Goal: Task Accomplishment & Management: Manage account settings

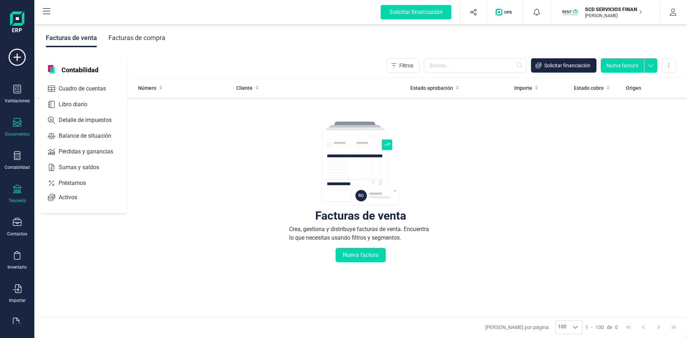
click at [26, 195] on div "Tesorería" at bounding box center [17, 194] width 29 height 19
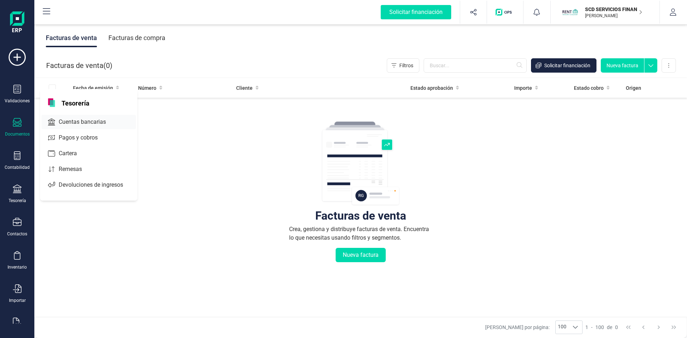
click at [88, 121] on span "Cuentas bancarias" at bounding box center [87, 122] width 63 height 9
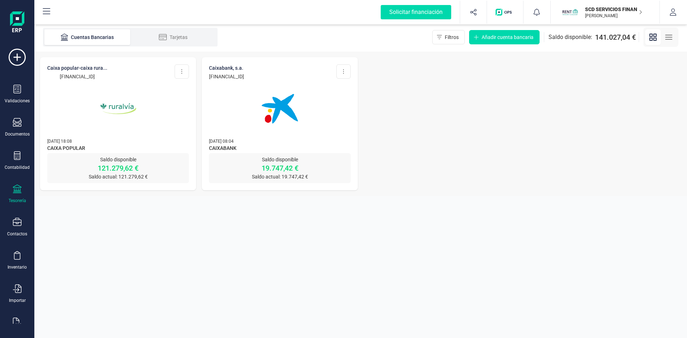
click at [120, 164] on p "121.279,62 €" at bounding box center [118, 168] width 142 height 10
click at [120, 167] on p "121.279,62 €" at bounding box center [118, 168] width 142 height 10
click at [120, 104] on img at bounding box center [118, 109] width 60 height 60
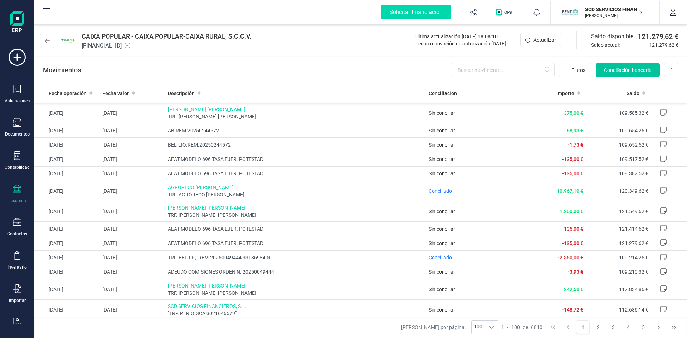
click at [618, 67] on span "Conciliación bancaria" at bounding box center [628, 70] width 48 height 7
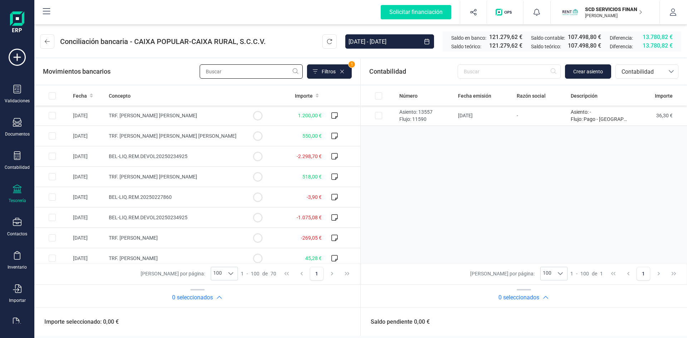
click at [237, 73] on input "text" at bounding box center [251, 71] width 103 height 14
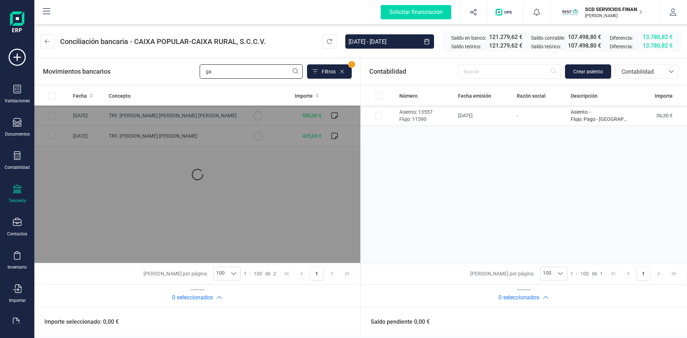
type input "g"
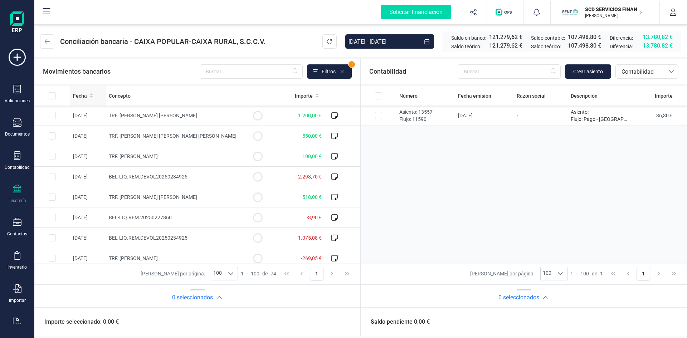
click at [84, 97] on span "Fecha" at bounding box center [80, 95] width 14 height 7
click at [52, 135] on input "Row Selected b4f6bb6a-b2d6-4c8b-adf2-e722fb788c5b" at bounding box center [52, 135] width 7 height 7
checkbox input "true"
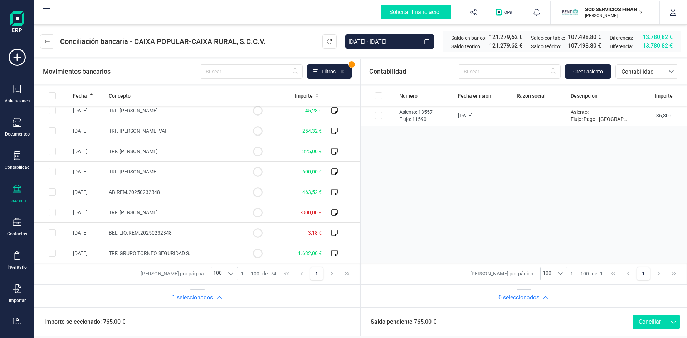
scroll to position [429, 0]
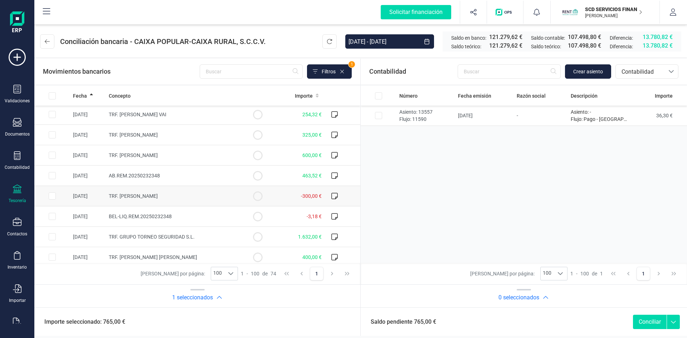
click at [50, 196] on input "Row Selected dabe004a-a34d-491a-85e7-8dffbbcc8680" at bounding box center [52, 195] width 7 height 7
checkbox input "true"
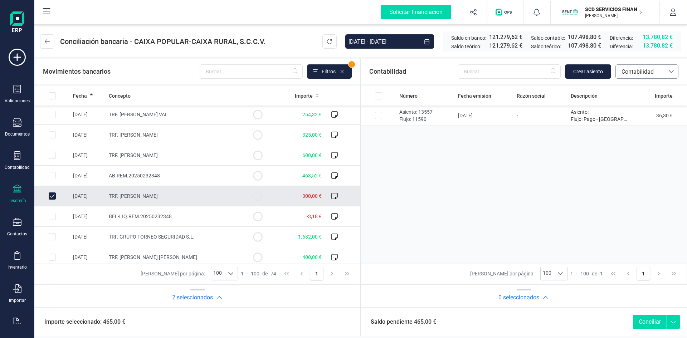
click at [623, 69] on span "Contabilidad" at bounding box center [639, 72] width 43 height 9
click at [632, 134] on span "Devoluciones" at bounding box center [638, 134] width 34 height 9
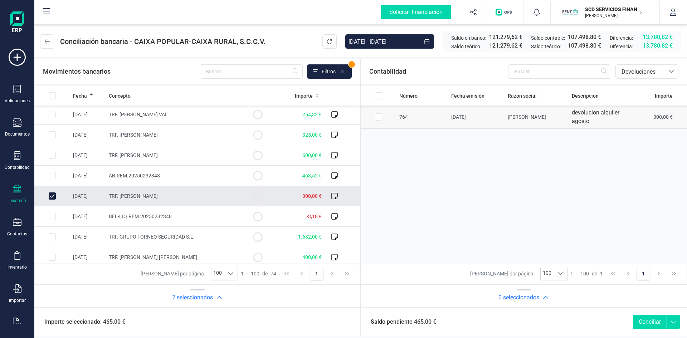
click at [377, 117] on input "Row Selected 0ba01800-f02e-4df8-8937-96c0a71fa156" at bounding box center [378, 116] width 7 height 7
checkbox input "true"
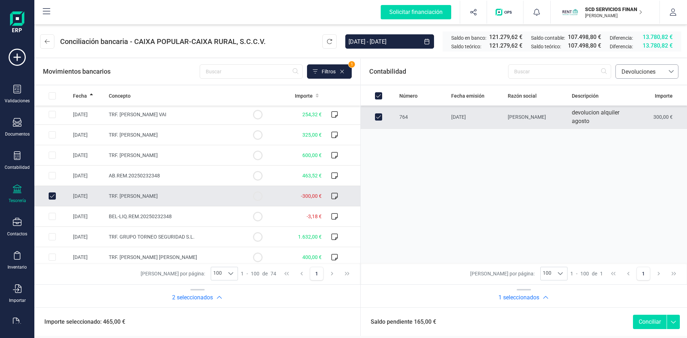
click at [628, 71] on span "Devoluciones" at bounding box center [639, 72] width 43 height 9
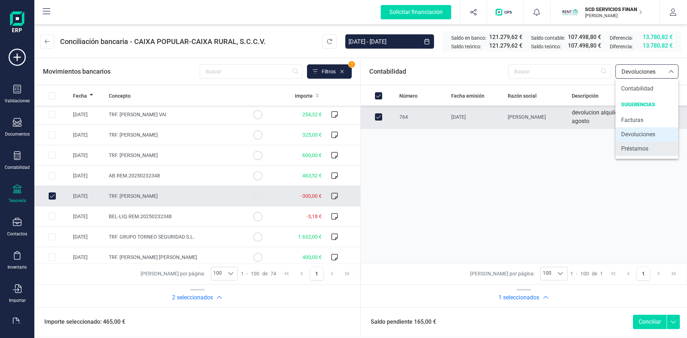
click at [641, 151] on span "Préstamos" at bounding box center [634, 148] width 27 height 9
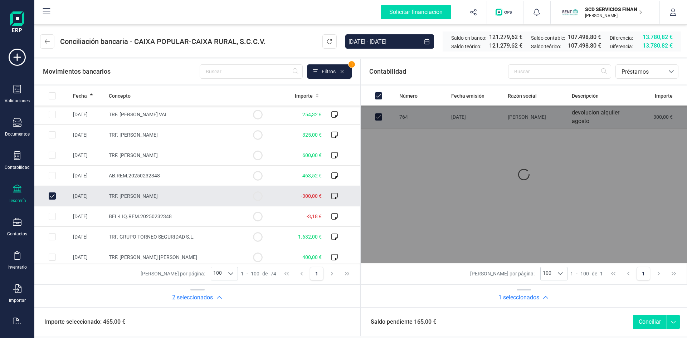
checkbox input "false"
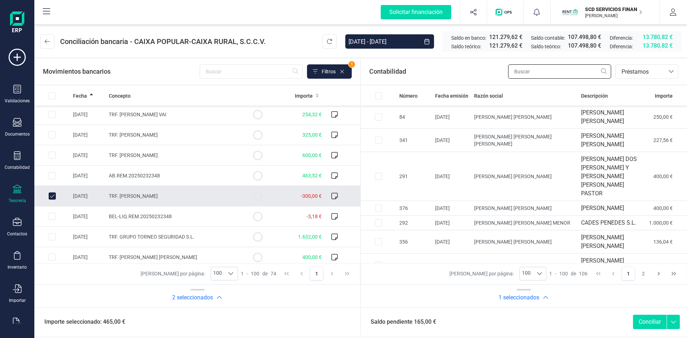
click at [528, 72] on input "text" at bounding box center [559, 71] width 103 height 14
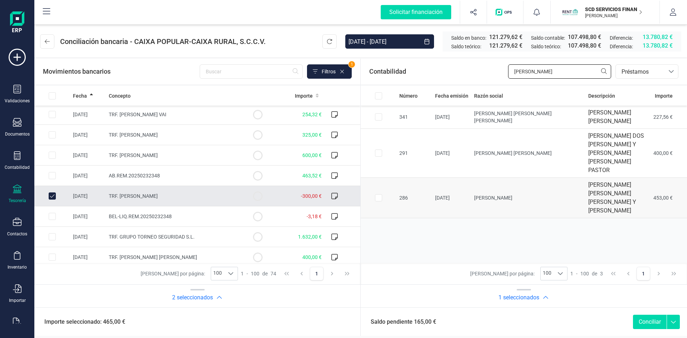
type input "miguel"
click at [377, 194] on input "Row Selected 44e52d6f-e488-4c7f-8ea3-bdc4818e9de9" at bounding box center [378, 197] width 7 height 7
checkbox input "true"
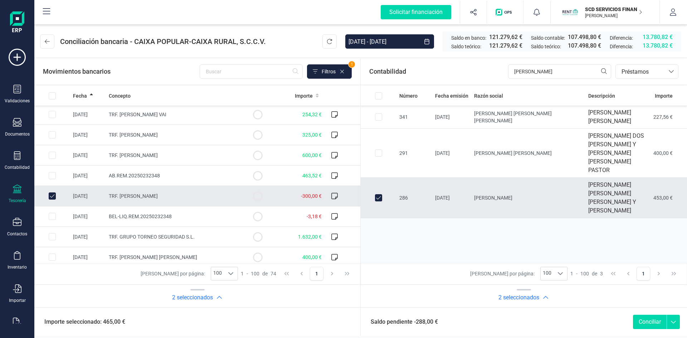
click at [53, 195] on input "Row Unselected dabe004a-a34d-491a-85e7-8dffbbcc8680" at bounding box center [52, 195] width 7 height 7
checkbox input "false"
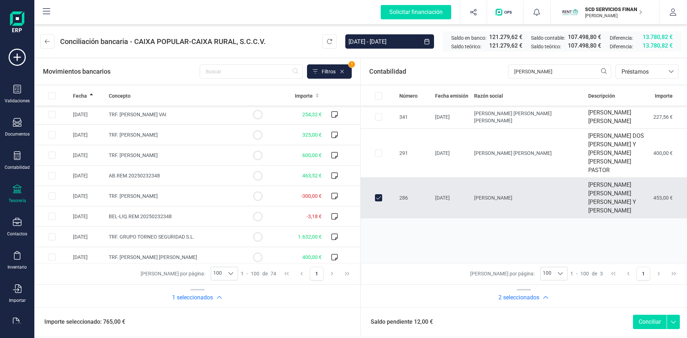
click at [377, 194] on input "Row Unselected 44e52d6f-e488-4c7f-8ea3-bdc4818e9de9" at bounding box center [378, 197] width 7 height 7
checkbox input "false"
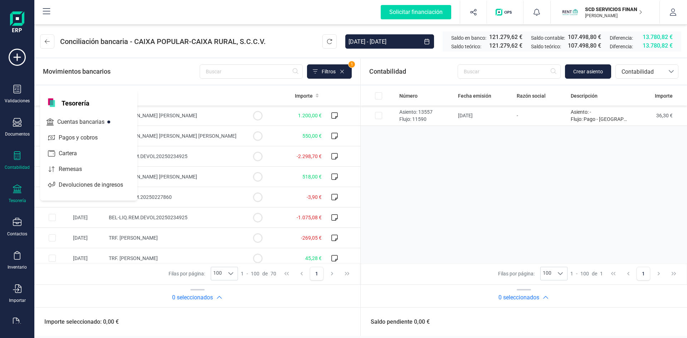
click at [14, 160] on icon at bounding box center [17, 155] width 9 height 9
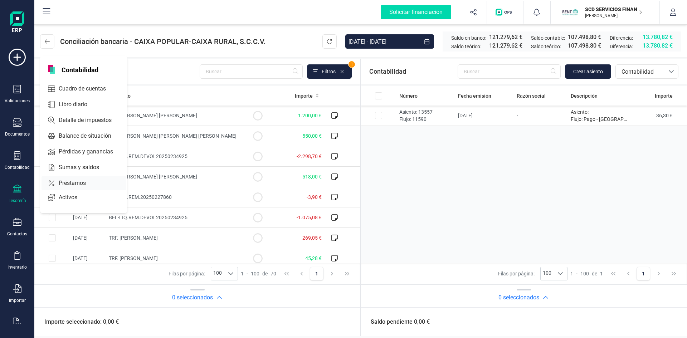
click at [72, 182] on span "Préstamos" at bounding box center [77, 183] width 43 height 9
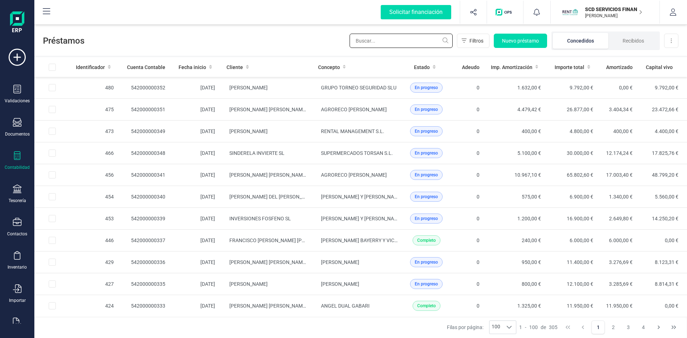
click at [374, 42] on input "text" at bounding box center [400, 41] width 103 height 14
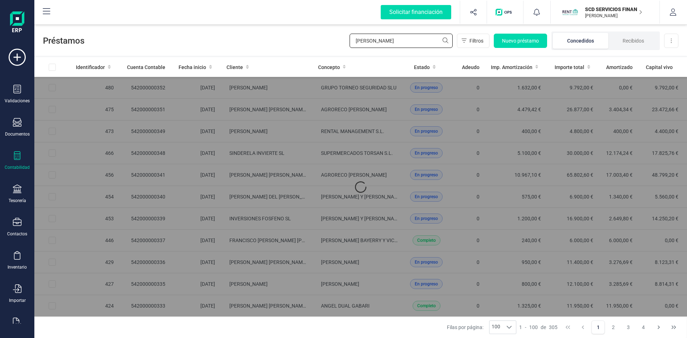
type input "eva jurado"
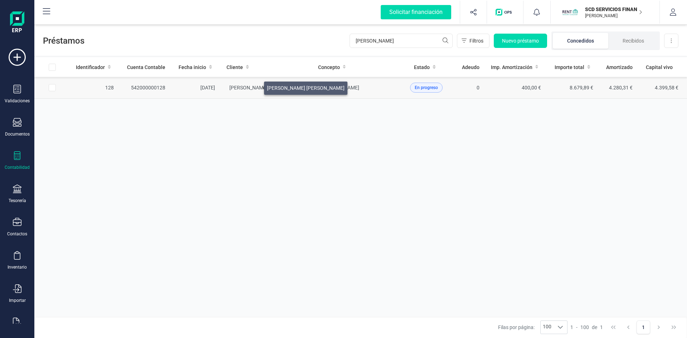
click at [255, 86] on span "[PERSON_NAME] [PERSON_NAME]" at bounding box center [268, 88] width 78 height 6
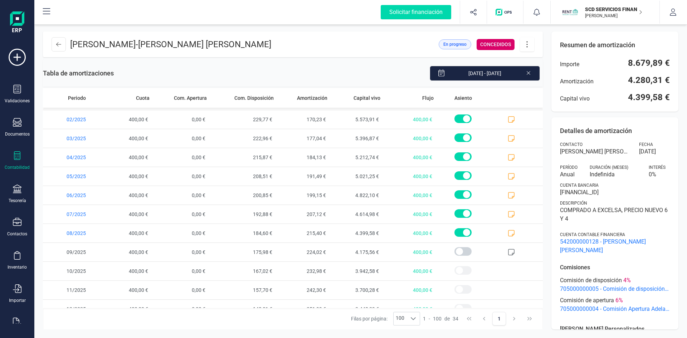
scroll to position [444, 0]
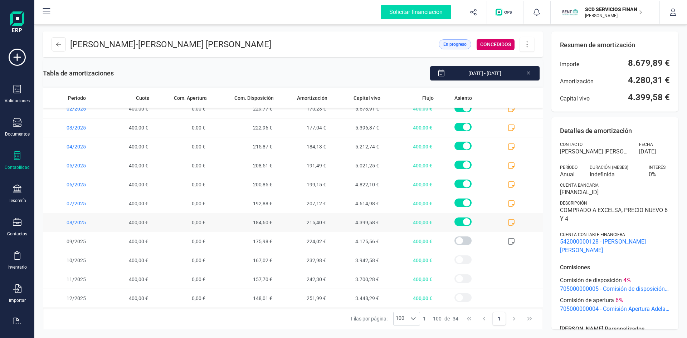
click at [508, 220] on icon at bounding box center [511, 222] width 7 height 7
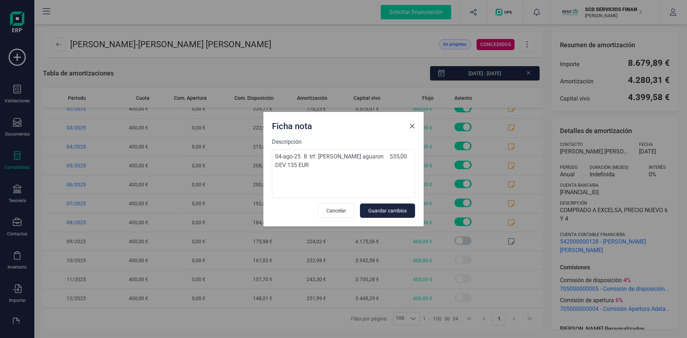
click at [411, 126] on span "Close" at bounding box center [412, 126] width 6 height 6
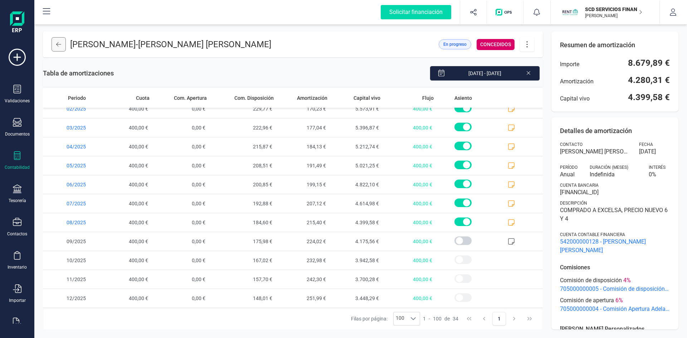
click at [60, 44] on icon at bounding box center [58, 44] width 5 height 6
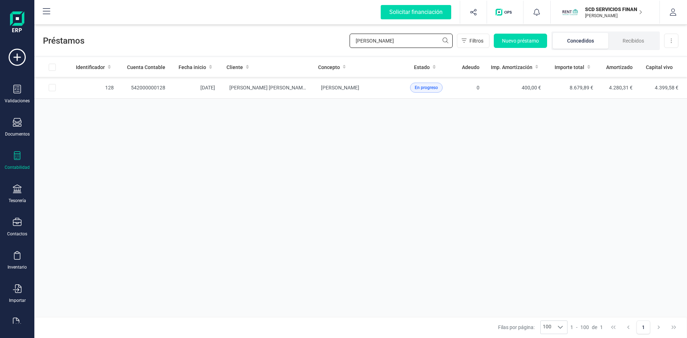
drag, startPoint x: 413, startPoint y: 39, endPoint x: 301, endPoint y: 40, distance: 112.0
click at [301, 40] on div "Préstamos eva jurado Filtros Nuevo préstamo Concedidos Recibidos Descargar Excel" at bounding box center [360, 39] width 652 height 33
type input "garcia carballo"
click at [148, 87] on td "542000000327" at bounding box center [145, 88] width 52 height 22
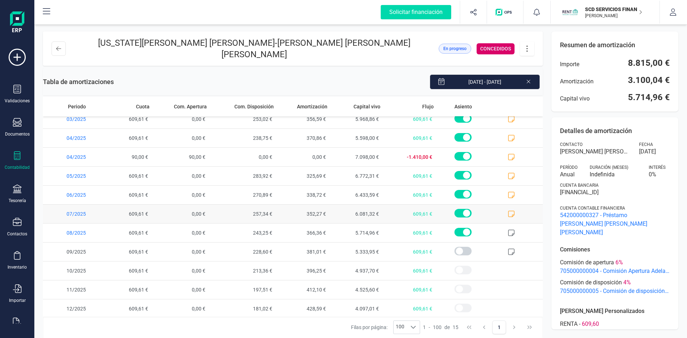
scroll to position [84, 0]
click at [508, 209] on icon at bounding box center [511, 212] width 7 height 7
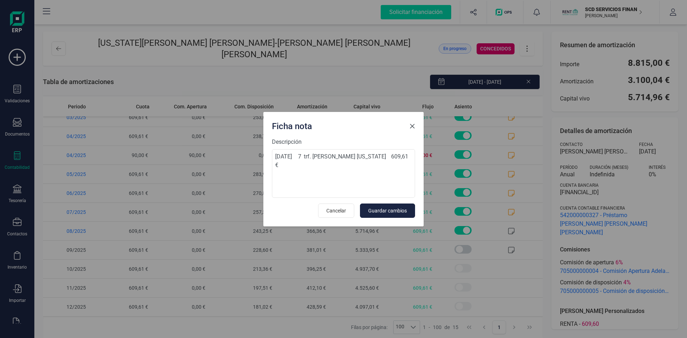
click at [412, 127] on span "Close" at bounding box center [412, 126] width 6 height 6
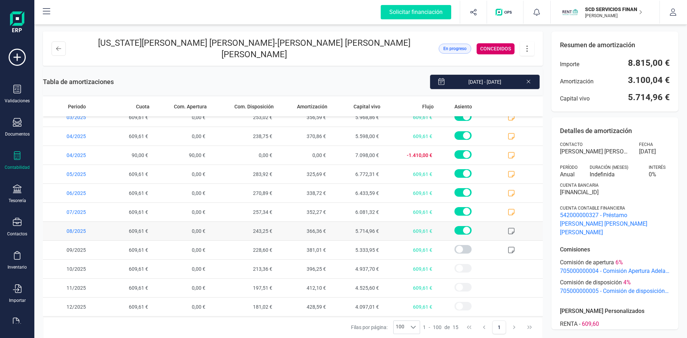
click at [508, 228] on icon at bounding box center [511, 231] width 6 height 6
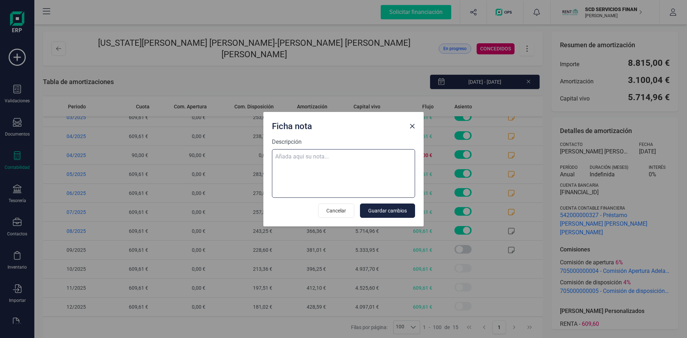
click at [305, 160] on textarea "Descripción" at bounding box center [343, 173] width 143 height 49
paste textarea "04-ago-25 8 trf. garcia carballo virginia 609,61"
type textarea "04-ago-25 8 trf. garcia carballo virginia 609,61"
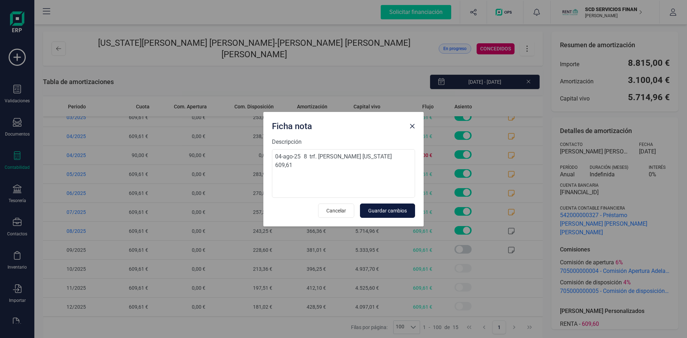
click at [381, 212] on span "Guardar cambios" at bounding box center [387, 210] width 39 height 7
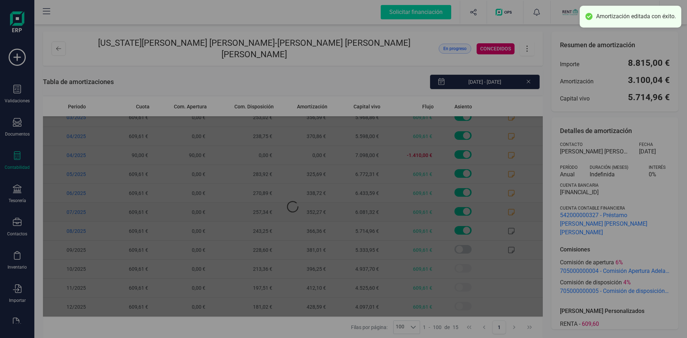
scroll to position [0, 0]
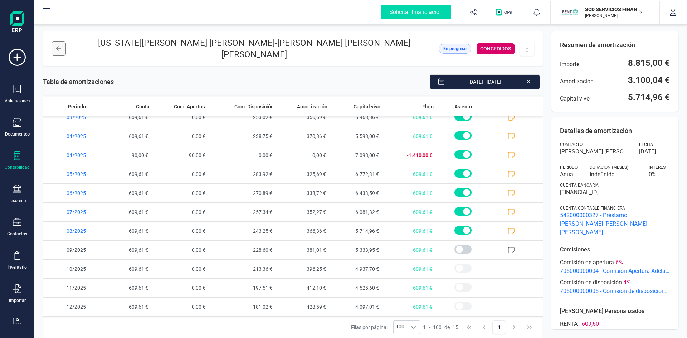
click at [61, 45] on button at bounding box center [59, 48] width 14 height 14
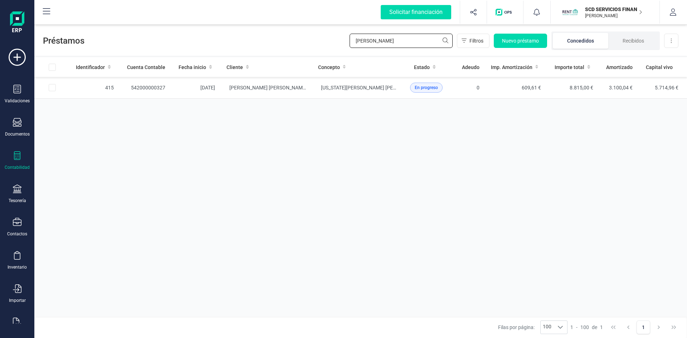
drag, startPoint x: 366, startPoint y: 45, endPoint x: 283, endPoint y: 49, distance: 82.7
click at [283, 49] on div "Préstamos garcia carballo Filtros Nuevo préstamo Concedidos Recibidos Descargar…" at bounding box center [360, 39] width 652 height 33
type input "m"
type input "ramos die"
click at [149, 85] on td "542000000268" at bounding box center [145, 88] width 52 height 22
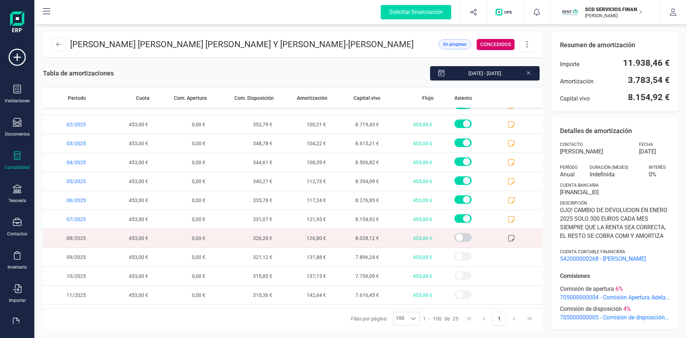
scroll to position [274, 0]
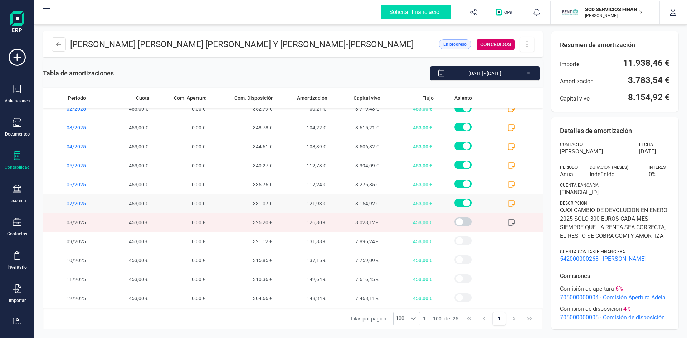
click at [508, 202] on icon at bounding box center [511, 203] width 7 height 7
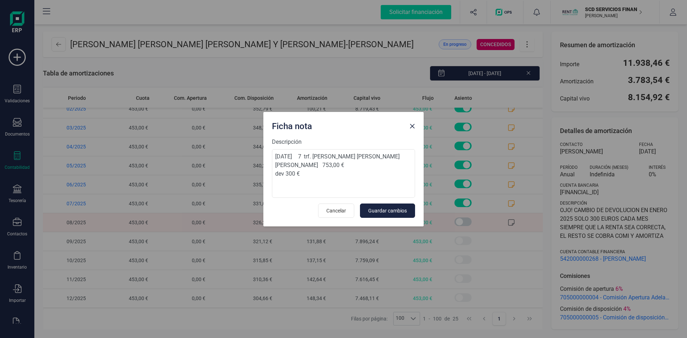
click at [413, 123] on span "Close" at bounding box center [412, 126] width 6 height 6
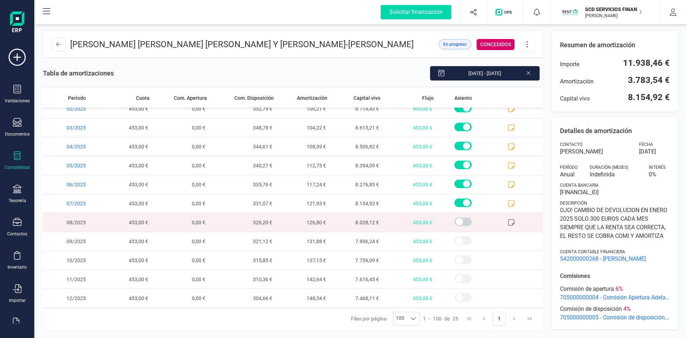
click at [525, 43] on icon at bounding box center [527, 44] width 14 height 8
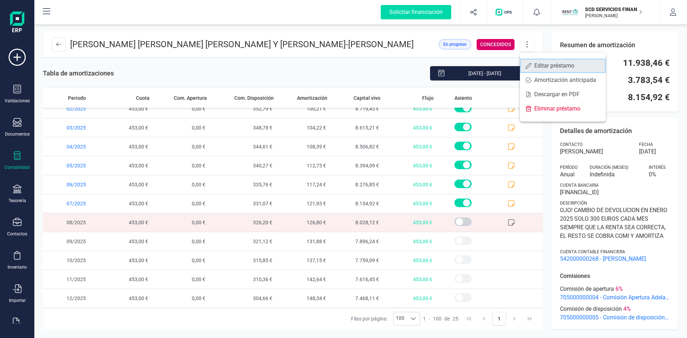
click at [546, 65] on span "Editar préstamo" at bounding box center [567, 66] width 66 height 6
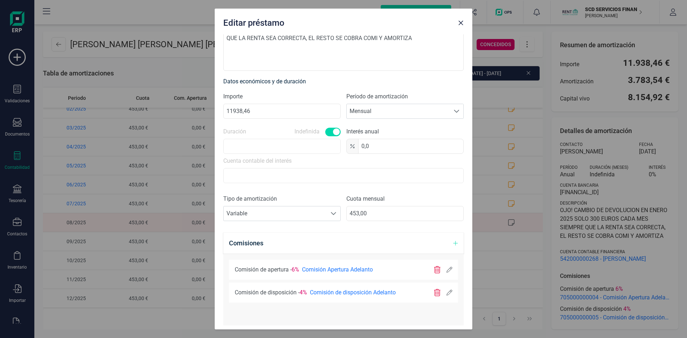
scroll to position [179, 0]
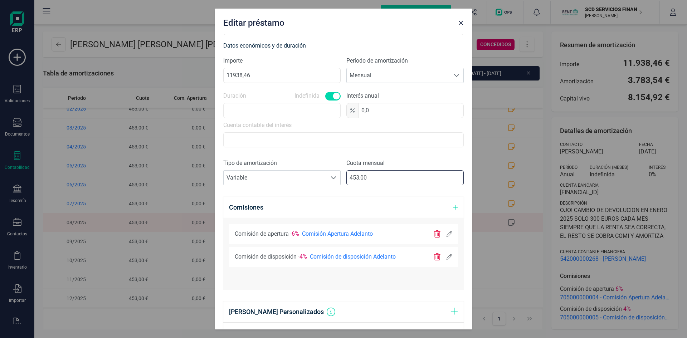
click at [375, 175] on input "453,00" at bounding box center [404, 177] width 117 height 15
type input "465,00"
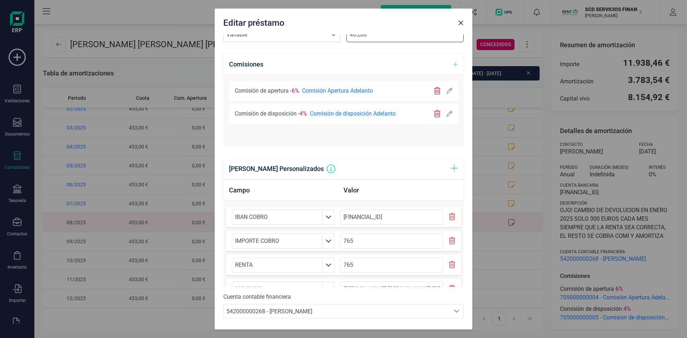
scroll to position [345, 0]
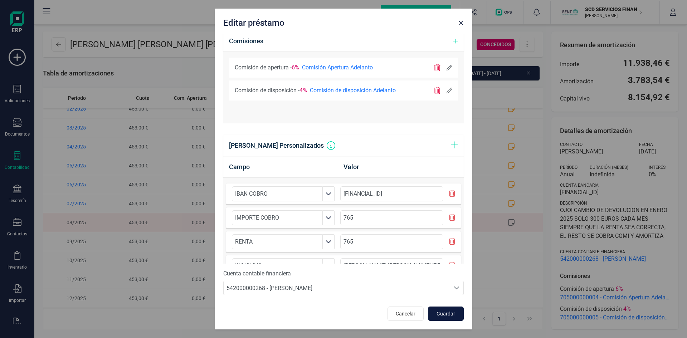
click at [438, 314] on span "Guardar" at bounding box center [445, 313] width 19 height 7
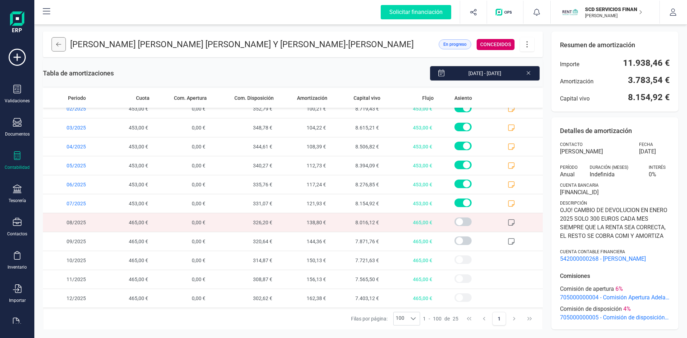
click at [58, 42] on icon at bounding box center [58, 44] width 5 height 6
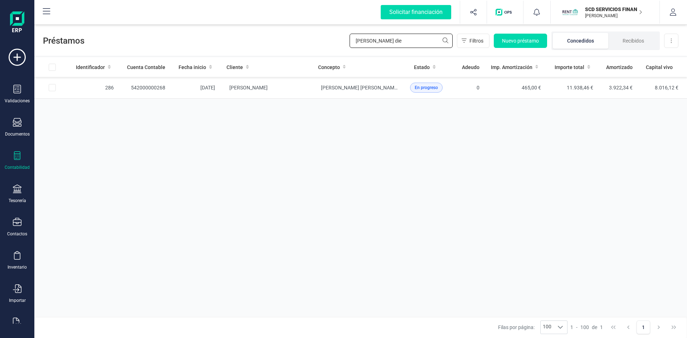
drag, startPoint x: 404, startPoint y: 41, endPoint x: 233, endPoint y: 43, distance: 171.3
click at [248, 42] on div "Préstamos ramos die Filtros Nuevo préstamo Concedidos Recibidos Descargar Excel" at bounding box center [360, 39] width 652 height 33
type input "fabiola"
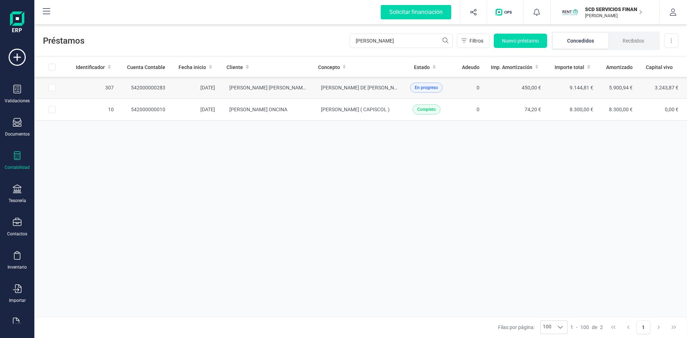
click at [160, 85] on td "542000000283" at bounding box center [145, 88] width 52 height 22
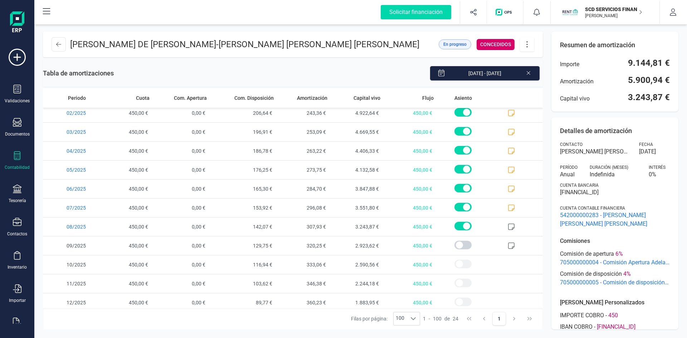
scroll to position [255, 0]
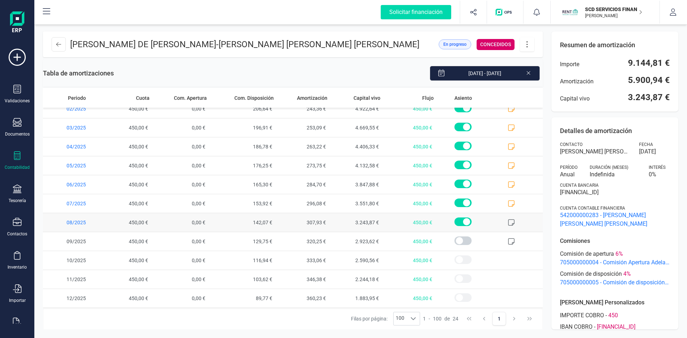
click at [508, 222] on icon at bounding box center [511, 222] width 6 height 6
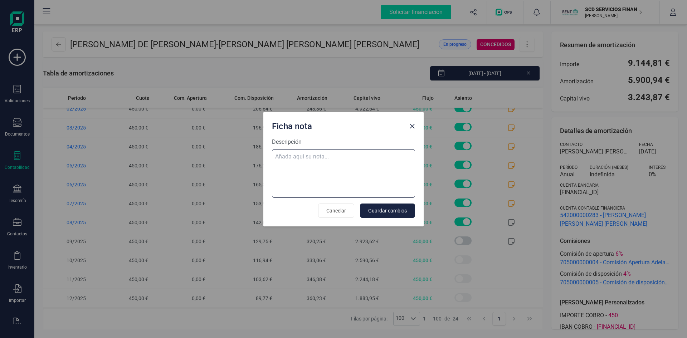
click at [358, 160] on textarea "Descripción" at bounding box center [343, 173] width 143 height 49
paste textarea "04-ago-25 8 trf. fabiola pinero medina 450,00"
type textarea "04-ago-25 8 trf. fabiola pinero medina 450,00"
click at [387, 210] on span "Guardar cambios" at bounding box center [387, 210] width 39 height 7
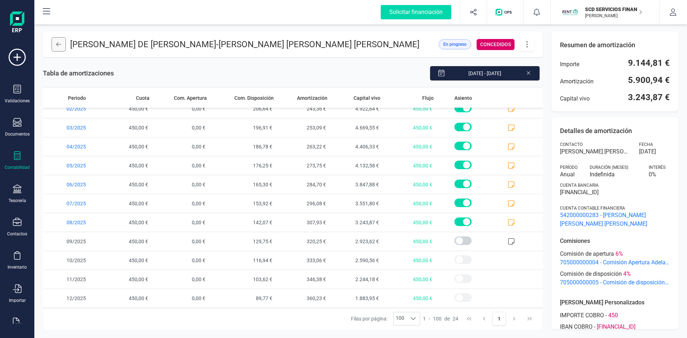
click at [59, 46] on icon at bounding box center [58, 44] width 5 height 6
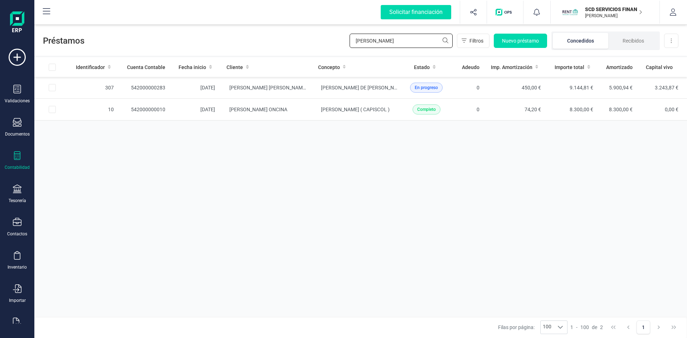
drag, startPoint x: 405, startPoint y: 41, endPoint x: 258, endPoint y: 46, distance: 146.7
click at [260, 46] on div "Préstamos fabiola Filtros Nuevo préstamo Concedidos Recibidos Descargar Excel" at bounding box center [360, 39] width 652 height 33
type input "zaira"
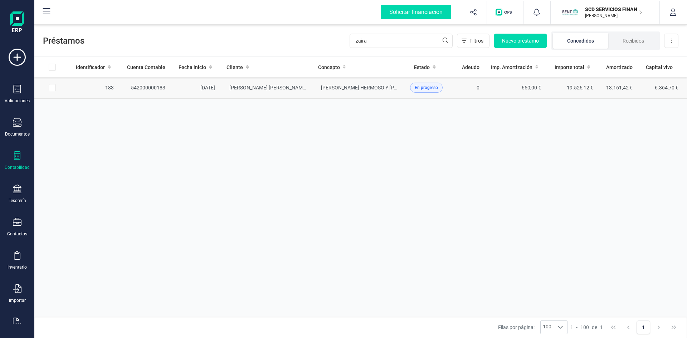
click at [147, 87] on td "542000000183" at bounding box center [145, 88] width 52 height 22
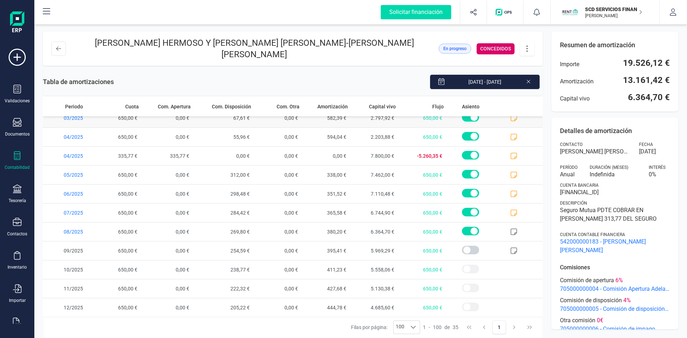
scroll to position [463, 0]
click at [510, 231] on icon at bounding box center [513, 230] width 7 height 7
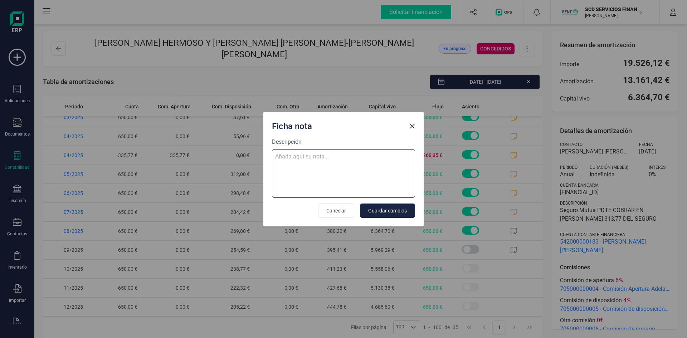
click at [345, 157] on textarea "Descripción" at bounding box center [343, 173] width 143 height 49
paste textarea "04-ago-25 8 trf. zaira bastida hermoso 650,00"
type textarea "04-ago-25 8 trf. zaira bastida hermoso 650,00"
click at [397, 210] on span "Guardar cambios" at bounding box center [387, 210] width 39 height 7
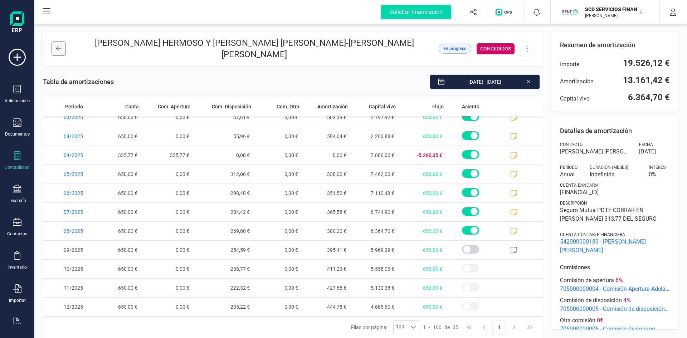
click at [56, 49] on button at bounding box center [59, 48] width 14 height 14
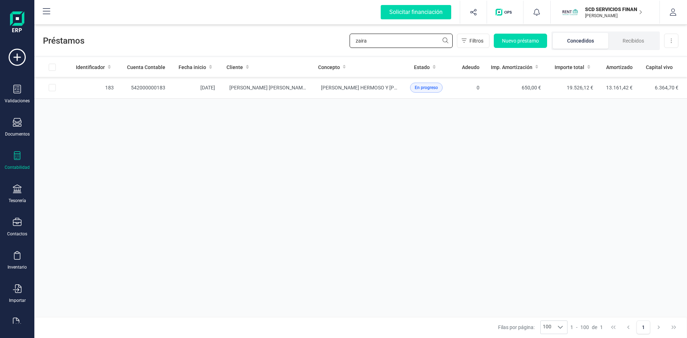
drag, startPoint x: 381, startPoint y: 44, endPoint x: 288, endPoint y: 45, distance: 93.0
click at [300, 43] on div "Préstamos zaira Filtros Nuevo préstamo Concedidos Recibidos Descargar Excel" at bounding box center [360, 39] width 652 height 33
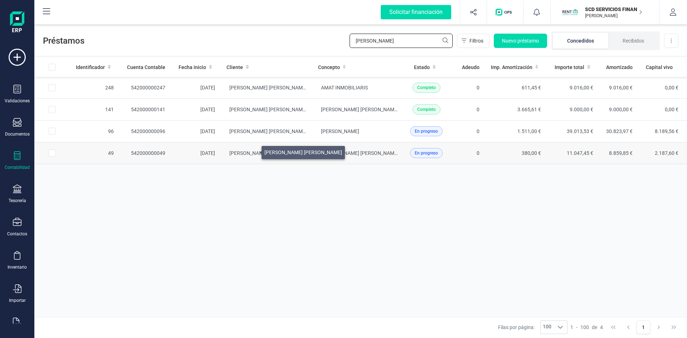
type input "raul"
click at [253, 151] on span "NOELIA SAENZ DOMINGO" at bounding box center [268, 153] width 78 height 6
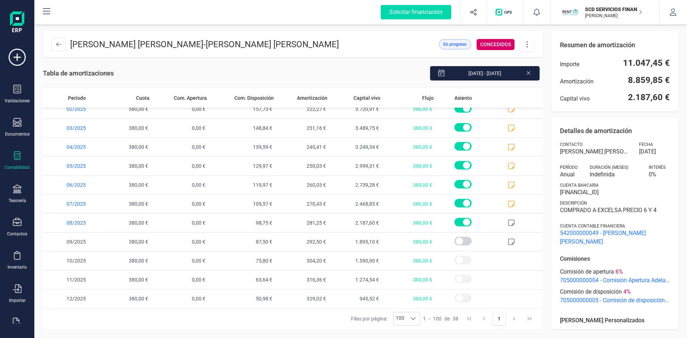
scroll to position [520, 0]
click at [508, 224] on icon at bounding box center [511, 222] width 6 height 6
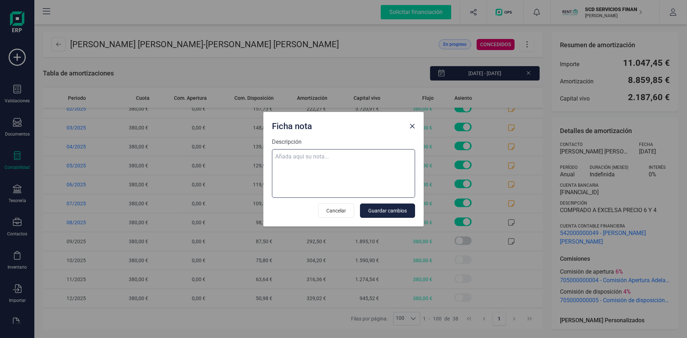
click at [316, 155] on textarea "Descripción" at bounding box center [343, 173] width 143 height 49
paste textarea "04-ago-25 8 trf. raul rodriguez zabalza 380,00"
type textarea "04-ago-25 8 trf. raul rodriguez zabalza 380,00"
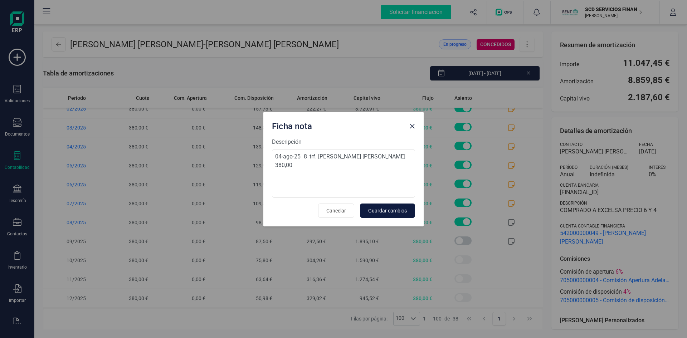
click at [372, 211] on span "Guardar cambios" at bounding box center [387, 210] width 39 height 7
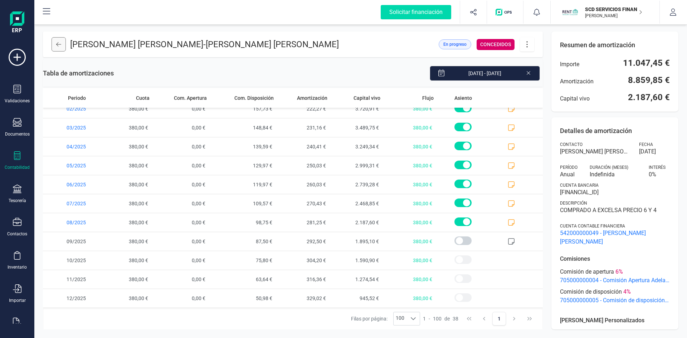
click at [62, 45] on button at bounding box center [59, 44] width 14 height 14
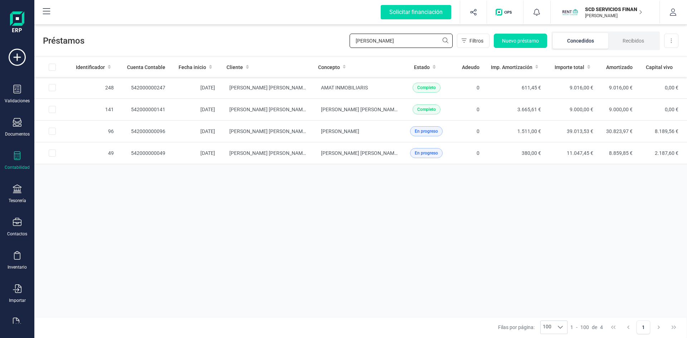
drag, startPoint x: 393, startPoint y: 41, endPoint x: 317, endPoint y: 45, distance: 76.6
click at [317, 45] on div "Préstamos raul Filtros Nuevo préstamo Concedidos Recibidos Descargar Excel" at bounding box center [360, 39] width 652 height 33
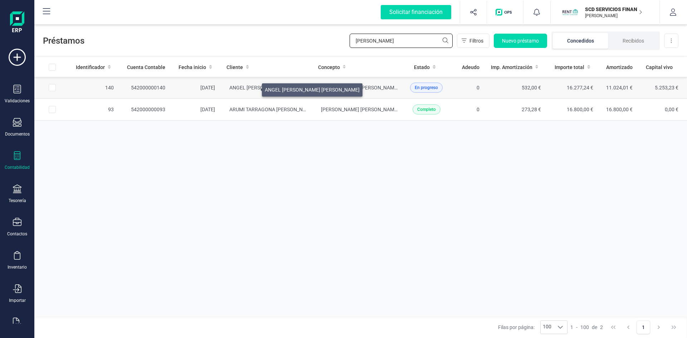
type input "monica"
click at [253, 88] on span "ANGEL MIGUEL SIERRA GARCIA" at bounding box center [276, 88] width 95 height 6
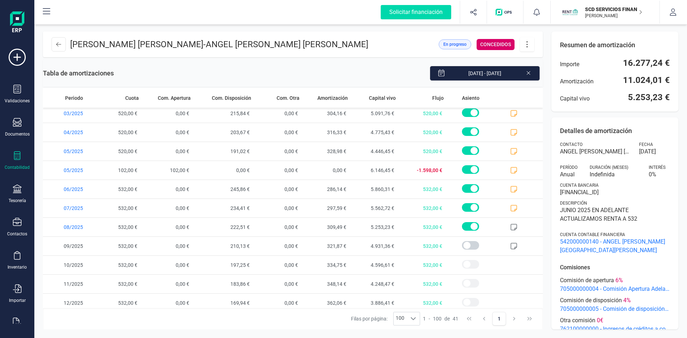
scroll to position [577, 0]
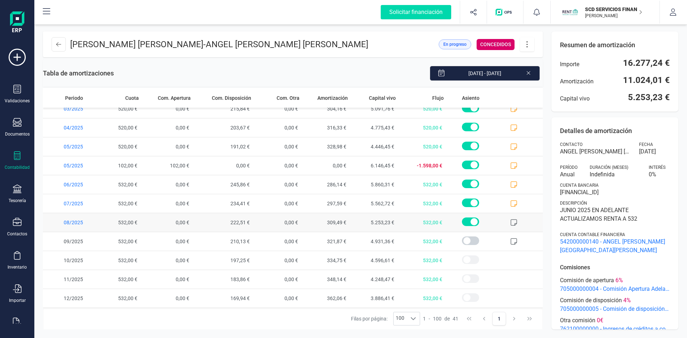
click at [510, 220] on icon at bounding box center [513, 222] width 6 height 6
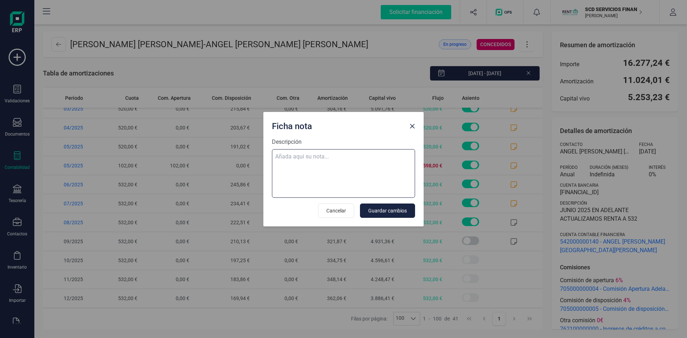
click at [342, 166] on textarea "Descripción" at bounding box center [343, 173] width 143 height 49
paste textarea "04-ago-25 8 trf. monica rodelgo saiz 532,00"
type textarea "04-ago-25 8 trf. monica rodelgo saiz 532,00"
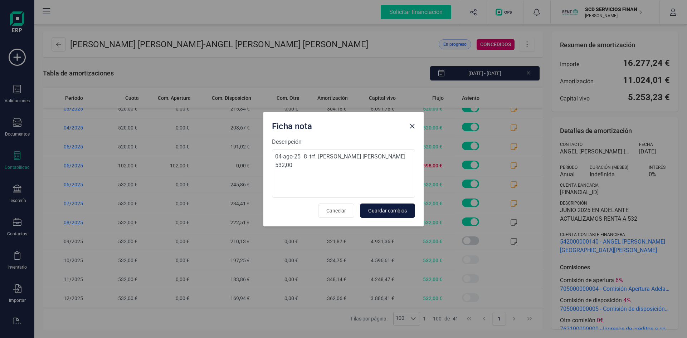
click at [402, 212] on span "Guardar cambios" at bounding box center [387, 210] width 39 height 7
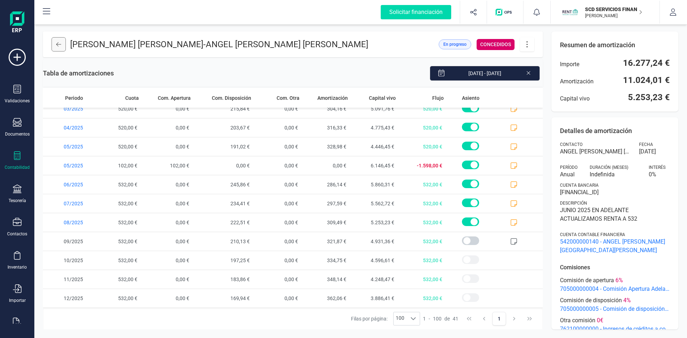
click at [60, 45] on icon at bounding box center [58, 44] width 5 height 6
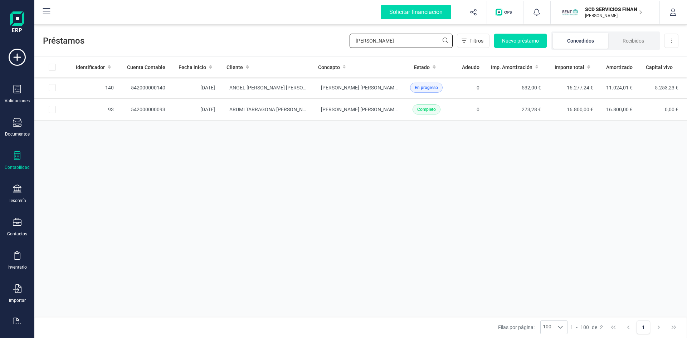
drag, startPoint x: 353, startPoint y: 39, endPoint x: 292, endPoint y: 40, distance: 61.5
click at [295, 40] on div "Préstamos monica Filtros Nuevo préstamo Concedidos Recibidos Descargar Excel" at bounding box center [360, 39] width 652 height 33
type input "judith"
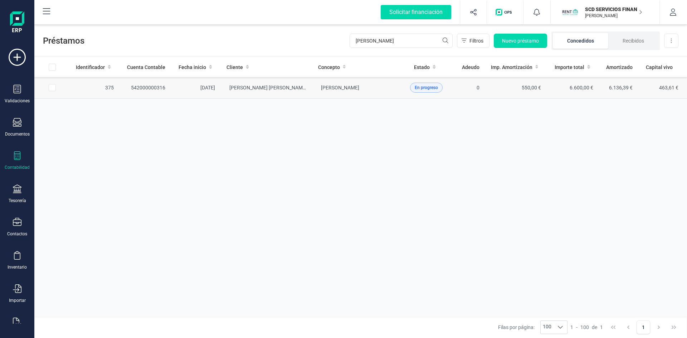
click at [147, 85] on td "542000000316" at bounding box center [145, 88] width 52 height 22
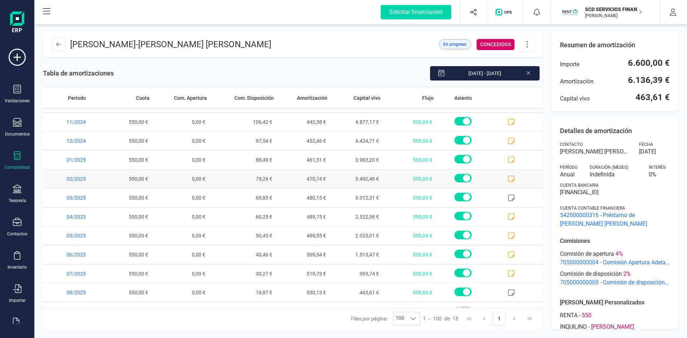
scroll to position [84, 0]
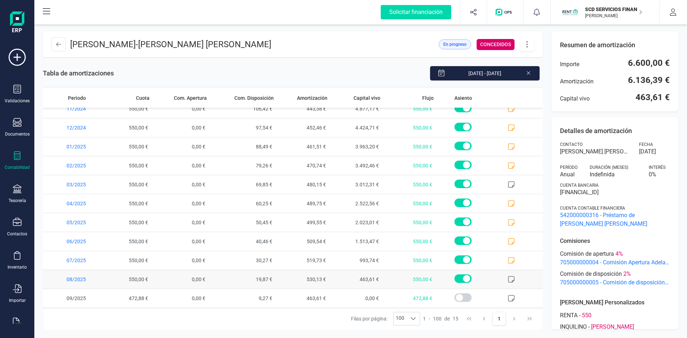
click at [508, 278] on icon at bounding box center [511, 279] width 7 height 7
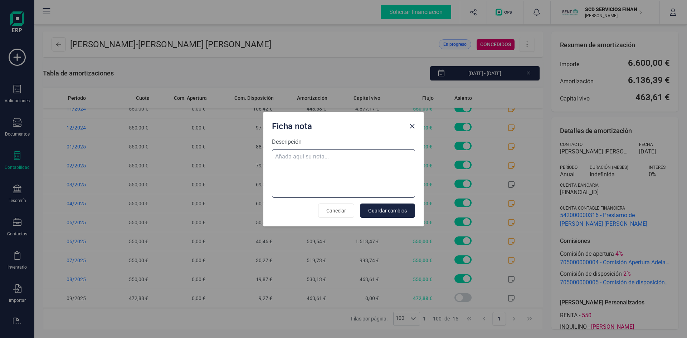
click at [358, 153] on textarea "Descripción" at bounding box center [343, 173] width 143 height 49
paste textarea "04-ago-25 8 trf. guindo jurado judith 550,00"
type textarea "04-ago-25 8 trf. guindo jurado judith 550,00"
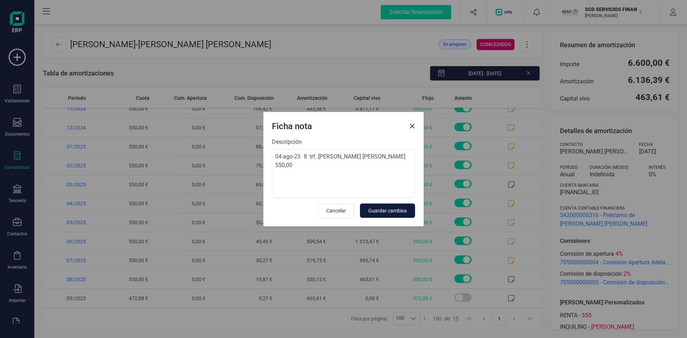
click at [384, 212] on span "Guardar cambios" at bounding box center [387, 210] width 39 height 7
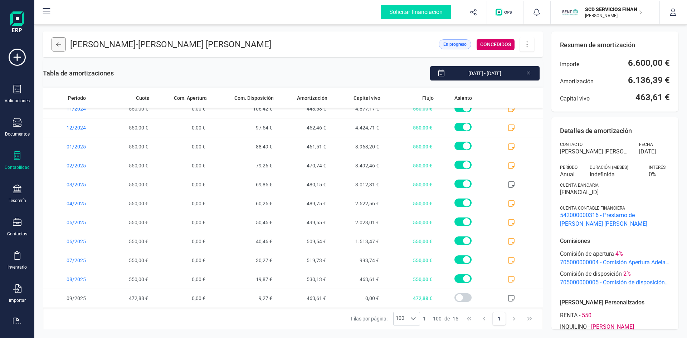
click at [57, 44] on icon at bounding box center [58, 44] width 5 height 4
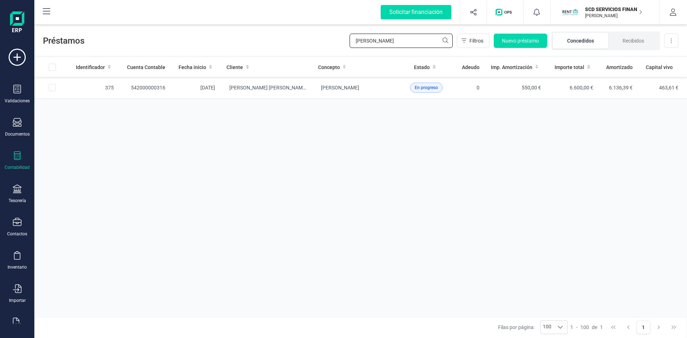
drag, startPoint x: 385, startPoint y: 43, endPoint x: 234, endPoint y: 50, distance: 151.5
click at [239, 46] on div "Préstamos judith Filtros Nuevo préstamo Concedidos Recibidos Descargar Excel" at bounding box center [360, 39] width 652 height 33
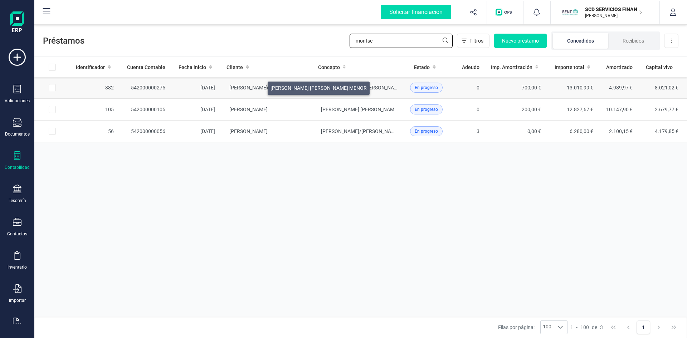
type input "montse"
click at [259, 86] on span "[PERSON_NAME] [PERSON_NAME] MENOR" at bounding box center [277, 88] width 96 height 6
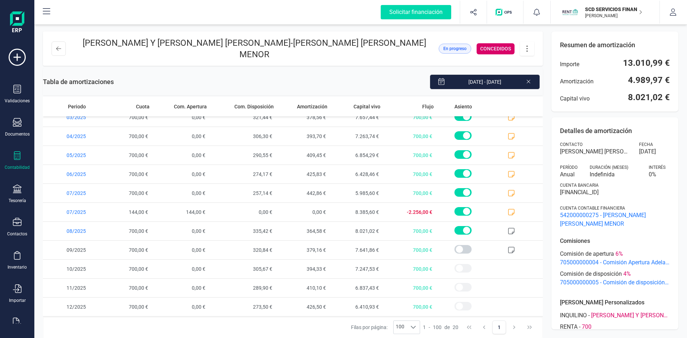
scroll to position [143, 0]
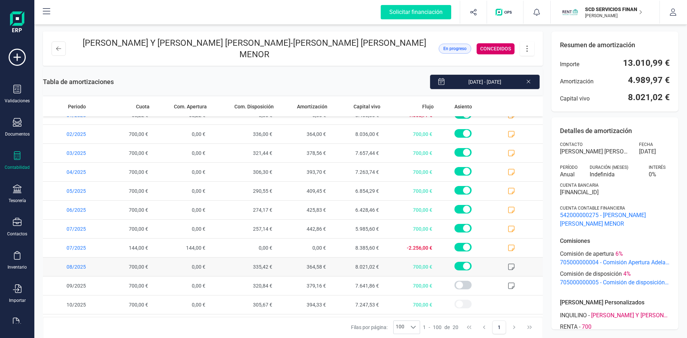
click at [508, 263] on icon at bounding box center [511, 266] width 7 height 7
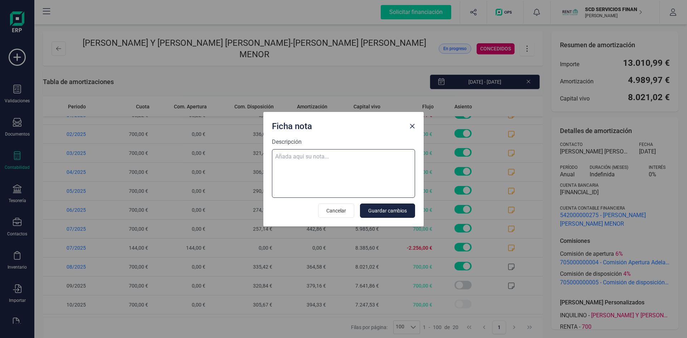
click at [354, 158] on textarea "Descripción" at bounding box center [343, 173] width 143 height 49
paste textarea "04-ago-25 8 trf. montserrat lazaro moix 700,00"
type textarea "04-ago-25 8 trf. montserrat lazaro moix 700,00"
click at [394, 210] on span "Guardar cambios" at bounding box center [387, 210] width 39 height 7
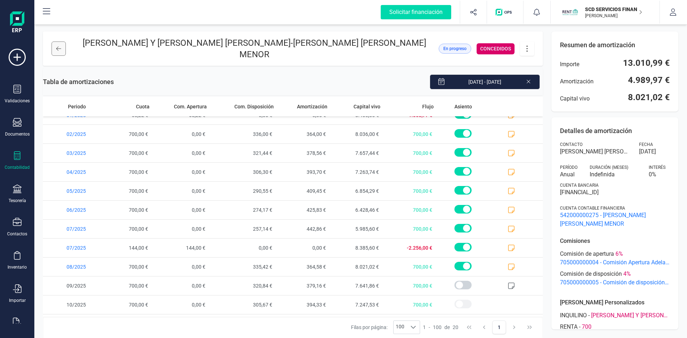
click at [58, 46] on icon at bounding box center [58, 49] width 5 height 6
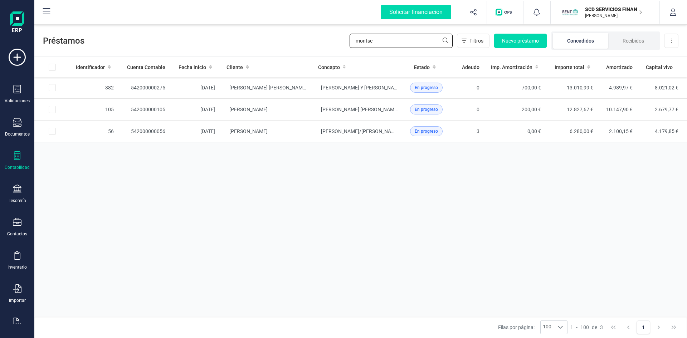
drag, startPoint x: 403, startPoint y: 44, endPoint x: 288, endPoint y: 42, distance: 115.5
click at [288, 42] on div "Préstamos montse Filtros Nuevo préstamo Concedidos Recibidos Descargar Excel" at bounding box center [360, 39] width 652 height 33
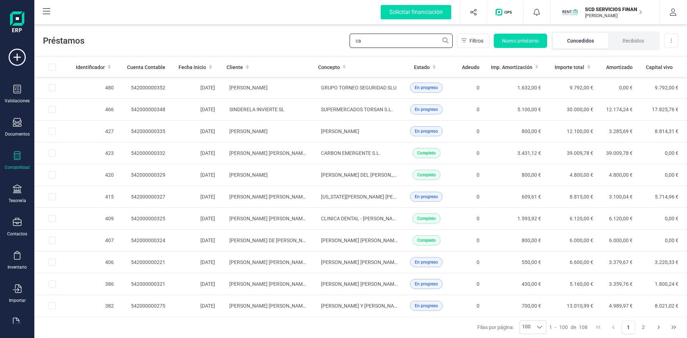
type input "c"
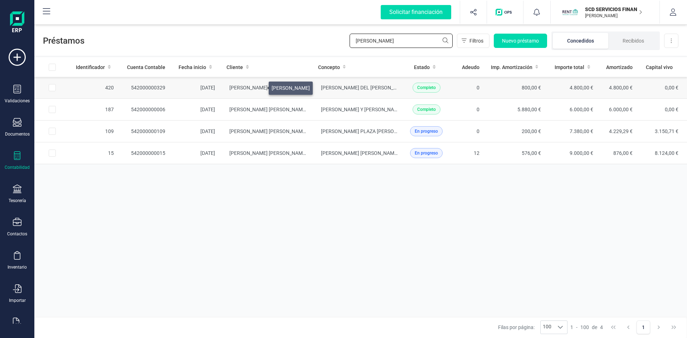
type input "josefa"
click at [260, 86] on span "[PERSON_NAME]" at bounding box center [248, 88] width 38 height 6
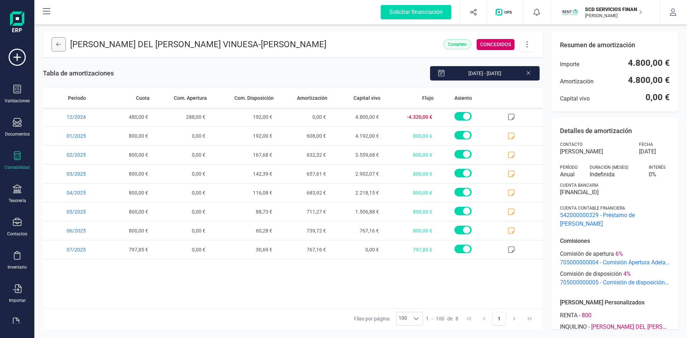
click at [55, 44] on button at bounding box center [59, 44] width 14 height 14
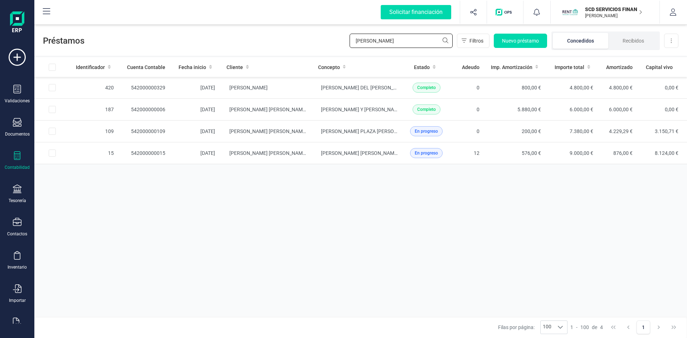
drag, startPoint x: 386, startPoint y: 39, endPoint x: 320, endPoint y: 41, distance: 66.6
click at [321, 41] on div "Préstamos josefa Filtros Nuevo préstamo Concedidos Recibidos Descargar Excel" at bounding box center [360, 39] width 652 height 33
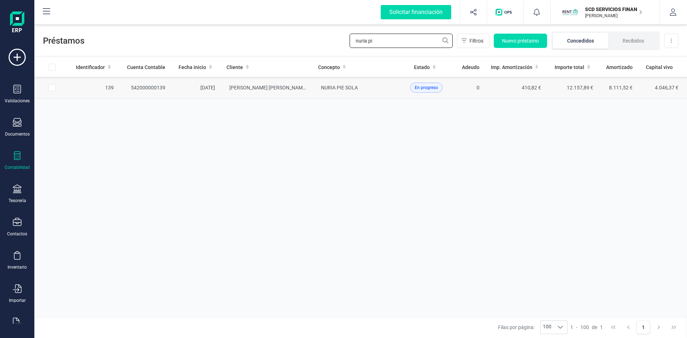
type input "nuria pi"
click at [142, 86] on td "542000000139" at bounding box center [145, 88] width 52 height 22
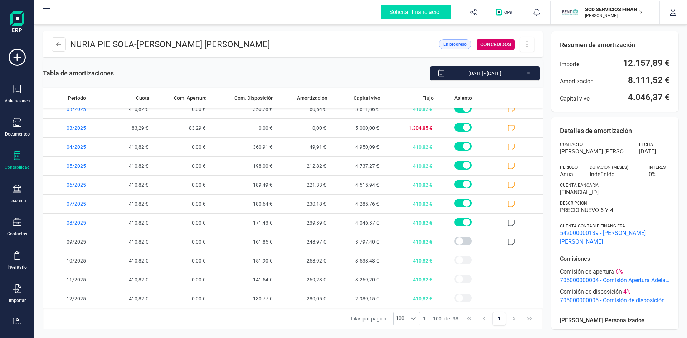
scroll to position [520, 0]
click at [508, 222] on icon at bounding box center [511, 222] width 7 height 7
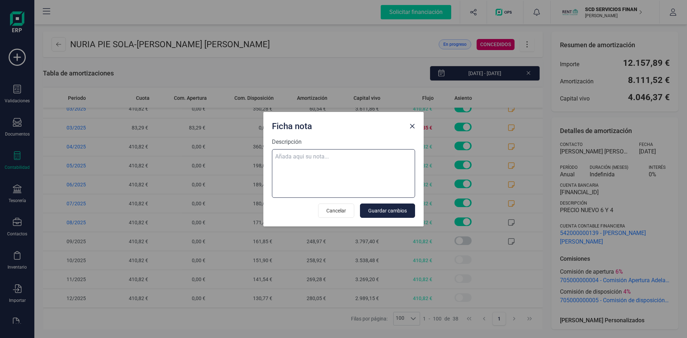
click at [356, 160] on textarea "Descripción" at bounding box center [343, 173] width 143 height 49
paste textarea "05-ago-25 8 trf. nuria pie sola 410,82"
type textarea "05-ago-25 8 trf. nuria pie sola 410,82"
click at [392, 211] on span "Guardar cambios" at bounding box center [387, 210] width 39 height 7
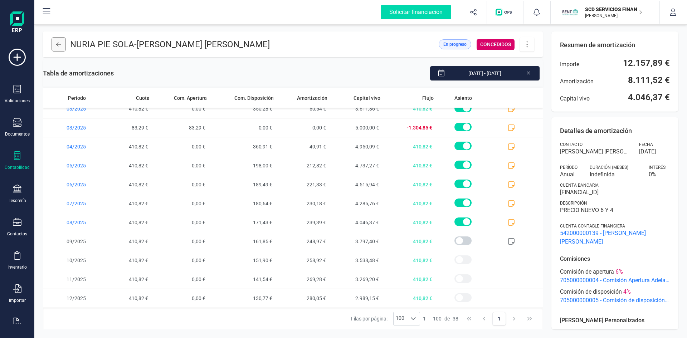
click at [56, 45] on button at bounding box center [59, 44] width 14 height 14
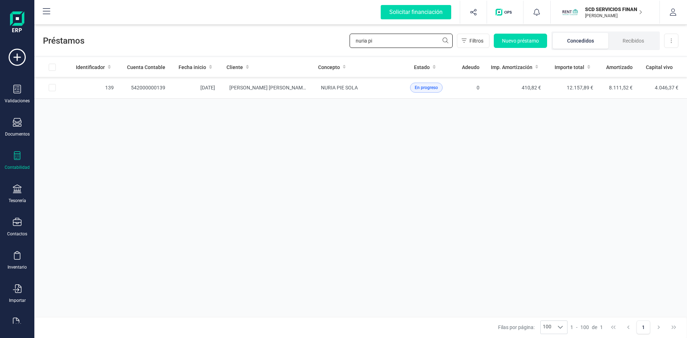
drag, startPoint x: 385, startPoint y: 40, endPoint x: 301, endPoint y: 41, distance: 84.4
click at [313, 41] on div "Préstamos nuria pi Filtros Nuevo préstamo Concedidos Recibidos Descargar Excel" at bounding box center [360, 39] width 652 height 33
type input "carolina"
click at [153, 85] on td "542000000050" at bounding box center [145, 88] width 52 height 22
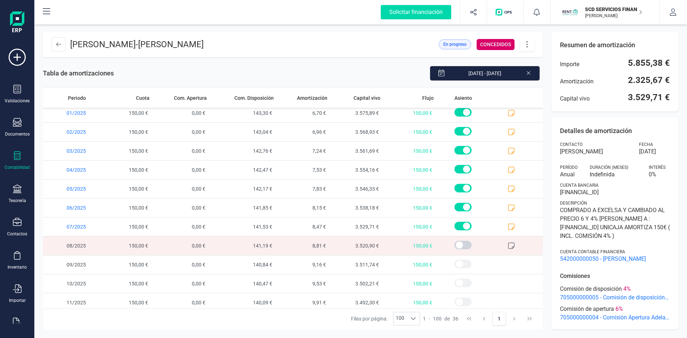
scroll to position [482, 0]
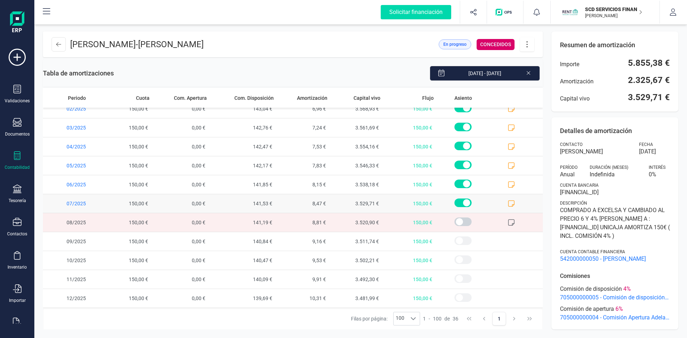
click at [508, 202] on icon at bounding box center [511, 203] width 7 height 7
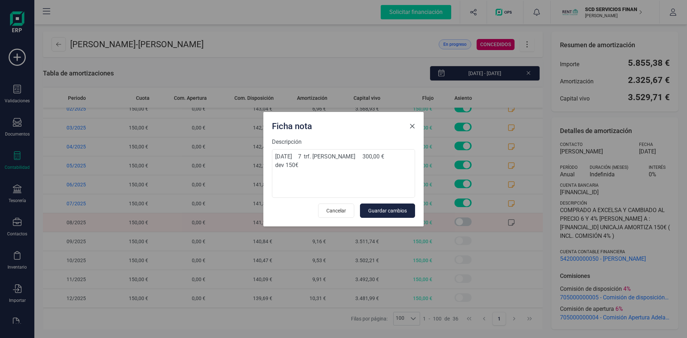
click at [412, 124] on span "Close" at bounding box center [412, 126] width 6 height 6
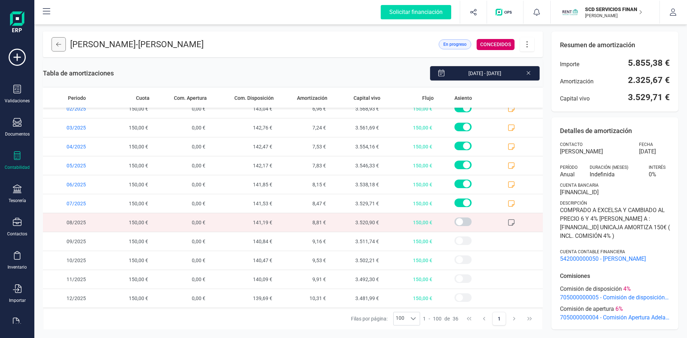
click at [56, 43] on icon at bounding box center [58, 44] width 5 height 6
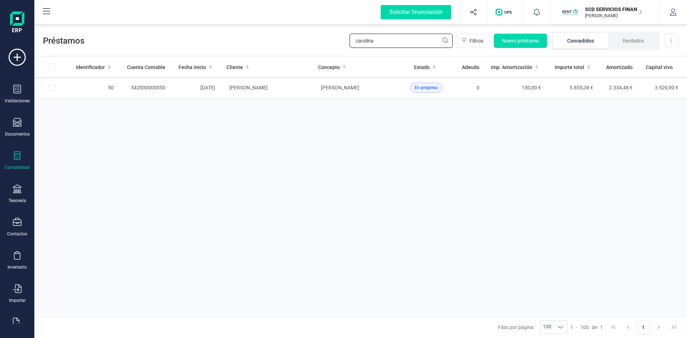
drag, startPoint x: 394, startPoint y: 36, endPoint x: 309, endPoint y: 37, distance: 84.4
click at [313, 36] on div "Préstamos carolina Filtros Nuevo préstamo Concedidos Recibidos Descargar Excel" at bounding box center [360, 39] width 652 height 33
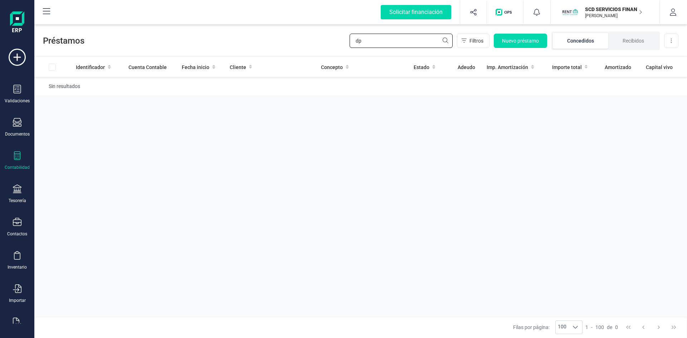
type input "d"
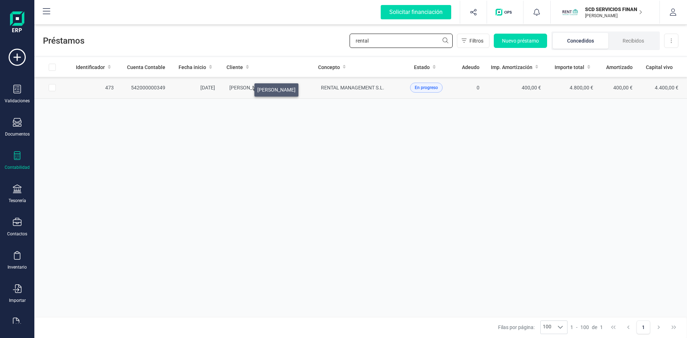
type input "rental"
click at [246, 88] on span "[PERSON_NAME]" at bounding box center [248, 88] width 38 height 6
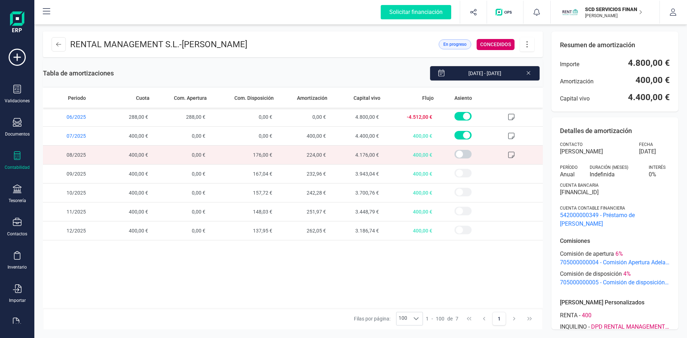
scroll to position [13, 0]
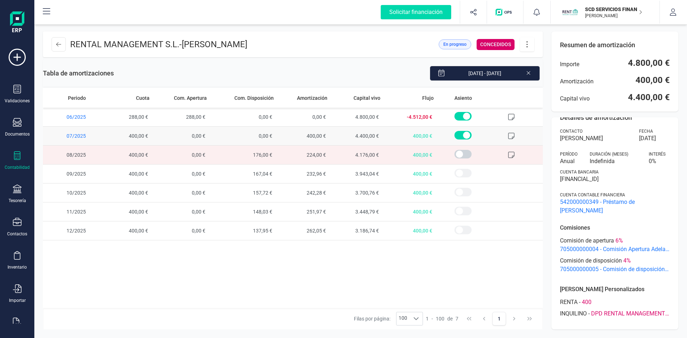
click at [510, 136] on icon at bounding box center [511, 135] width 7 height 7
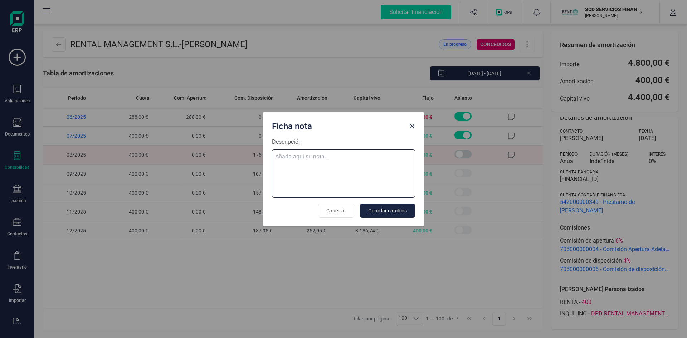
click at [345, 157] on textarea "Descripción" at bounding box center [343, 173] width 143 height 49
paste textarea "05-ago-25 8 trf. dpdrentalmanagement 400,00"
type textarea "05-ago-25 8 trf. dpdrentalmanagement 400,00"
click at [377, 211] on span "Guardar cambios" at bounding box center [387, 210] width 39 height 7
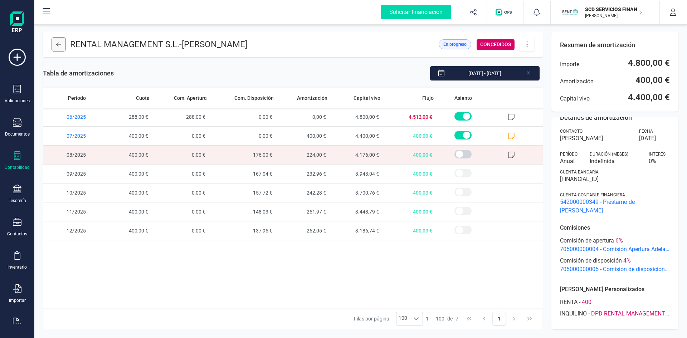
click at [62, 46] on button at bounding box center [59, 44] width 14 height 14
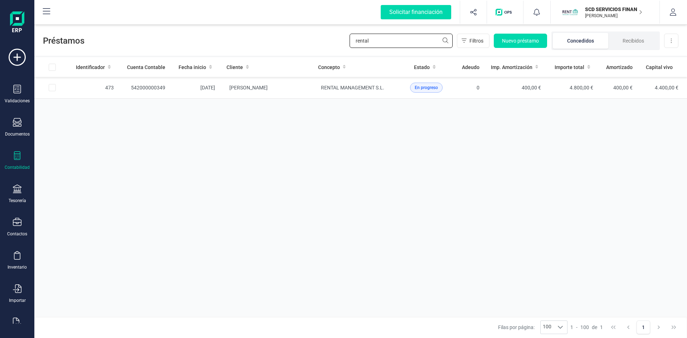
click at [297, 49] on div "Préstamos rental Filtros Nuevo préstamo Concedidos Recibidos Descargar Excel" at bounding box center [360, 39] width 652 height 33
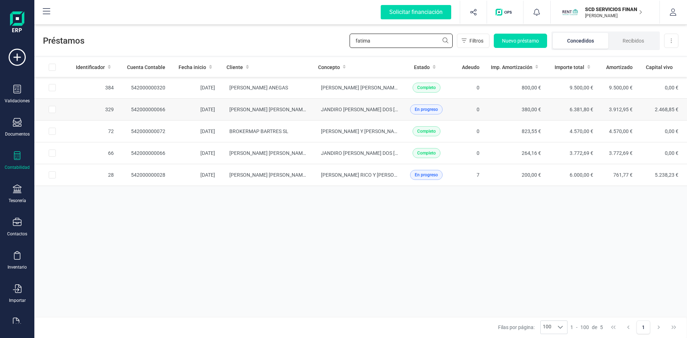
type input "fatima"
click at [147, 107] on td "542000000066" at bounding box center [145, 110] width 52 height 22
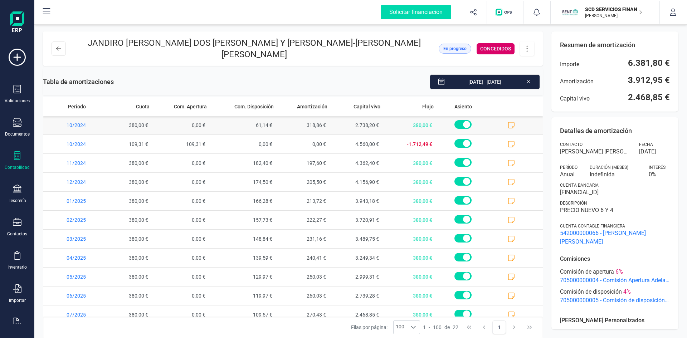
scroll to position [215, 0]
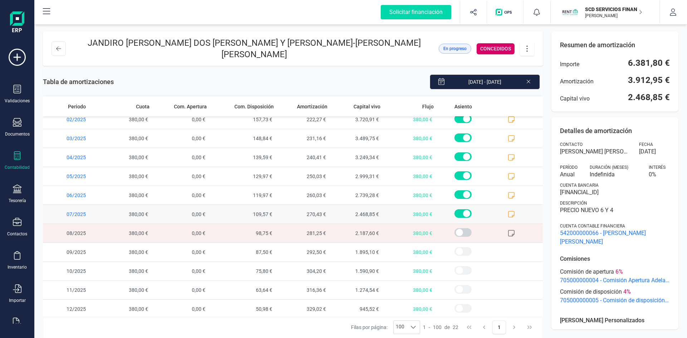
click at [508, 211] on icon at bounding box center [511, 214] width 7 height 7
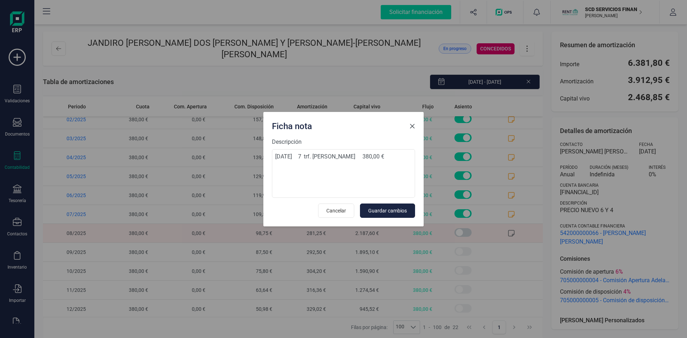
click at [412, 125] on span "Close" at bounding box center [412, 126] width 6 height 6
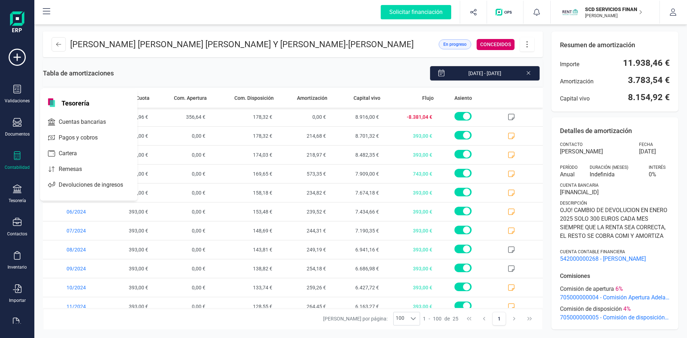
scroll to position [274, 0]
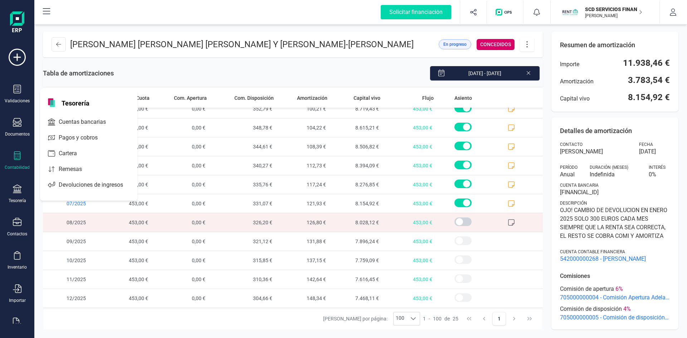
click at [68, 184] on span "Devoluciones de ingresos" at bounding box center [96, 185] width 80 height 9
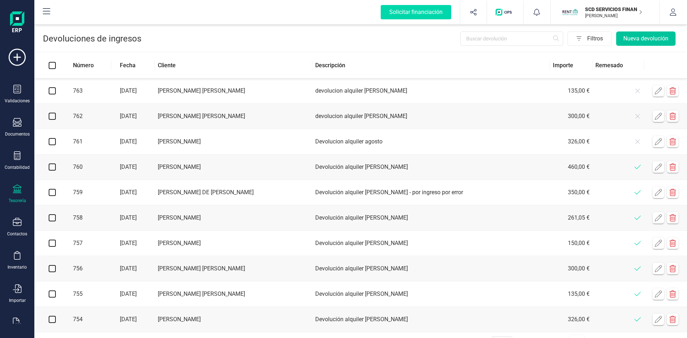
click at [629, 37] on button "Nueva devolución" at bounding box center [645, 38] width 59 height 14
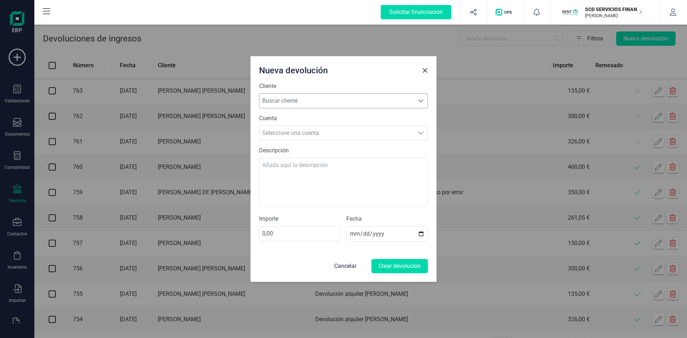
click at [289, 102] on span "Buscar cliente" at bounding box center [336, 101] width 155 height 14
type input "mireia"
click at [298, 138] on li "[PERSON_NAME]" at bounding box center [343, 139] width 169 height 14
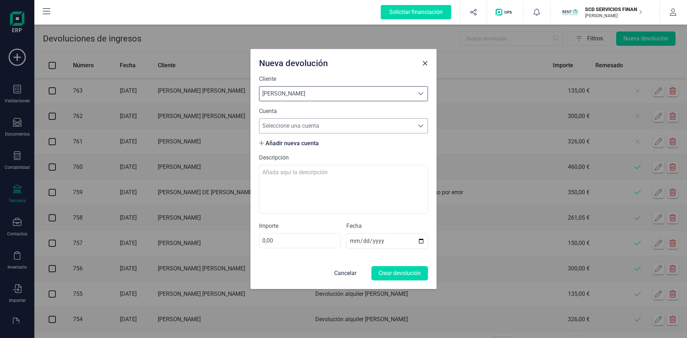
click at [321, 124] on span "Seleccione una cuenta" at bounding box center [336, 126] width 155 height 14
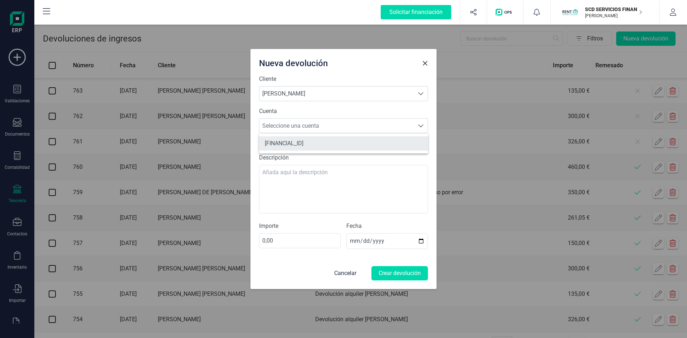
click at [315, 140] on li "[FINANCIAL_ID]" at bounding box center [343, 143] width 169 height 14
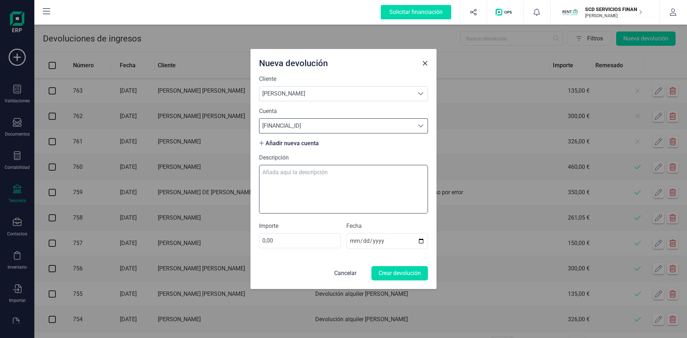
click at [303, 171] on textarea "Descripción" at bounding box center [343, 189] width 169 height 49
type textarea "devolucion alquiler agosto"
click at [280, 243] on input "0,00" at bounding box center [300, 240] width 82 height 15
type input "300,00"
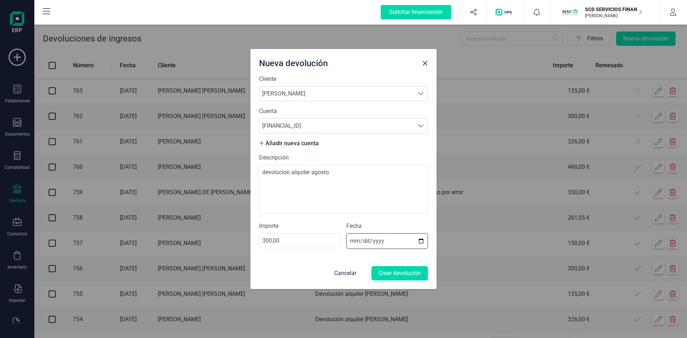
click at [350, 240] on input "[DATE]" at bounding box center [387, 241] width 82 height 16
type input "[DATE]"
click at [402, 273] on button "Crear devolución" at bounding box center [399, 273] width 57 height 14
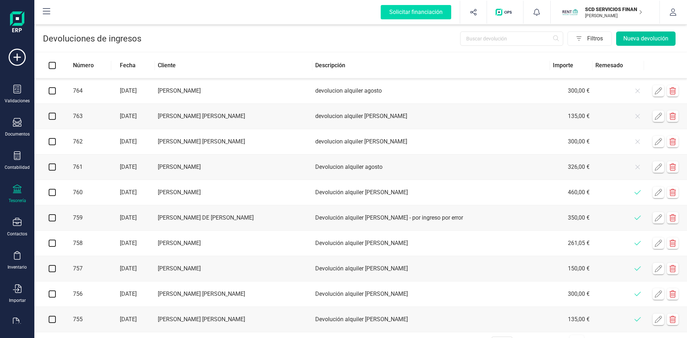
click at [647, 37] on button "Nueva devolución" at bounding box center [645, 38] width 59 height 14
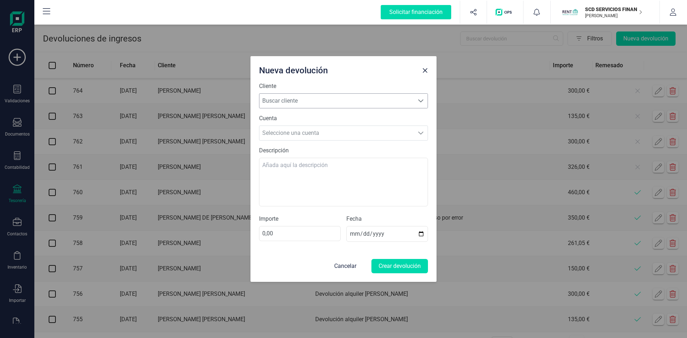
click at [342, 100] on span "Buscar cliente" at bounding box center [336, 101] width 155 height 14
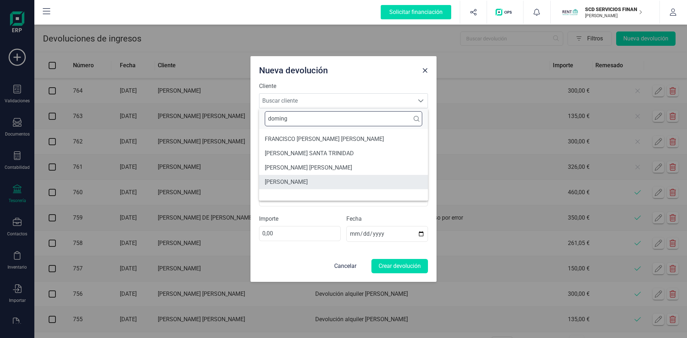
type input "doming"
click at [304, 178] on li "[PERSON_NAME]" at bounding box center [343, 182] width 169 height 14
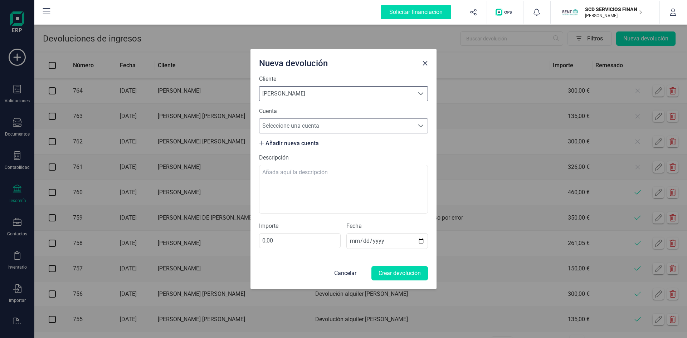
click at [306, 124] on span "Seleccione una cuenta" at bounding box center [336, 126] width 155 height 14
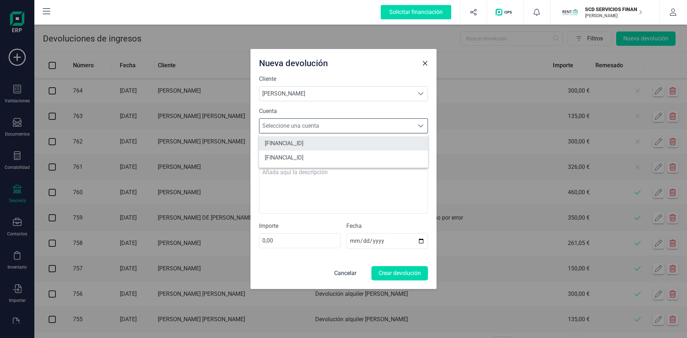
click at [321, 143] on li "ES9020483700363400038382" at bounding box center [343, 143] width 169 height 14
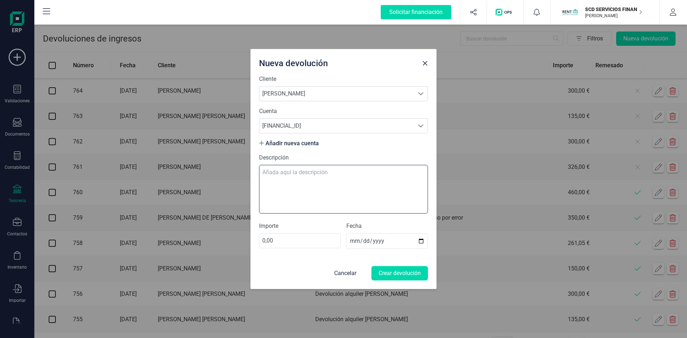
click at [297, 172] on textarea "Descripción" at bounding box center [343, 189] width 169 height 49
type textarea "devolucion alquiler agosto"
click at [293, 242] on input "0,00" at bounding box center [300, 240] width 82 height 15
type input "150,00"
click at [353, 240] on input "2025-08-28" at bounding box center [387, 241] width 82 height 16
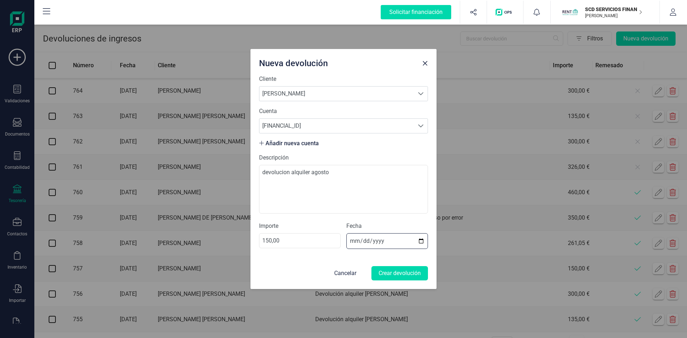
type input "2025-08-18"
click at [402, 271] on button "Crear devolución" at bounding box center [399, 273] width 57 height 14
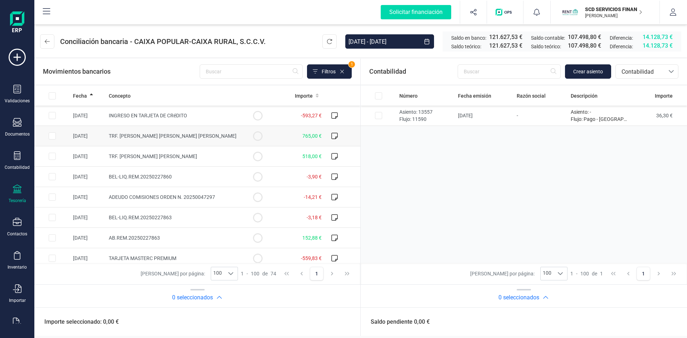
click at [53, 135] on input "Row Selected b4f6bb6a-b2d6-4c8b-adf2-e722fb788c5b" at bounding box center [52, 135] width 7 height 7
checkbox input "true"
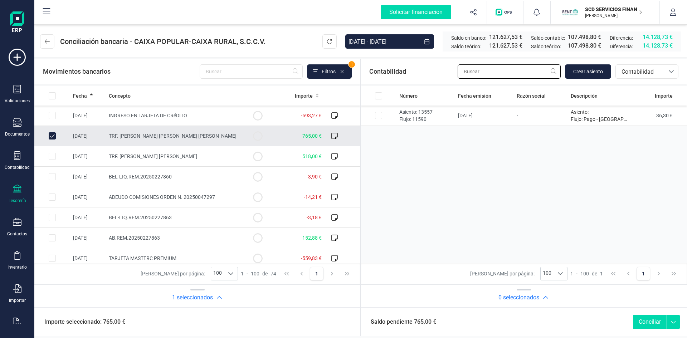
click at [502, 72] on input "text" at bounding box center [508, 71] width 103 height 14
drag, startPoint x: 517, startPoint y: 72, endPoint x: 382, endPoint y: 73, distance: 135.6
click at [382, 73] on div "Contabilidad miguel angel ramos Crear asiento bancos.conciliacion.modal.headerA…" at bounding box center [524, 72] width 326 height 26
type input "mireia"
click at [633, 73] on span "Contabilidad" at bounding box center [639, 72] width 43 height 9
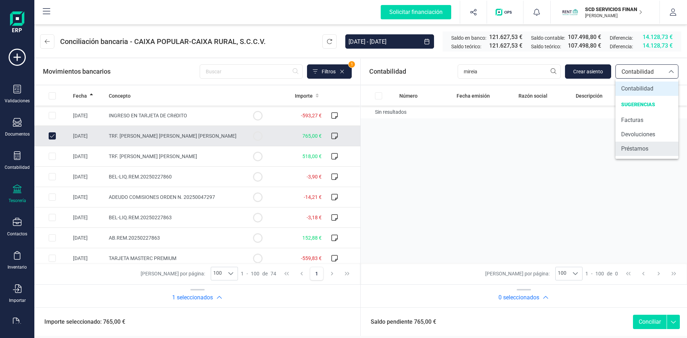
click at [630, 148] on span "Préstamos" at bounding box center [634, 148] width 27 height 9
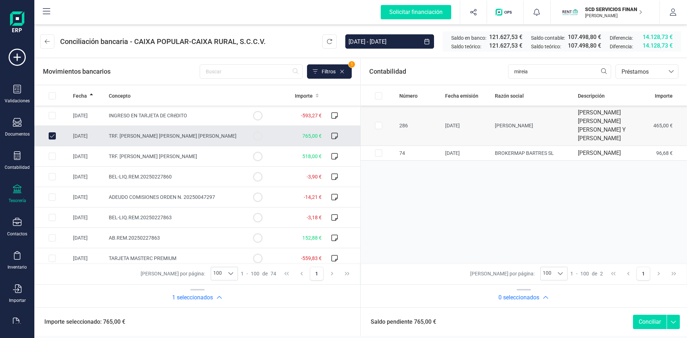
click at [376, 122] on input "Row Selected 4115e4fe-705a-4c5a-8e3e-913218a2c5bb" at bounding box center [378, 125] width 7 height 7
checkbox input "true"
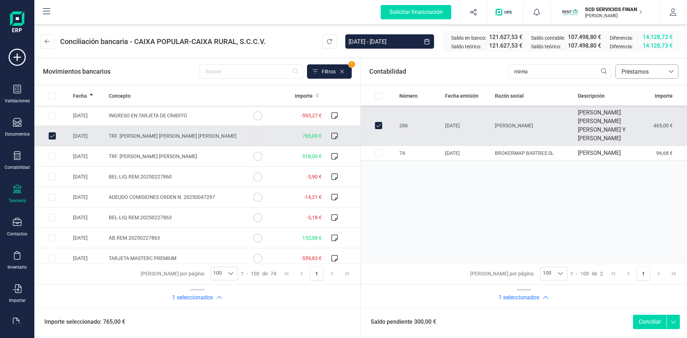
click at [670, 71] on icon at bounding box center [670, 71] width 5 height 3
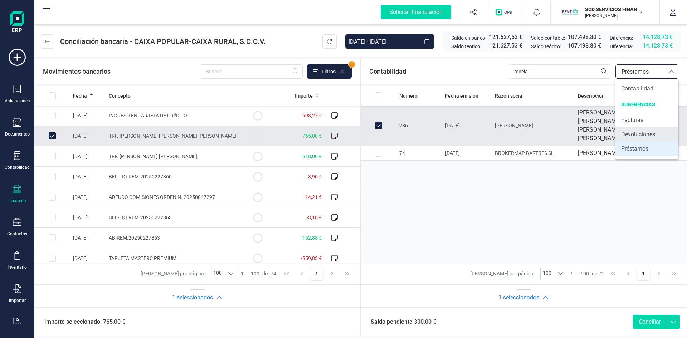
click at [640, 132] on span "Devoluciones" at bounding box center [638, 134] width 34 height 9
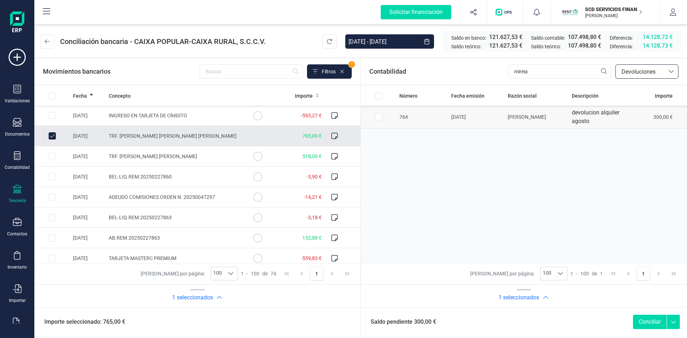
click at [378, 117] on input "Row Selected 0ba01800-f02e-4df8-8937-96c0a71fa156" at bounding box center [378, 116] width 7 height 7
checkbox input "true"
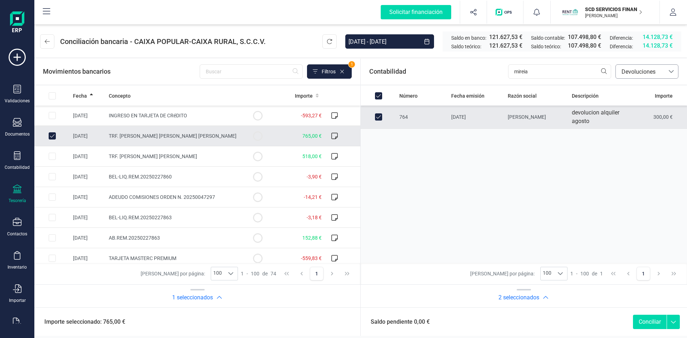
click at [646, 319] on button "Conciliar" at bounding box center [650, 322] width 34 height 14
checkbox input "false"
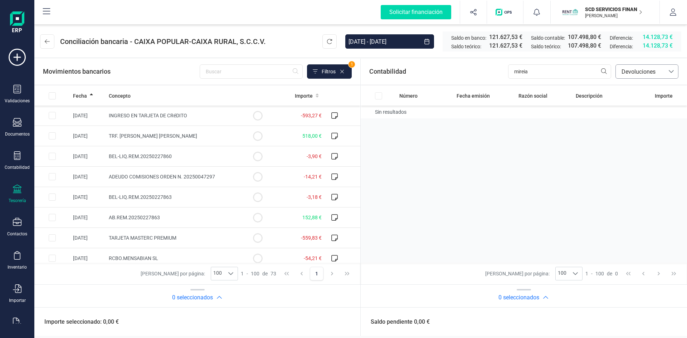
click at [641, 71] on span "Devoluciones" at bounding box center [639, 72] width 43 height 9
click at [637, 87] on span "Contabilidad" at bounding box center [637, 88] width 32 height 9
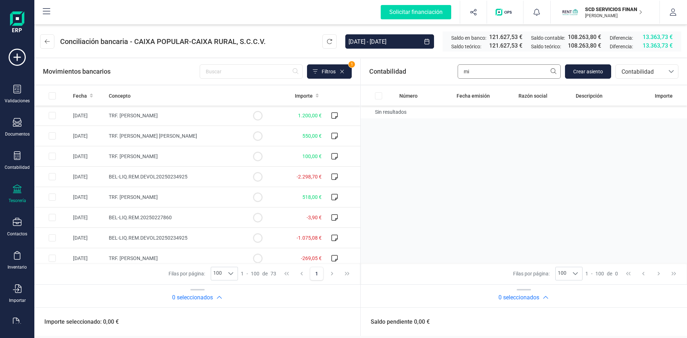
type input "m"
click at [84, 96] on span "Fecha" at bounding box center [80, 95] width 14 height 7
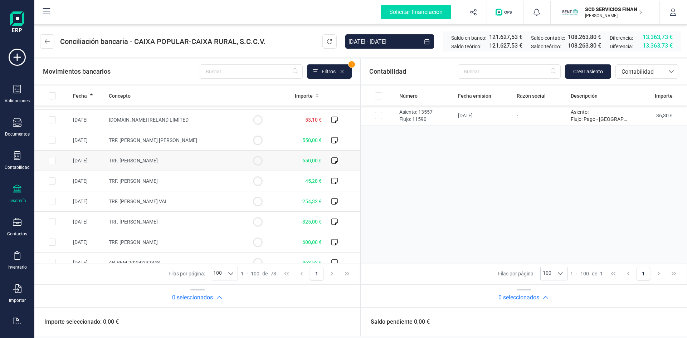
scroll to position [358, 0]
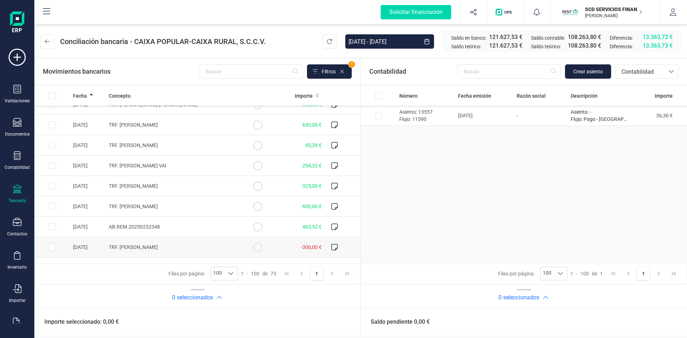
click at [51, 247] on input "Row Selected dabe004a-a34d-491a-85e7-8dffbbcc8680" at bounding box center [52, 247] width 7 height 7
checkbox input "true"
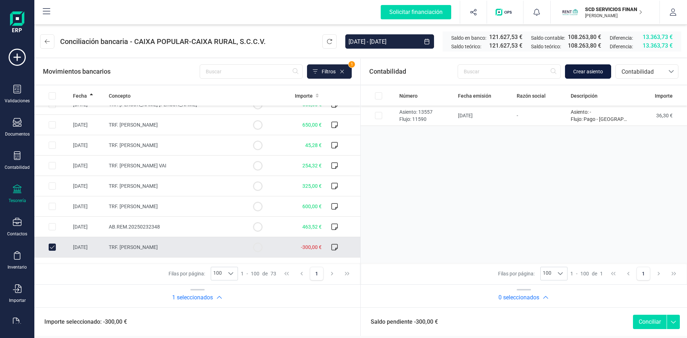
click at [597, 70] on span "Crear asiento" at bounding box center [588, 71] width 30 height 7
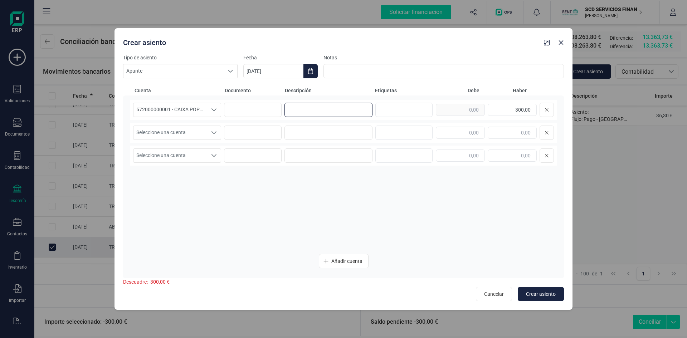
click at [308, 111] on input at bounding box center [328, 110] width 88 height 14
type input "d"
type input "pago"
click at [211, 135] on icon "Seleccione una cuenta" at bounding box center [214, 133] width 6 height 6
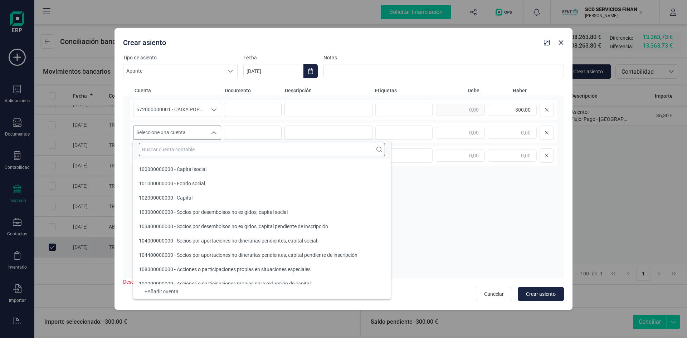
click at [199, 151] on input "text" at bounding box center [262, 150] width 246 height 14
type input "4"
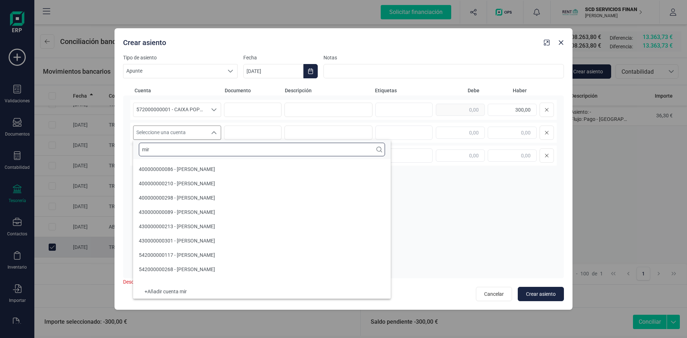
scroll to position [0, 0]
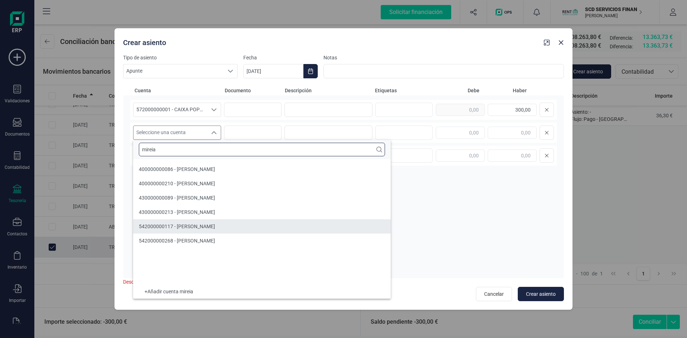
type input "mireia"
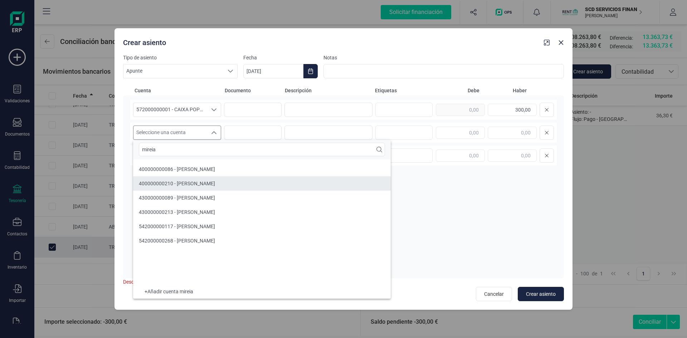
click at [160, 183] on span "400000000210 - MIREIA FERNANDEZ SORIANO" at bounding box center [177, 184] width 76 height 6
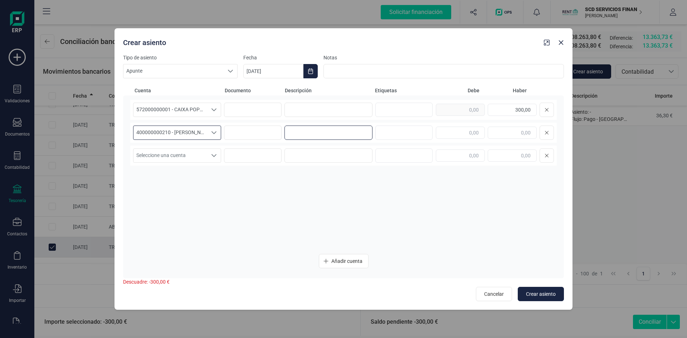
click at [315, 131] on input at bounding box center [328, 133] width 88 height 14
click at [317, 111] on input at bounding box center [328, 110] width 88 height 14
type input "pago"
click at [316, 131] on input at bounding box center [328, 133] width 88 height 14
type input "pago"
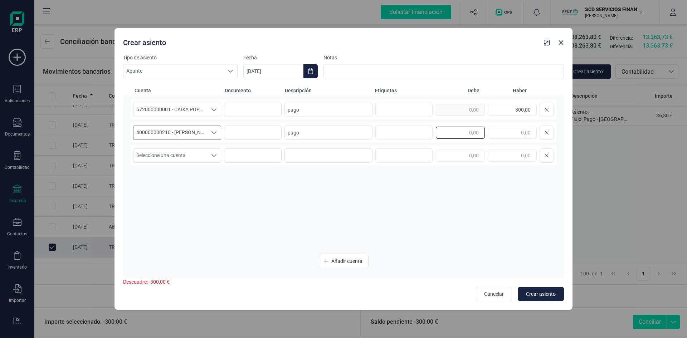
click at [464, 133] on input "text" at bounding box center [460, 133] width 49 height 12
type input "300,00"
click at [545, 293] on span "Crear asiento" at bounding box center [541, 293] width 30 height 7
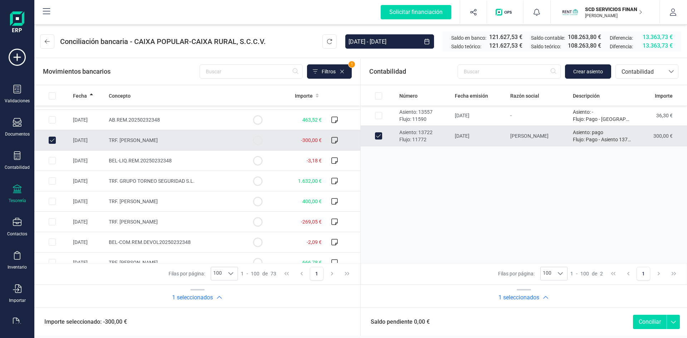
scroll to position [465, 0]
click at [649, 320] on button "Conciliar" at bounding box center [650, 322] width 34 height 14
checkbox input "false"
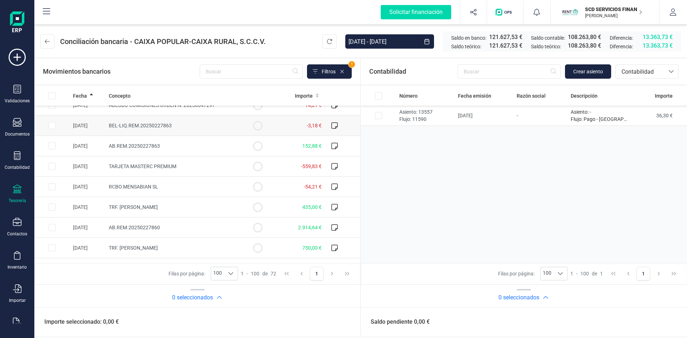
scroll to position [107, 0]
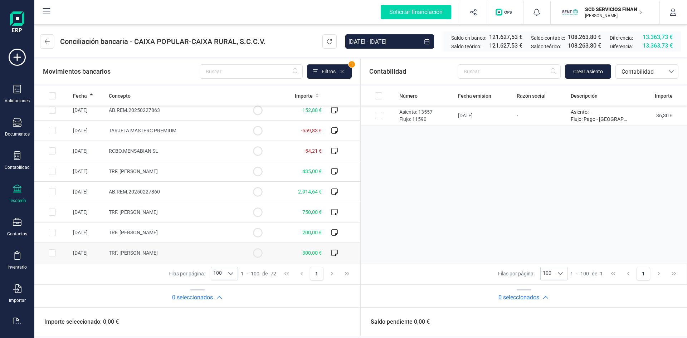
click at [52, 251] on input "Row Selected 069c62f5-a985-4a3c-8bdc-b821c25887ef" at bounding box center [52, 252] width 7 height 7
checkbox input "true"
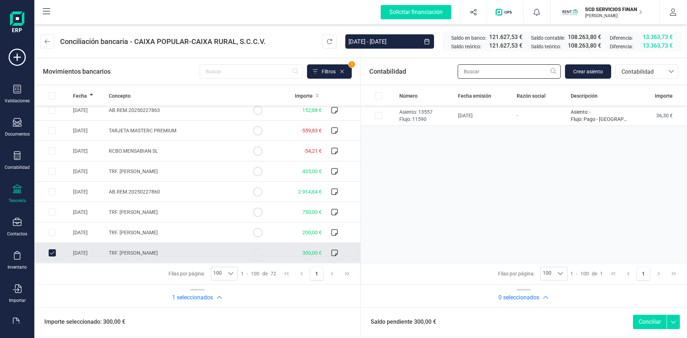
click at [472, 75] on input "text" at bounding box center [508, 71] width 103 height 14
type input "domingo"
click at [644, 73] on span "Contabilidad" at bounding box center [639, 72] width 43 height 9
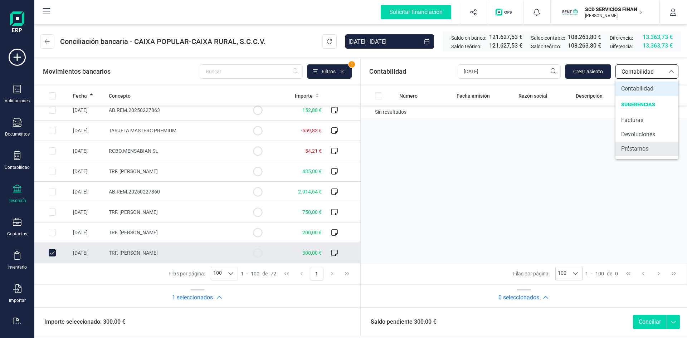
click at [636, 152] on span "Préstamos" at bounding box center [634, 148] width 27 height 9
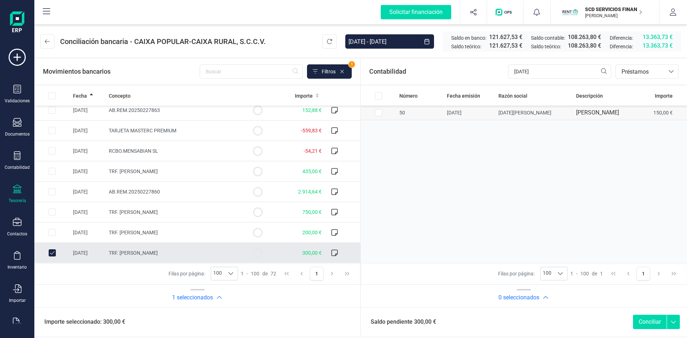
click at [376, 116] on input "Row Selected ff17b4fc-410c-477e-9cb8-d2dfd277f52d" at bounding box center [378, 112] width 7 height 7
checkbox input "true"
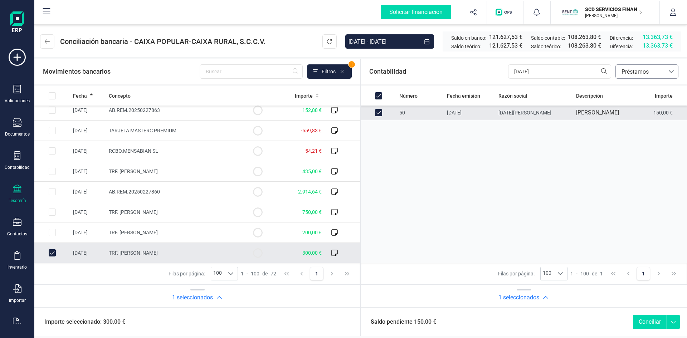
click at [644, 67] on span "Préstamos" at bounding box center [640, 72] width 49 height 14
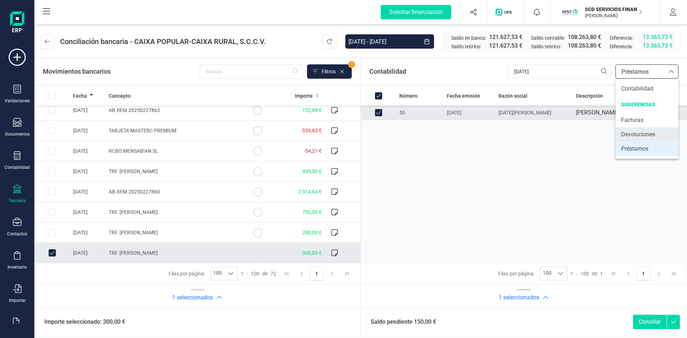
click at [631, 134] on span "Devoluciones" at bounding box center [638, 134] width 34 height 9
checkbox input "false"
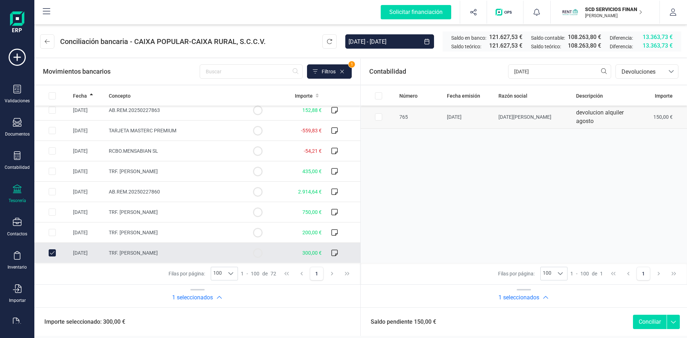
click at [379, 117] on input "Row Selected fbed71f0-5b5f-4166-95de-ecac75f596c6" at bounding box center [378, 116] width 7 height 7
checkbox input "true"
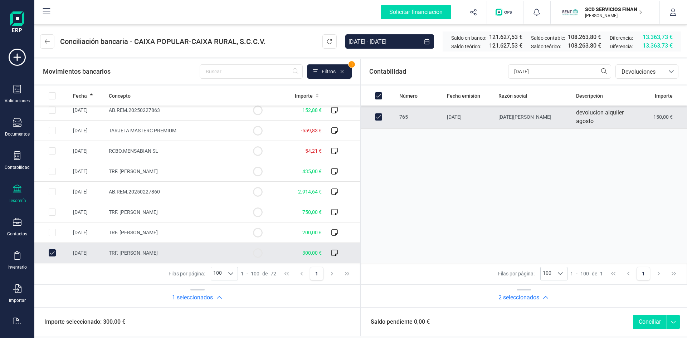
click at [643, 321] on button "Conciliar" at bounding box center [650, 322] width 34 height 14
checkbox input "false"
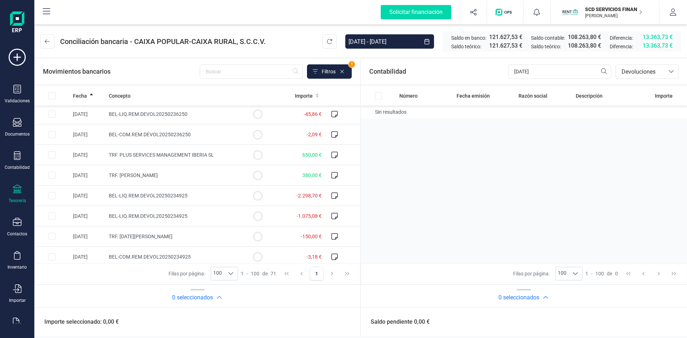
scroll to position [894, 0]
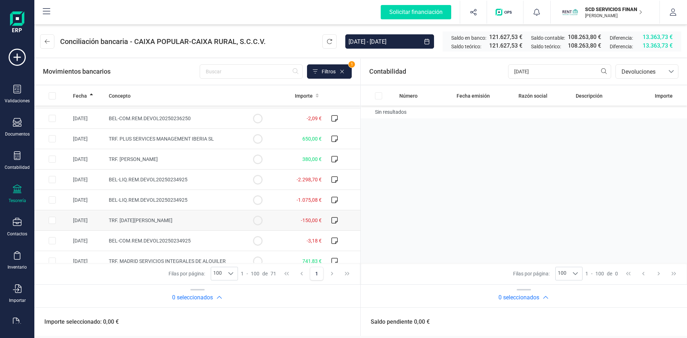
click at [51, 220] on input "Row Selected c3e8717e-8c91-4aff-bde2-a27384bc48cb" at bounding box center [52, 220] width 7 height 7
checkbox input "true"
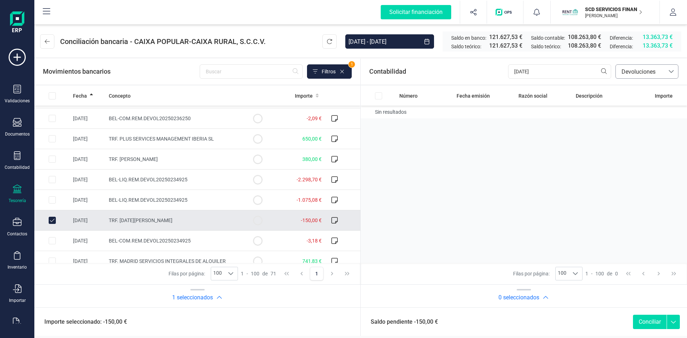
click at [668, 71] on icon at bounding box center [671, 72] width 6 height 6
click at [643, 88] on span "Contabilidad" at bounding box center [637, 88] width 32 height 9
click at [580, 69] on span "Crear asiento" at bounding box center [588, 71] width 30 height 7
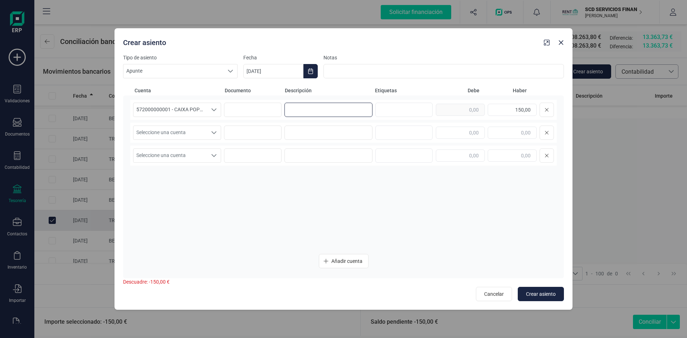
click at [310, 112] on input at bounding box center [328, 110] width 88 height 14
type input "pago"
click at [300, 118] on div "572000000001 - CAIXA POPULAR-CAIXA RURAL, S.C.C.V. 572000000001 - CAIXA POPULAR…" at bounding box center [343, 110] width 426 height 20
click at [300, 112] on input at bounding box center [328, 110] width 88 height 14
type input "pago"
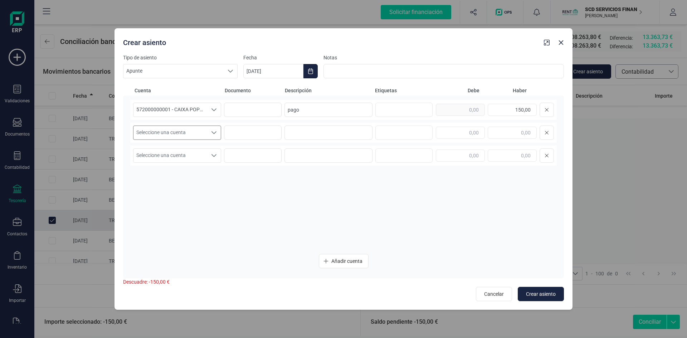
click at [213, 134] on icon "Seleccione una cuenta" at bounding box center [214, 133] width 6 height 6
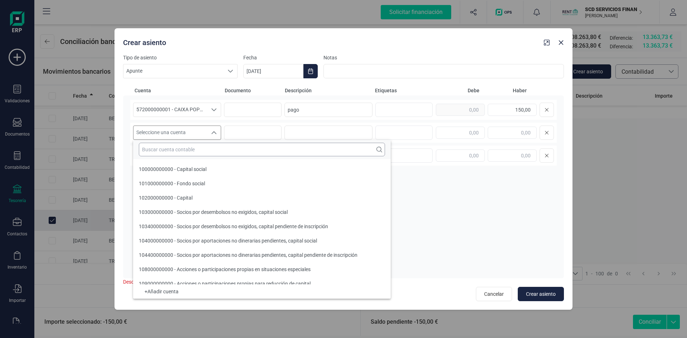
click at [200, 153] on input "text" at bounding box center [262, 150] width 246 height 14
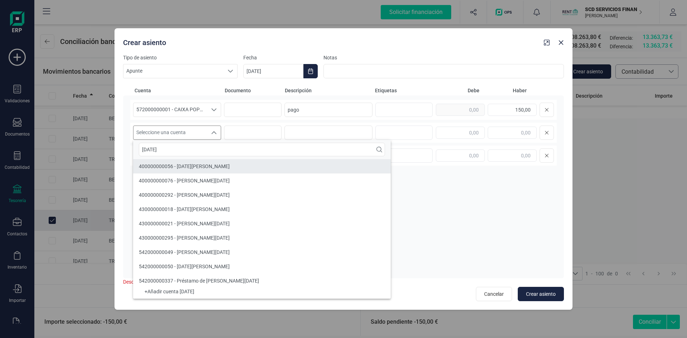
type input "domingo"
click at [184, 164] on span "400000000056 - DOMINGO FELIPE CORREA" at bounding box center [184, 166] width 91 height 6
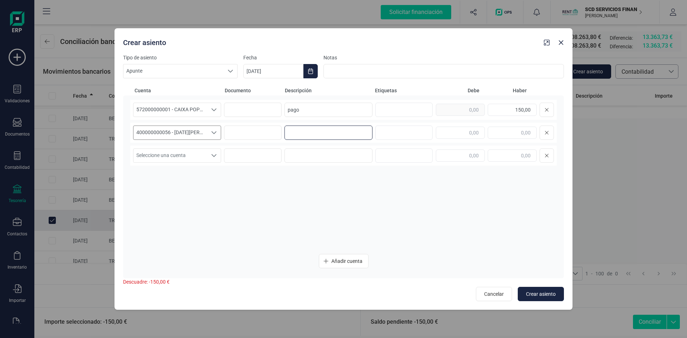
click at [293, 131] on input at bounding box center [328, 133] width 88 height 14
type input "pago"
click at [466, 135] on input "text" at bounding box center [460, 133] width 49 height 12
type input "150,00"
click at [548, 295] on span "Crear asiento" at bounding box center [541, 293] width 30 height 7
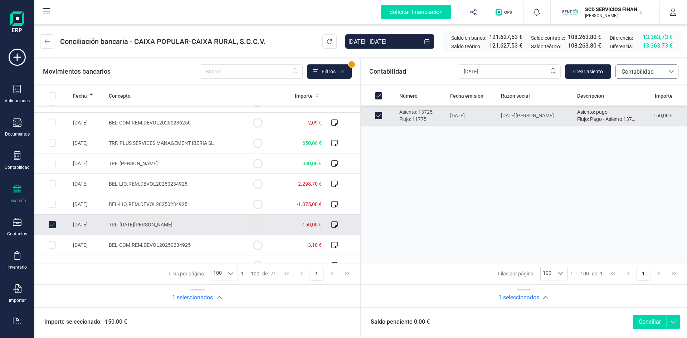
scroll to position [930, 0]
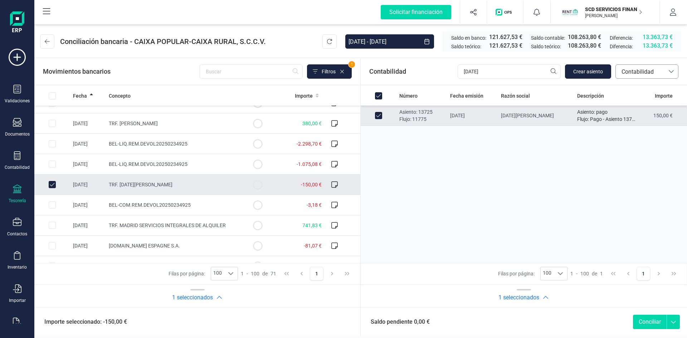
click at [641, 320] on button "Conciliar" at bounding box center [650, 322] width 34 height 14
checkbox input "false"
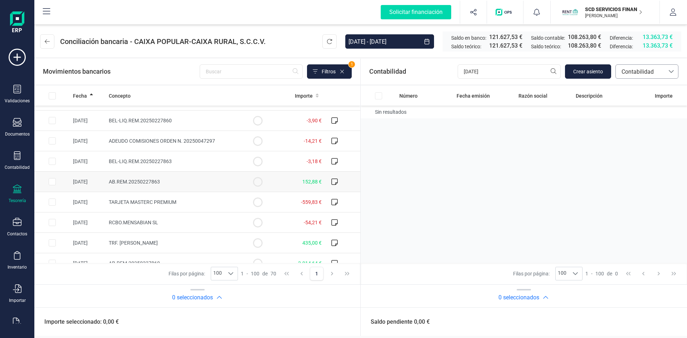
scroll to position [72, 0]
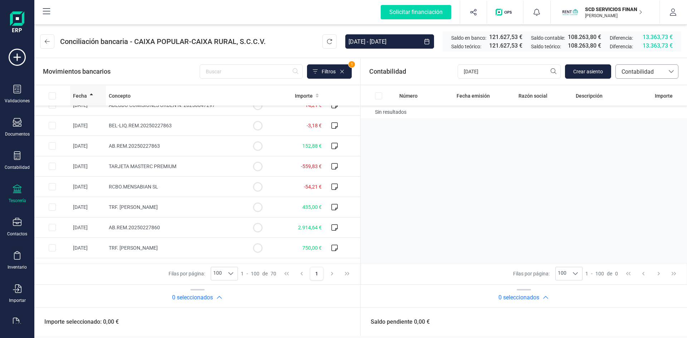
click at [85, 95] on span "Fecha" at bounding box center [80, 95] width 14 height 7
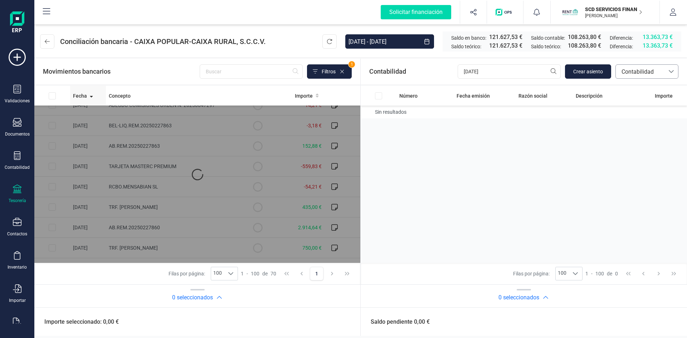
scroll to position [0, 0]
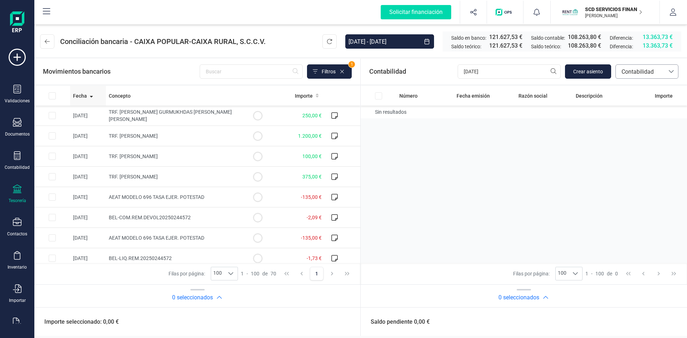
click at [85, 94] on span "Fecha" at bounding box center [80, 95] width 14 height 7
click at [83, 97] on span "Fecha" at bounding box center [80, 95] width 14 height 7
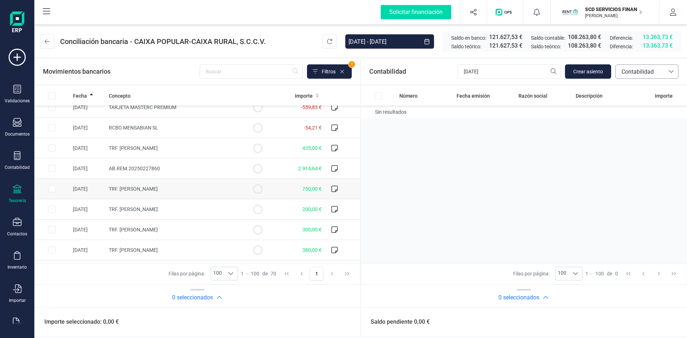
scroll to position [143, 0]
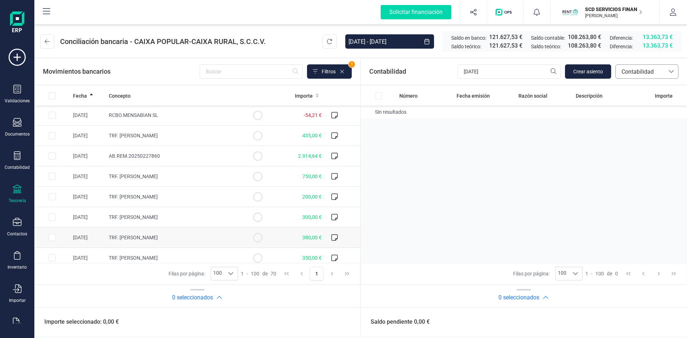
click at [52, 239] on input "Row Selected 3c9108bc-1f6a-450a-ac02-ddd013d6dfd0" at bounding box center [52, 237] width 7 height 7
checkbox input "true"
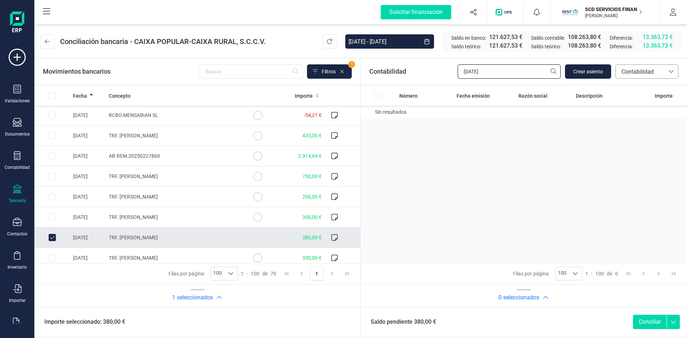
drag, startPoint x: 499, startPoint y: 70, endPoint x: 384, endPoint y: 82, distance: 115.4
click at [395, 78] on div "Contabilidad domingo Crear asiento bancos.conciliacion.modal.headerAccounting b…" at bounding box center [524, 72] width 326 height 26
click at [638, 69] on span "Contabilidad" at bounding box center [639, 72] width 43 height 9
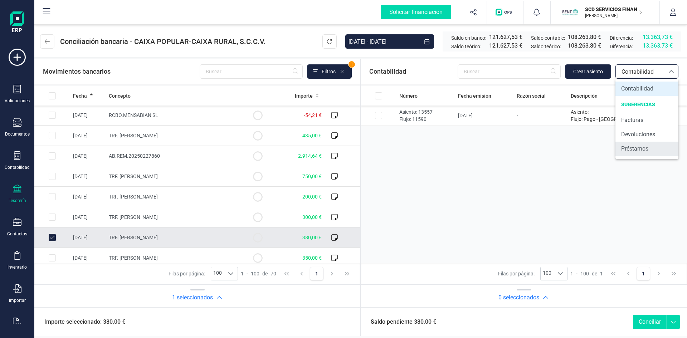
click at [636, 149] on span "Préstamos" at bounding box center [634, 148] width 27 height 9
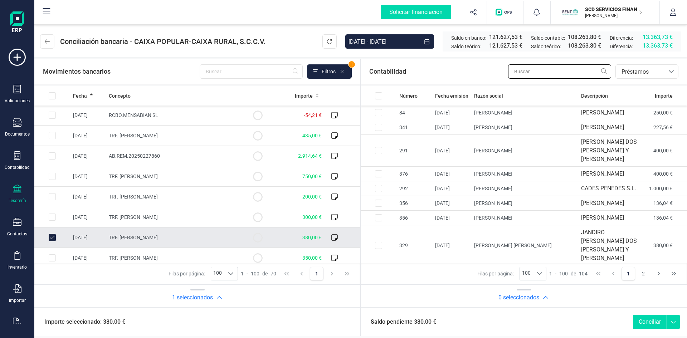
click at [558, 72] on input "text" at bounding box center [559, 71] width 103 height 14
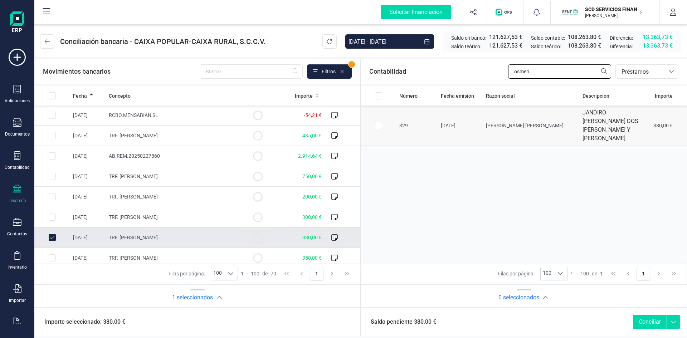
type input "osmeri"
click at [378, 122] on input "Row Selected e43977a7-0dd4-4aff-8cfc-bf4d5a0cd08d" at bounding box center [378, 125] width 7 height 7
checkbox input "true"
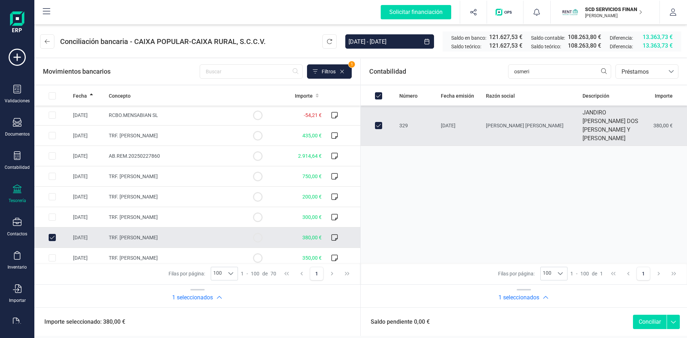
click at [644, 321] on button "Conciliar" at bounding box center [650, 322] width 34 height 14
checkbox input "false"
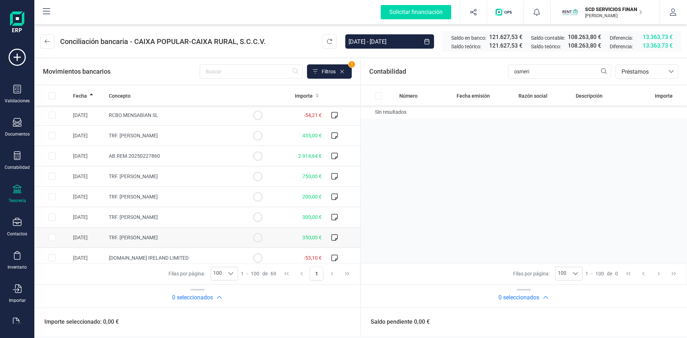
click at [51, 237] on input "Row Selected 6b1c438b-2249-4884-bc4a-ef02a9e9f6fe" at bounding box center [52, 237] width 7 height 7
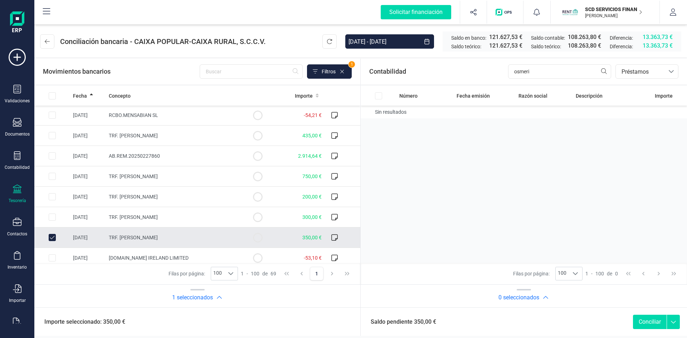
click at [52, 236] on input "Row Unselected 6b1c438b-2249-4884-bc4a-ef02a9e9f6fe" at bounding box center [52, 237] width 7 height 7
checkbox input "false"
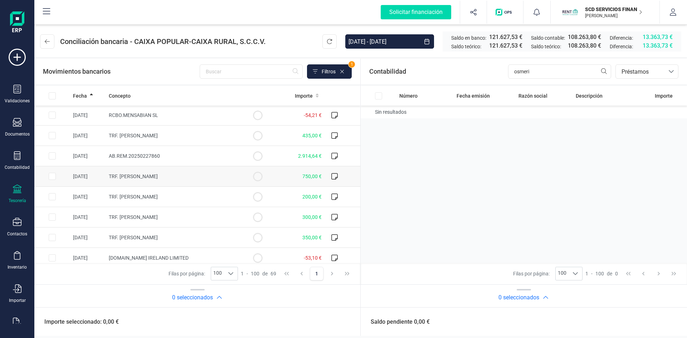
click at [52, 175] on input "Row Selected a631e1d9-621b-461c-9ed3-99f1ba1c8705" at bounding box center [52, 176] width 7 height 7
checkbox input "true"
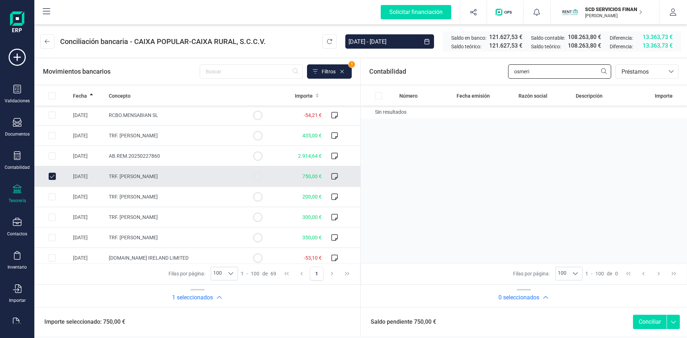
drag, startPoint x: 541, startPoint y: 70, endPoint x: 407, endPoint y: 74, distance: 134.2
click at [418, 73] on div "Contabilidad osmeri bancos.conciliacion.modal.headerLoan bancos.conciliacion.mo…" at bounding box center [524, 72] width 326 height 26
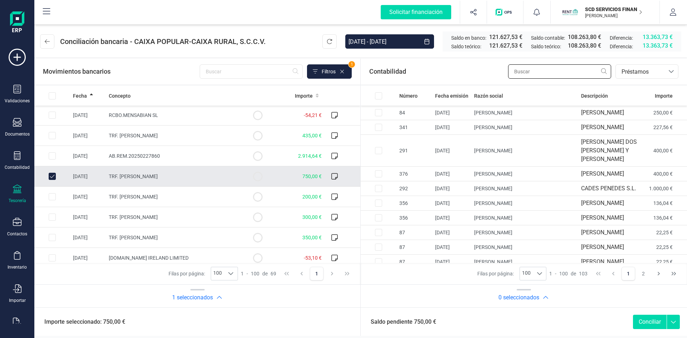
click at [538, 74] on input "text" at bounding box center [559, 71] width 103 height 14
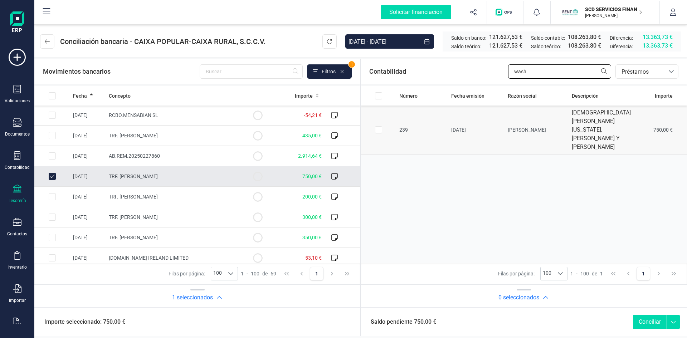
type input "wash"
click at [379, 129] on input "Row Selected b261f3d2-2217-4489-be22-25c24e7f0dcc" at bounding box center [378, 129] width 7 height 7
checkbox input "true"
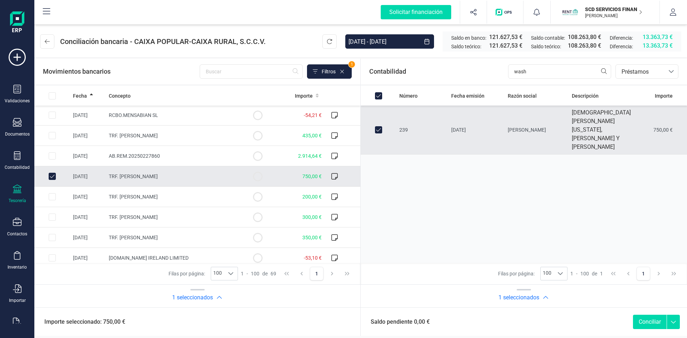
click at [647, 320] on button "Conciliar" at bounding box center [650, 322] width 34 height 14
checkbox input "false"
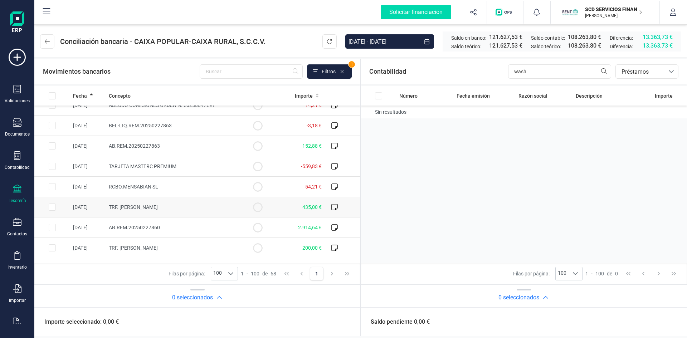
scroll to position [107, 0]
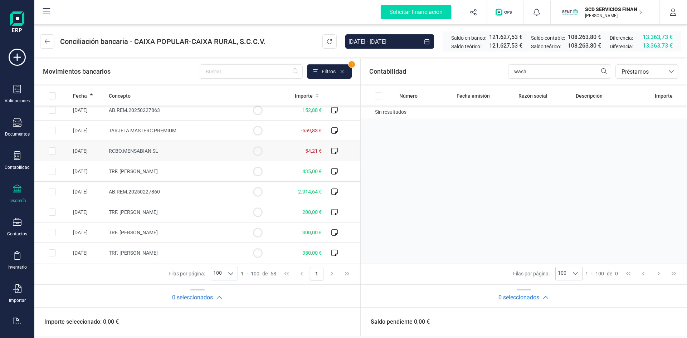
click at [52, 150] on input "Row Selected c785fa63-83fc-445b-9356-7730db820e00" at bounding box center [52, 150] width 7 height 7
checkbox input "true"
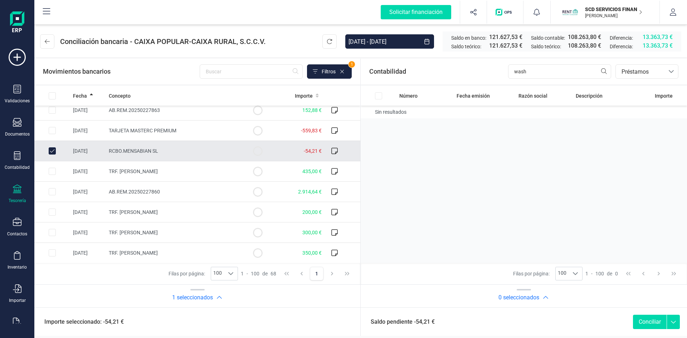
click at [666, 70] on div at bounding box center [671, 72] width 14 height 14
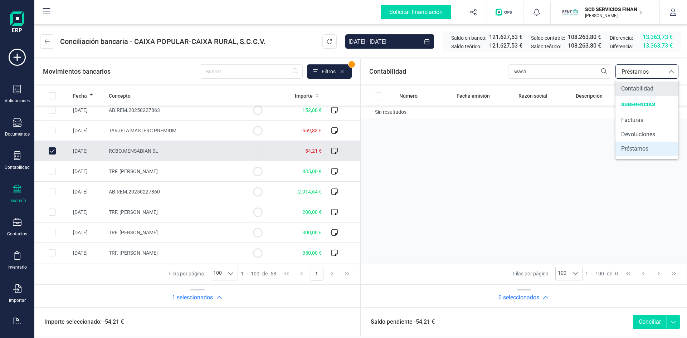
click at [642, 88] on span "Contabilidad" at bounding box center [637, 88] width 32 height 9
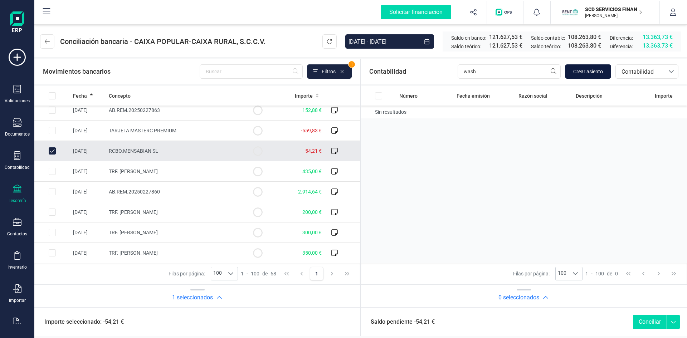
click at [594, 70] on span "Crear asiento" at bounding box center [588, 71] width 30 height 7
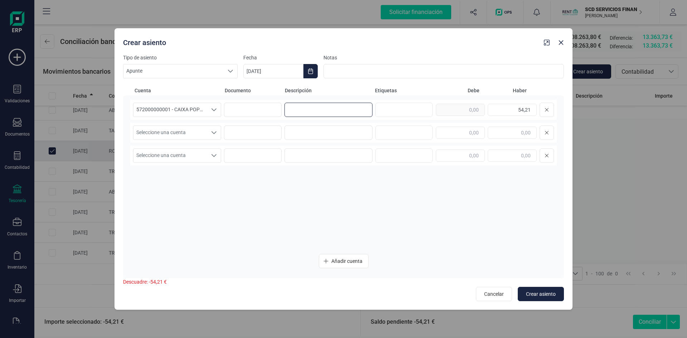
click at [312, 110] on input at bounding box center [328, 110] width 88 height 14
type input "pago fra"
click at [211, 134] on icon "Seleccione una cuenta" at bounding box center [214, 133] width 6 height 6
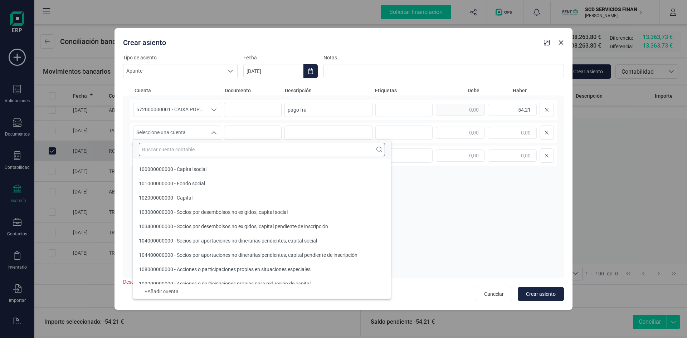
click at [197, 151] on input "text" at bounding box center [262, 150] width 246 height 14
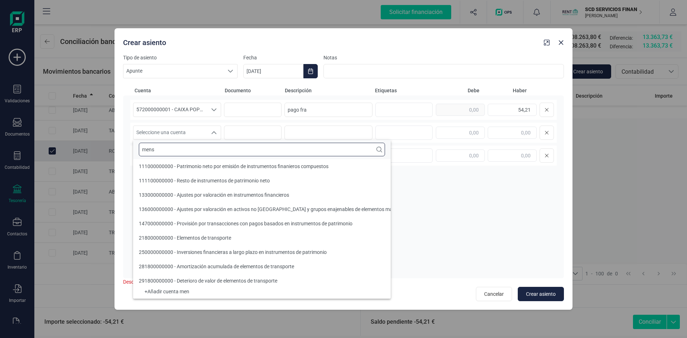
scroll to position [0, 0]
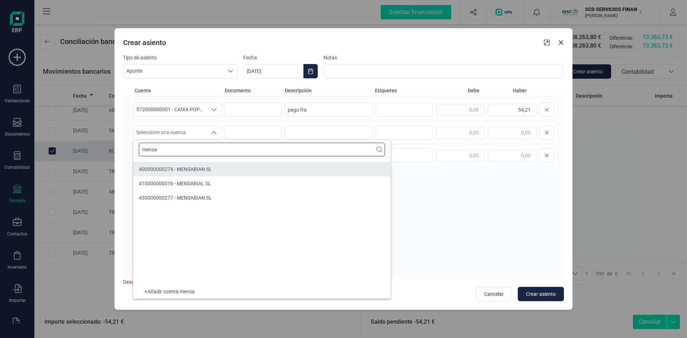
type input "mensa"
click at [164, 170] on span "400000000274 - MENSABIAN SL" at bounding box center [175, 169] width 73 height 6
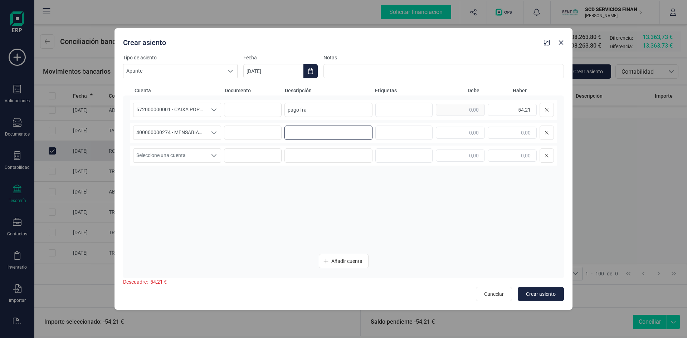
click at [297, 132] on input at bounding box center [328, 133] width 88 height 14
type input "pago fra"
click at [467, 130] on input "text" at bounding box center [460, 133] width 49 height 12
type input "54,21"
click at [546, 291] on span "Crear asiento" at bounding box center [541, 293] width 30 height 7
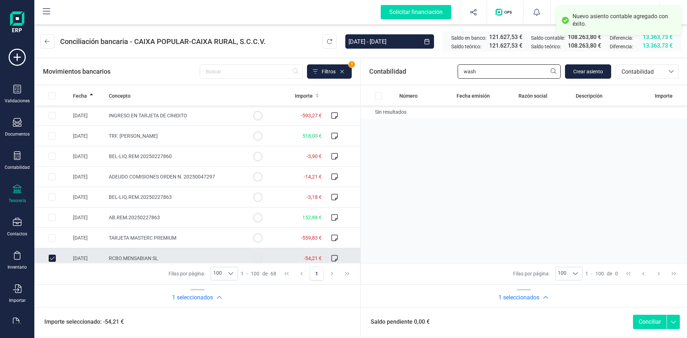
drag, startPoint x: 465, startPoint y: 74, endPoint x: 384, endPoint y: 77, distance: 80.5
click at [391, 77] on div "Contabilidad wash Crear asiento bancos.conciliacion.modal.headerAccounting banc…" at bounding box center [524, 72] width 326 height 26
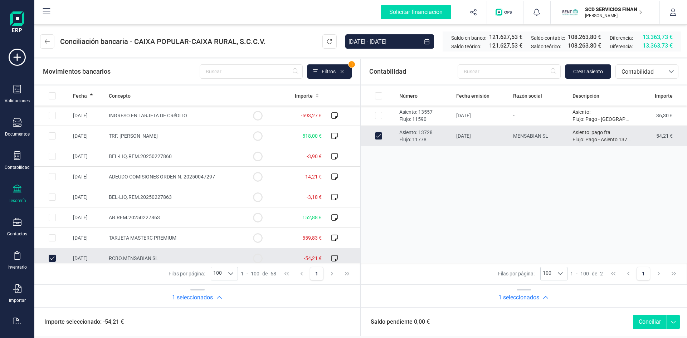
click at [648, 321] on button "Conciliar" at bounding box center [650, 322] width 34 height 14
checkbox input "false"
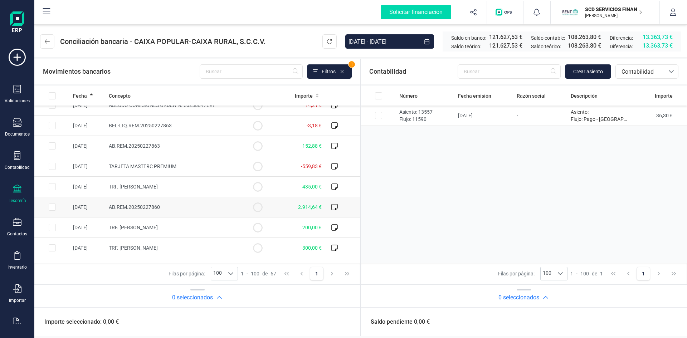
scroll to position [36, 0]
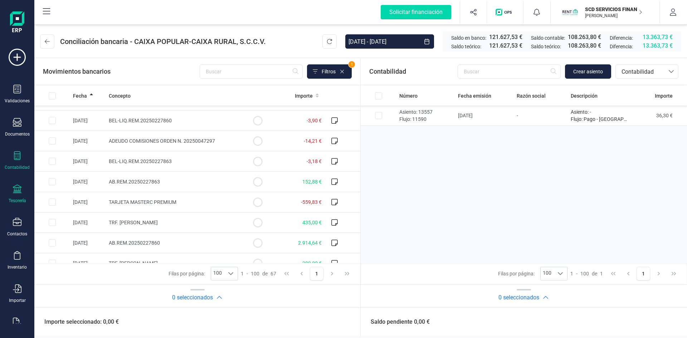
click at [16, 160] on icon at bounding box center [17, 155] width 6 height 9
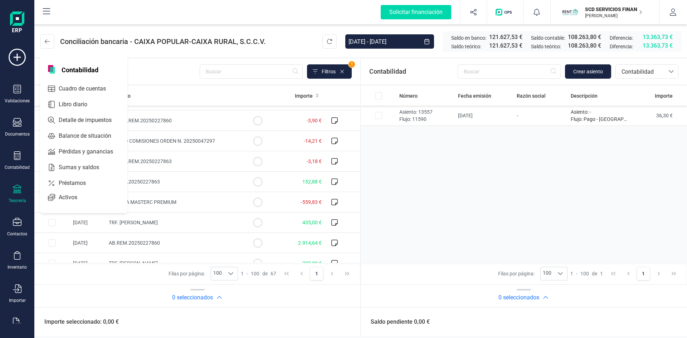
click at [18, 195] on div "Tesorería" at bounding box center [17, 194] width 29 height 19
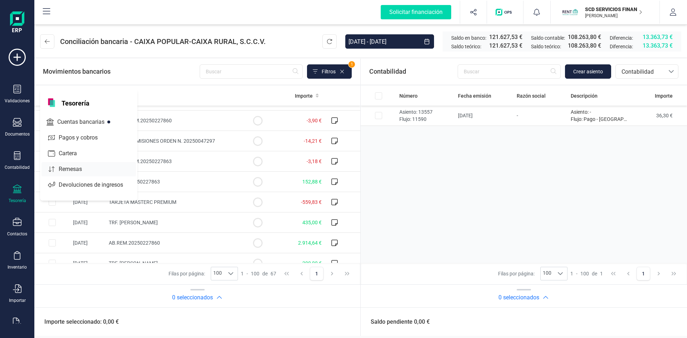
click at [67, 167] on span "Remesas" at bounding box center [75, 169] width 39 height 9
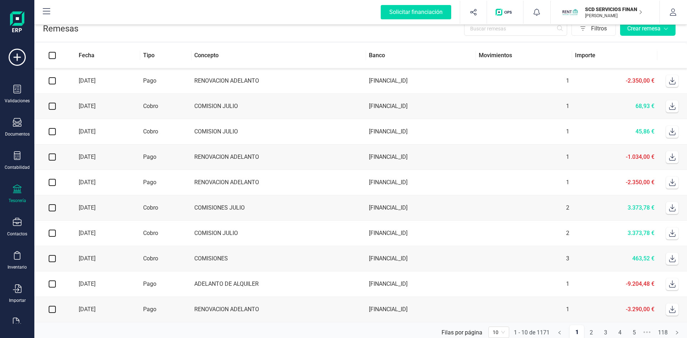
scroll to position [18, 0]
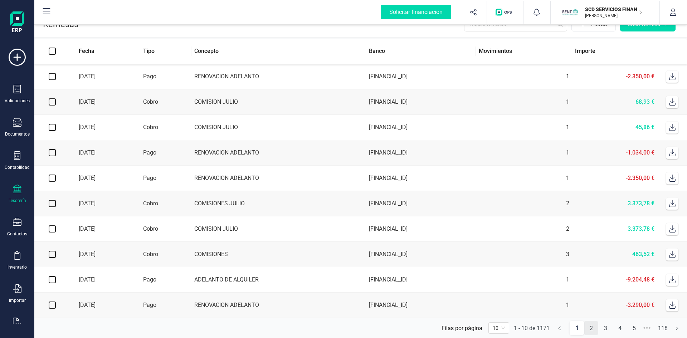
click at [590, 328] on link "2" at bounding box center [591, 328] width 14 height 14
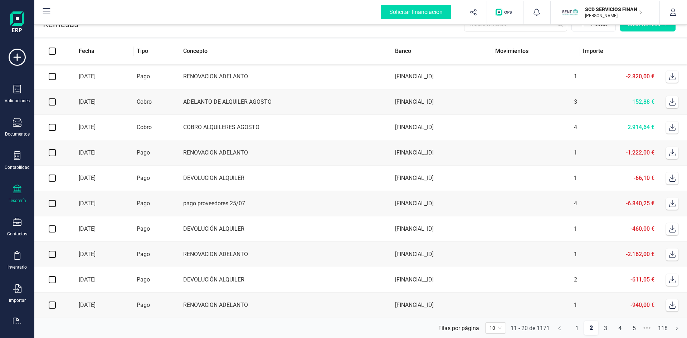
click at [671, 124] on icon at bounding box center [671, 127] width 7 height 7
click at [52, 124] on input "checkbox" at bounding box center [52, 127] width 7 height 7
checkbox input "true"
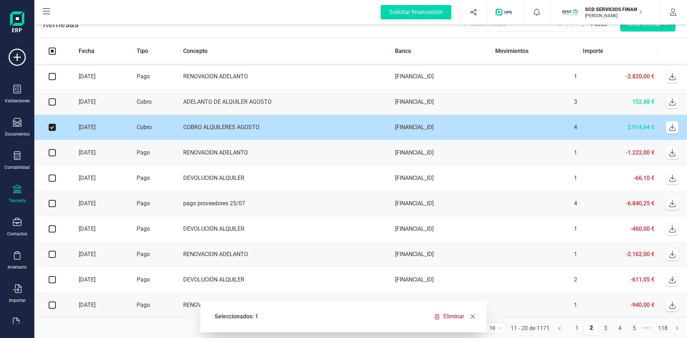
click at [217, 121] on td "COBRO ALQUILERES AGOSTO" at bounding box center [286, 127] width 212 height 25
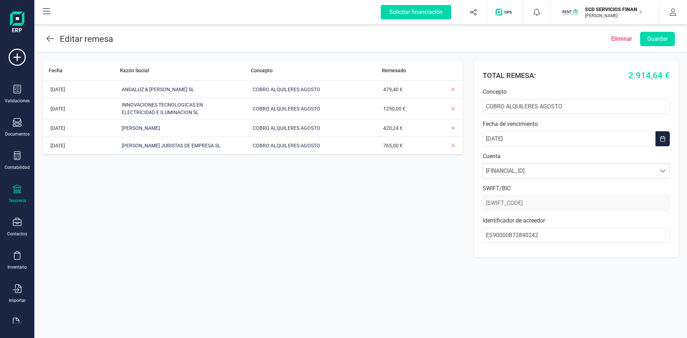
click at [163, 105] on span "INNOVACIONES TECNOLOGICAS EN ELECTRICIDAD E ILUMINACION SL" at bounding box center [179, 108] width 119 height 15
click at [169, 102] on span "INNOVACIONES TECNOLOGICAS EN ELECTRICIDAD E ILUMINACION SL" at bounding box center [179, 108] width 119 height 15
click at [129, 102] on span "INNOVACIONES TECNOLOGICAS EN ELECTRICIDAD E ILUMINACION SL" at bounding box center [179, 108] width 119 height 15
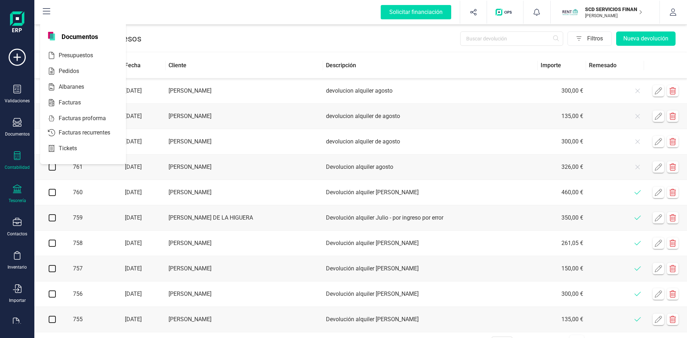
click at [17, 157] on icon at bounding box center [17, 155] width 9 height 9
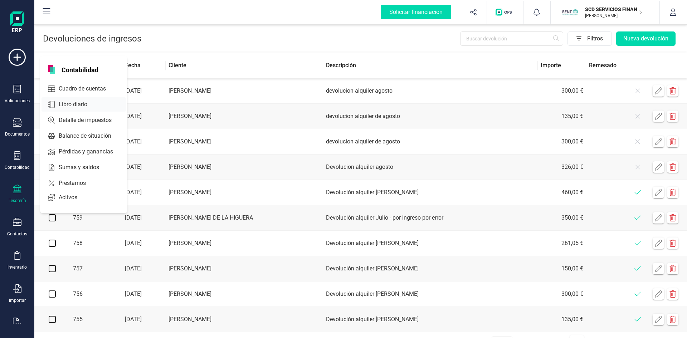
click at [68, 84] on span "Cuadro de cuentas" at bounding box center [87, 88] width 63 height 9
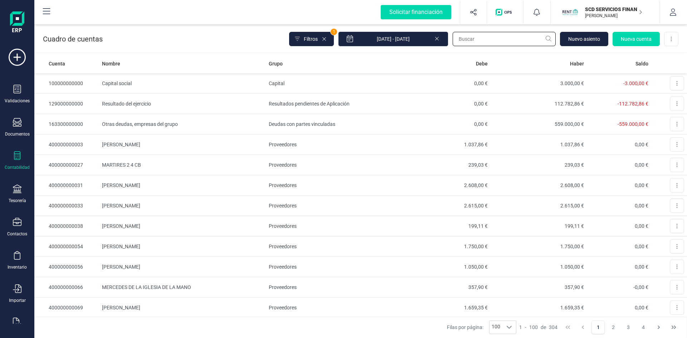
click at [485, 38] on input "text" at bounding box center [503, 39] width 103 height 14
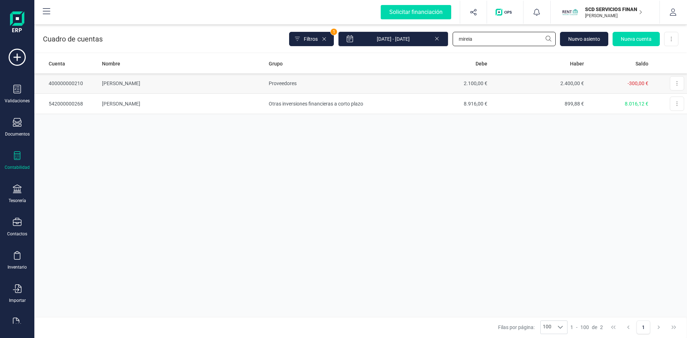
type input "mireia"
click at [131, 82] on td "[PERSON_NAME]" at bounding box center [182, 83] width 166 height 20
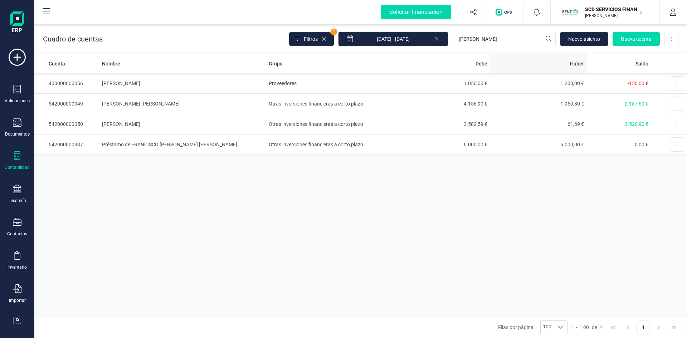
type input "domingo"
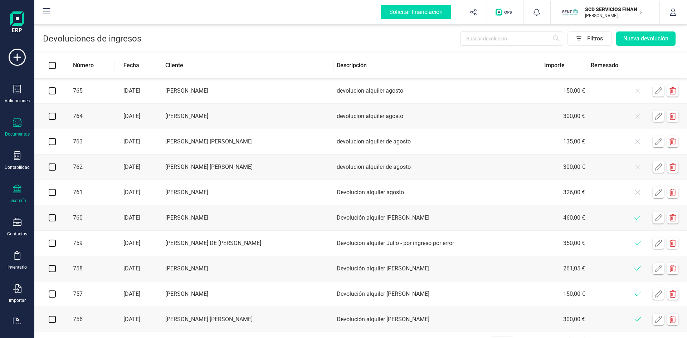
click at [18, 127] on icon at bounding box center [17, 122] width 9 height 9
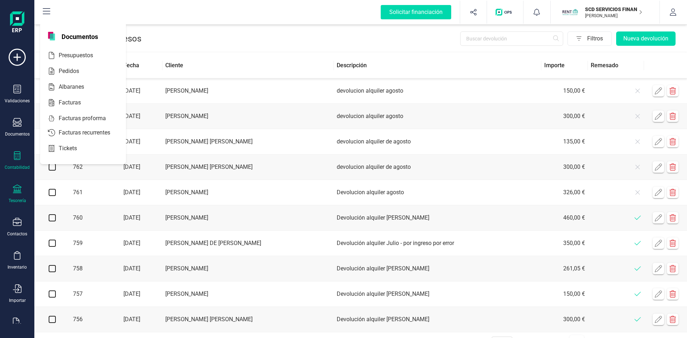
click at [16, 156] on icon at bounding box center [17, 155] width 6 height 9
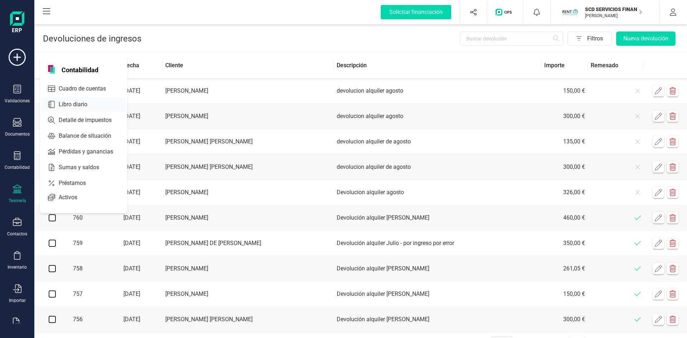
click at [100, 86] on span "Cuadro de cuentas" at bounding box center [87, 88] width 63 height 9
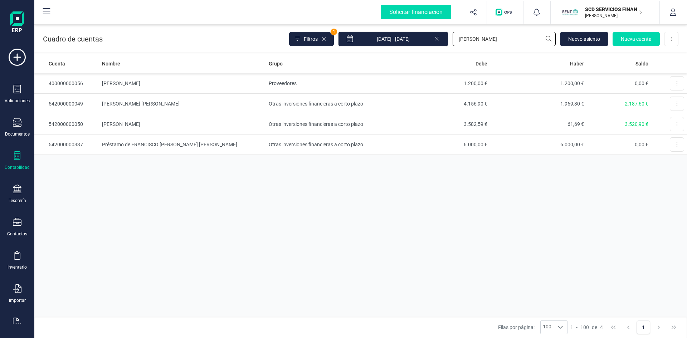
click at [397, 44] on div "Filtros 1 01/01/2025 - 28/08/2025 domingo Nuevo asiento Nueva cuenta Descargar …" at bounding box center [483, 38] width 389 height 15
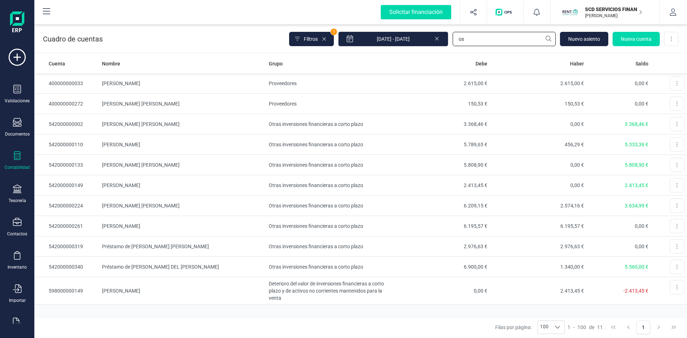
type input "o"
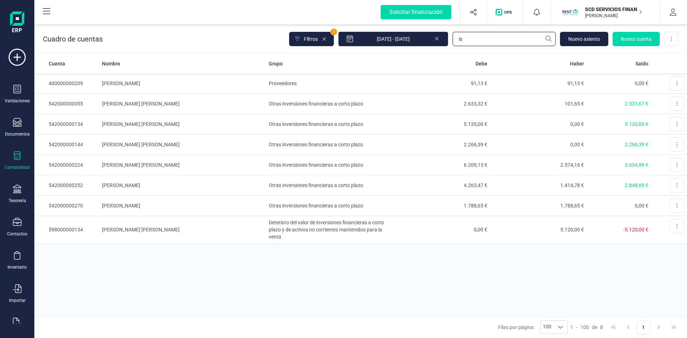
type input "i"
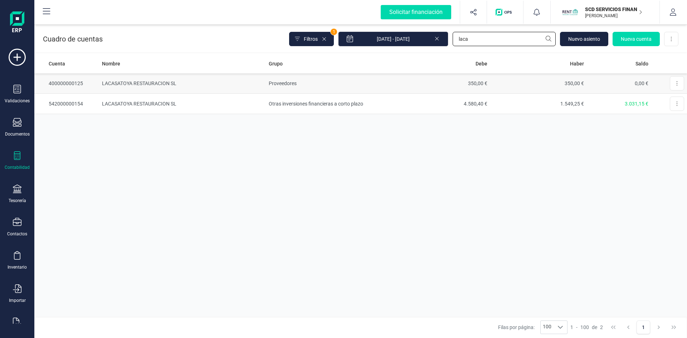
type input "laca"
click at [123, 83] on td "LACASATOYA RESTAURACION SL" at bounding box center [182, 83] width 166 height 20
click at [415, 39] on div "Filtros 1 01/01/2025 - 28/08/2025 laca Nuevo asiento Nueva cuenta Descargar Exc…" at bounding box center [483, 38] width 389 height 15
type input "mensab"
click at [112, 81] on td "MENSABIAN SL" at bounding box center [182, 83] width 166 height 20
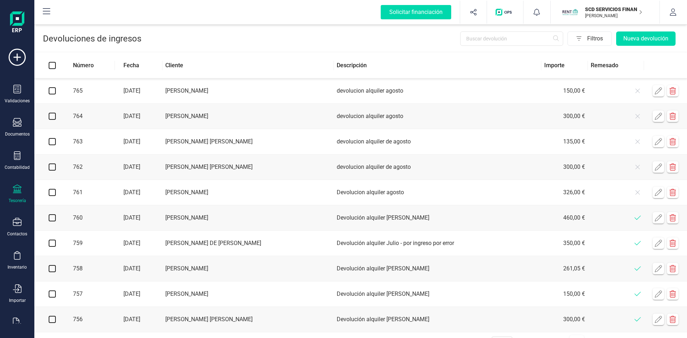
click at [20, 196] on div "Tesorería" at bounding box center [17, 194] width 29 height 19
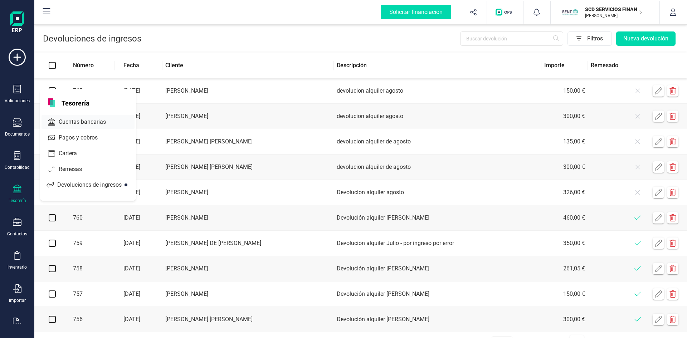
click at [87, 120] on span "Cuentas bancarias" at bounding box center [87, 122] width 63 height 9
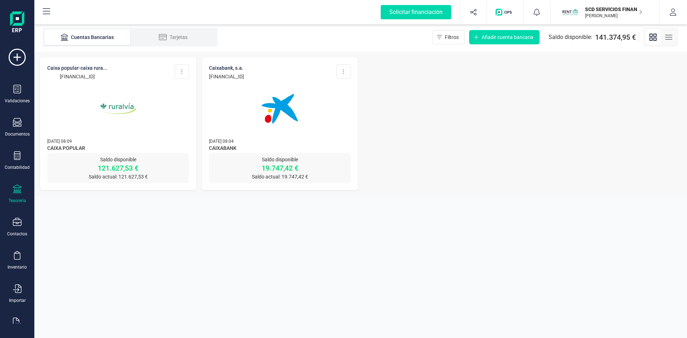
click at [115, 105] on img at bounding box center [118, 109] width 60 height 60
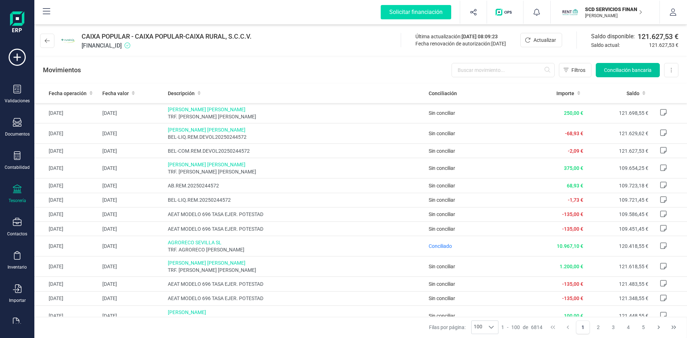
click at [610, 69] on span "Conciliación bancaria" at bounding box center [628, 70] width 48 height 7
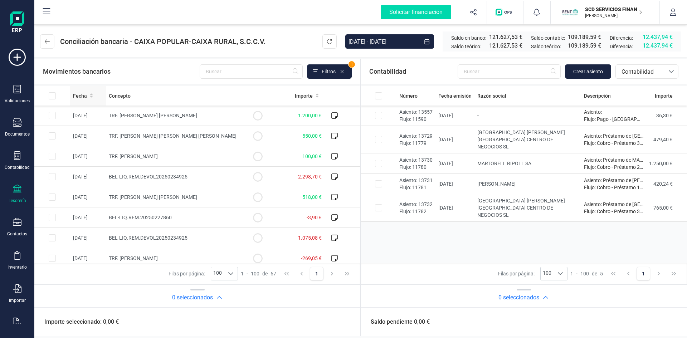
click at [80, 95] on span "Fecha" at bounding box center [80, 95] width 14 height 7
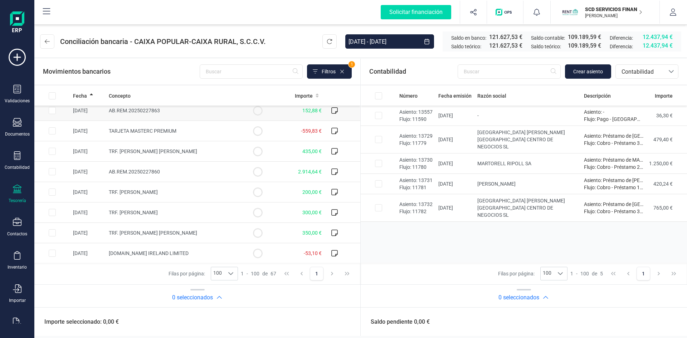
scroll to position [107, 0]
click at [53, 170] on input "Row Selected d9870c73-450c-43d4-8e11-9783e37d2059" at bounding box center [52, 171] width 7 height 7
checkbox input "true"
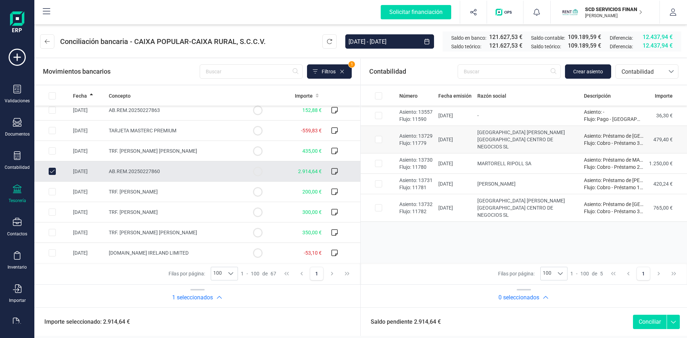
click at [377, 136] on input "Row Selected bdcfd7d1-4802-41a1-93b4-ea4fccef36ea" at bounding box center [378, 139] width 7 height 7
checkbox input "true"
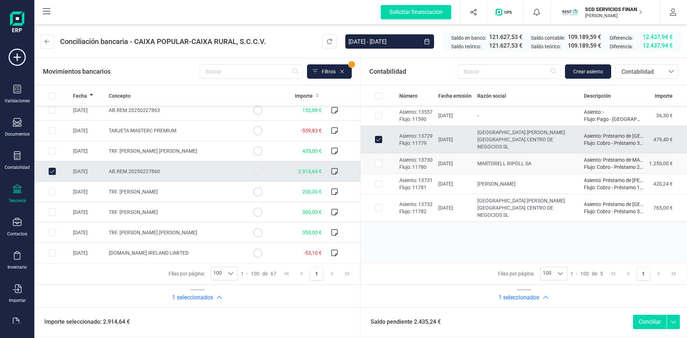
click at [377, 160] on input "Row Selected 2f4869ea-9cfe-4b37-8e49-a6781f18e379" at bounding box center [378, 163] width 7 height 7
checkbox input "true"
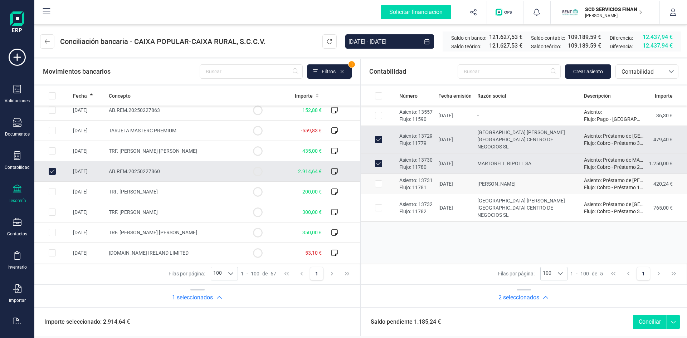
click at [380, 180] on input "Row Selected a99cbf93-2eae-4b0c-b21a-9a5f55bc23f4" at bounding box center [378, 183] width 7 height 7
checkbox input "true"
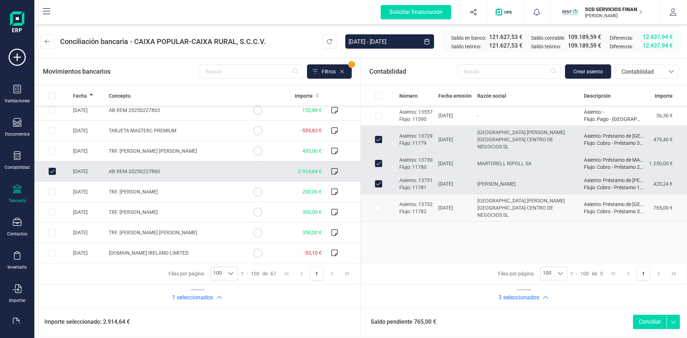
click at [380, 204] on input "Row Selected 5ac7a201-96fa-489d-b59f-ba7ad38e3738" at bounding box center [378, 207] width 7 height 7
checkbox input "true"
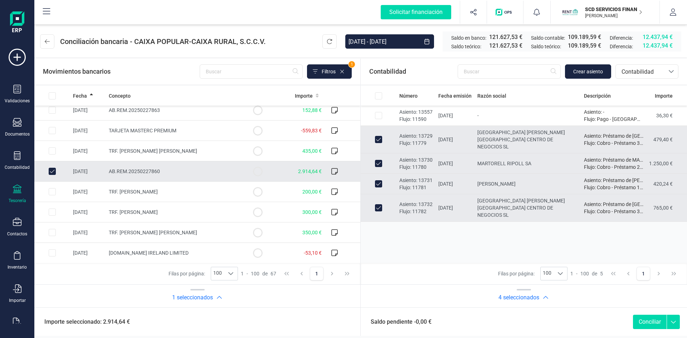
click at [647, 320] on button "Conciliar" at bounding box center [650, 322] width 34 height 14
checkbox input "false"
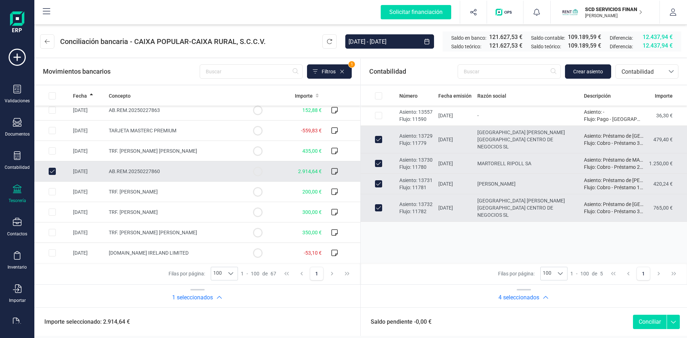
checkbox input "false"
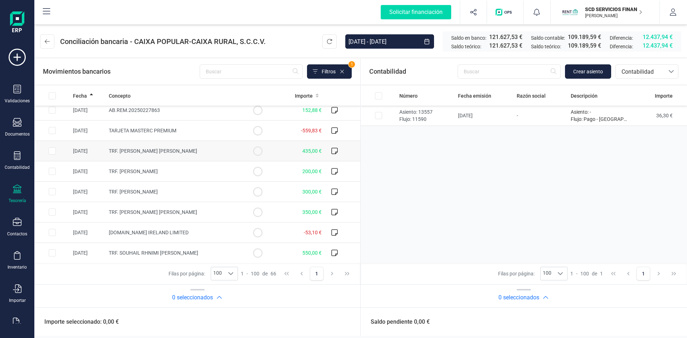
scroll to position [72, 0]
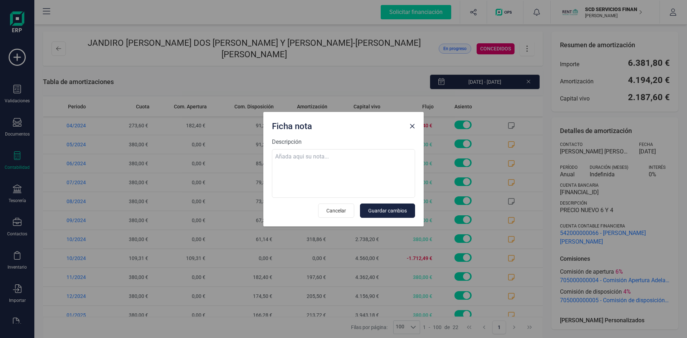
scroll to position [215, 0]
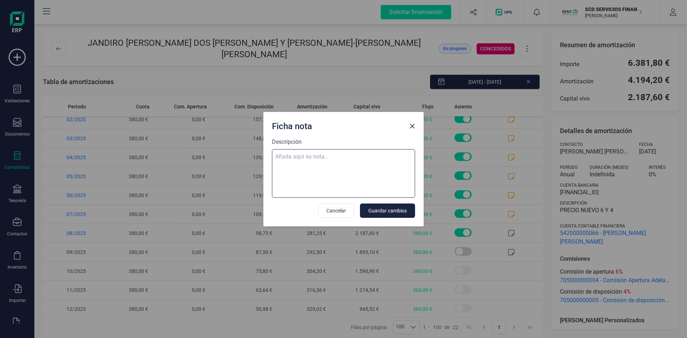
click at [345, 157] on textarea "Descripción" at bounding box center [343, 173] width 143 height 49
paste textarea "05-ago-25 8 trf. [PERSON_NAME] 380,00"
type textarea "05-ago-25 8 trf. [PERSON_NAME] 380,00"
click at [402, 208] on span "Guardar cambios" at bounding box center [387, 210] width 39 height 7
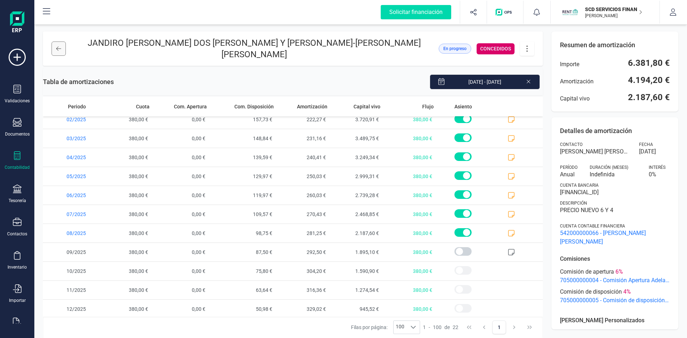
click at [59, 41] on button at bounding box center [59, 48] width 14 height 14
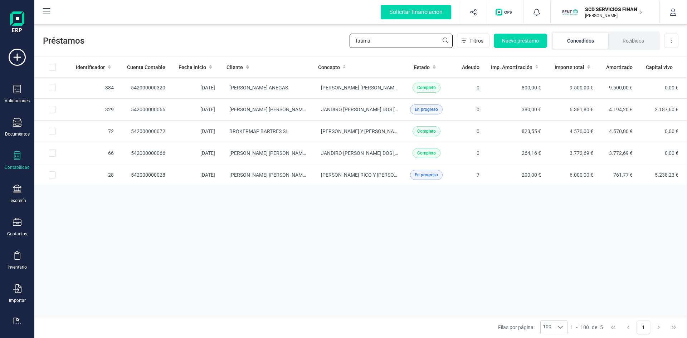
drag, startPoint x: 390, startPoint y: 40, endPoint x: 281, endPoint y: 43, distance: 109.1
click at [285, 43] on div "Préstamos fatima Filtros Nuevo préstamo Concedidos Recibidos Descargar Excel" at bounding box center [360, 39] width 652 height 33
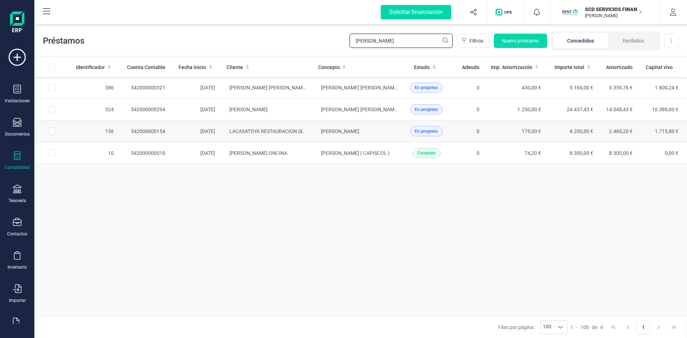
type input "[PERSON_NAME]"
click at [149, 131] on td "542000000154" at bounding box center [145, 132] width 52 height 22
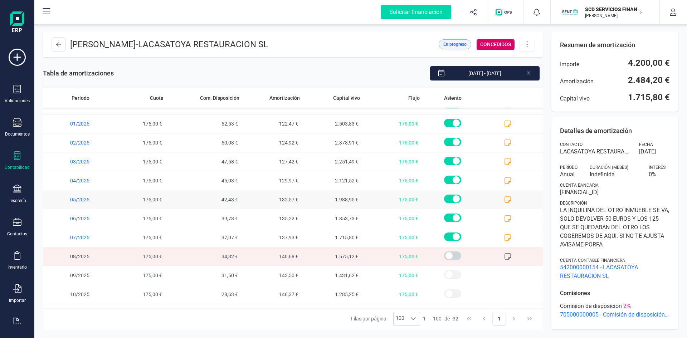
scroll to position [393, 0]
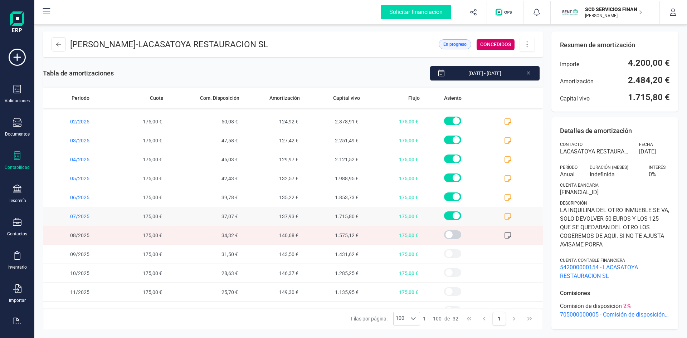
click at [504, 216] on icon at bounding box center [507, 216] width 7 height 7
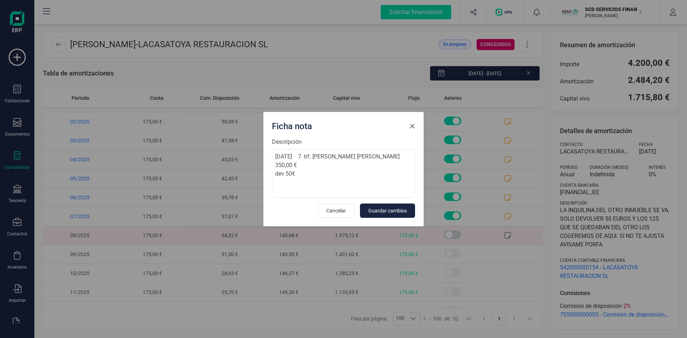
click at [412, 122] on button "Close" at bounding box center [411, 126] width 11 height 11
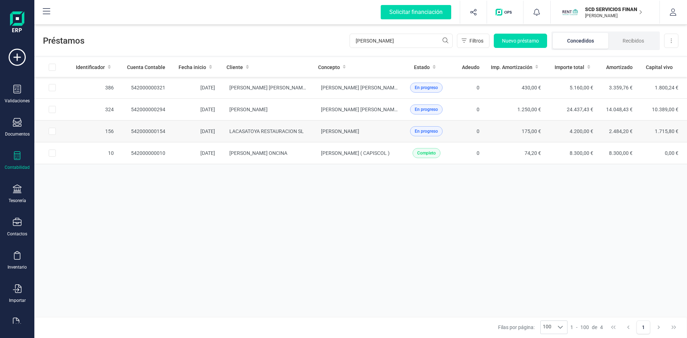
click at [156, 129] on td "542000000154" at bounding box center [145, 132] width 52 height 22
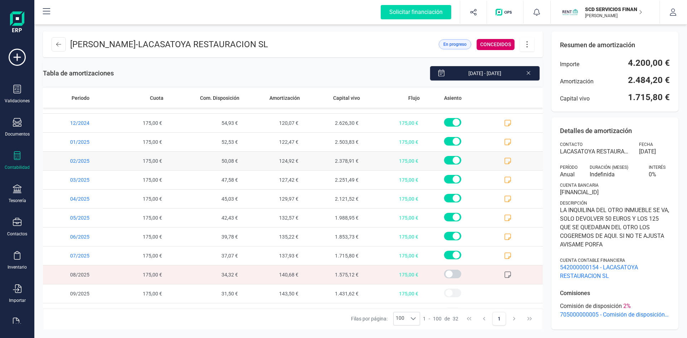
scroll to position [358, 0]
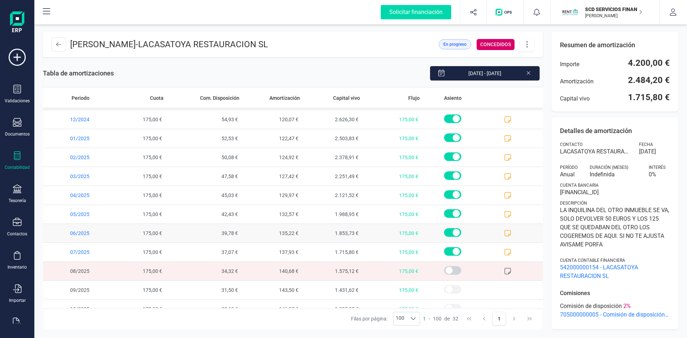
click at [499, 229] on span at bounding box center [512, 233] width 60 height 19
click at [504, 232] on icon at bounding box center [507, 233] width 7 height 7
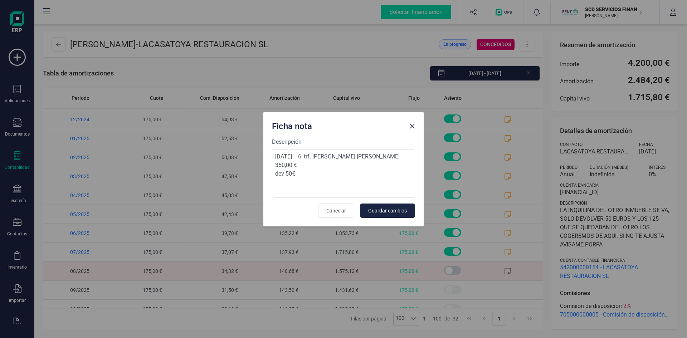
click at [413, 126] on span "Close" at bounding box center [412, 126] width 6 height 6
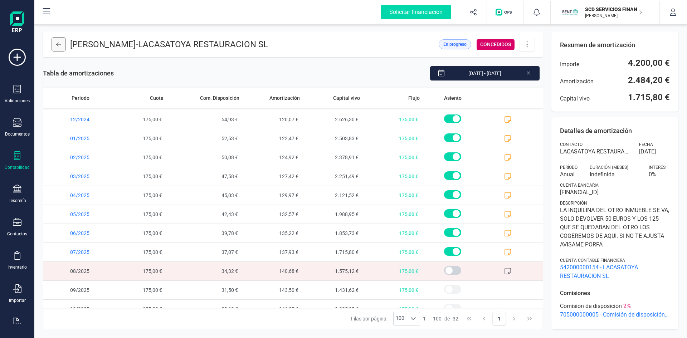
click at [58, 45] on icon at bounding box center [58, 44] width 5 height 6
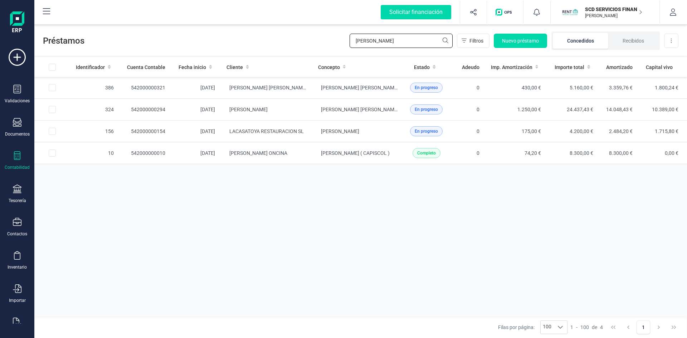
drag, startPoint x: 404, startPoint y: 43, endPoint x: 268, endPoint y: 48, distance: 136.3
click at [269, 47] on div "Préstamos [PERSON_NAME] Filtros Nuevo préstamo Concedidos Recibidos Descargar E…" at bounding box center [360, 39] width 652 height 33
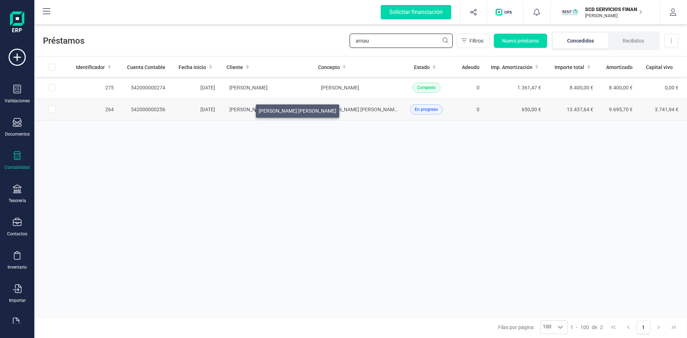
type input "arnau"
click at [247, 109] on span "[PERSON_NAME] [PERSON_NAME]" at bounding box center [268, 110] width 78 height 6
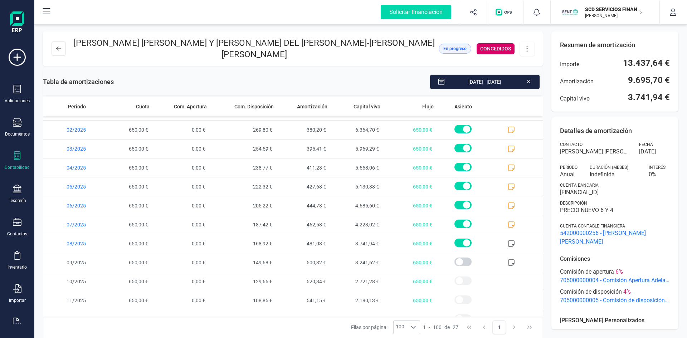
scroll to position [312, 0]
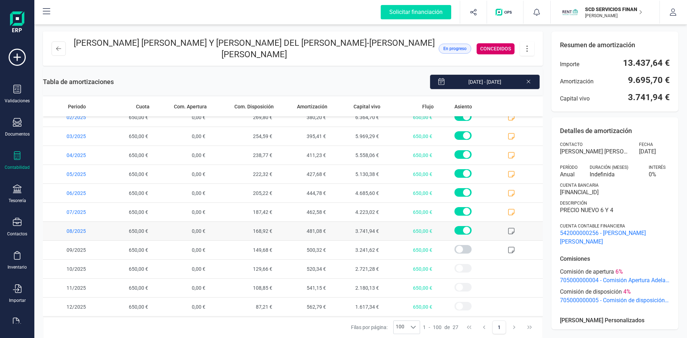
click at [508, 230] on icon at bounding box center [511, 230] width 7 height 7
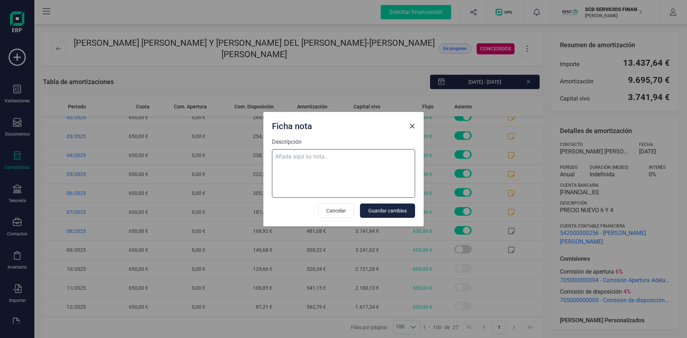
click at [345, 156] on textarea "Descripción" at bounding box center [343, 173] width 143 height 49
paste textarea "05-ago-25 8 trf. [PERSON_NAME] [PERSON_NAME] 650,00"
type textarea "05-ago-25 8 trf. [PERSON_NAME] [PERSON_NAME] 650,00"
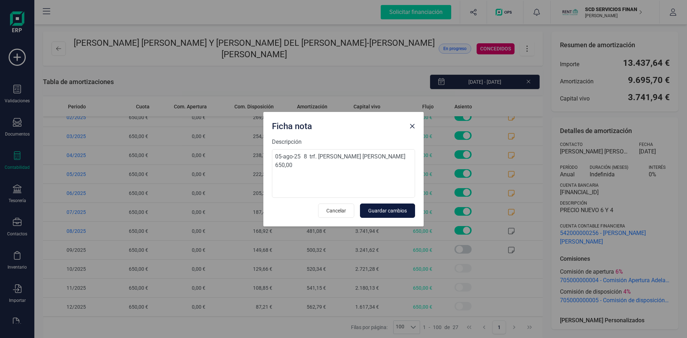
click at [394, 211] on span "Guardar cambios" at bounding box center [387, 210] width 39 height 7
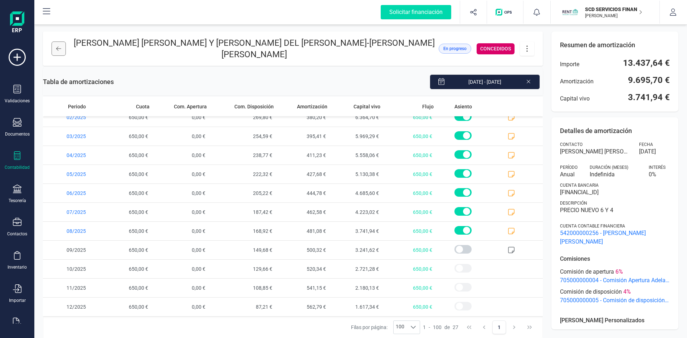
click at [59, 53] on button at bounding box center [59, 48] width 14 height 14
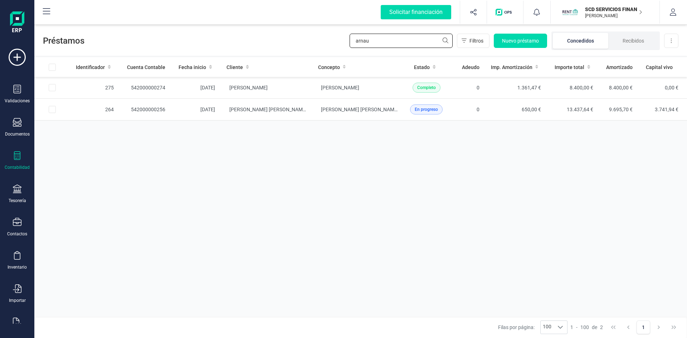
drag, startPoint x: 383, startPoint y: 41, endPoint x: 256, endPoint y: 50, distance: 127.3
click at [261, 52] on div "Préstamos arnau Filtros Nuevo préstamo Concedidos Recibidos Descargar Excel" at bounding box center [360, 39] width 652 height 33
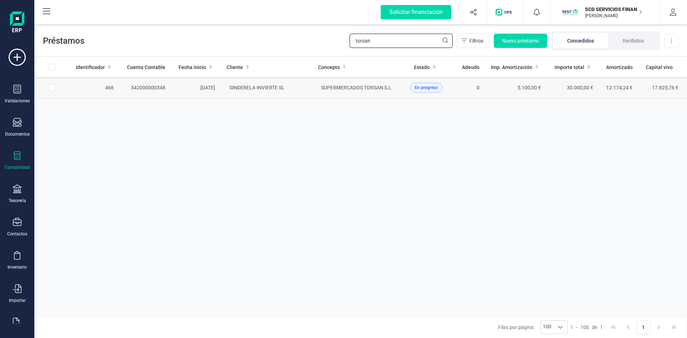
type input "torsan"
click at [143, 86] on td "542000000348" at bounding box center [145, 88] width 52 height 22
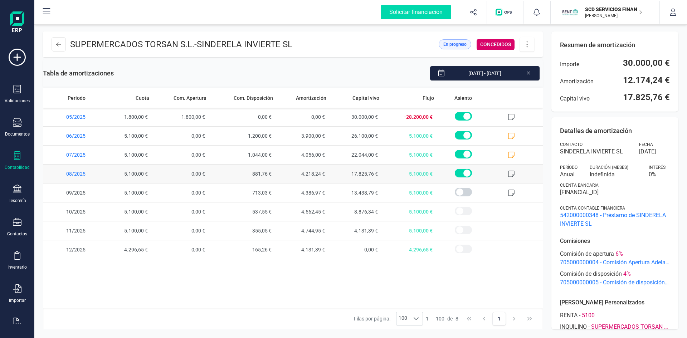
click at [508, 173] on icon at bounding box center [511, 173] width 7 height 7
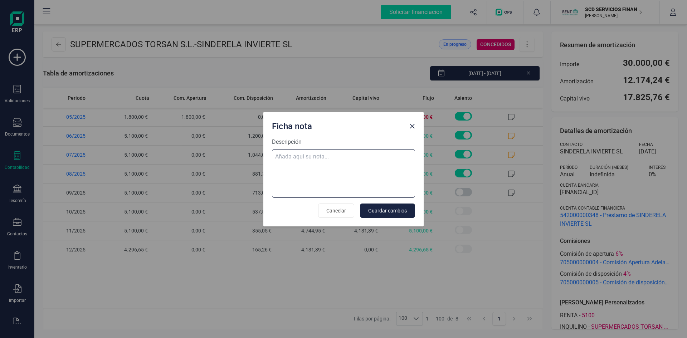
click at [319, 158] on textarea "Descripción" at bounding box center [343, 173] width 143 height 49
paste textarea "05-ago-25 8 trf. supermercados torsan s.l. 5.100,00"
type textarea "05-ago-25 8 trf. supermercados torsan s.l. 5.100,00"
click at [397, 208] on span "Guardar cambios" at bounding box center [387, 210] width 39 height 7
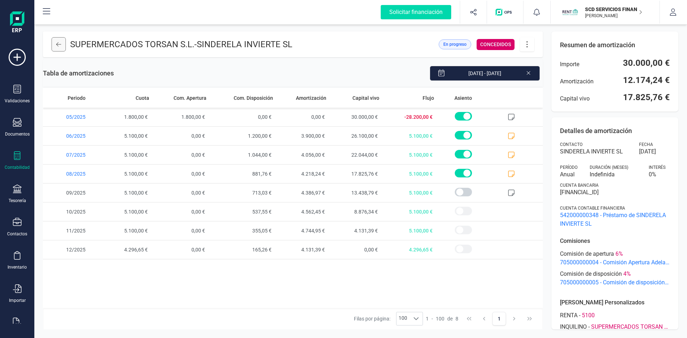
click at [60, 43] on icon at bounding box center [58, 44] width 5 height 6
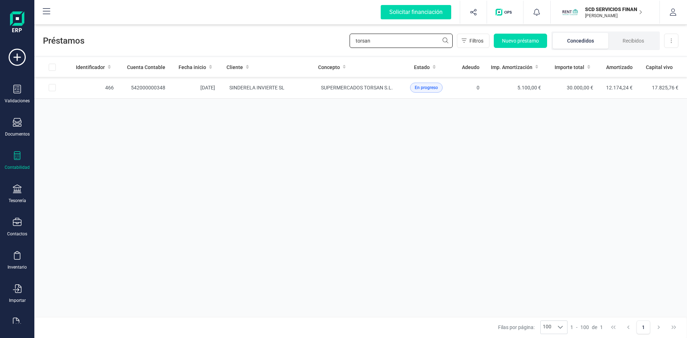
click at [307, 41] on div "Préstamos torsan Filtros Nuevo préstamo Concedidos Recibidos Descargar Excel" at bounding box center [360, 39] width 652 height 33
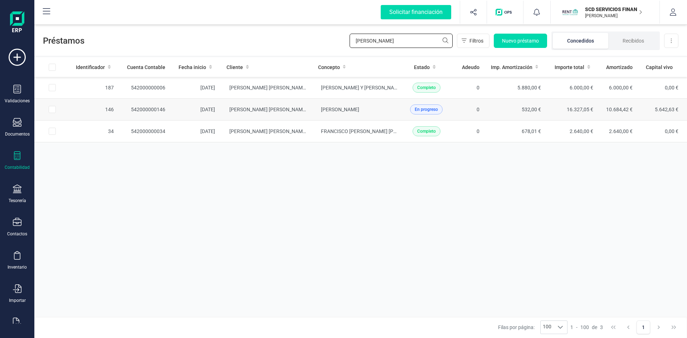
type input "[PERSON_NAME]"
click at [151, 108] on td "542000000146" at bounding box center [145, 110] width 52 height 22
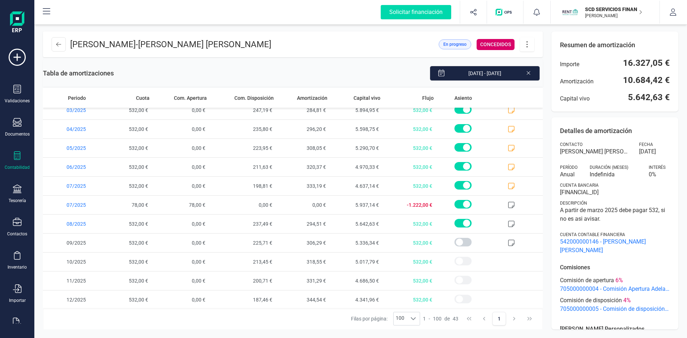
scroll to position [615, 0]
click at [508, 221] on icon at bounding box center [511, 222] width 7 height 7
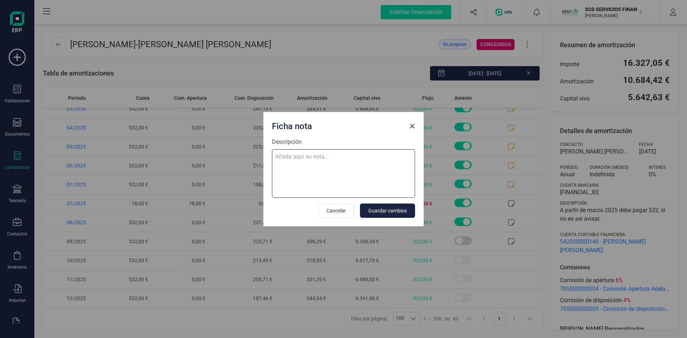
click at [348, 155] on textarea "Descripción" at bounding box center [343, 173] width 143 height 49
paste textarea "05-ago-25 8 trf. [PERSON_NAME] 532,00"
type textarea "05-ago-25 8 trf. [PERSON_NAME] 532,00"
click at [392, 212] on span "Guardar cambios" at bounding box center [387, 210] width 39 height 7
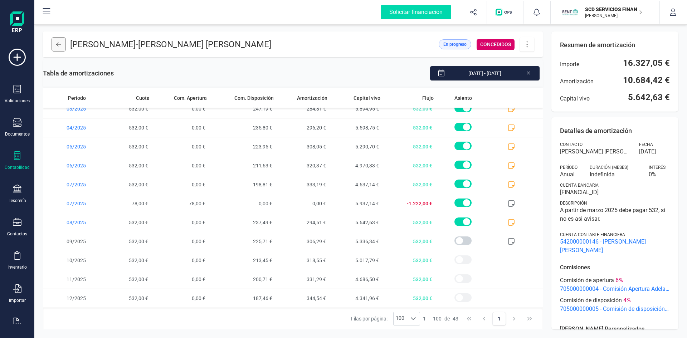
click at [59, 41] on button at bounding box center [59, 44] width 14 height 14
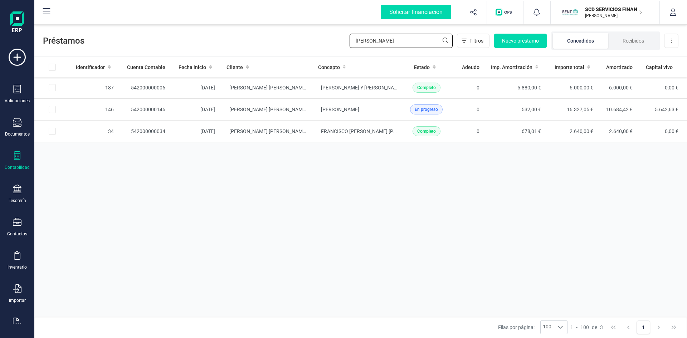
drag, startPoint x: 328, startPoint y: 48, endPoint x: 265, endPoint y: 52, distance: 62.4
click at [293, 52] on div "Préstamos [PERSON_NAME] Nuevo préstamo Concedidos Recibidos Descargar Excel" at bounding box center [360, 39] width 652 height 33
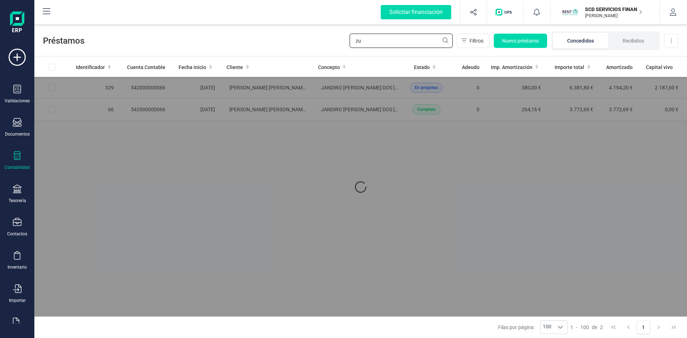
type input "z"
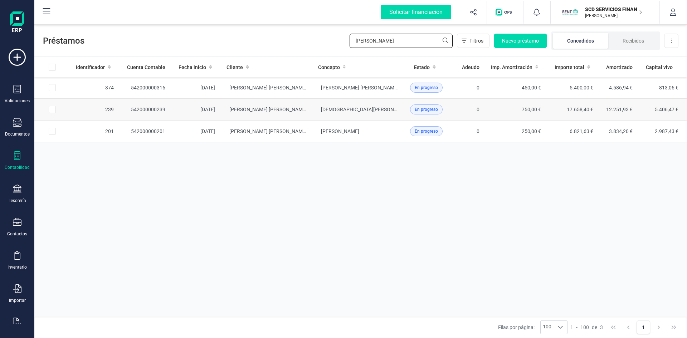
type input "[PERSON_NAME]"
click at [150, 107] on td "542000000239" at bounding box center [145, 110] width 52 height 22
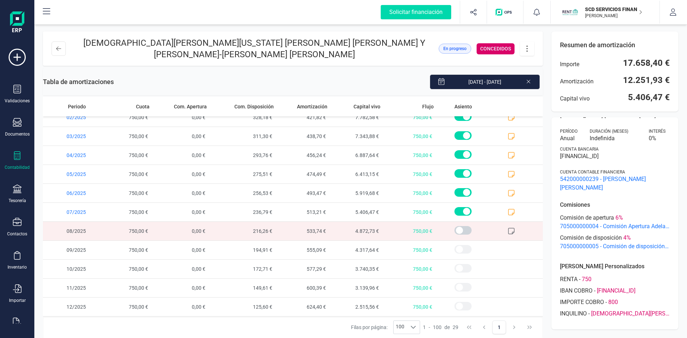
scroll to position [45, 0]
click at [508, 211] on icon at bounding box center [511, 212] width 7 height 7
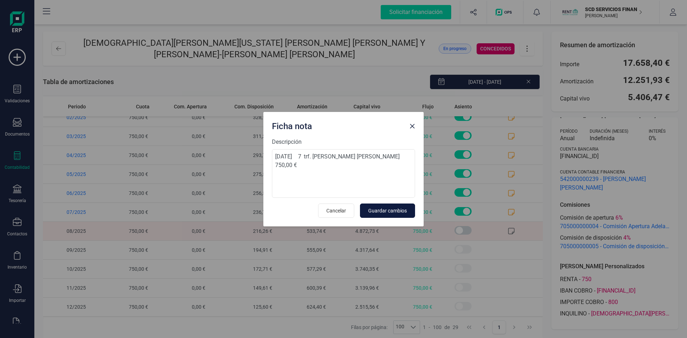
click at [377, 208] on span "Guardar cambios" at bounding box center [387, 210] width 39 height 7
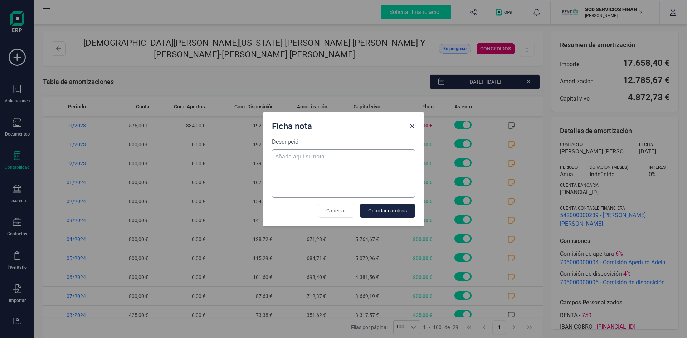
scroll to position [349, 0]
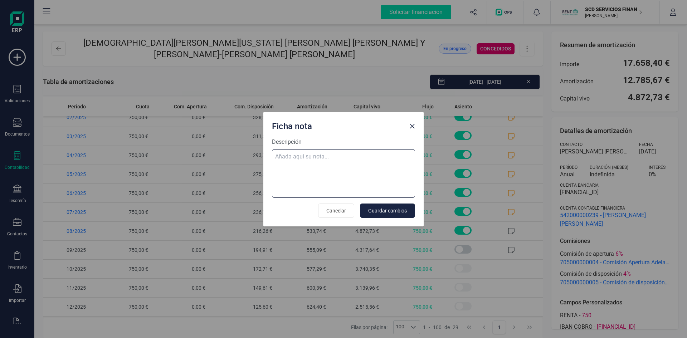
click at [297, 152] on textarea "Descripción" at bounding box center [343, 173] width 143 height 49
paste textarea "05-ago-25 8 trf. [PERSON_NAME] [PERSON_NAME] 750,00"
type textarea "05-ago-25 8 trf. [PERSON_NAME] [PERSON_NAME] 750,00"
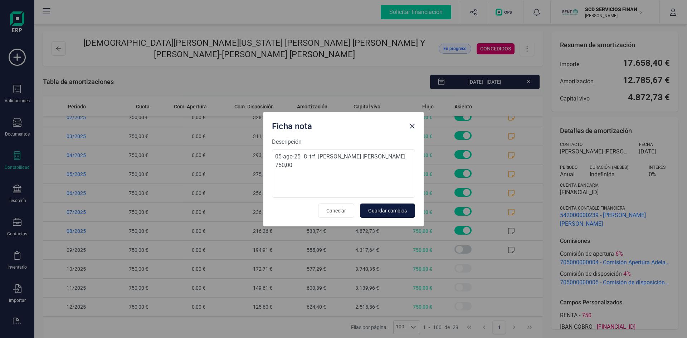
scroll to position [0, 0]
click at [385, 210] on span "Guardar cambios" at bounding box center [387, 210] width 39 height 7
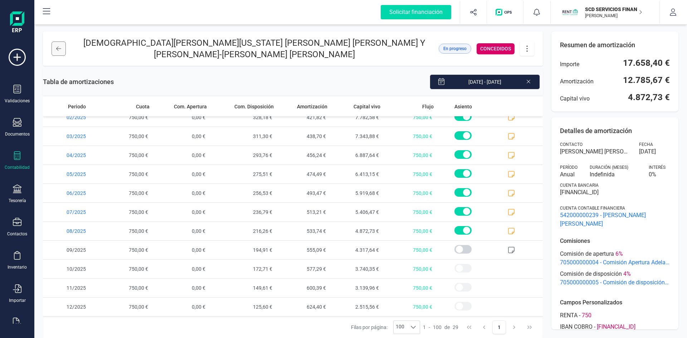
click at [57, 44] on button at bounding box center [59, 48] width 14 height 14
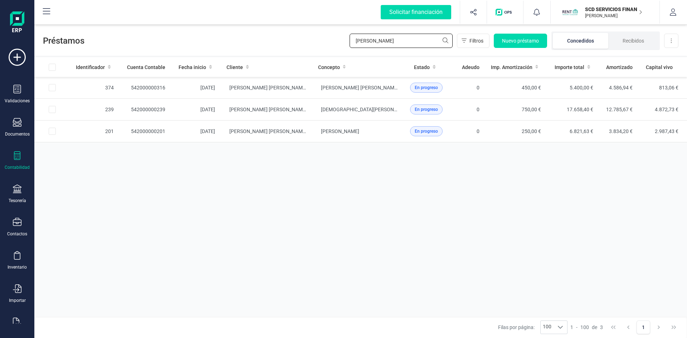
drag, startPoint x: 378, startPoint y: 41, endPoint x: 287, endPoint y: 41, distance: 91.2
click at [294, 41] on div "Préstamos [PERSON_NAME] Nuevo préstamo Concedidos Recibidos Descargar Excel" at bounding box center [360, 39] width 652 height 33
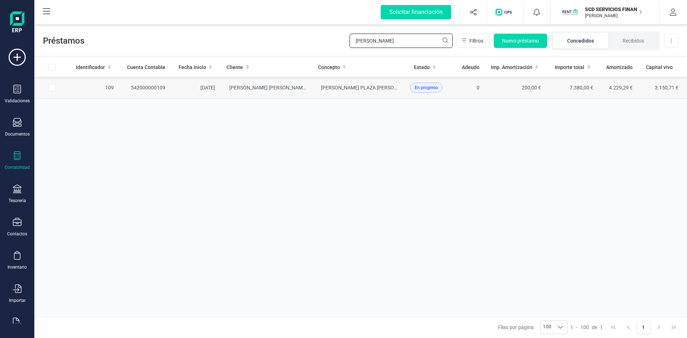
type input "[PERSON_NAME]"
click at [145, 86] on td "542000000109" at bounding box center [145, 88] width 52 height 22
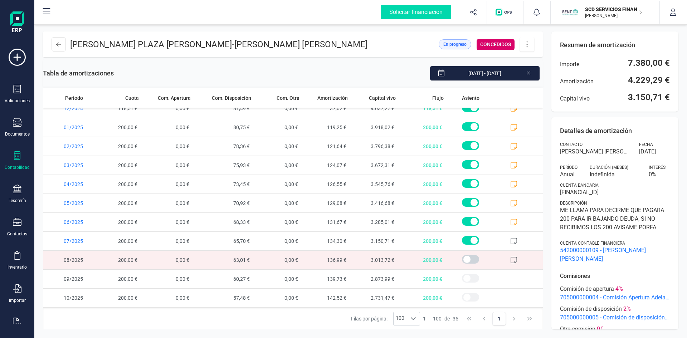
scroll to position [463, 0]
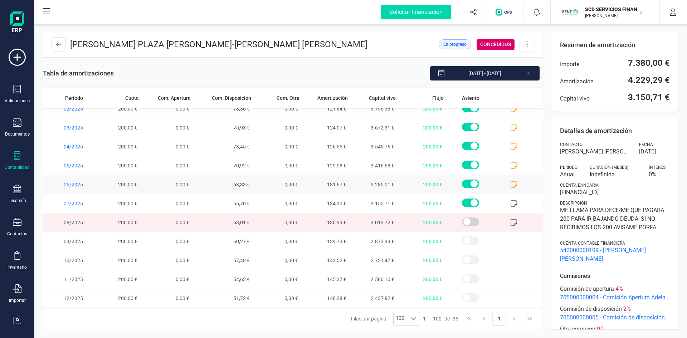
click at [510, 182] on icon at bounding box center [513, 184] width 6 height 6
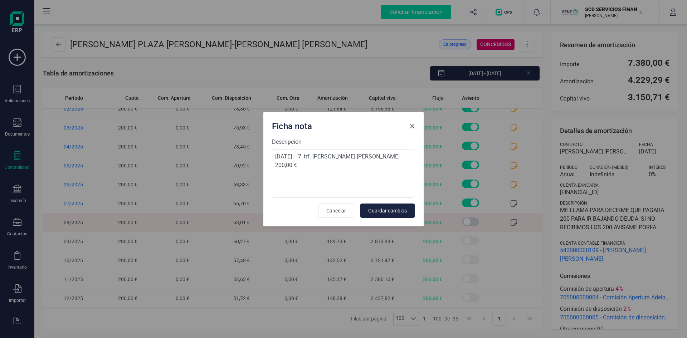
click at [412, 126] on span "Close" at bounding box center [412, 126] width 6 height 6
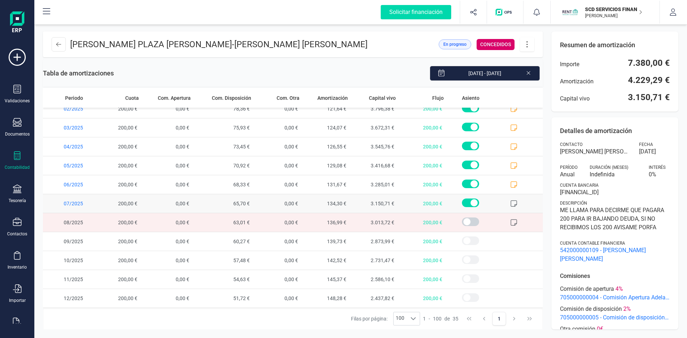
click at [510, 202] on icon at bounding box center [513, 203] width 7 height 7
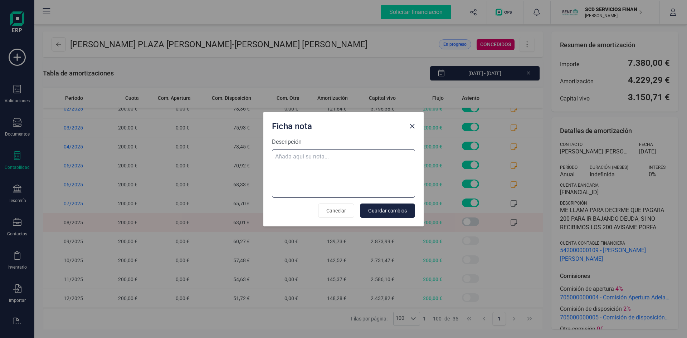
click at [307, 155] on textarea "Descripción" at bounding box center [343, 173] width 143 height 49
paste textarea "05-ago-25 8 trf. [PERSON_NAME] [PERSON_NAME] 200,00"
type textarea "05-ago-25 8 trf. [PERSON_NAME] [PERSON_NAME] 200,00"
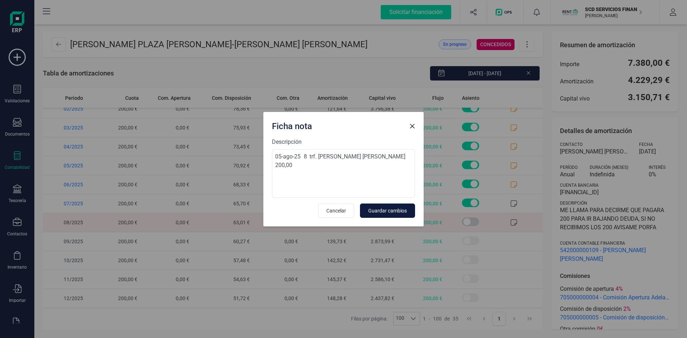
click at [374, 210] on span "Guardar cambios" at bounding box center [387, 210] width 39 height 7
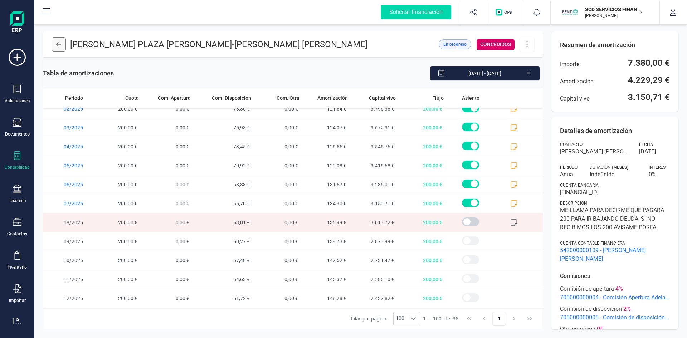
click at [59, 42] on icon at bounding box center [58, 44] width 5 height 6
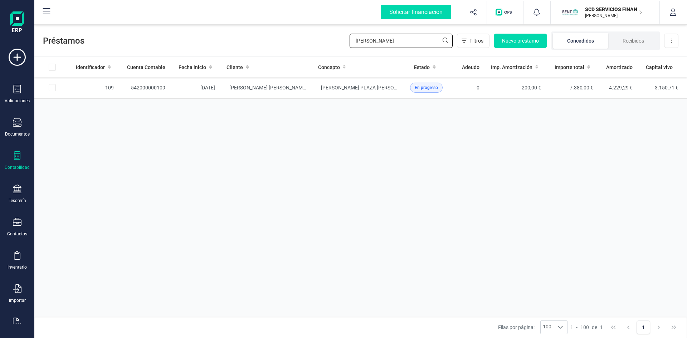
drag, startPoint x: 358, startPoint y: 37, endPoint x: 290, endPoint y: 41, distance: 68.1
click at [290, 41] on div "Préstamos [PERSON_NAME] pu Filtros Nuevo préstamo Concedidos Recibidos Descarga…" at bounding box center [360, 39] width 652 height 33
type input "andaluz"
click at [154, 86] on td "542000000306" at bounding box center [145, 88] width 52 height 22
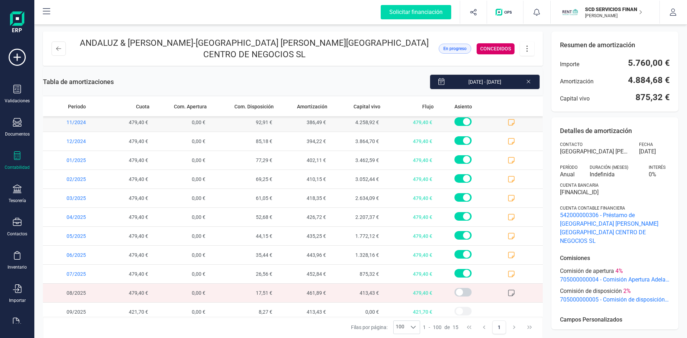
scroll to position [84, 0]
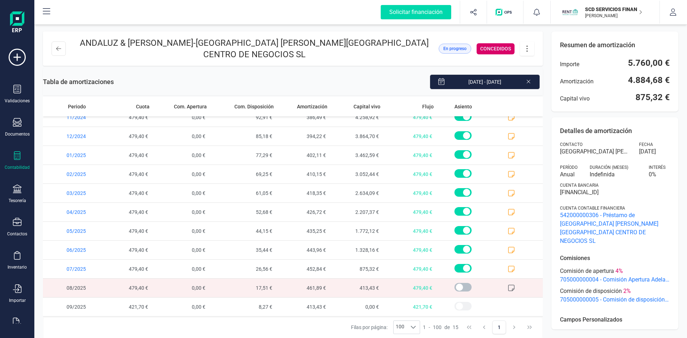
click at [455, 283] on span at bounding box center [462, 287] width 17 height 9
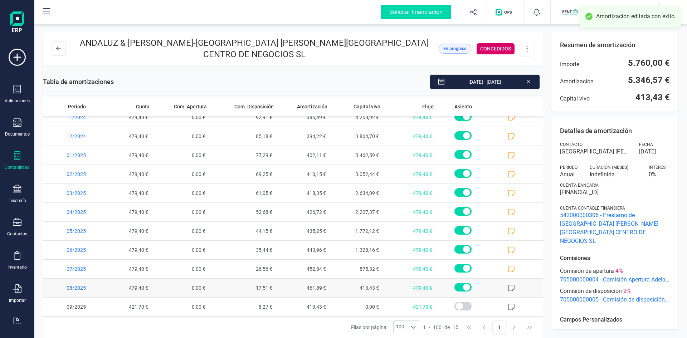
click at [508, 285] on icon at bounding box center [511, 288] width 6 height 6
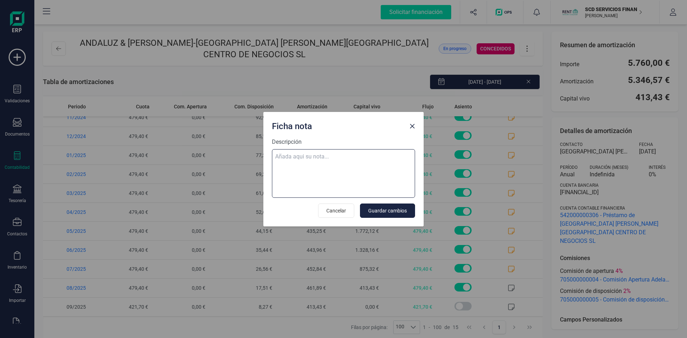
click at [312, 156] on textarea "Descripción" at bounding box center [343, 173] width 143 height 49
paste textarea "05-ago-25 8 ab.rem.20250227860 2.914,64"
type textarea "05-ago-25 8 ab.rem.20250227860 2.914,64"
click at [396, 210] on span "Guardar cambios" at bounding box center [387, 210] width 39 height 7
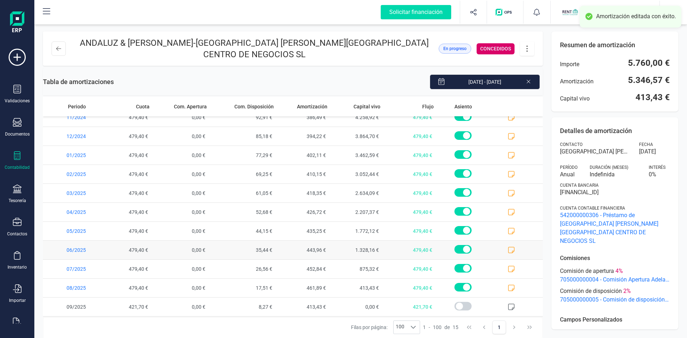
click at [508, 246] on icon at bounding box center [511, 249] width 7 height 7
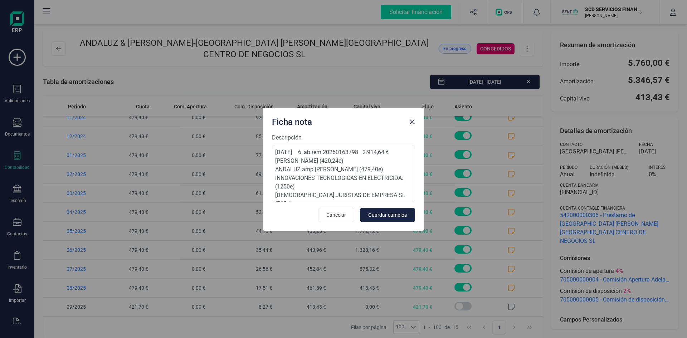
click at [412, 122] on span "Close" at bounding box center [412, 122] width 6 height 6
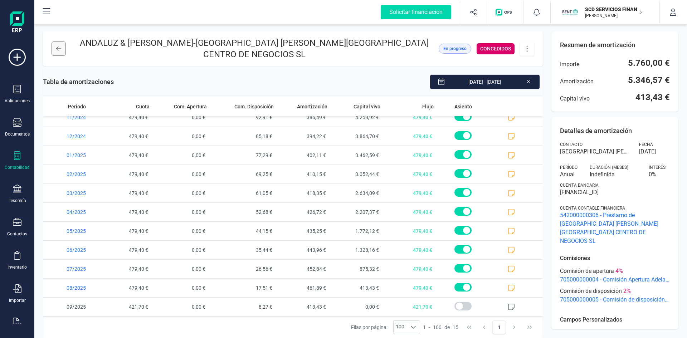
click at [57, 46] on icon at bounding box center [58, 48] width 5 height 4
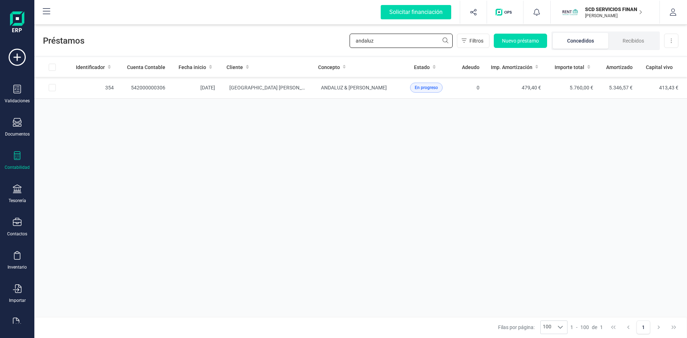
drag, startPoint x: 392, startPoint y: 43, endPoint x: 292, endPoint y: 41, distance: 100.1
click at [293, 41] on div "Préstamos andaluz Filtros Nuevo préstamo Concedidos Recibidos Descargar Excel" at bounding box center [360, 39] width 652 height 33
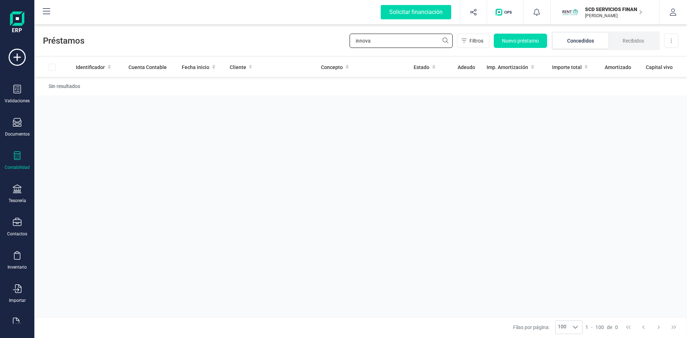
drag, startPoint x: 385, startPoint y: 39, endPoint x: 259, endPoint y: 48, distance: 126.2
click at [262, 48] on div "Préstamos innova Filtros Nuevo préstamo Concedidos Recibidos Descargar Excel" at bounding box center [360, 39] width 652 height 33
drag, startPoint x: 394, startPoint y: 40, endPoint x: 254, endPoint y: 42, distance: 140.6
click at [255, 42] on div "Préstamos tecnologicas Filtros Nuevo préstamo Concedidos Recibidos Descargar Ex…" at bounding box center [360, 39] width 652 height 33
type input "elec"
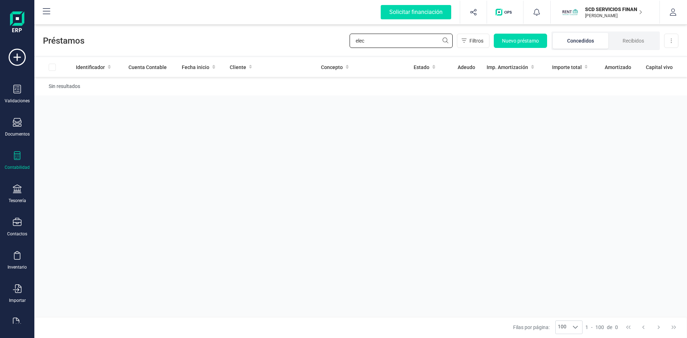
drag, startPoint x: 377, startPoint y: 38, endPoint x: 305, endPoint y: 45, distance: 72.2
click at [305, 45] on div "Préstamos elec Filtros Nuevo préstamo Concedidos Recibidos Descargar Excel" at bounding box center [360, 39] width 652 height 33
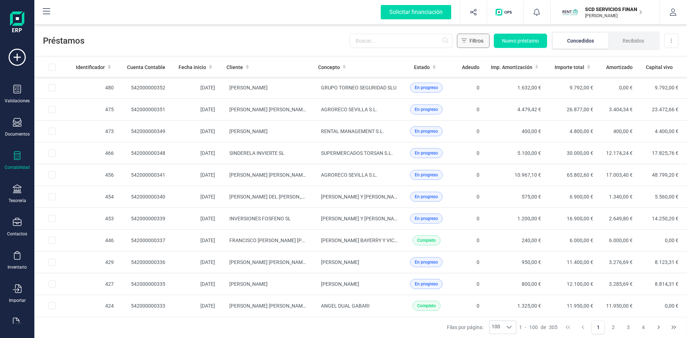
click at [475, 41] on span "Filtros" at bounding box center [476, 40] width 14 height 7
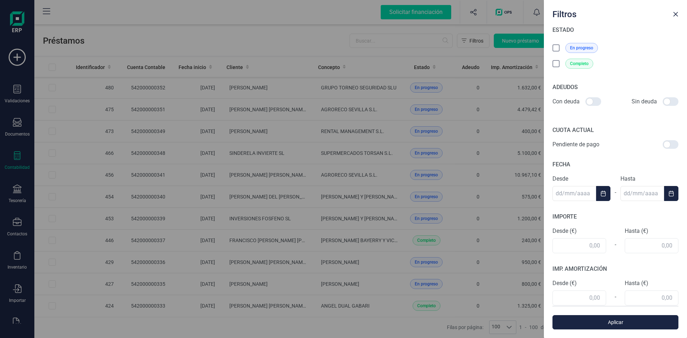
click at [555, 48] on icon at bounding box center [556, 47] width 4 height 3
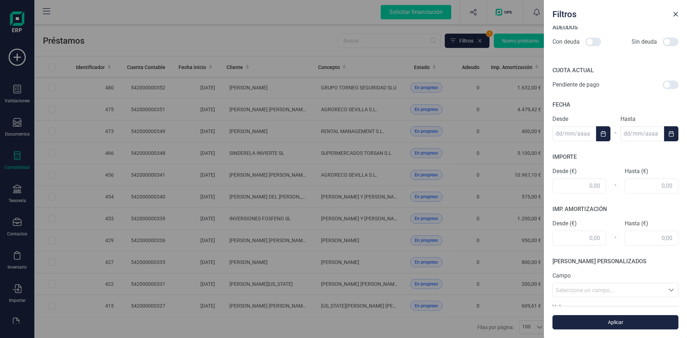
scroll to position [143, 0]
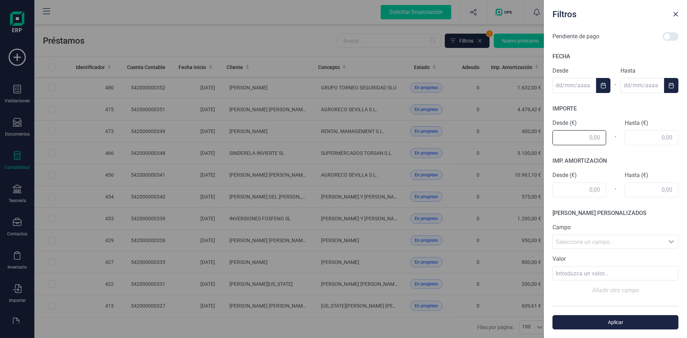
click at [578, 135] on input "text" at bounding box center [579, 137] width 54 height 15
click at [639, 136] on input "text" at bounding box center [651, 137] width 54 height 15
type input "1.250,00"
click at [618, 321] on span "Aplicar" at bounding box center [614, 322] width 109 height 7
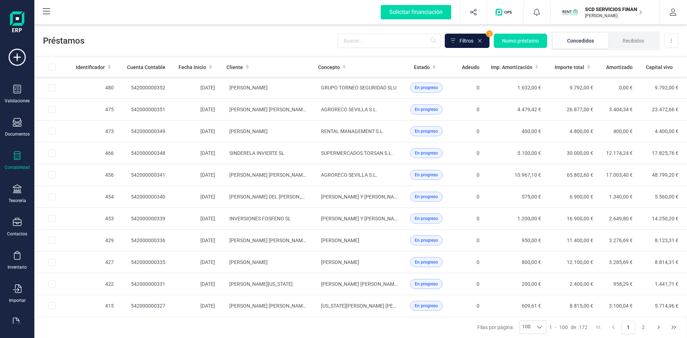
click at [476, 38] on button "Filtros" at bounding box center [467, 41] width 45 height 14
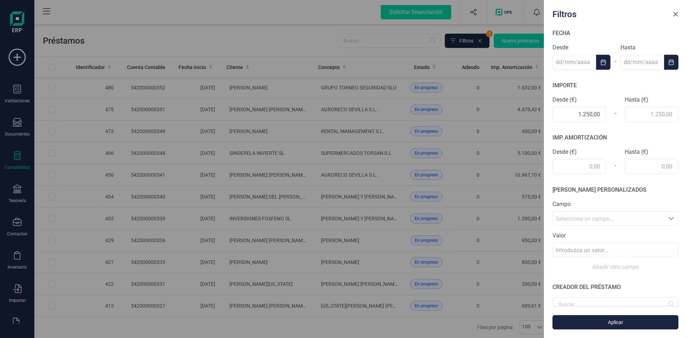
scroll to position [179, 0]
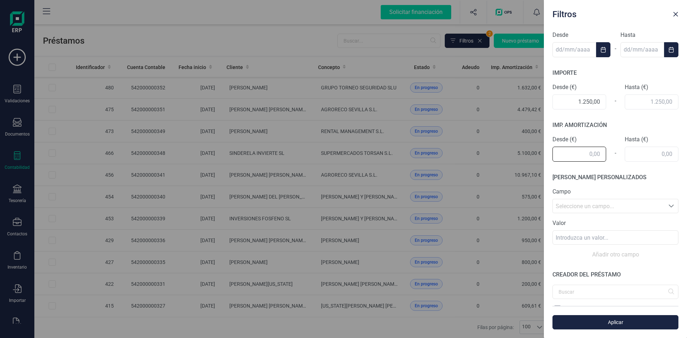
click at [580, 153] on input "text" at bounding box center [579, 154] width 54 height 15
drag, startPoint x: 638, startPoint y: 151, endPoint x: 674, endPoint y: 119, distance: 47.6
click at [639, 151] on input "text" at bounding box center [651, 154] width 54 height 15
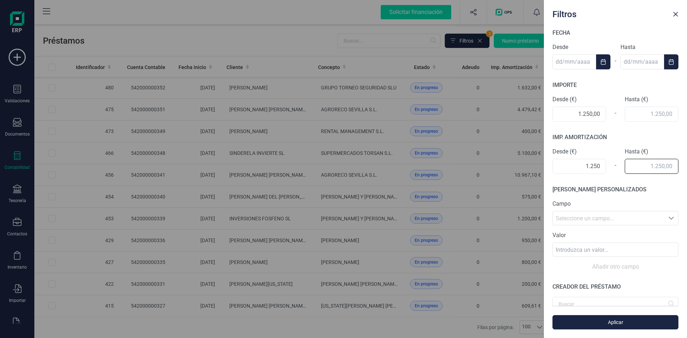
type input "1.250,00"
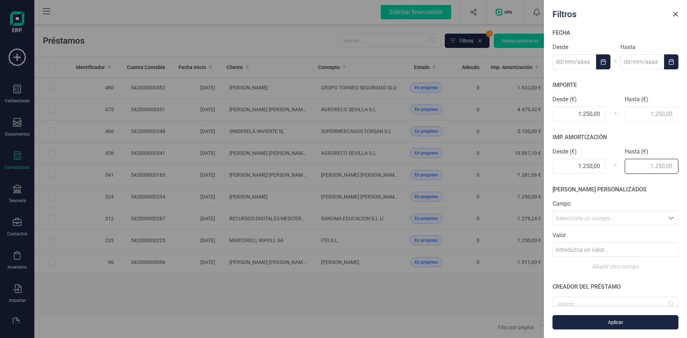
scroll to position [191, 0]
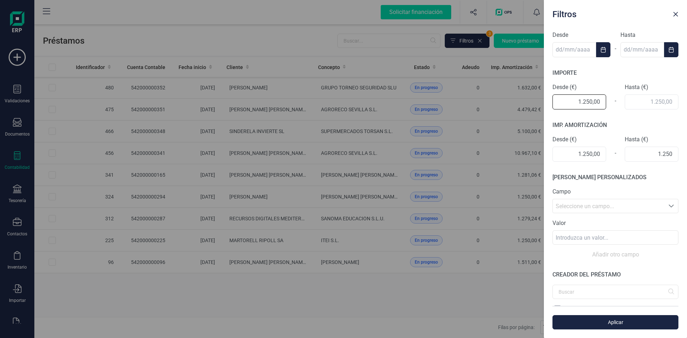
type input "1.250,00"
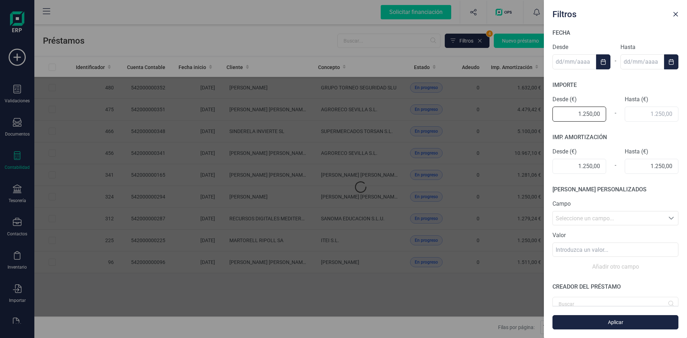
scroll to position [203, 0]
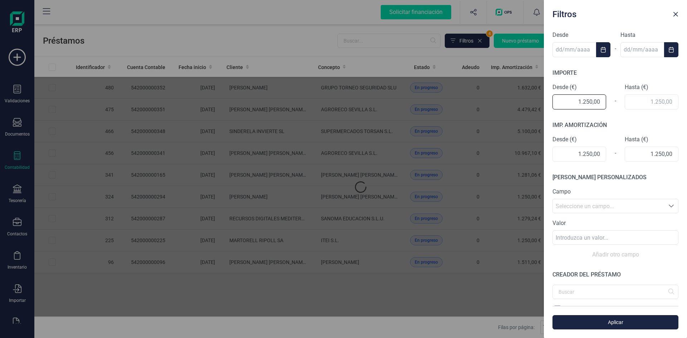
drag, startPoint x: 567, startPoint y: 101, endPoint x: 671, endPoint y: 93, distance: 104.0
click at [671, 93] on div "Desde (€) 1.250,00 - Hasta (€)" at bounding box center [615, 96] width 126 height 26
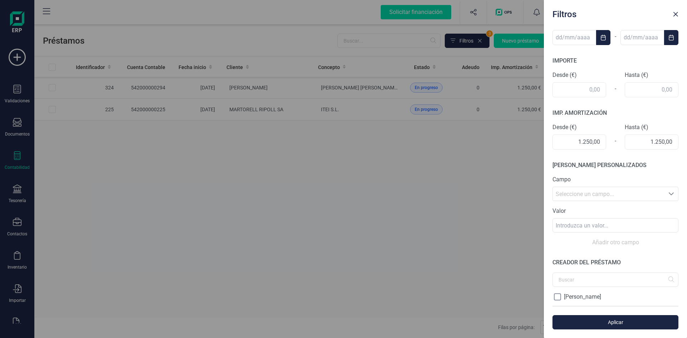
click at [363, 163] on div "Filtros Filtros aplicados Borrar todos Estado: En progreso Amortizado desde: 1.…" at bounding box center [343, 169] width 687 height 338
click at [631, 323] on span "Aplicar" at bounding box center [614, 322] width 109 height 7
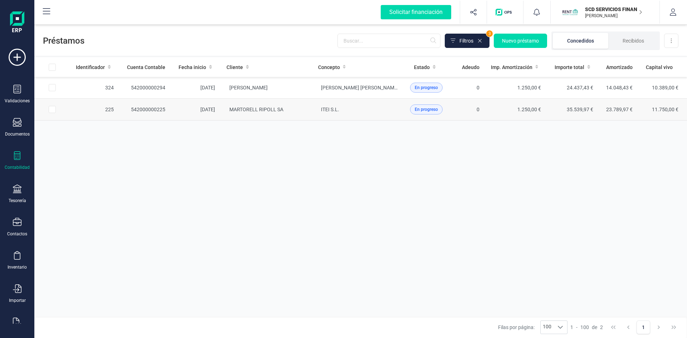
click at [138, 109] on td "542000000225" at bounding box center [145, 110] width 52 height 22
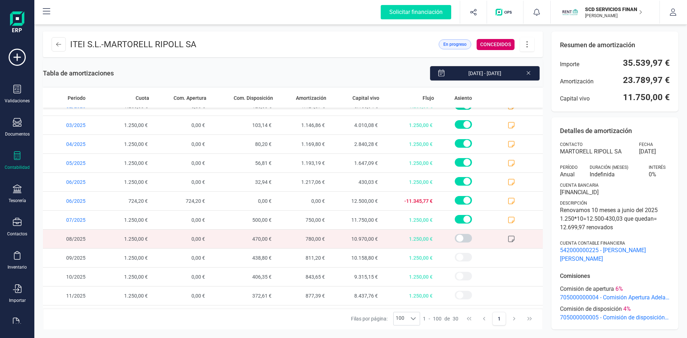
scroll to position [358, 0]
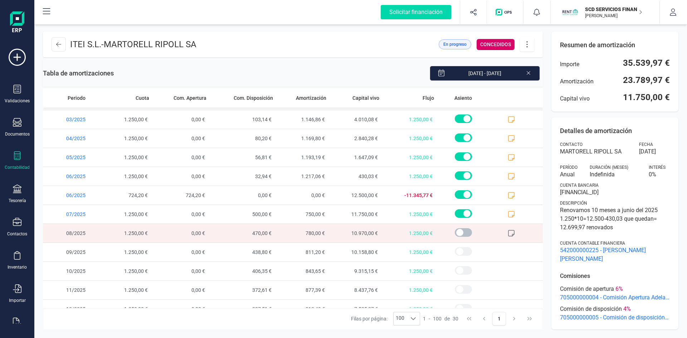
click at [455, 232] on span at bounding box center [463, 232] width 17 height 9
click at [508, 232] on icon at bounding box center [511, 233] width 7 height 7
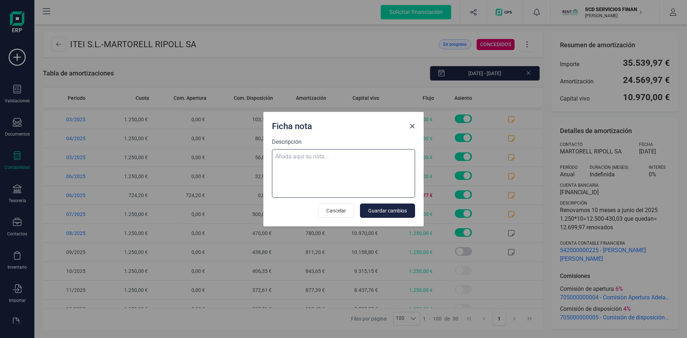
click at [306, 158] on textarea "Descripción" at bounding box center [343, 173] width 143 height 49
paste textarea "05-ago-25 8 ab.rem.20250227860 2.914,64"
type textarea "05-ago-25 8 ab.rem.20250227860 2.914,64"
click at [382, 209] on span "Guardar cambios" at bounding box center [387, 210] width 39 height 7
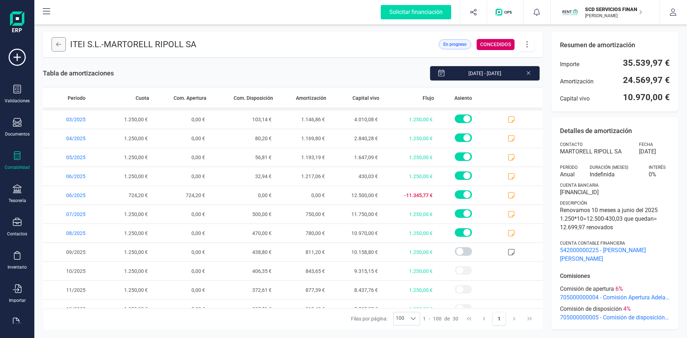
click at [55, 43] on button at bounding box center [59, 44] width 14 height 14
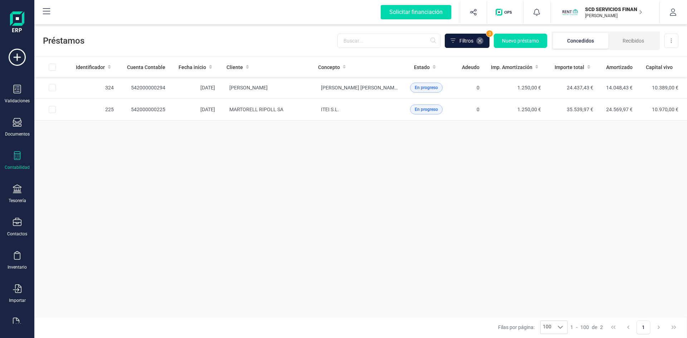
click at [479, 40] on icon at bounding box center [480, 41] width 6 height 6
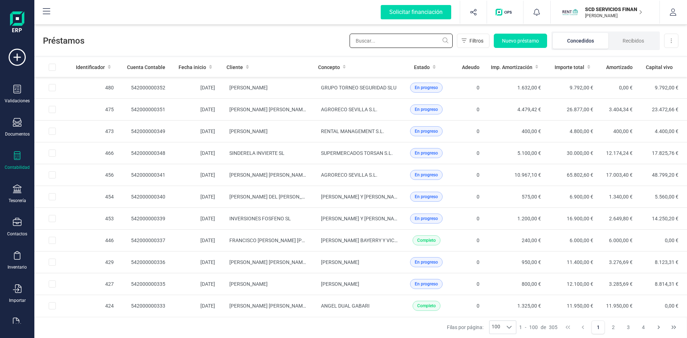
click at [362, 39] on input "text" at bounding box center [400, 41] width 103 height 14
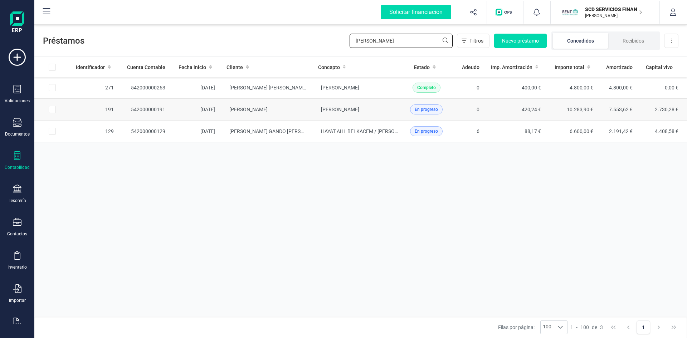
type input "abdel"
click at [144, 108] on td "542000000191" at bounding box center [145, 110] width 52 height 22
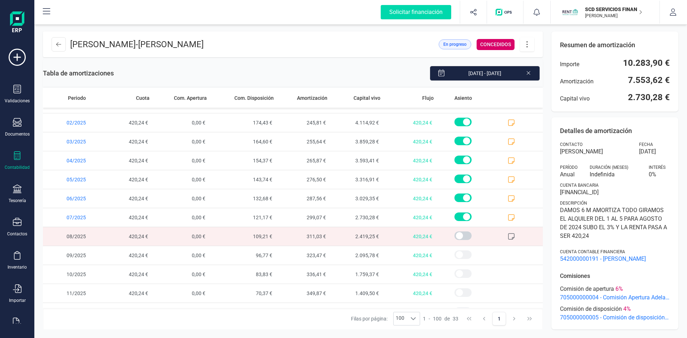
scroll to position [425, 0]
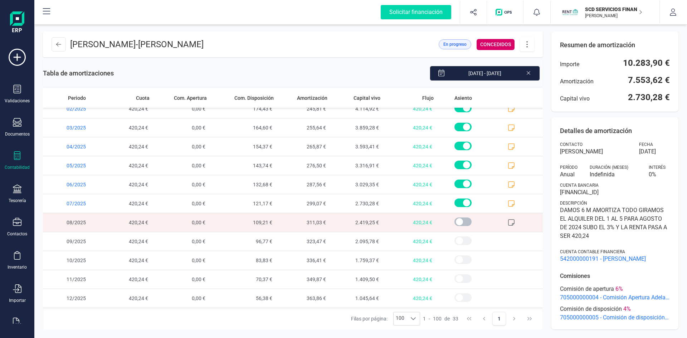
click at [456, 221] on span at bounding box center [462, 221] width 17 height 9
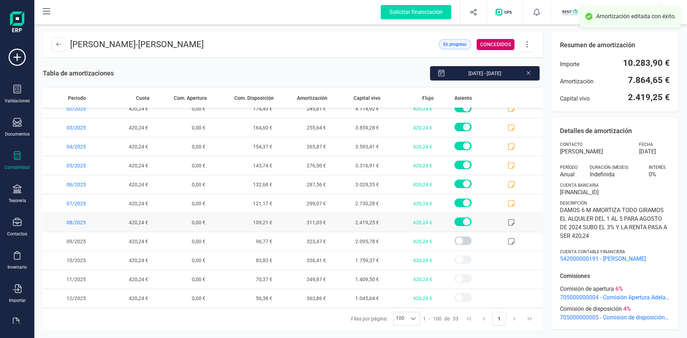
click at [508, 222] on icon at bounding box center [511, 222] width 7 height 7
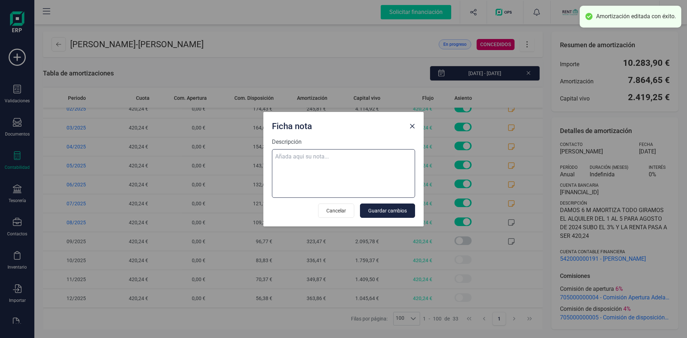
click at [285, 156] on textarea "Descripción" at bounding box center [343, 173] width 143 height 49
paste textarea "05-ago-25 8 ab.rem.20250227860 2.914,64"
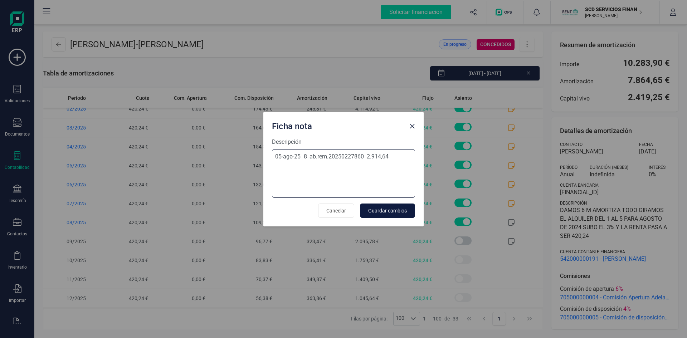
type textarea "05-ago-25 8 ab.rem.20250227860 2.914,64"
click at [398, 210] on span "Guardar cambios" at bounding box center [387, 210] width 39 height 7
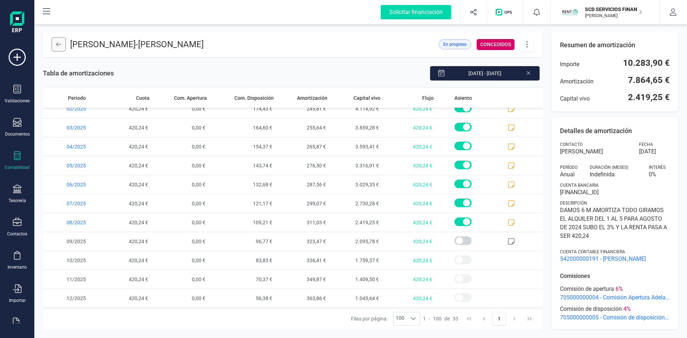
click at [57, 45] on icon at bounding box center [58, 44] width 5 height 4
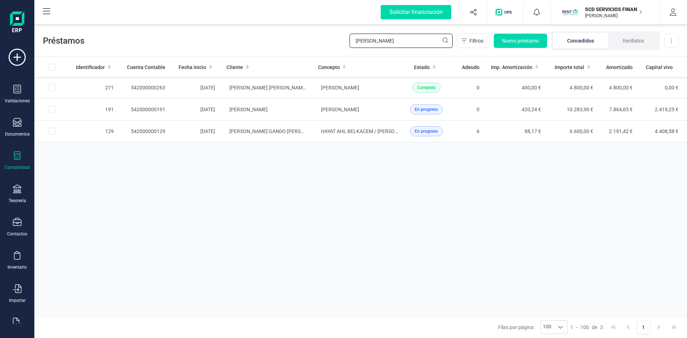
drag, startPoint x: 390, startPoint y: 41, endPoint x: 307, endPoint y: 41, distance: 83.0
click at [309, 41] on div "Préstamos abdel Filtros Nuevo préstamo Concedidos Recibidos Descargar Excel" at bounding box center [360, 39] width 652 height 33
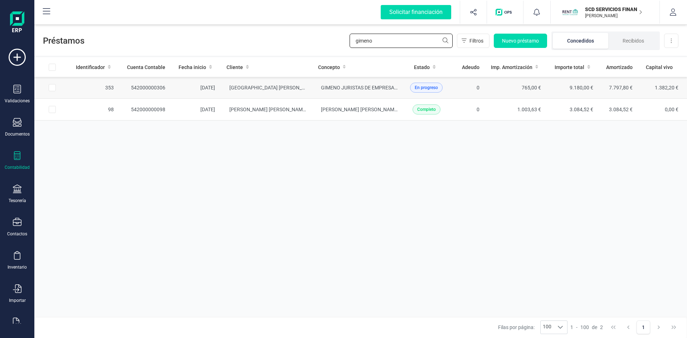
type input "gimeno"
click at [162, 85] on td "542000000306" at bounding box center [145, 88] width 52 height 22
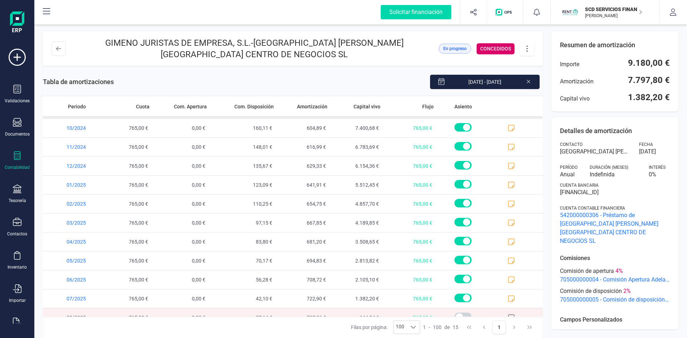
scroll to position [84, 0]
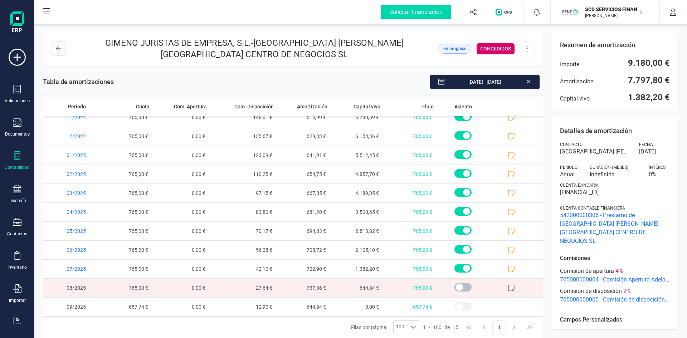
click at [457, 287] on span at bounding box center [462, 287] width 17 height 9
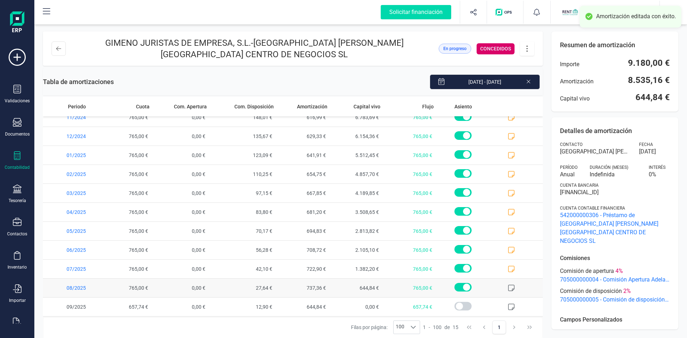
click at [508, 287] on icon at bounding box center [511, 287] width 7 height 7
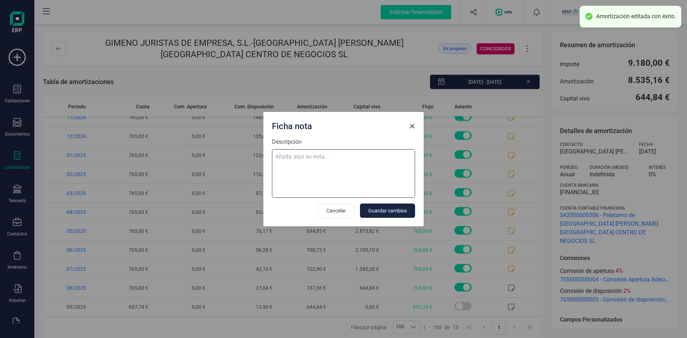
click at [325, 157] on textarea "Descripción" at bounding box center [343, 173] width 143 height 49
paste textarea "05-ago-25 8 ab.rem.20250227860 2.914,64"
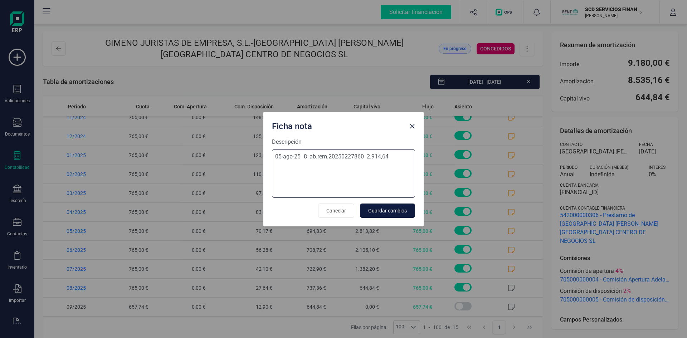
type textarea "05-ago-25 8 ab.rem.20250227860 2.914,64"
click at [395, 212] on span "Guardar cambios" at bounding box center [387, 210] width 39 height 7
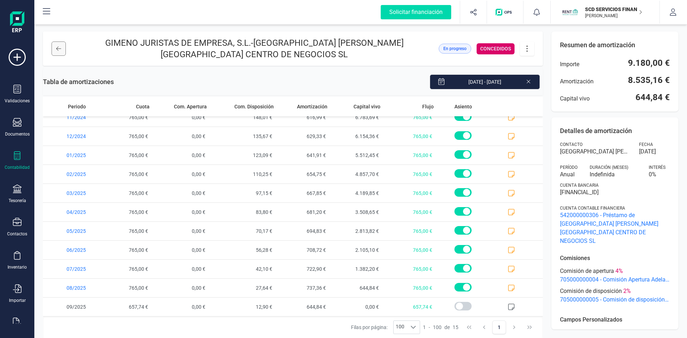
click at [58, 48] on icon at bounding box center [58, 49] width 5 height 6
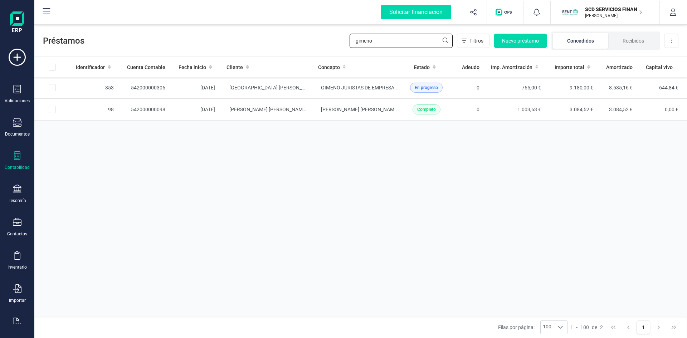
drag, startPoint x: 385, startPoint y: 39, endPoint x: 271, endPoint y: 37, distance: 114.1
click at [276, 38] on div "Préstamos gimeno Filtros Nuevo préstamo Concedidos Recibidos Descargar Excel" at bounding box center [360, 39] width 652 height 33
type input "maria fel"
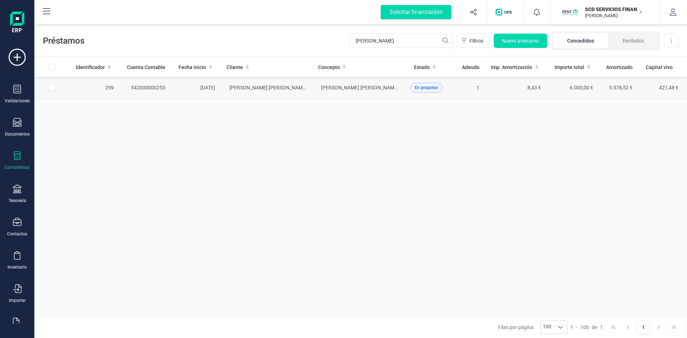
click at [154, 85] on td "542000000253" at bounding box center [145, 88] width 52 height 22
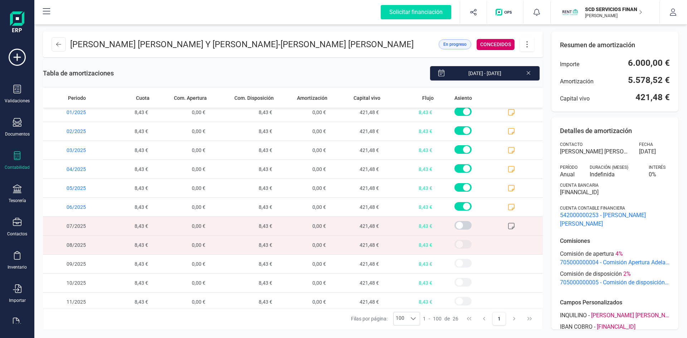
scroll to position [293, 0]
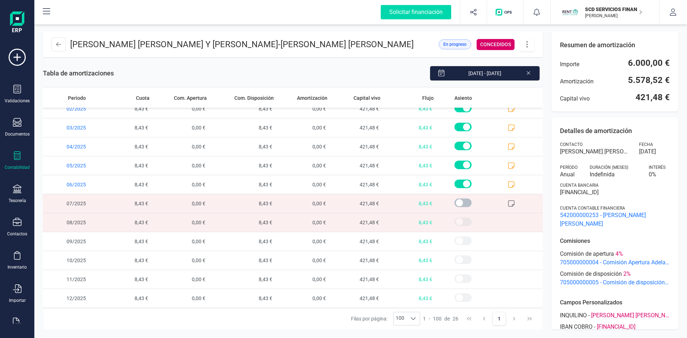
click at [455, 207] on span at bounding box center [462, 202] width 17 height 9
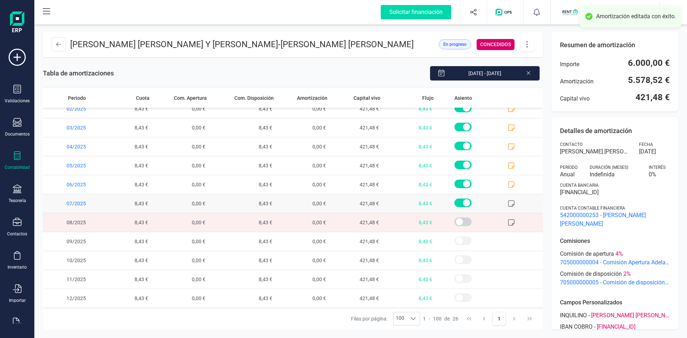
click at [508, 207] on icon at bounding box center [511, 203] width 7 height 7
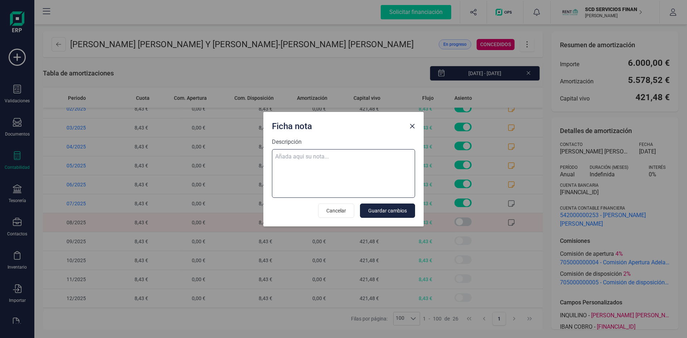
click at [301, 156] on textarea "Descripción" at bounding box center [343, 173] width 143 height 49
paste textarea "05-ago-25 8 ab.rem.20250227863 152,88"
type textarea "05-ago-25 8 ab.rem.20250227863 152,88"
click at [398, 209] on span "Guardar cambios" at bounding box center [387, 210] width 39 height 7
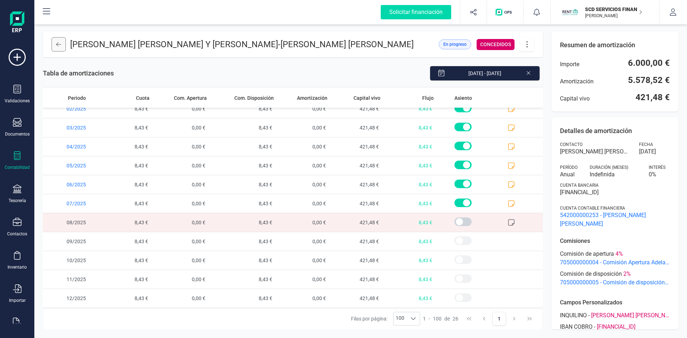
click at [59, 47] on icon at bounding box center [58, 44] width 5 height 6
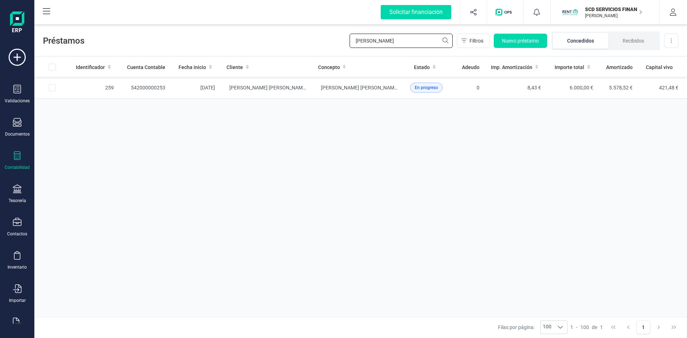
drag, startPoint x: 406, startPoint y: 39, endPoint x: 257, endPoint y: 53, distance: 149.4
click at [268, 47] on div "Préstamos maria fel Filtros Nuevo préstamo Concedidos Recibidos Descargar Excel" at bounding box center [360, 39] width 652 height 33
type input "celia"
click at [150, 87] on td "542000000172" at bounding box center [145, 88] width 52 height 22
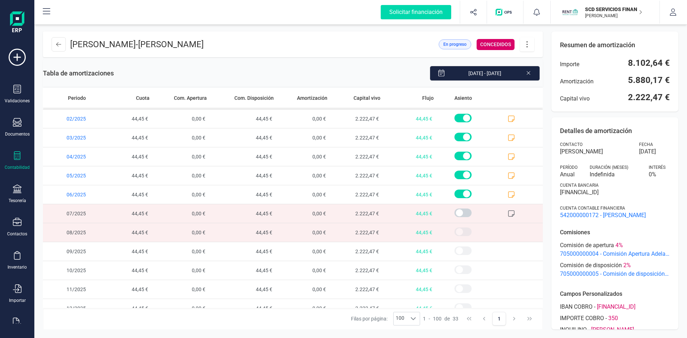
scroll to position [425, 0]
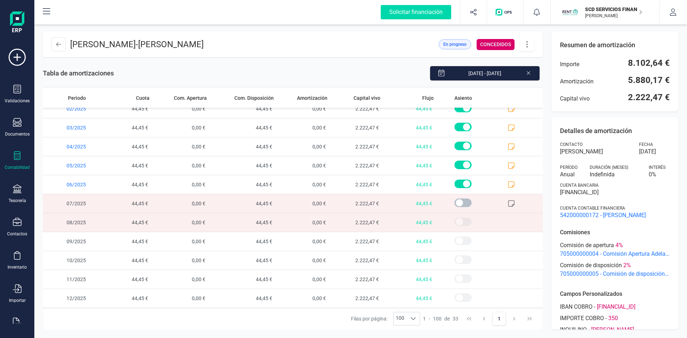
click at [455, 201] on span at bounding box center [462, 202] width 17 height 9
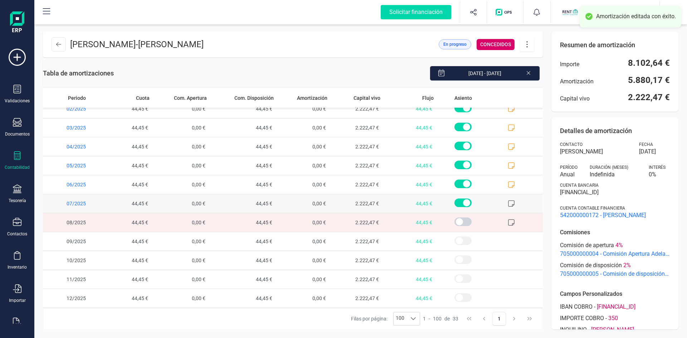
click at [508, 201] on icon at bounding box center [511, 203] width 7 height 7
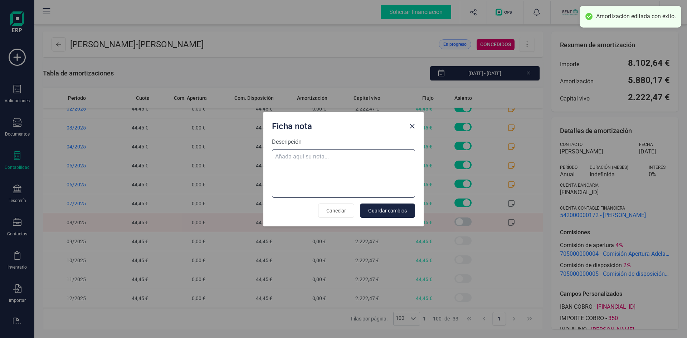
click at [302, 156] on textarea "Descripción" at bounding box center [343, 173] width 143 height 49
paste textarea "05-ago-25 8 ab.rem.20250227863 152,88"
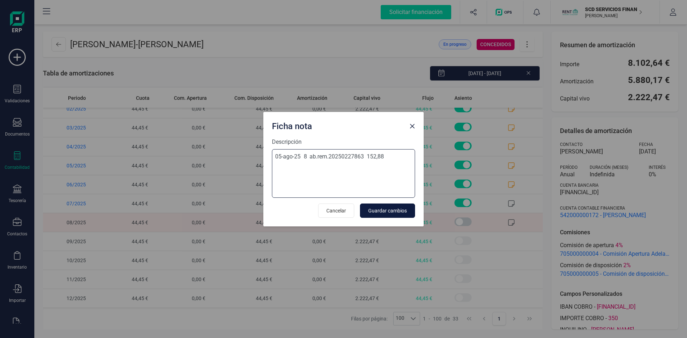
type textarea "05-ago-25 8 ab.rem.20250227863 152,88"
click at [393, 210] on span "Guardar cambios" at bounding box center [387, 210] width 39 height 7
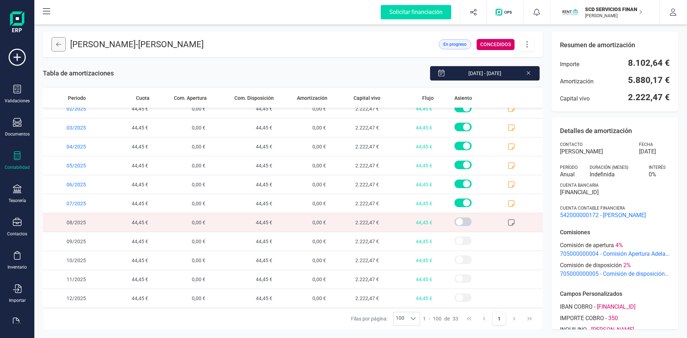
click at [60, 42] on icon at bounding box center [58, 44] width 5 height 6
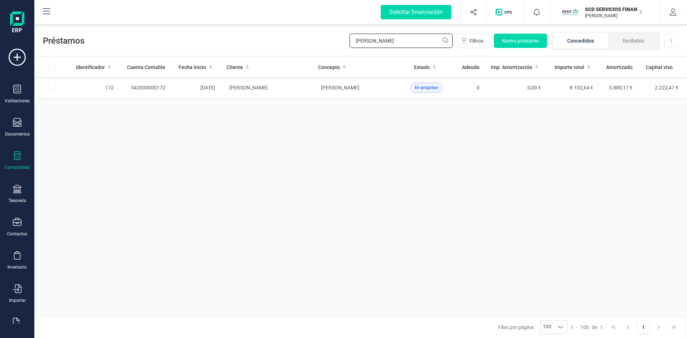
drag, startPoint x: 371, startPoint y: 42, endPoint x: 270, endPoint y: 41, distance: 101.2
click at [288, 41] on div "Préstamos celia Filtros Nuevo préstamo Concedidos Recibidos Descargar Excel" at bounding box center [360, 39] width 652 height 33
type input "francisco javier m"
click at [153, 85] on td "542000000073" at bounding box center [145, 88] width 52 height 22
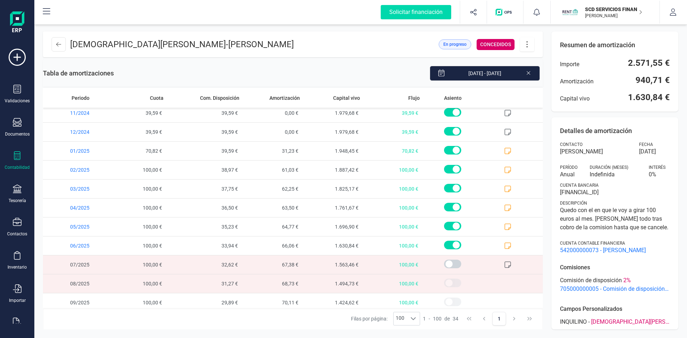
scroll to position [393, 0]
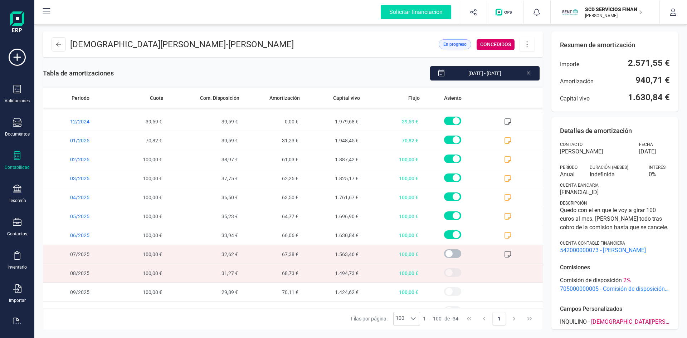
click at [444, 253] on span at bounding box center [452, 253] width 17 height 9
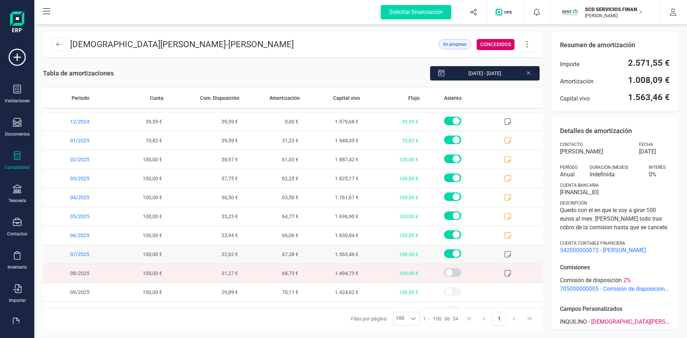
click at [504, 255] on icon at bounding box center [507, 254] width 7 height 7
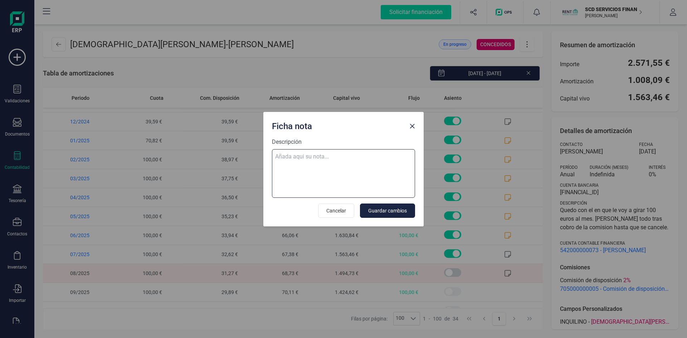
click at [329, 155] on textarea "Descripción" at bounding box center [343, 173] width 143 height 49
paste textarea "05-ago-25 8 ab.rem.20250227863 152,88"
type textarea "05-ago-25 8 ab.rem.20250227863 152,88"
click at [386, 211] on span "Guardar cambios" at bounding box center [387, 210] width 39 height 7
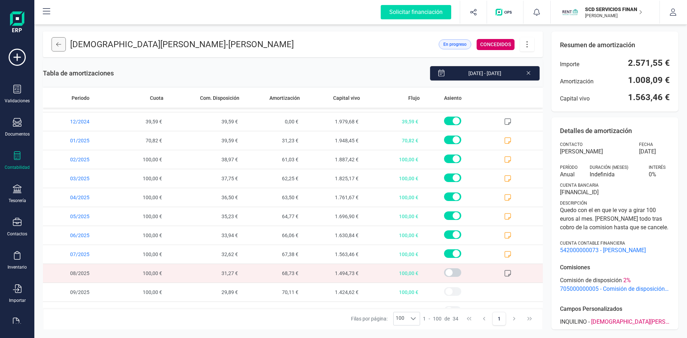
click at [59, 41] on button at bounding box center [59, 44] width 14 height 14
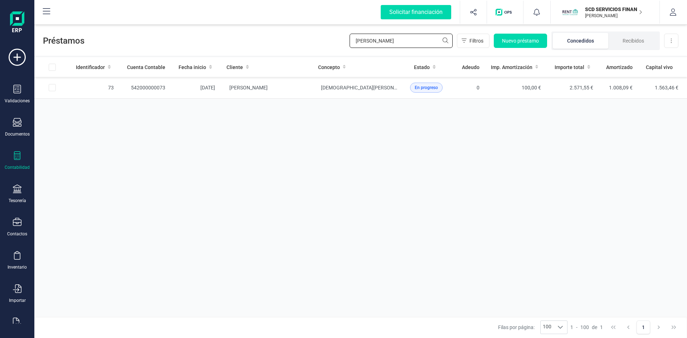
drag, startPoint x: 405, startPoint y: 38, endPoint x: 298, endPoint y: 43, distance: 107.8
click at [300, 41] on div "Préstamos francisco javier m Filtros Nuevo préstamo Concedidos Recibidos Descar…" at bounding box center [360, 39] width 652 height 33
type input "consum"
click at [147, 86] on td "542000000313" at bounding box center [145, 88] width 52 height 22
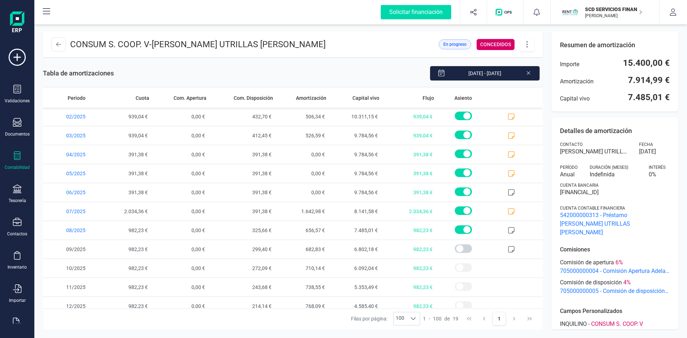
scroll to position [160, 0]
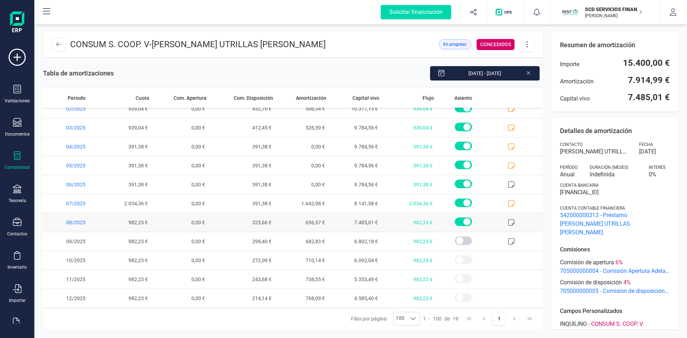
click at [508, 221] on icon at bounding box center [511, 222] width 7 height 7
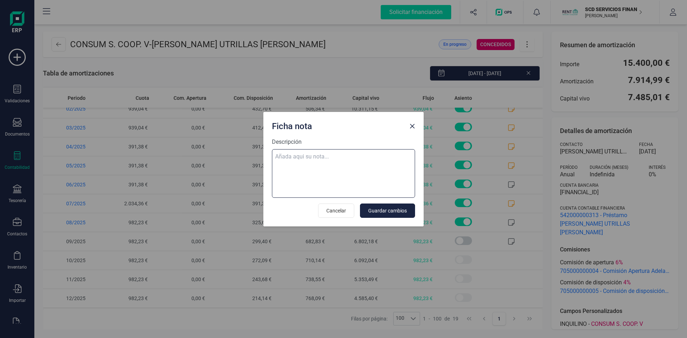
click at [337, 155] on textarea "Descripción" at bounding box center [343, 173] width 143 height 49
paste textarea "05-ago-25 8 trf. consum s.coop. v. 982,23"
type textarea "05-ago-25 8 trf. consum s.coop. v. 982,23"
click at [391, 208] on span "Guardar cambios" at bounding box center [387, 210] width 39 height 7
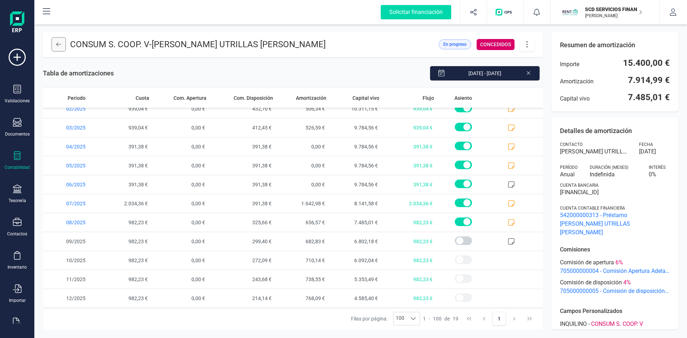
click at [57, 43] on icon at bounding box center [58, 44] width 5 height 6
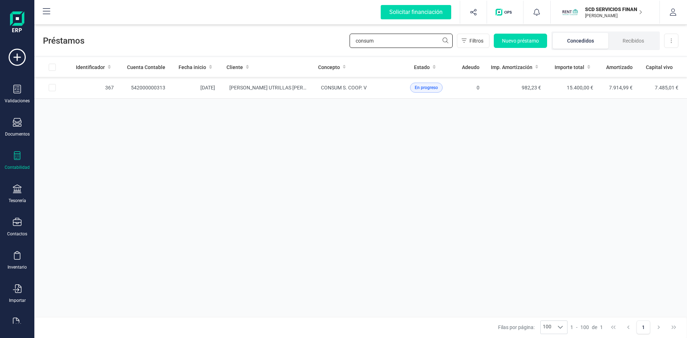
drag, startPoint x: 385, startPoint y: 35, endPoint x: 330, endPoint y: 43, distance: 55.3
click at [331, 43] on div "Préstamos consum Filtros Nuevo préstamo Concedidos Recibidos Descargar Excel" at bounding box center [360, 39] width 652 height 33
type input "trilles"
click at [147, 85] on td "542000000190" at bounding box center [145, 88] width 52 height 22
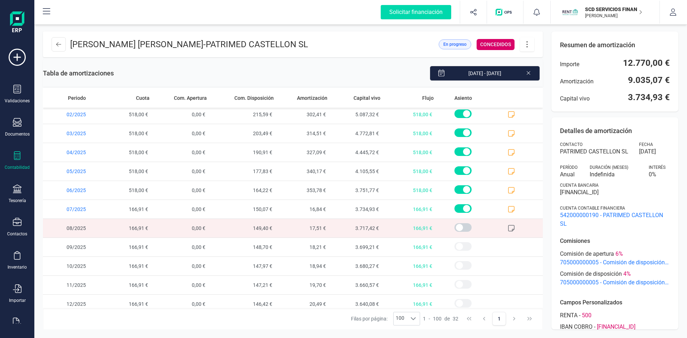
scroll to position [406, 0]
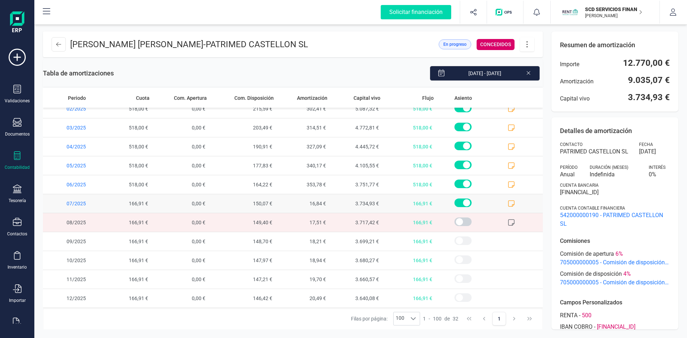
click at [500, 202] on span at bounding box center [515, 203] width 53 height 19
click at [508, 202] on icon at bounding box center [511, 203] width 7 height 7
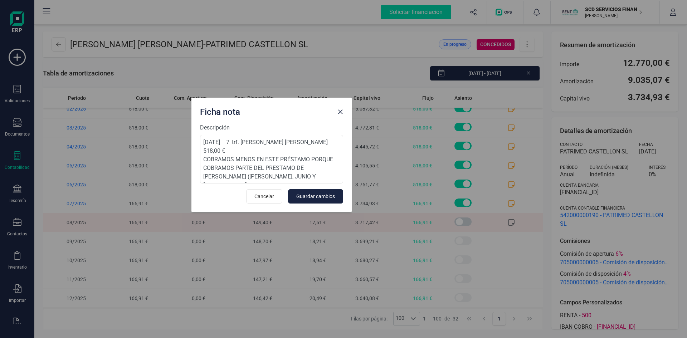
drag, startPoint x: 352, startPoint y: 124, endPoint x: 280, endPoint y: 109, distance: 73.3
click at [280, 109] on div "Ficha nota" at bounding box center [265, 110] width 137 height 14
click at [339, 112] on span "Close" at bounding box center [340, 112] width 6 height 6
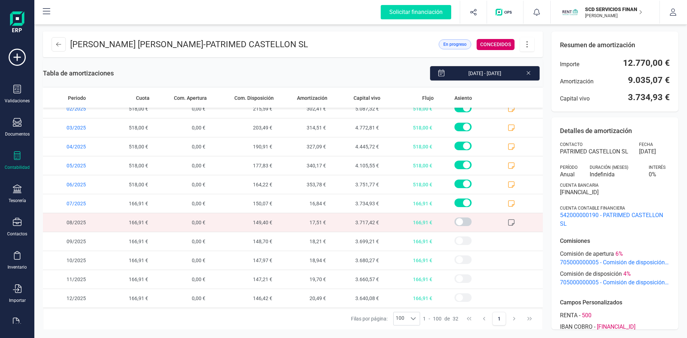
click at [523, 45] on icon at bounding box center [527, 44] width 14 height 8
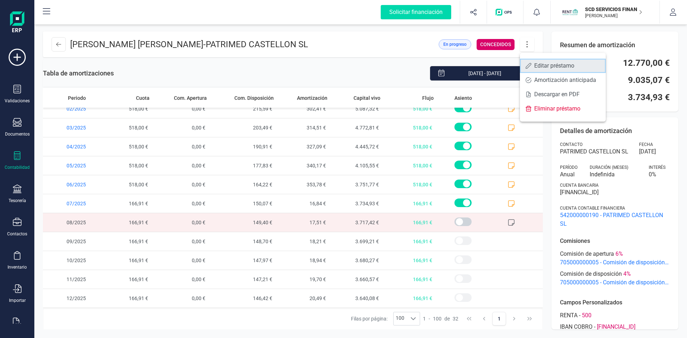
click at [537, 63] on span "Editar préstamo" at bounding box center [567, 66] width 66 height 6
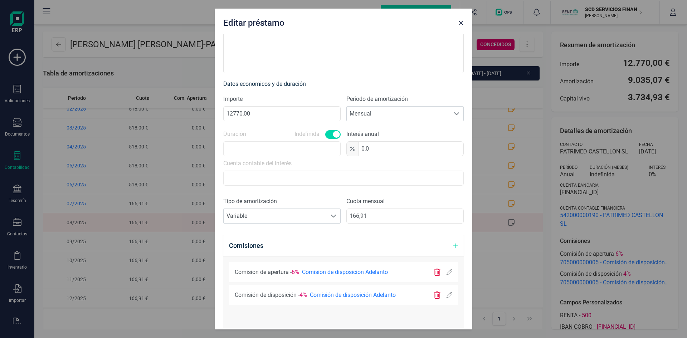
scroll to position [179, 0]
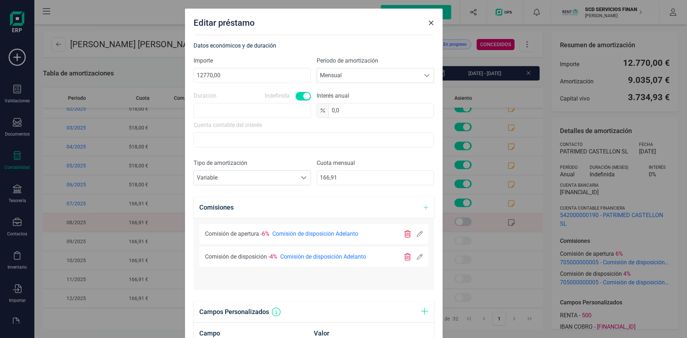
drag, startPoint x: 337, startPoint y: 15, endPoint x: 307, endPoint y: 14, distance: 29.7
click at [307, 14] on div "Editar préstamo" at bounding box center [308, 21] width 235 height 14
drag, startPoint x: 350, startPoint y: 175, endPoint x: 274, endPoint y: 180, distance: 76.7
click at [273, 184] on div "Tipo de amortización Seleccione un tipo de documento Variable Variable Cuota me…" at bounding box center [313, 175] width 240 height 32
type input "518,00"
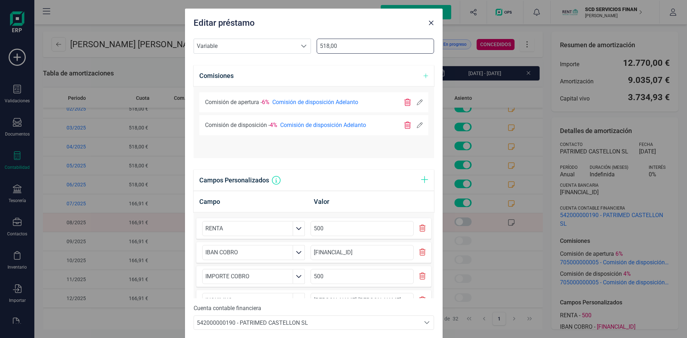
scroll to position [328, 0]
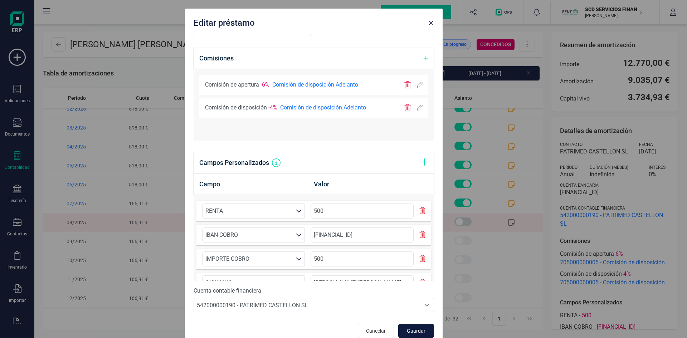
click at [410, 328] on span "Guardar" at bounding box center [415, 330] width 19 height 7
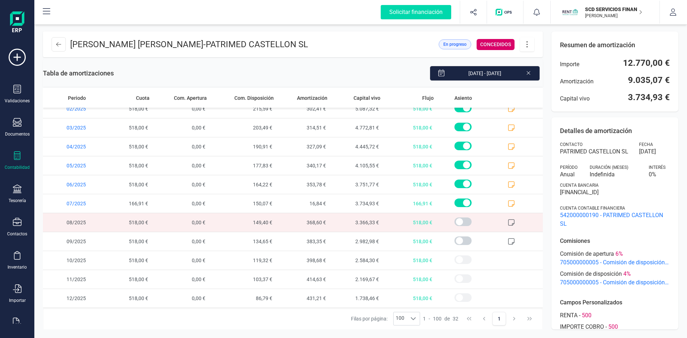
click at [508, 221] on icon at bounding box center [511, 222] width 7 height 7
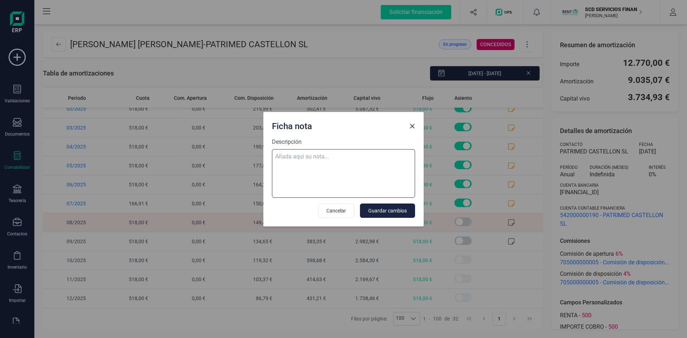
click at [300, 158] on textarea "Descripción" at bounding box center [343, 173] width 143 height 49
paste textarea "05-ago-25 8 trf. alejandro javier trilles olaso 518,00"
type textarea "05-ago-25 8 trf. alejandro javier trilles olaso 518,00"
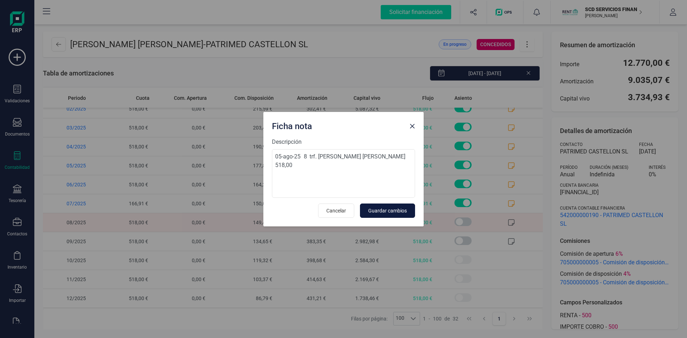
click at [389, 207] on span "Guardar cambios" at bounding box center [387, 210] width 39 height 7
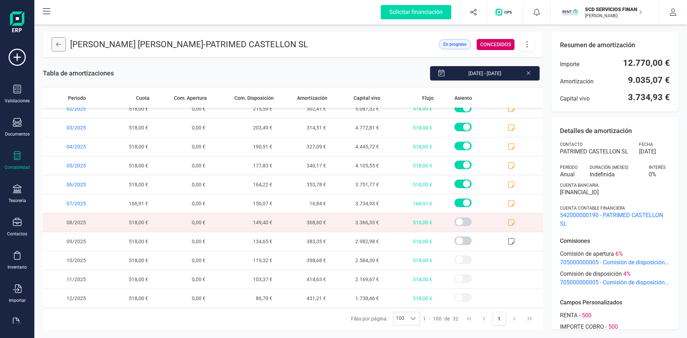
click at [62, 43] on button at bounding box center [59, 44] width 14 height 14
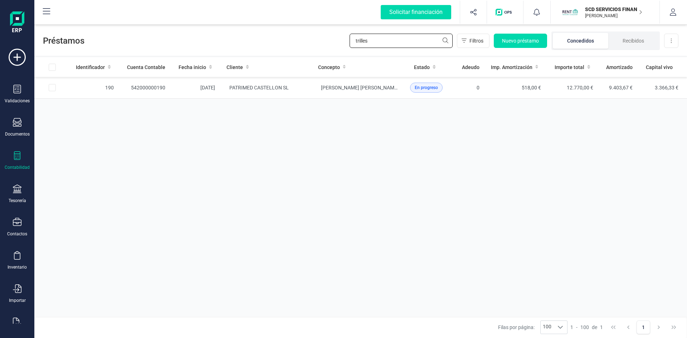
drag, startPoint x: 378, startPoint y: 39, endPoint x: 279, endPoint y: 40, distance: 98.7
click at [299, 39] on div "Préstamos trilles Filtros Nuevo préstamo Concedidos Recibidos Descargar Excel" at bounding box center [360, 39] width 652 height 33
type input "ruth"
click at [156, 84] on td "542000000224" at bounding box center [145, 88] width 52 height 22
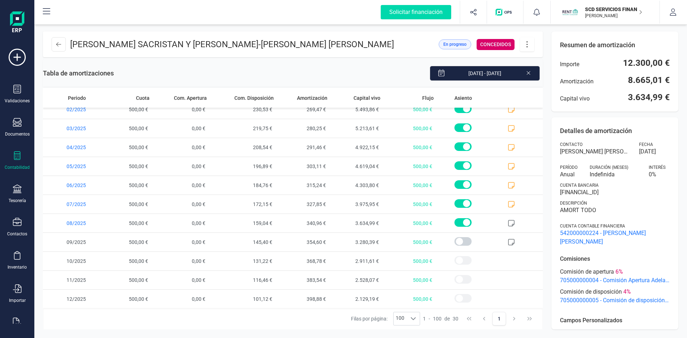
scroll to position [368, 0]
click at [508, 222] on icon at bounding box center [511, 222] width 7 height 7
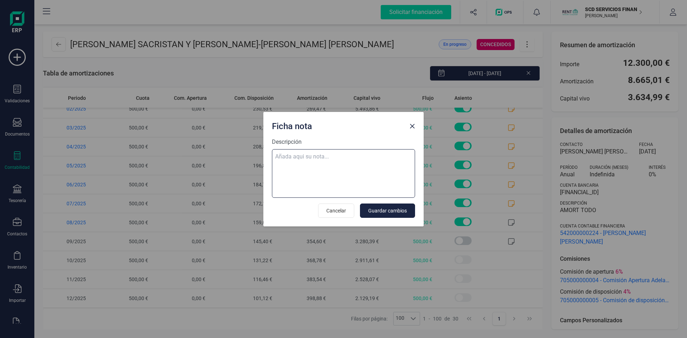
click at [302, 157] on textarea "Descripción" at bounding box center [343, 173] width 143 height 49
paste textarea "05-ago-25 8 trf. ruth iznardo costa 500,00"
type textarea "05-ago-25 8 trf. ruth iznardo costa 500,00"
click at [393, 210] on span "Guardar cambios" at bounding box center [387, 210] width 39 height 7
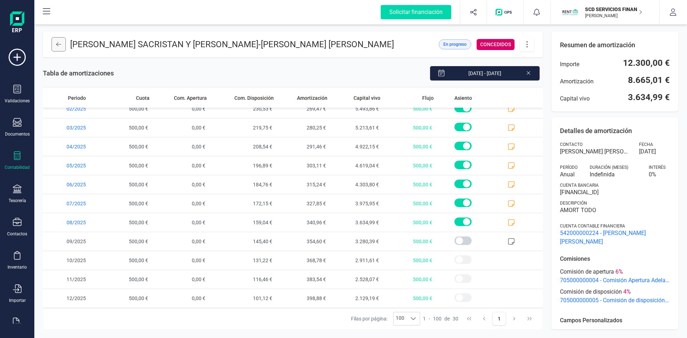
click at [58, 44] on icon at bounding box center [58, 44] width 5 height 4
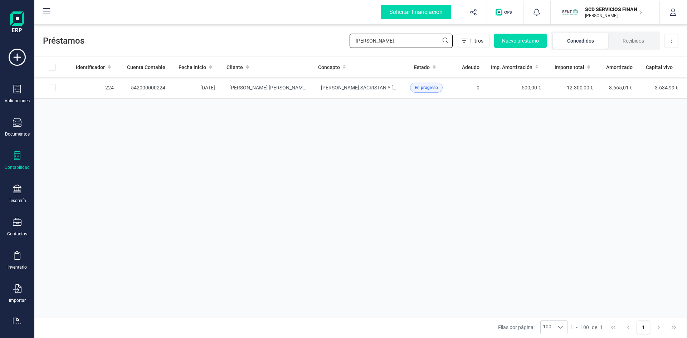
click at [266, 43] on div "Préstamos ruth Filtros Nuevo préstamo Concedidos Recibidos Descargar Excel" at bounding box center [360, 39] width 652 height 33
drag, startPoint x: 398, startPoint y: 41, endPoint x: 266, endPoint y: 41, distance: 131.3
click at [270, 40] on div "Préstamos francisco e Filtros Nuevo préstamo Concedidos Recibidos Descargar Exc…" at bounding box center [360, 39] width 652 height 33
type input "expos"
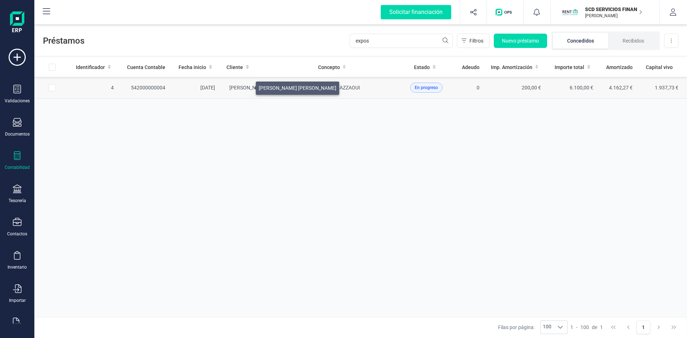
click at [247, 86] on span "[PERSON_NAME] [PERSON_NAME]" at bounding box center [268, 88] width 78 height 6
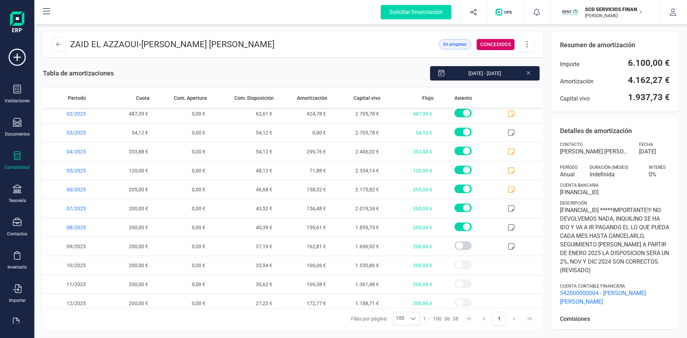
scroll to position [520, 0]
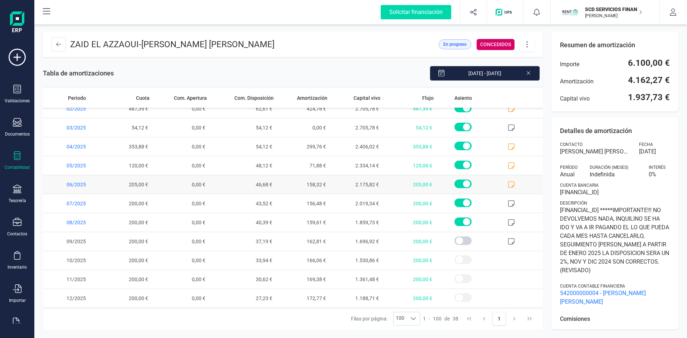
click at [508, 182] on icon at bounding box center [511, 184] width 7 height 7
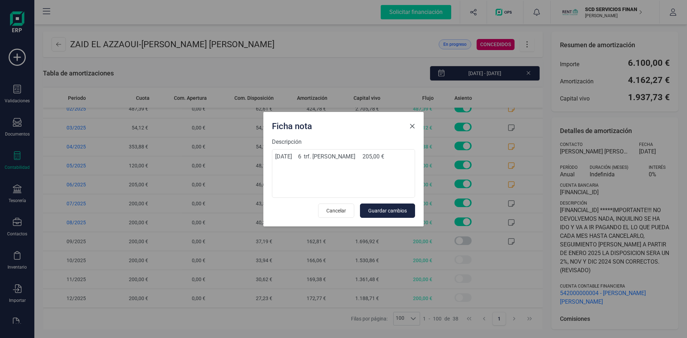
click at [415, 126] on button "Close" at bounding box center [411, 126] width 11 height 11
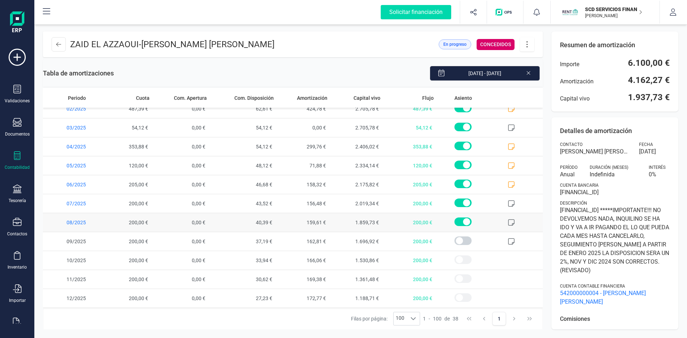
click at [508, 222] on icon at bounding box center [511, 222] width 7 height 7
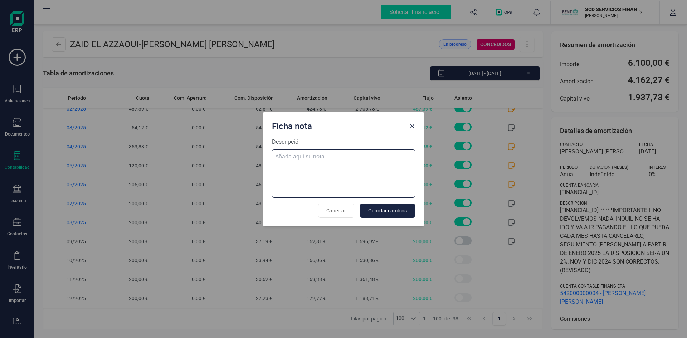
click at [283, 158] on textarea "Descripción" at bounding box center [343, 173] width 143 height 49
paste textarea "05-ago-25 8 trf. francisco exposito frias 200,00"
type textarea "05-ago-25 8 trf. francisco exposito frias 200,00"
click at [401, 210] on span "Guardar cambios" at bounding box center [387, 210] width 39 height 7
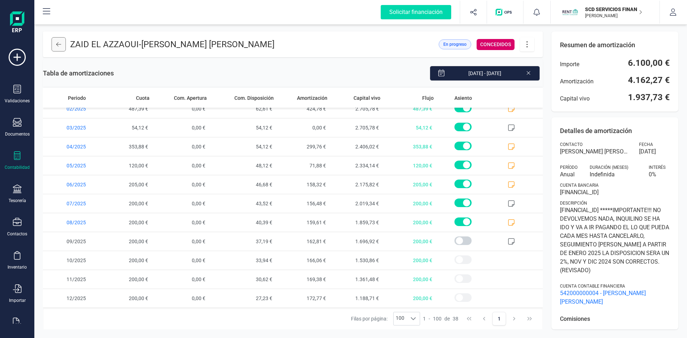
click at [57, 44] on icon at bounding box center [58, 44] width 5 height 4
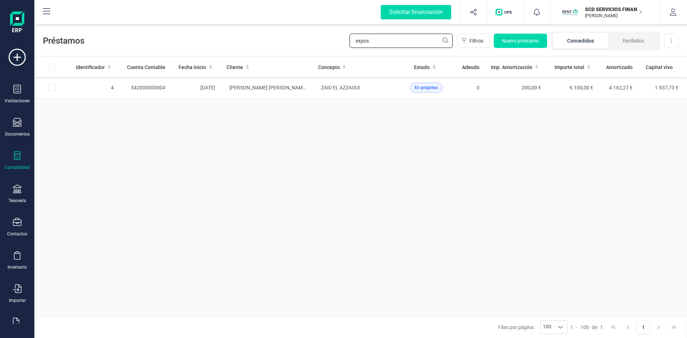
drag, startPoint x: 377, startPoint y: 37, endPoint x: 291, endPoint y: 43, distance: 86.4
click at [297, 42] on div "Préstamos expos Filtros Nuevo préstamo Concedidos Recibidos Descargar Excel" at bounding box center [360, 39] width 652 height 33
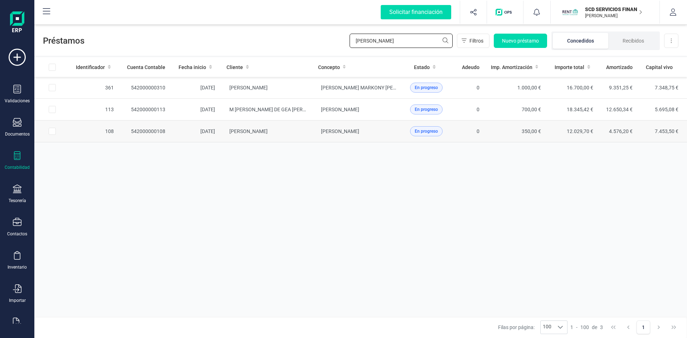
type input "escobar"
click at [263, 128] on td "[PERSON_NAME]" at bounding box center [266, 132] width 91 height 22
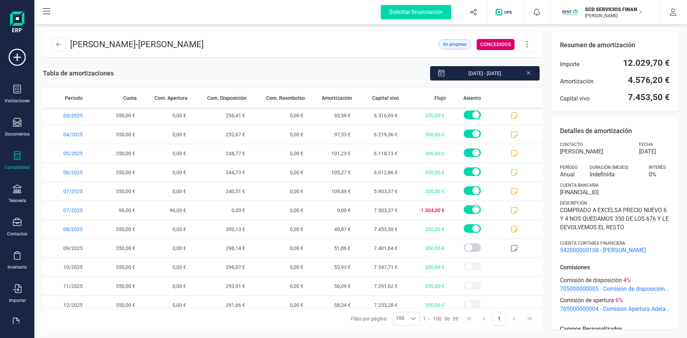
scroll to position [539, 0]
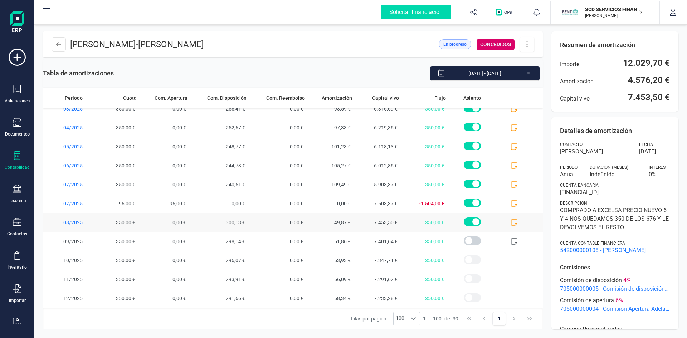
click at [510, 222] on icon at bounding box center [513, 222] width 7 height 7
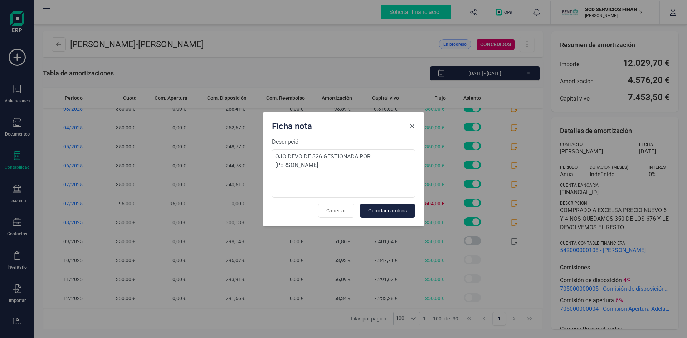
click at [413, 124] on span "Close" at bounding box center [412, 126] width 6 height 6
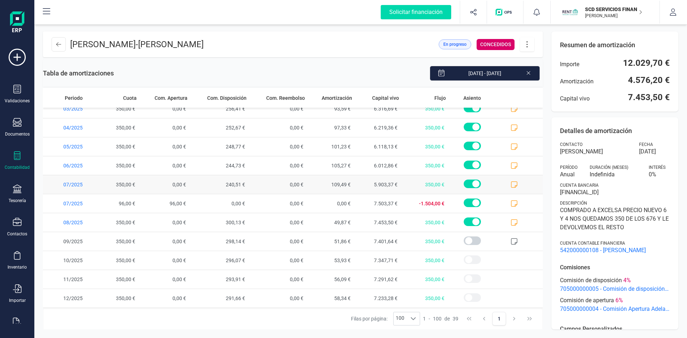
click at [510, 186] on icon at bounding box center [513, 184] width 7 height 7
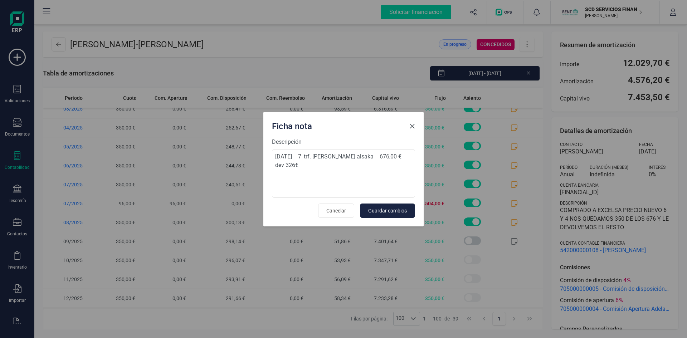
click at [411, 126] on span "Close" at bounding box center [412, 126] width 6 height 6
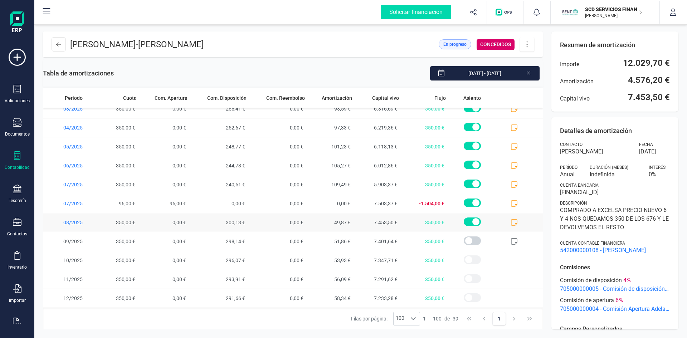
click at [510, 221] on icon at bounding box center [513, 222] width 7 height 7
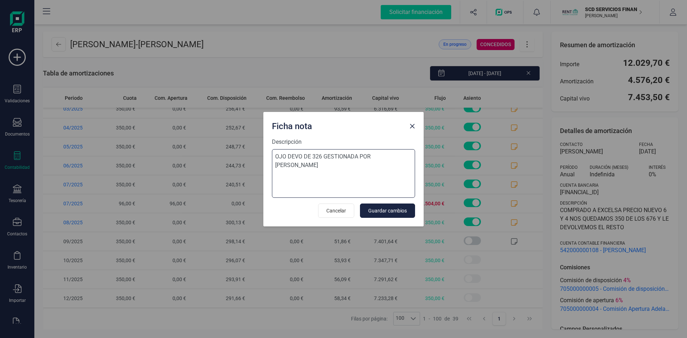
click at [275, 156] on textarea "OJO DEVO DE 326 GESTIONADA POR LAURA" at bounding box center [343, 173] width 143 height 49
paste textarea "04-ago-25 8 trf. mohammad rabee altizeeny alsaka 676,00"
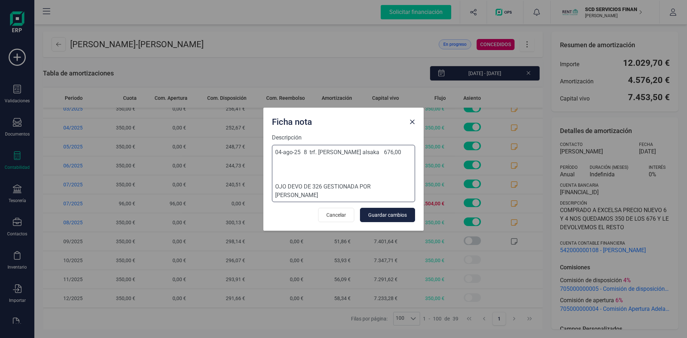
click at [275, 186] on textarea "04-ago-25 8 trf. mohammad rabee altizeeny alsaka 676,00 OJO DEVO DE 326 GESTION…" at bounding box center [343, 173] width 143 height 57
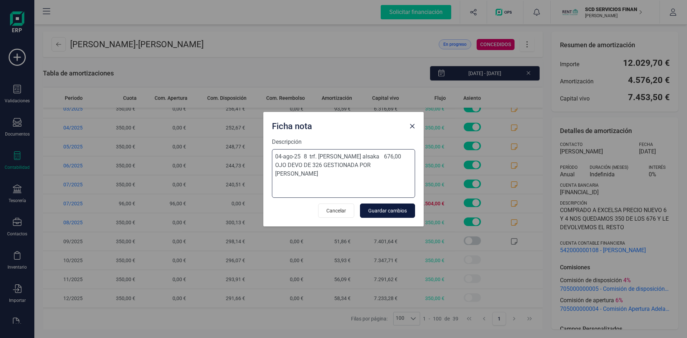
type textarea "04-ago-25 8 trf. mohammad rabee altizeeny alsaka 676,00 OJO DEVO DE 326 GESTION…"
click at [399, 208] on span "Guardar cambios" at bounding box center [387, 210] width 39 height 7
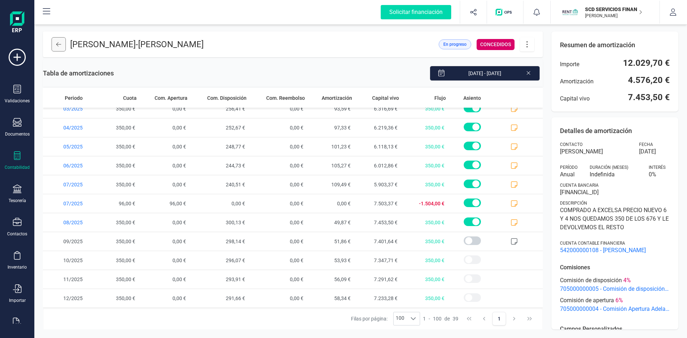
click at [55, 46] on button at bounding box center [59, 44] width 14 height 14
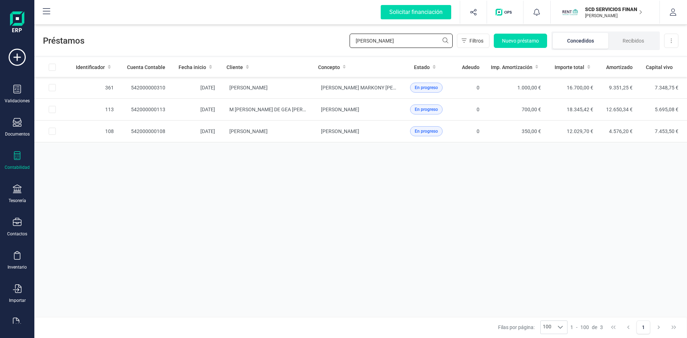
drag, startPoint x: 394, startPoint y: 41, endPoint x: 283, endPoint y: 49, distance: 111.5
click at [284, 49] on div "Préstamos escobar Filtros Nuevo préstamo Concedidos Recibidos Descargar Excel" at bounding box center [360, 39] width 652 height 33
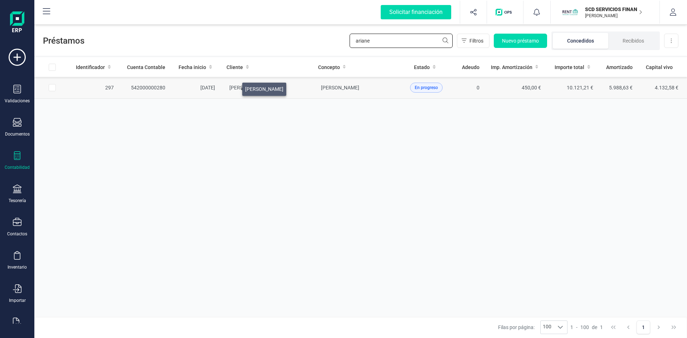
type input "ariane"
click at [234, 87] on span "FERNANDO ALVAREZ FERNANDEZ" at bounding box center [248, 88] width 38 height 6
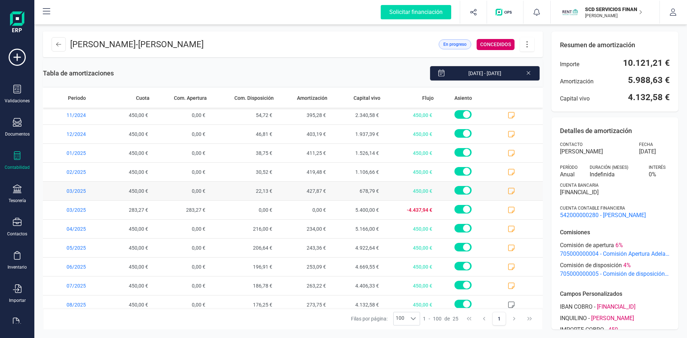
scroll to position [250, 0]
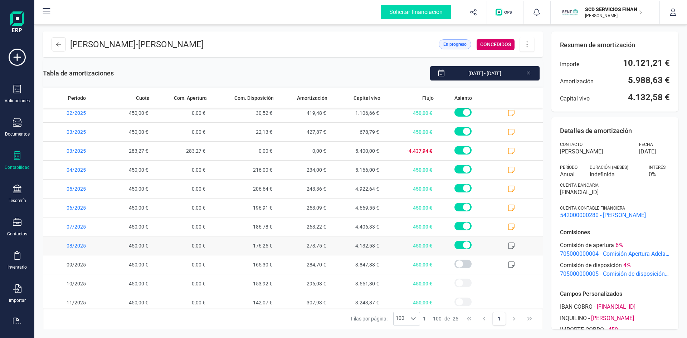
click at [508, 246] on icon at bounding box center [511, 245] width 7 height 7
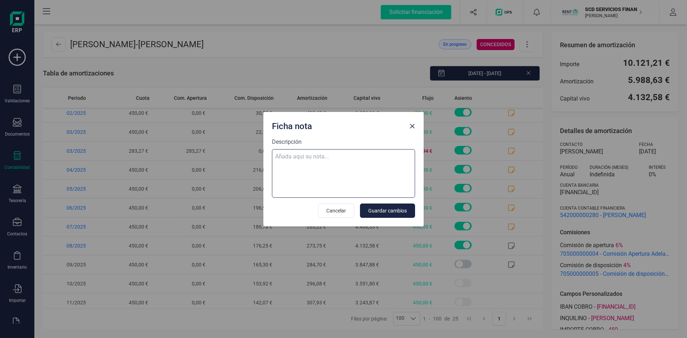
click at [386, 158] on textarea "Descripción" at bounding box center [343, 173] width 143 height 49
paste textarea "05-ago-25 8 trf. ariane prieto garcia 450,00"
type textarea "05-ago-25 8 trf. ariane prieto garcia 450,00"
click at [399, 211] on span "Guardar cambios" at bounding box center [387, 210] width 39 height 7
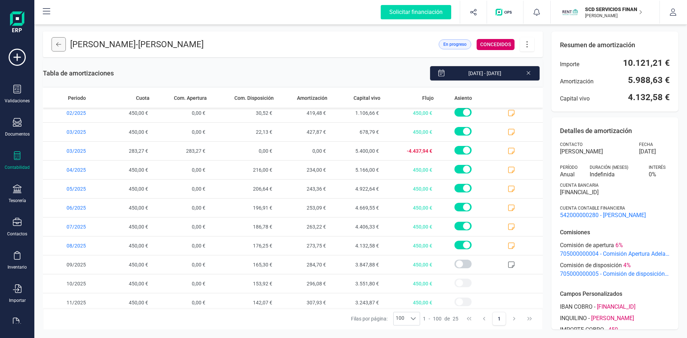
click at [58, 44] on icon at bounding box center [58, 44] width 5 height 6
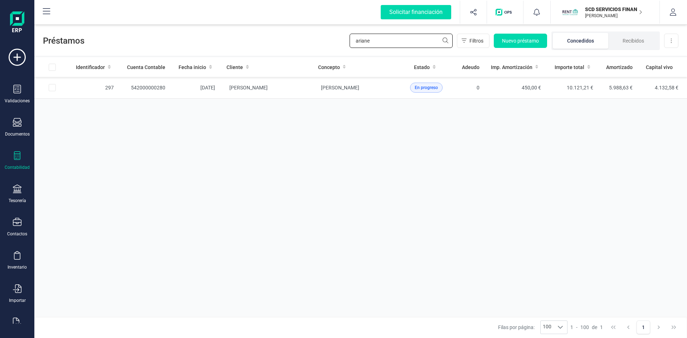
drag, startPoint x: 339, startPoint y: 44, endPoint x: 295, endPoint y: 45, distance: 43.6
click at [295, 45] on div "Préstamos ariane Filtros Nuevo préstamo Concedidos Recibidos Descargar Excel" at bounding box center [360, 39] width 652 height 33
type input "gregoria"
click at [153, 87] on td "542000000211" at bounding box center [145, 88] width 52 height 22
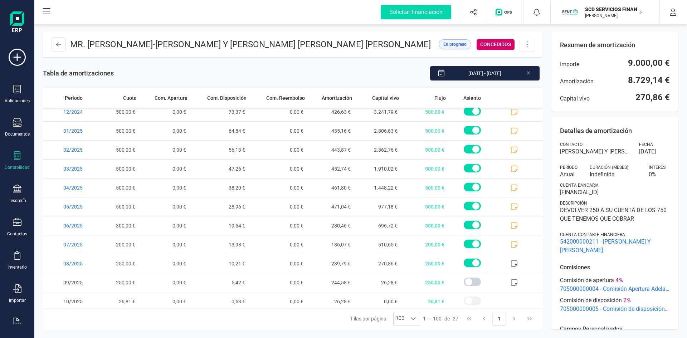
scroll to position [312, 0]
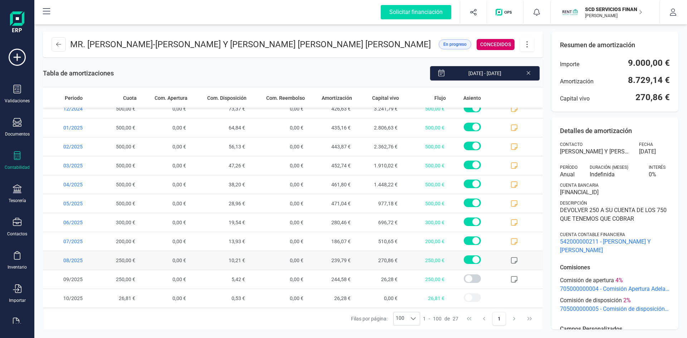
click at [510, 261] on icon at bounding box center [513, 260] width 7 height 7
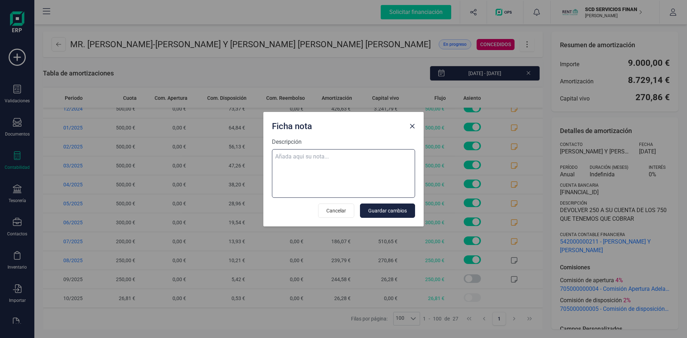
click at [309, 157] on textarea "Descripción" at bounding box center [343, 173] width 143 height 49
paste textarea "05-ago-25 8 trf. gregoria flores y juan carlos molina cb 250,00"
type textarea "05-ago-25 8 trf. gregoria flores y juan carlos molina cb 250,00"
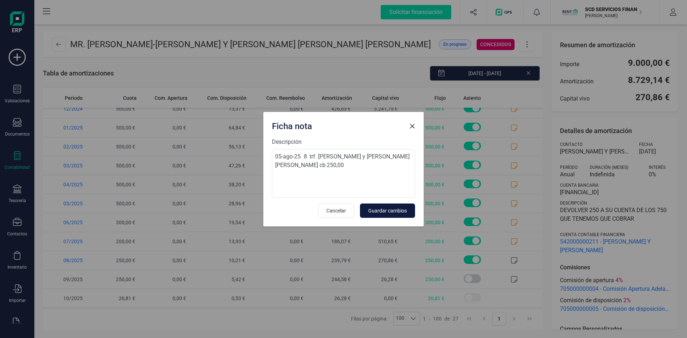
click at [395, 210] on span "Guardar cambios" at bounding box center [387, 210] width 39 height 7
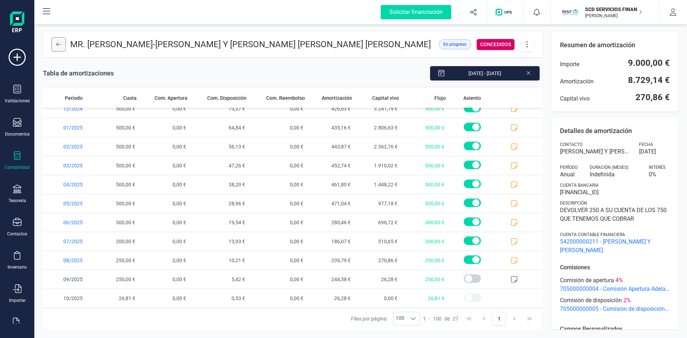
click at [58, 45] on icon at bounding box center [58, 44] width 5 height 4
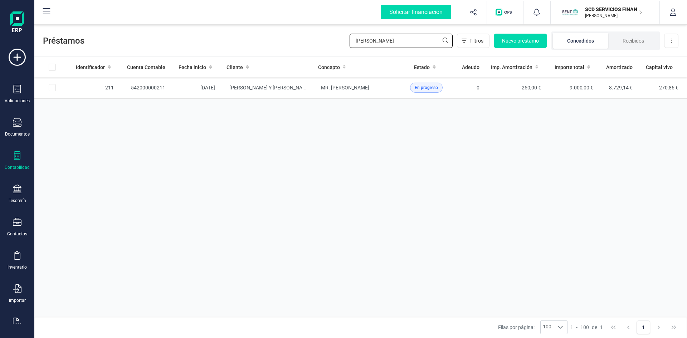
drag, startPoint x: 387, startPoint y: 40, endPoint x: 289, endPoint y: 38, distance: 97.7
click at [291, 39] on div "Préstamos gregoria Filtros Nuevo préstamo Concedidos Recibidos Descargar Excel" at bounding box center [360, 39] width 652 height 33
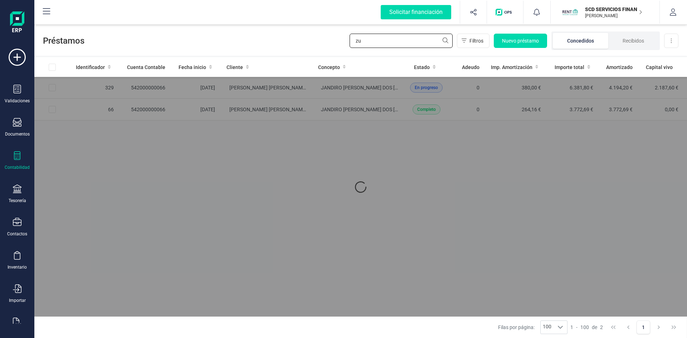
type input "z"
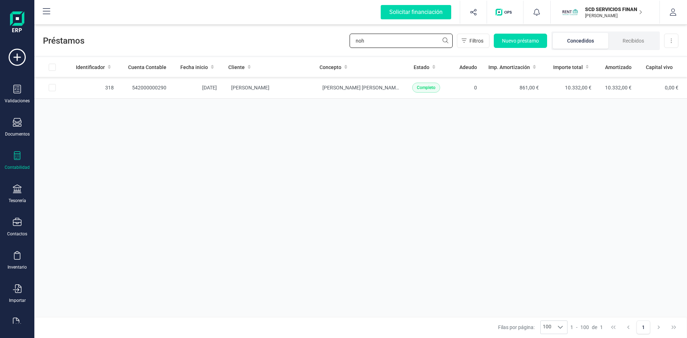
drag, startPoint x: 363, startPoint y: 42, endPoint x: 313, endPoint y: 42, distance: 49.7
click at [313, 42] on div "Préstamos noh Filtros Nuevo préstamo Concedidos Recibidos Descargar Excel" at bounding box center [360, 39] width 652 height 33
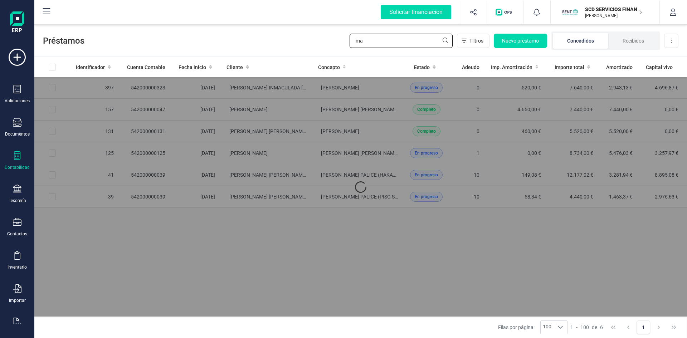
type input "m"
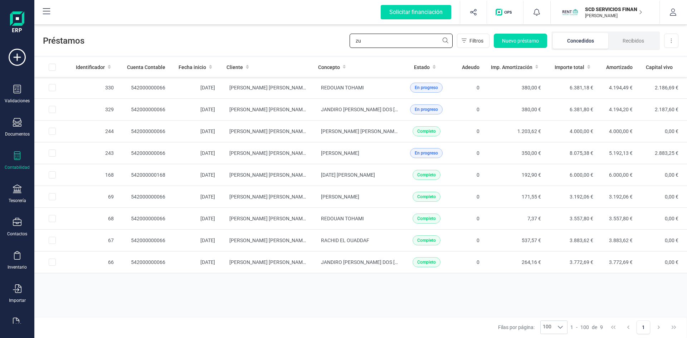
type input "z"
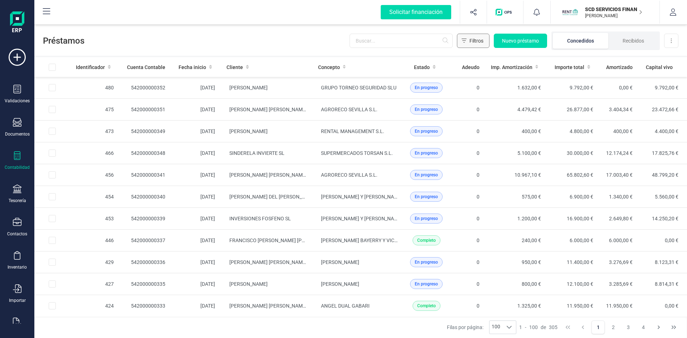
click at [473, 41] on span "Filtros" at bounding box center [476, 40] width 14 height 7
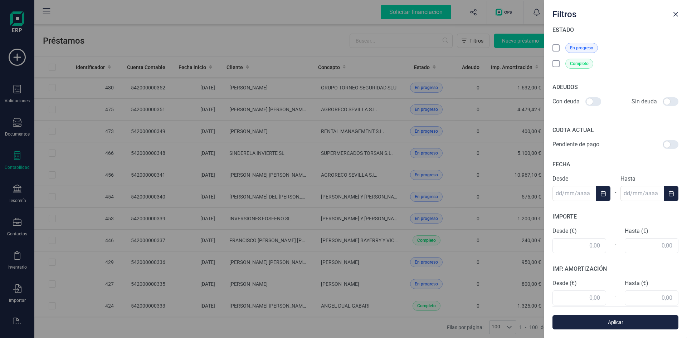
click at [557, 51] on icon at bounding box center [556, 48] width 7 height 7
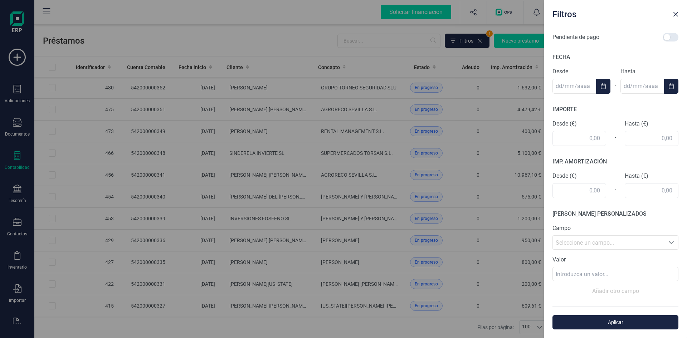
scroll to position [143, 0]
click at [584, 184] on input "text" at bounding box center [579, 189] width 54 height 15
click at [662, 190] on input "text" at bounding box center [651, 189] width 54 height 15
type input "435,00"
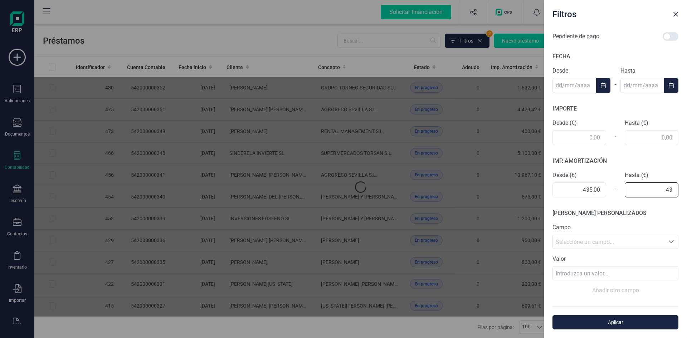
type input "435"
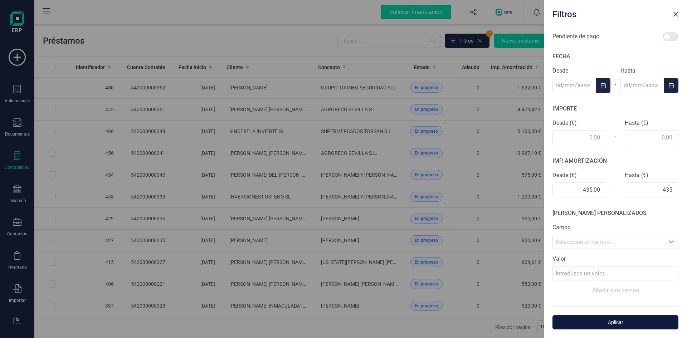
click at [630, 320] on span "Aplicar" at bounding box center [614, 322] width 109 height 7
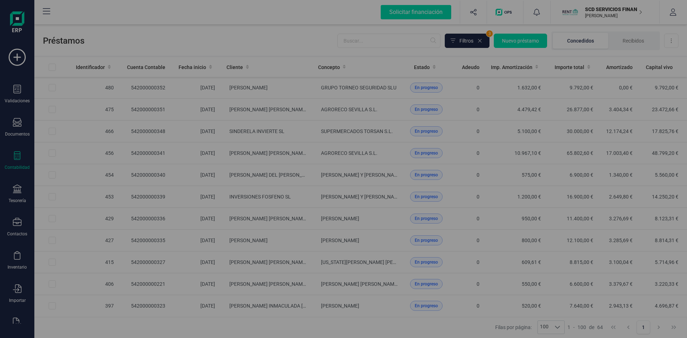
scroll to position [0, 0]
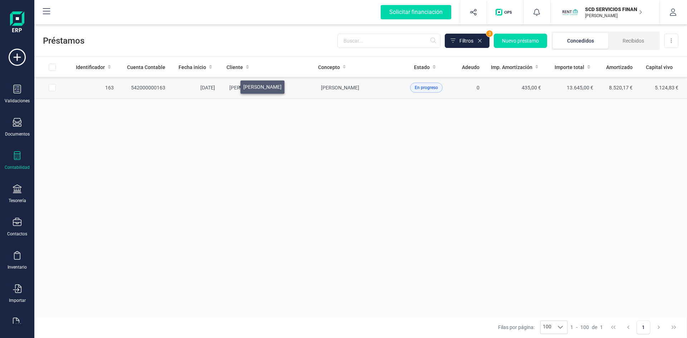
click at [232, 85] on span "[PERSON_NAME]" at bounding box center [248, 88] width 38 height 6
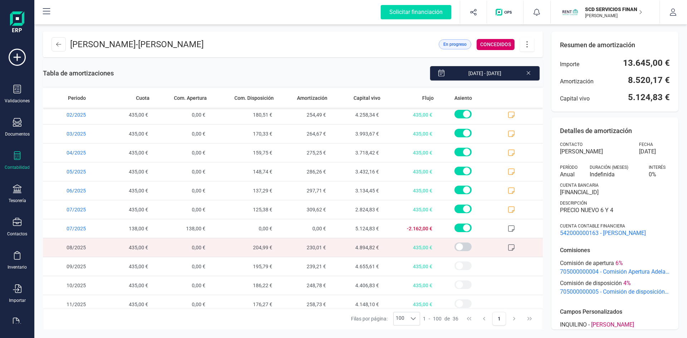
scroll to position [465, 0]
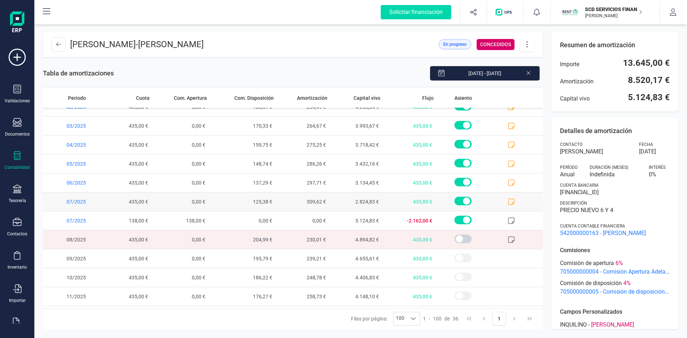
click at [508, 198] on icon at bounding box center [511, 201] width 7 height 7
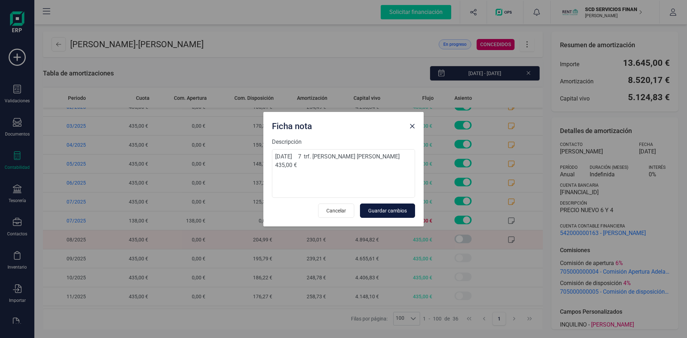
click at [396, 209] on span "Guardar cambios" at bounding box center [387, 210] width 39 height 7
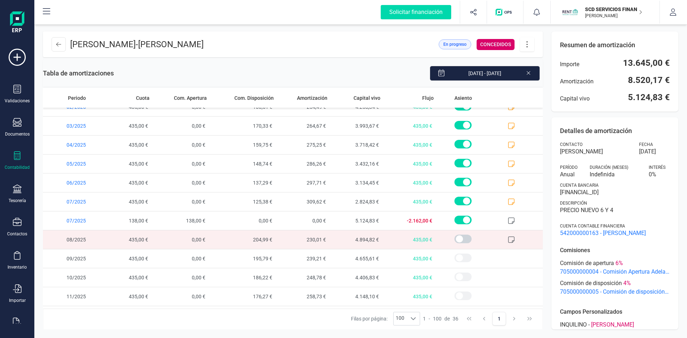
click at [504, 234] on span at bounding box center [515, 239] width 53 height 19
click at [508, 240] on icon at bounding box center [511, 239] width 7 height 7
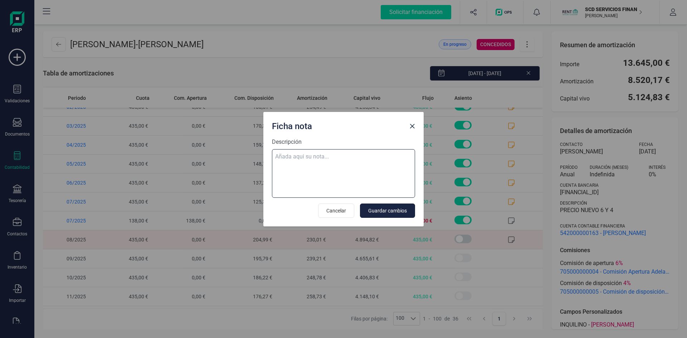
click at [344, 156] on textarea "Descripción" at bounding box center [343, 173] width 143 height 49
paste textarea "05-ago-25 8 trf. zuleika nohemi machado garcia 435,00"
type textarea "05-ago-25 8 trf. zuleika nohemi machado garcia 435,00"
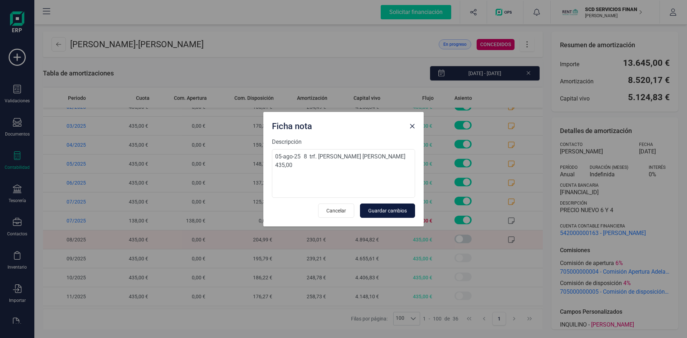
click at [378, 211] on span "Guardar cambios" at bounding box center [387, 210] width 39 height 7
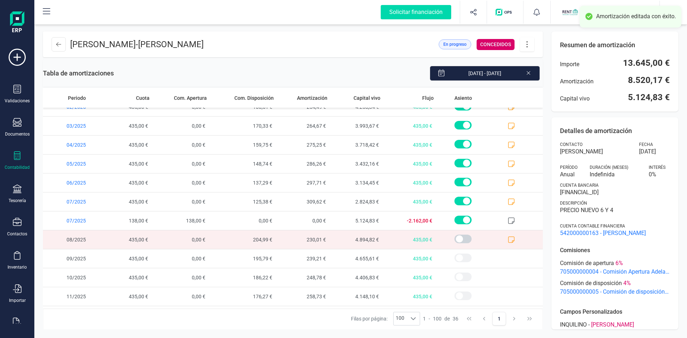
click at [529, 45] on icon at bounding box center [527, 44] width 14 height 8
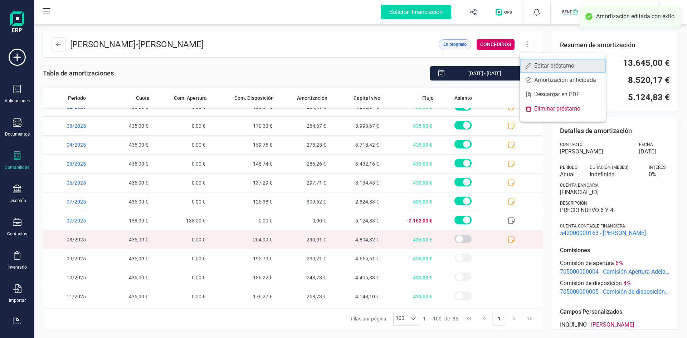
click at [532, 65] on link "Editar préstamo" at bounding box center [563, 66] width 86 height 14
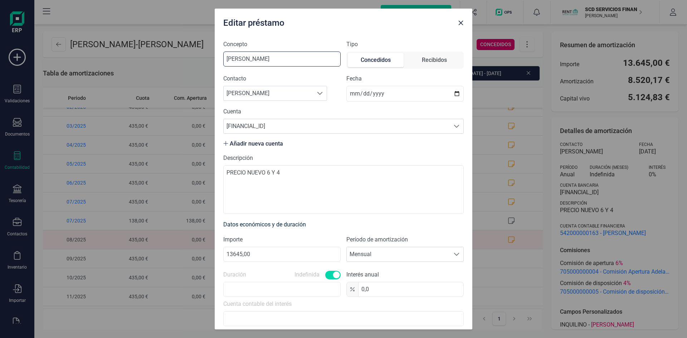
click at [298, 59] on input "[PERSON_NAME]" at bounding box center [281, 59] width 117 height 15
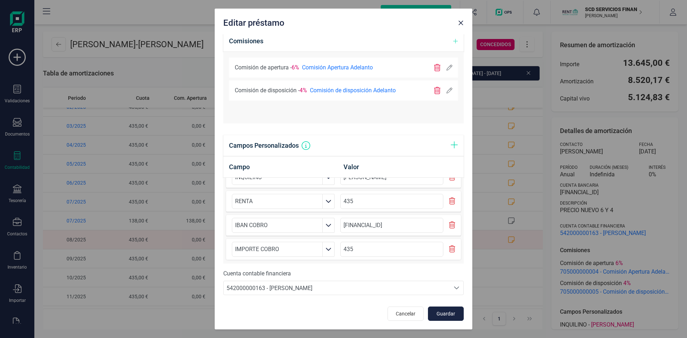
scroll to position [18, 0]
type input "[PERSON_NAME]- [PERSON_NAME]"
click at [450, 313] on span "Guardar" at bounding box center [445, 313] width 19 height 7
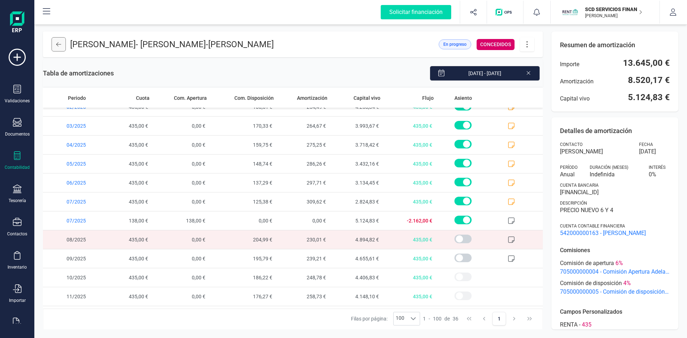
click at [58, 44] on icon at bounding box center [58, 44] width 5 height 4
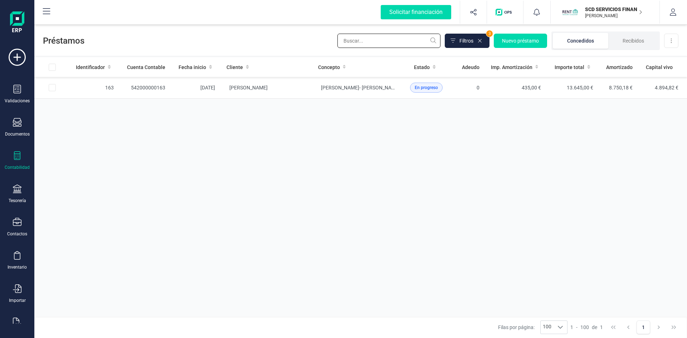
click at [384, 43] on input "text" at bounding box center [388, 41] width 103 height 14
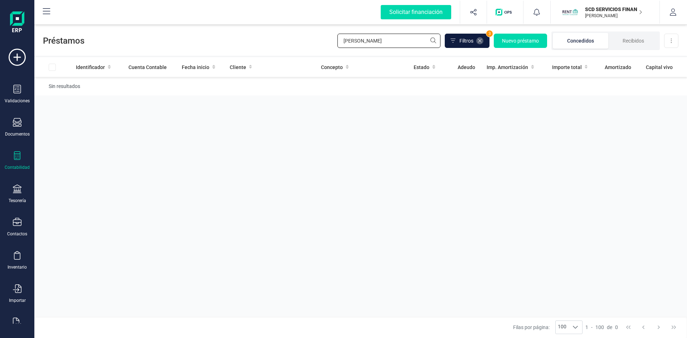
type input "SHEILA"
click at [480, 43] on icon at bounding box center [480, 41] width 6 height 6
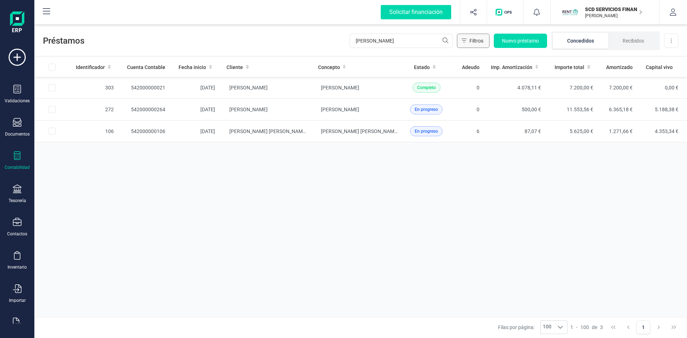
click at [465, 41] on icon "Filtros" at bounding box center [463, 41] width 5 height 6
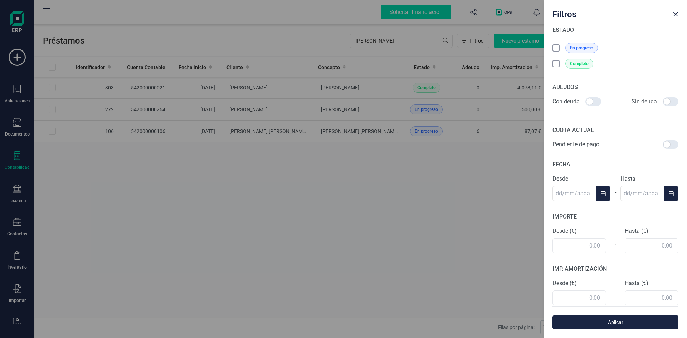
click at [390, 221] on div "Filtros ESTADO En progreso Completo ADEUDOS Con deuda Sin deuda CUOTA ACTUAL Pe…" at bounding box center [343, 169] width 687 height 338
click at [580, 320] on span "Aplicar" at bounding box center [614, 322] width 109 height 7
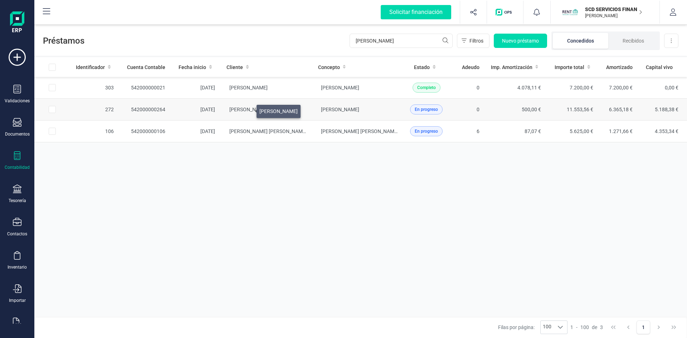
click at [248, 109] on span "[PERSON_NAME]" at bounding box center [248, 110] width 38 height 6
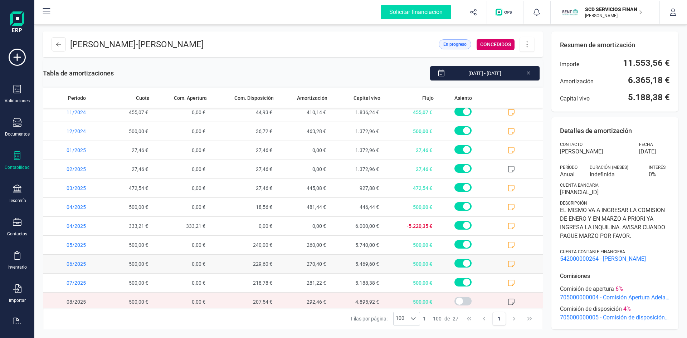
scroll to position [312, 0]
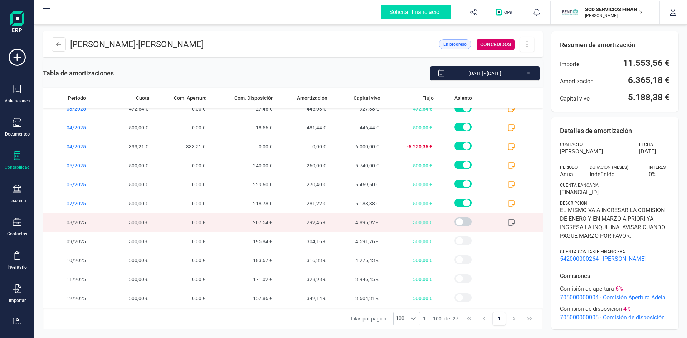
click at [508, 221] on icon at bounding box center [511, 222] width 7 height 7
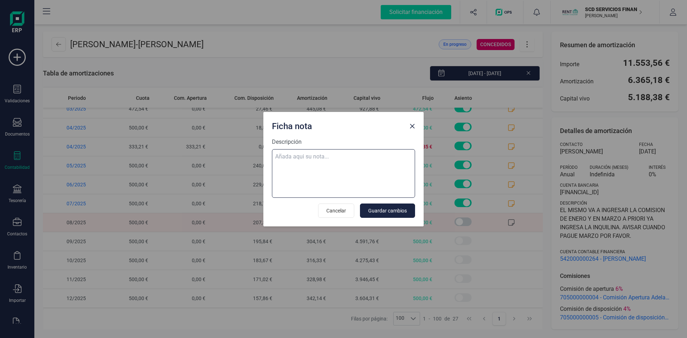
click at [325, 160] on textarea "Descripción" at bounding box center [343, 173] width 143 height 49
paste textarea "05-ago-25 8 trf. sheila esperanza beltran trenar 300,00 05-ago-25 8 trf. sheila…"
type textarea "05-ago-25 8 trf. sheila esperanza beltran trenar 300,00 05-ago-25 8 trf. sheila…"
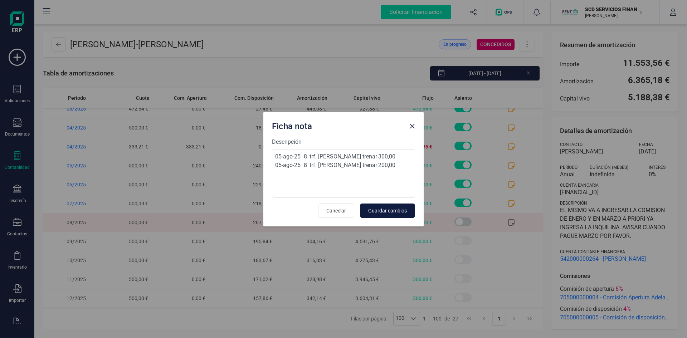
click at [387, 210] on span "Guardar cambios" at bounding box center [387, 210] width 39 height 7
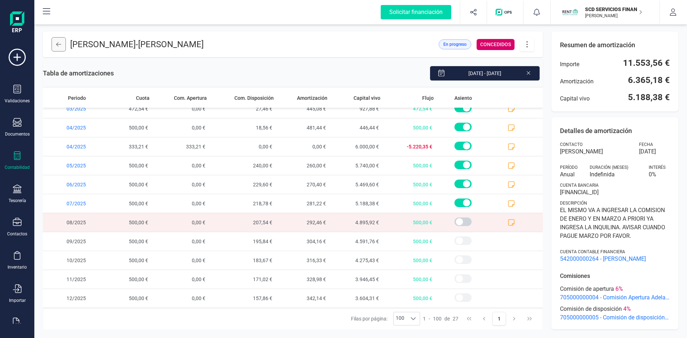
click at [58, 40] on button at bounding box center [59, 44] width 14 height 14
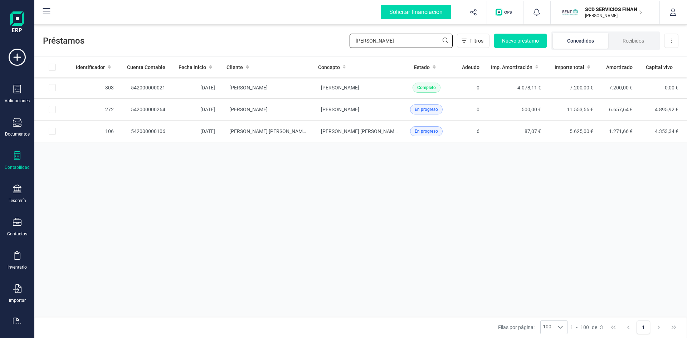
drag, startPoint x: 400, startPoint y: 38, endPoint x: 278, endPoint y: 44, distance: 122.1
click at [281, 43] on div "Préstamos SHEILA Filtros Nuevo préstamo Concedidos Recibidos Descargar Excel" at bounding box center [360, 39] width 652 height 33
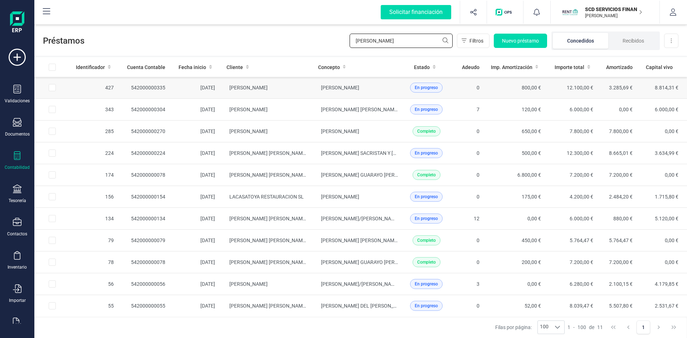
type input "ISABEL"
click at [138, 86] on td "542000000335" at bounding box center [145, 88] width 52 height 22
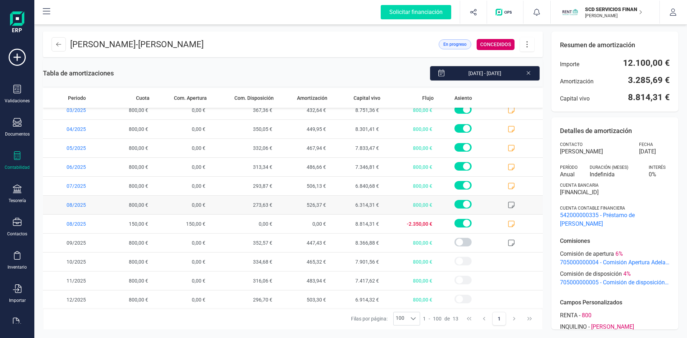
scroll to position [46, 0]
click at [508, 203] on icon at bounding box center [511, 203] width 7 height 7
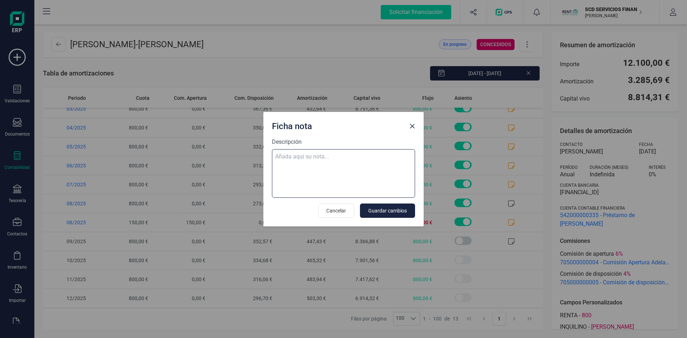
click at [289, 154] on textarea "Descripción" at bounding box center [343, 173] width 143 height 49
paste textarea "05-ago-25 8 trf. isabel felkamp caceres 800,00"
type textarea "05-ago-25 8 trf. isabel felkamp caceres 800,00"
click at [379, 209] on span "Guardar cambios" at bounding box center [387, 210] width 39 height 7
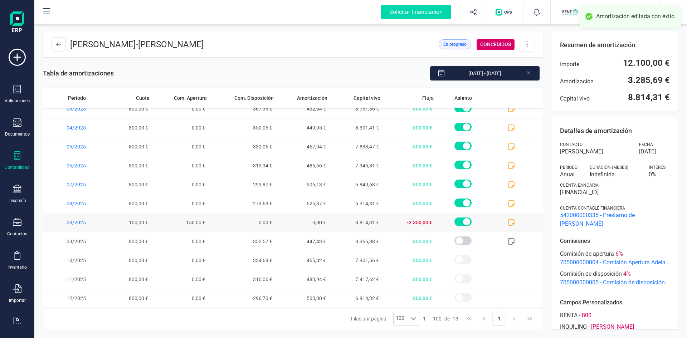
click at [508, 223] on icon at bounding box center [511, 222] width 7 height 7
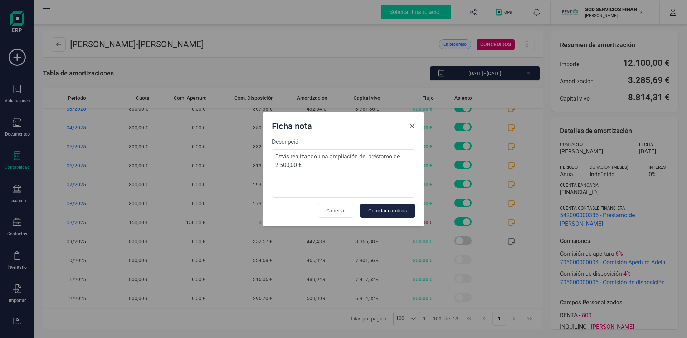
click at [409, 125] on span "Close" at bounding box center [412, 126] width 6 height 6
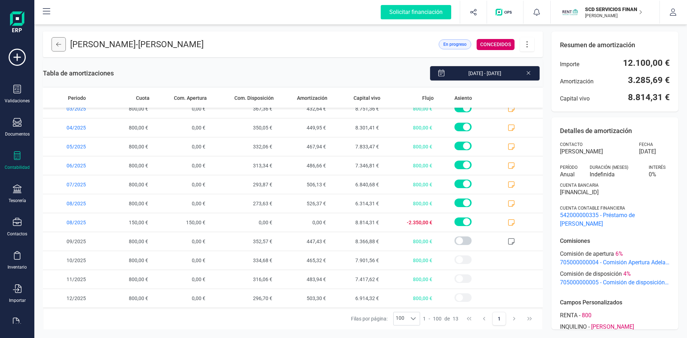
click at [54, 41] on button at bounding box center [59, 44] width 14 height 14
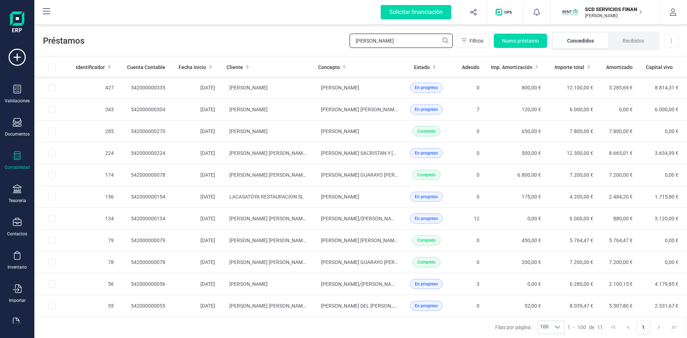
drag, startPoint x: 381, startPoint y: 40, endPoint x: 229, endPoint y: 43, distance: 152.4
click at [232, 43] on div "Préstamos ISABEL Filtros Nuevo préstamo Concedidos Recibidos Descargar Excel" at bounding box center [360, 39] width 652 height 33
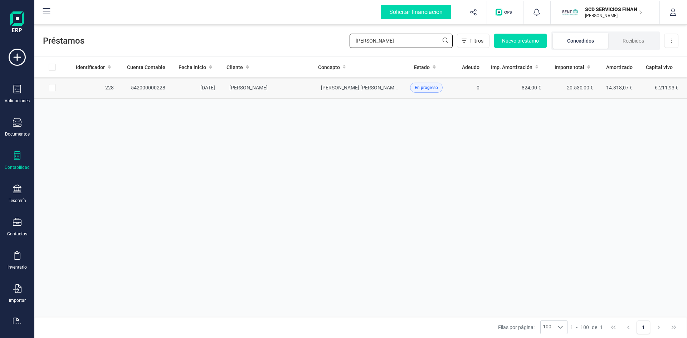
type input "ESTELA"
click at [160, 85] on td "542000000228" at bounding box center [145, 88] width 52 height 22
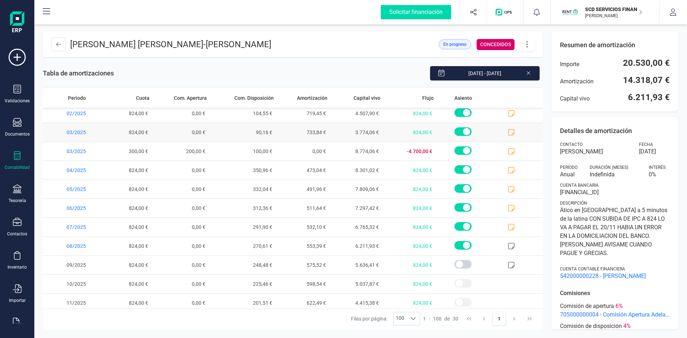
scroll to position [368, 0]
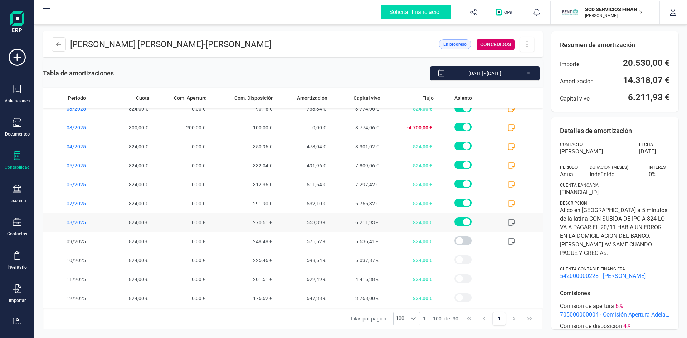
click at [508, 223] on icon at bounding box center [511, 222] width 7 height 7
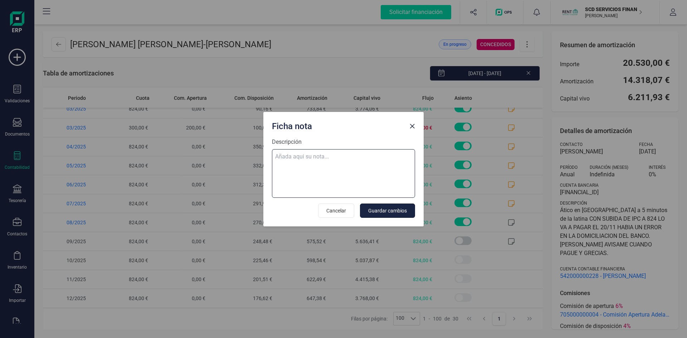
click at [343, 160] on textarea "Descripción" at bounding box center [343, 173] width 143 height 49
paste textarea "06-ago-25 8 trf. estela diego cagigas 824,00"
type textarea "06-ago-25 8 trf. estela diego cagigas 824,00"
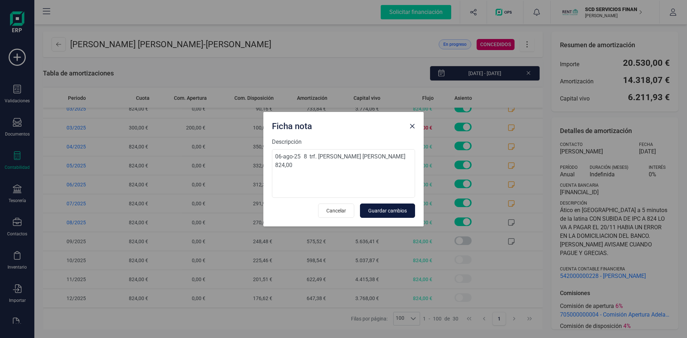
click at [379, 211] on span "Guardar cambios" at bounding box center [387, 210] width 39 height 7
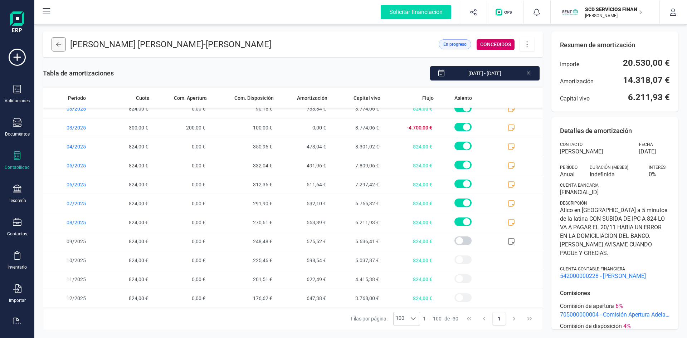
click at [58, 41] on button at bounding box center [59, 44] width 14 height 14
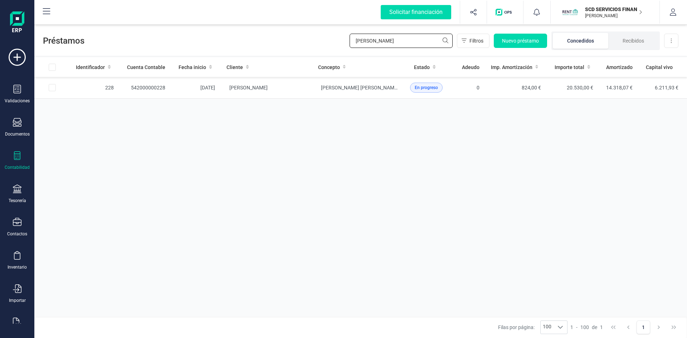
drag, startPoint x: 404, startPoint y: 40, endPoint x: 287, endPoint y: 45, distance: 117.1
click at [287, 45] on div "Préstamos ESTELA Filtros Nuevo préstamo Concedidos Recibidos Descargar Excel" at bounding box center [360, 39] width 652 height 33
type input "SOUHA"
click at [148, 88] on td "542000000202" at bounding box center [145, 88] width 52 height 22
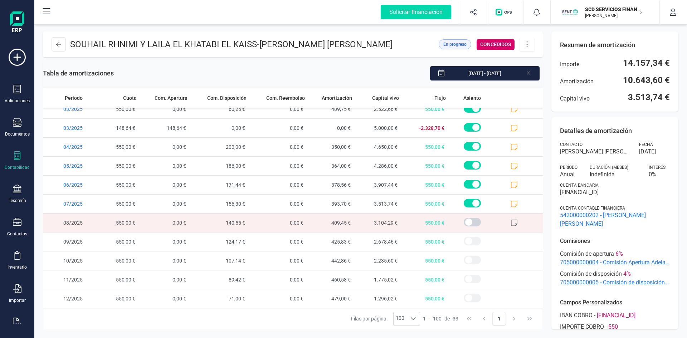
scroll to position [425, 0]
click at [510, 203] on icon at bounding box center [513, 203] width 7 height 7
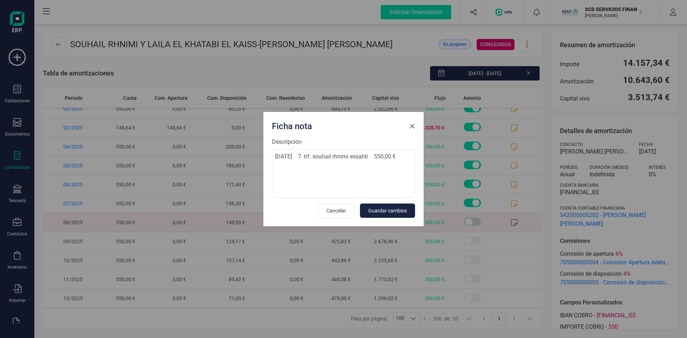
click at [410, 125] on span "Close" at bounding box center [412, 126] width 6 height 6
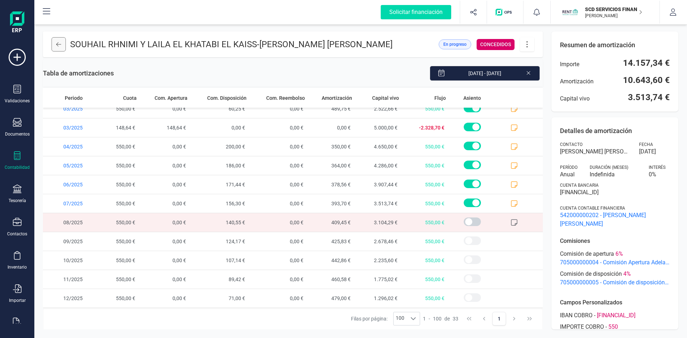
click at [57, 42] on icon at bounding box center [58, 44] width 5 height 6
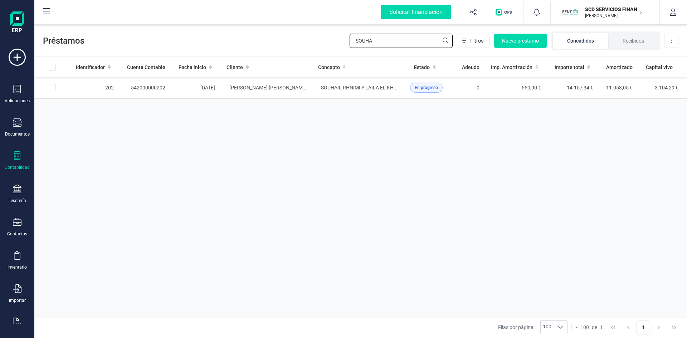
drag, startPoint x: 361, startPoint y: 40, endPoint x: 266, endPoint y: 45, distance: 95.3
click at [269, 45] on div "Préstamos SOUHA Filtros Nuevo préstamo Concedidos Recibidos Descargar Excel" at bounding box center [360, 39] width 652 height 33
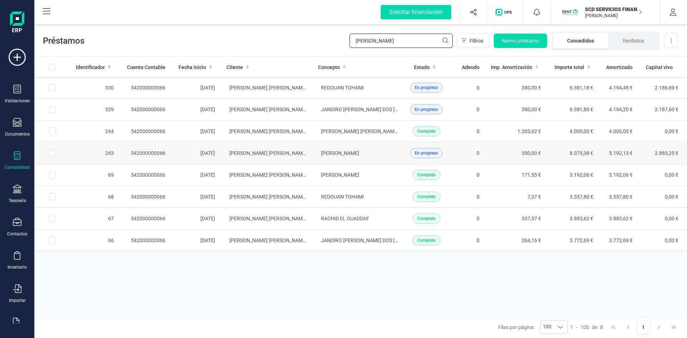
type input "ZUBIA"
click at [143, 153] on td "542000000066" at bounding box center [145, 153] width 52 height 22
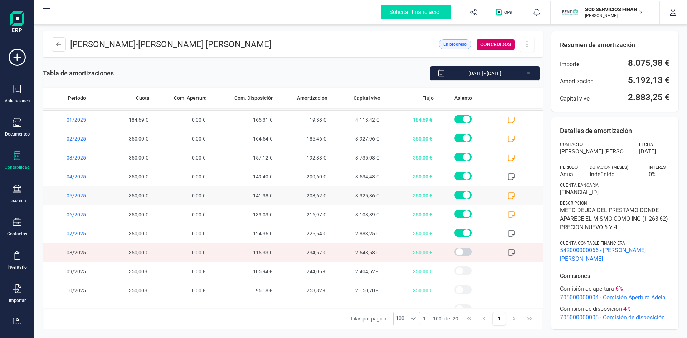
scroll to position [349, 0]
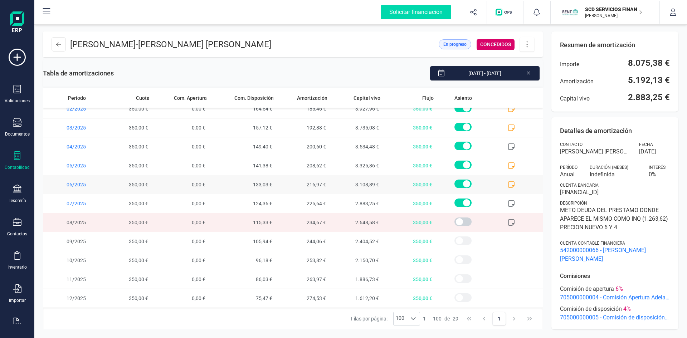
click at [508, 182] on icon at bounding box center [511, 184] width 7 height 7
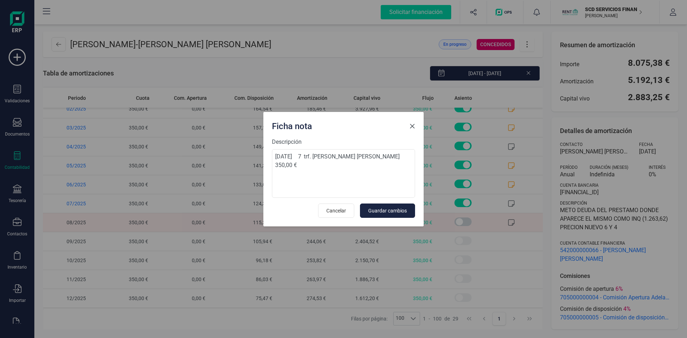
click at [414, 127] on span "Close" at bounding box center [412, 126] width 6 height 6
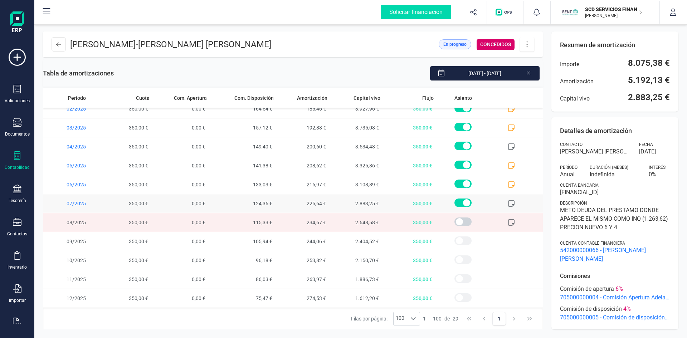
click at [509, 201] on icon at bounding box center [511, 203] width 7 height 7
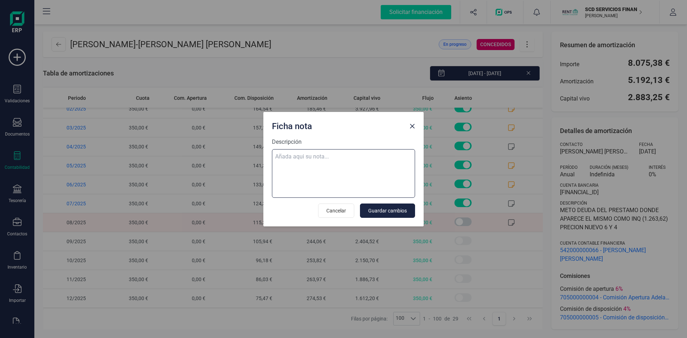
click at [289, 159] on textarea "Descripción" at bounding box center [343, 173] width 143 height 49
paste textarea "06-ago-25 8 trf. zubia morato manuel angel 350,00"
type textarea "06-ago-25 8 trf. zubia morato manuel angel 350,00"
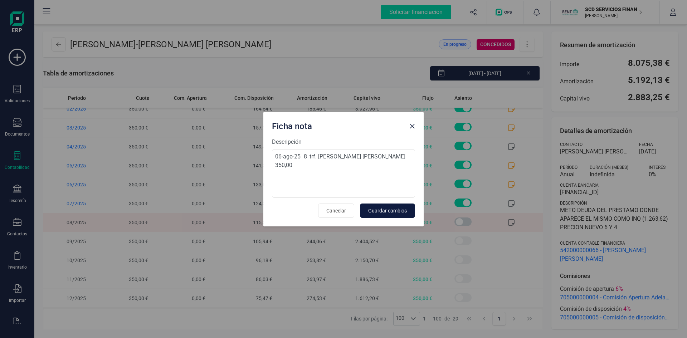
click at [389, 211] on span "Guardar cambios" at bounding box center [387, 210] width 39 height 7
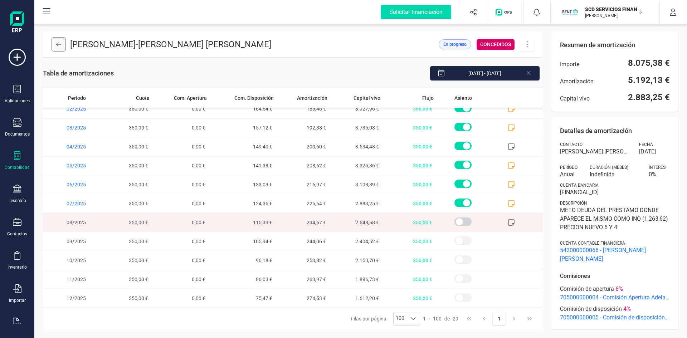
click at [61, 46] on icon at bounding box center [58, 44] width 5 height 6
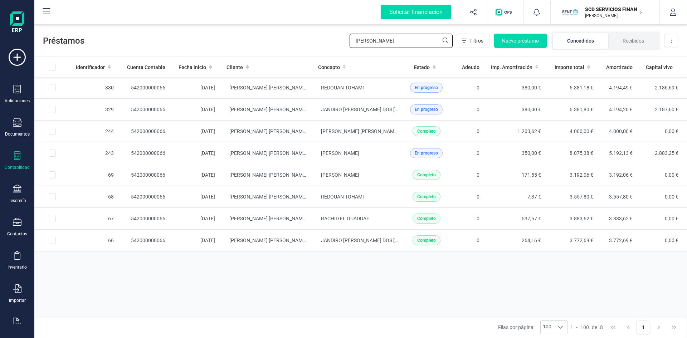
drag, startPoint x: 387, startPoint y: 39, endPoint x: 297, endPoint y: 42, distance: 90.2
click at [297, 41] on div "Préstamos ZUBIA Filtros Nuevo préstamo Concedidos Recibidos Descargar Excel" at bounding box center [360, 39] width 652 height 33
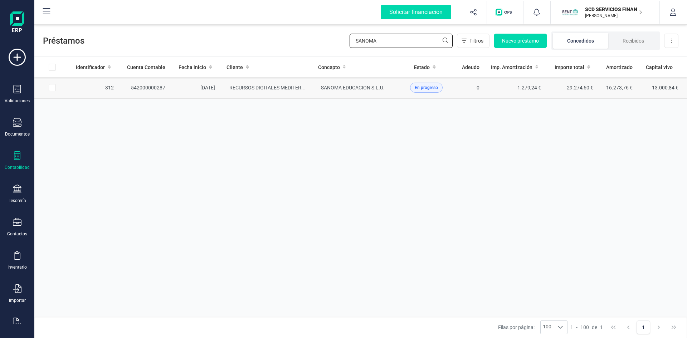
type input "SANOMA"
click at [154, 89] on td "542000000287" at bounding box center [145, 88] width 52 height 22
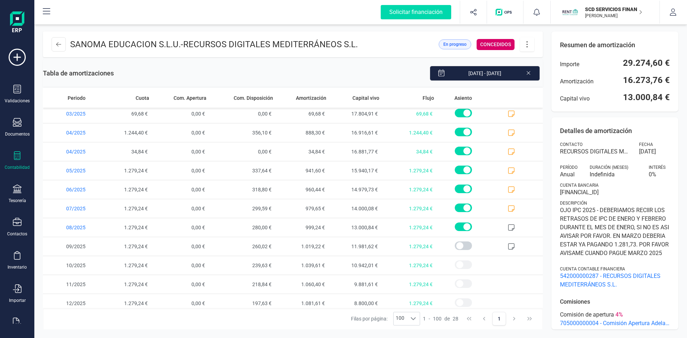
scroll to position [330, 0]
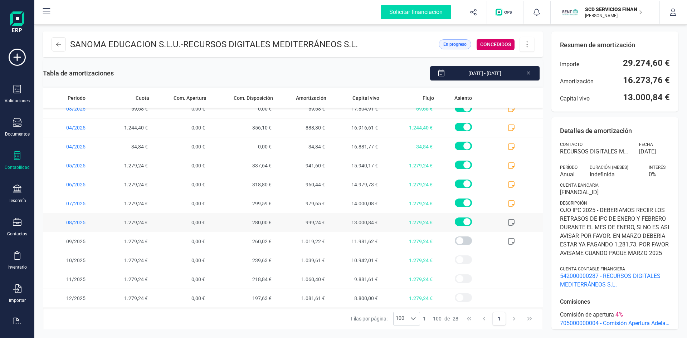
click at [508, 222] on icon at bounding box center [511, 222] width 7 height 7
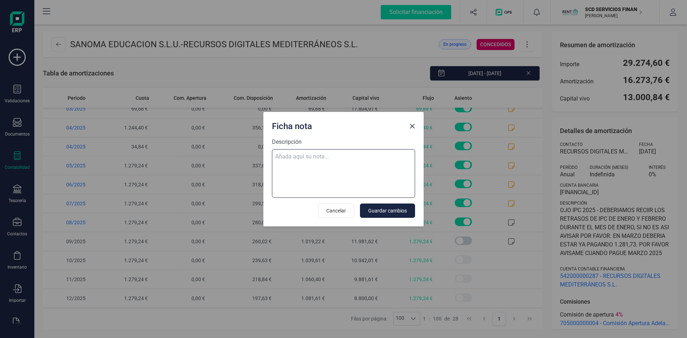
click at [294, 155] on textarea "Descripción" at bounding box center [343, 173] width 143 height 49
paste textarea "06-ago-25 8 trf. sanoma educacion s.l. 1.279,24"
type textarea "06-ago-25 8 trf. sanoma educacion s.l. 1.279,24"
click at [387, 212] on span "Guardar cambios" at bounding box center [387, 210] width 39 height 7
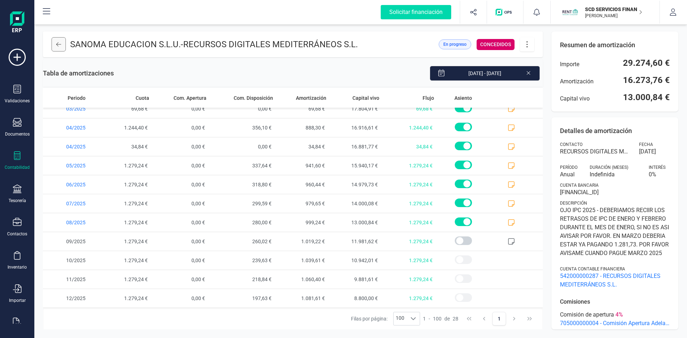
click at [54, 43] on button at bounding box center [59, 44] width 14 height 14
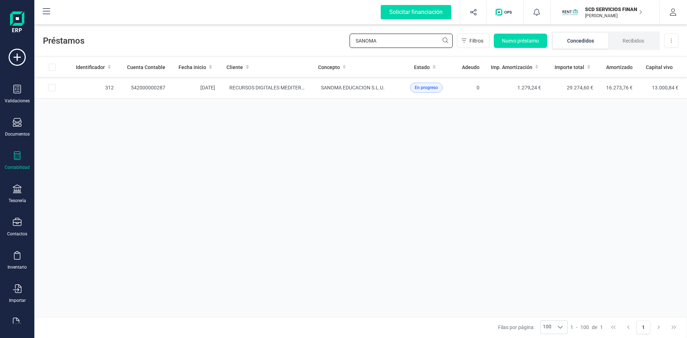
drag, startPoint x: 421, startPoint y: 39, endPoint x: 256, endPoint y: 43, distance: 165.6
click at [264, 43] on div "Préstamos SANOMA Filtros Nuevo préstamo Concedidos Recibidos Descargar Excel" at bounding box center [360, 39] width 652 height 33
type input "MATT"
click at [154, 85] on td "542000000294" at bounding box center [145, 88] width 52 height 22
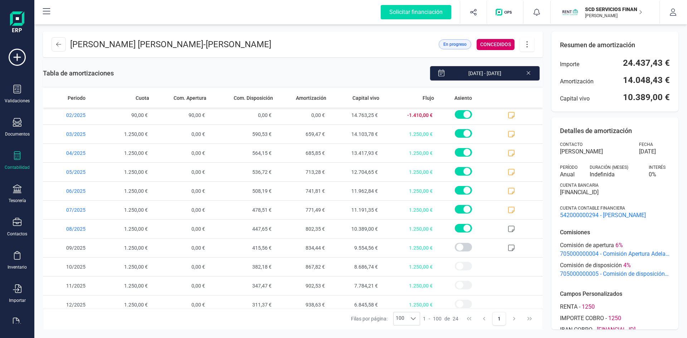
scroll to position [250, 0]
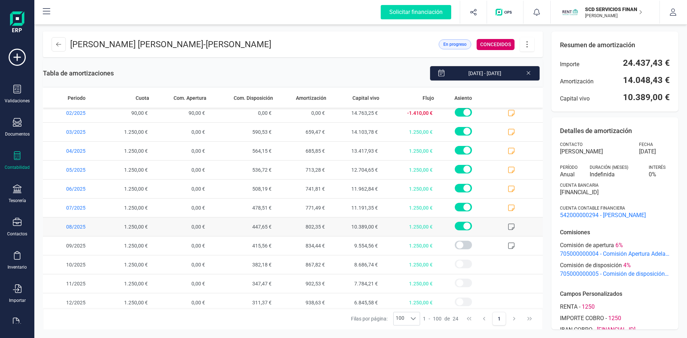
click at [508, 226] on icon at bounding box center [511, 226] width 7 height 7
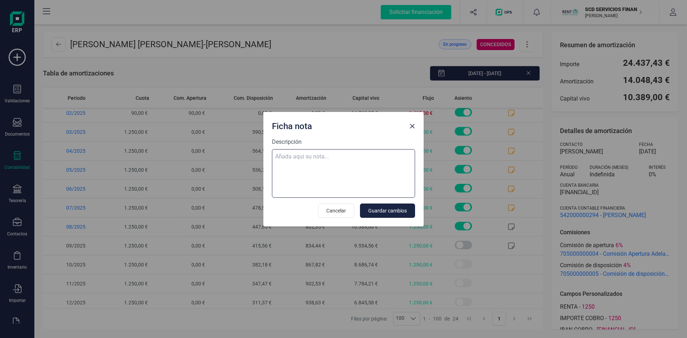
click at [301, 155] on textarea "Descripción" at bounding box center [343, 173] width 143 height 49
paste textarea "06-ago-25 8 trf. mattia mura ferrario 1.250,00"
type textarea "06-ago-25 8 trf. mattia mura ferrario 1.250,00"
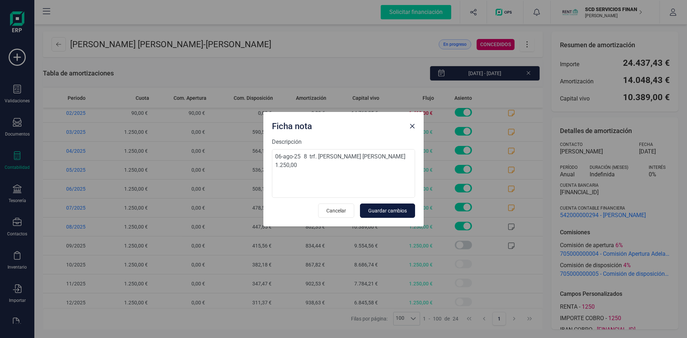
click at [383, 210] on span "Guardar cambios" at bounding box center [387, 210] width 39 height 7
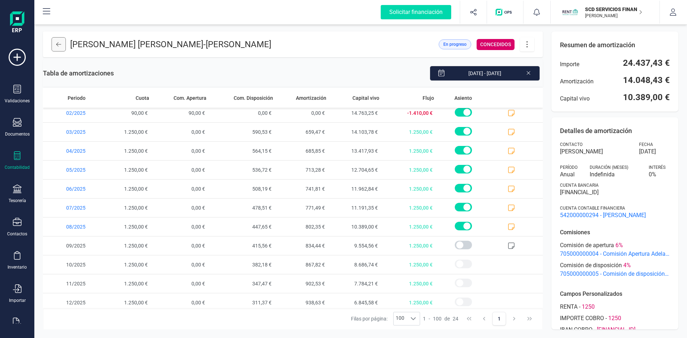
click at [60, 46] on icon at bounding box center [58, 44] width 5 height 6
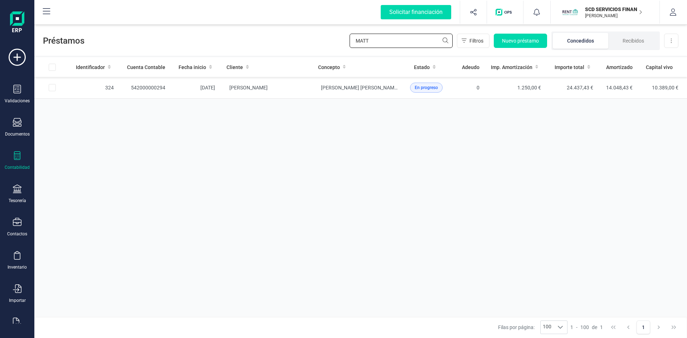
drag, startPoint x: 373, startPoint y: 41, endPoint x: 308, endPoint y: 43, distance: 65.5
click at [313, 43] on div "Préstamos MATT Filtros Nuevo préstamo Concedidos Recibidos Descargar Excel" at bounding box center [360, 39] width 652 height 33
type input "EXPOS"
click at [150, 86] on td "542000000004" at bounding box center [145, 88] width 52 height 22
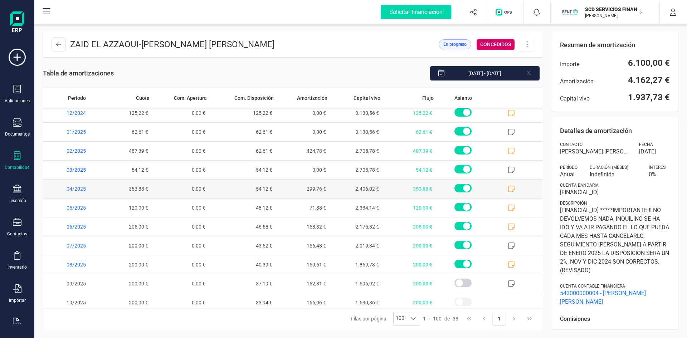
scroll to position [501, 0]
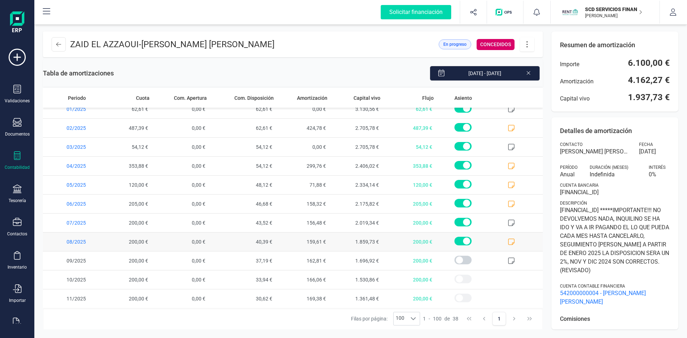
click at [508, 242] on icon at bounding box center [511, 241] width 7 height 7
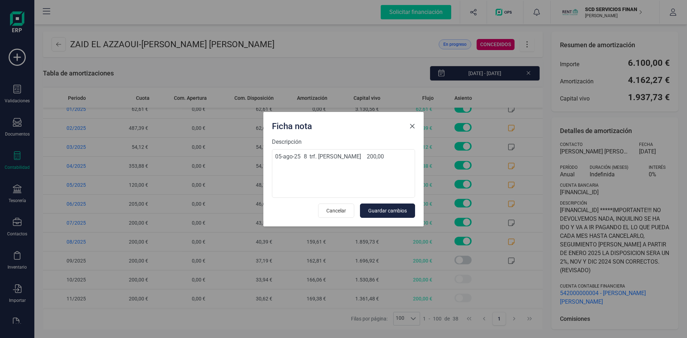
click at [413, 126] on span "Close" at bounding box center [412, 126] width 6 height 6
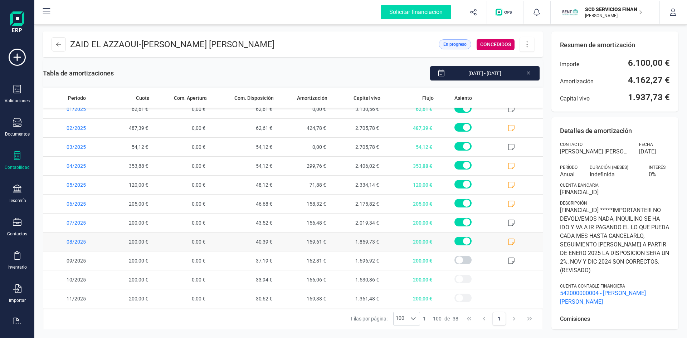
click at [508, 242] on icon at bounding box center [511, 241] width 7 height 7
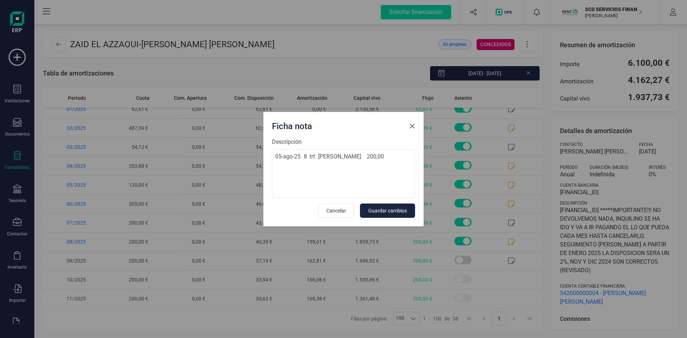
click at [410, 126] on span "Close" at bounding box center [412, 126] width 6 height 6
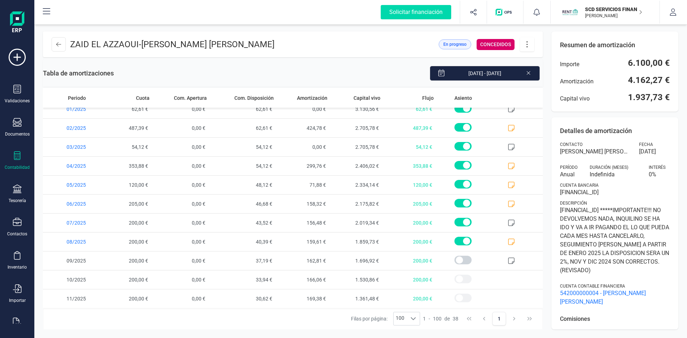
click at [526, 44] on icon at bounding box center [527, 44] width 14 height 8
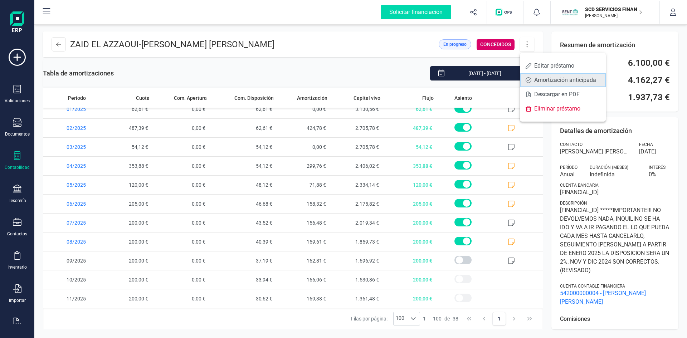
click at [538, 79] on span "Amortización anticipada" at bounding box center [567, 80] width 66 height 6
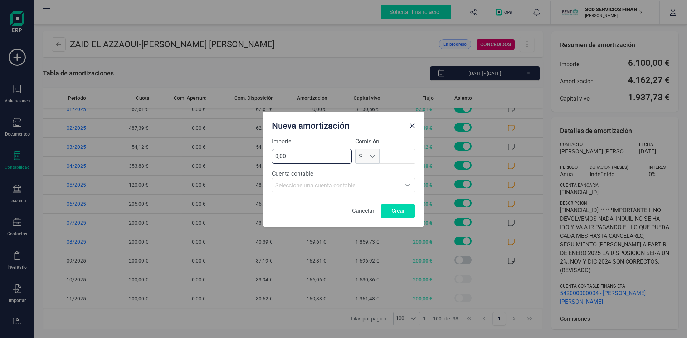
click at [297, 157] on input "0,00" at bounding box center [312, 156] width 80 height 15
type input "200,00"
click at [317, 185] on span "Seleccione una cuenta contable" at bounding box center [315, 185] width 80 height 7
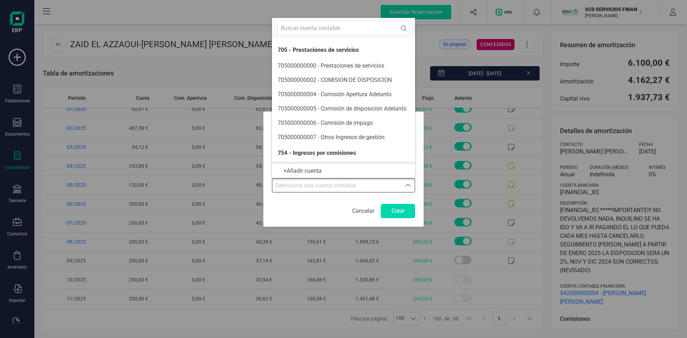
scroll to position [12, 0]
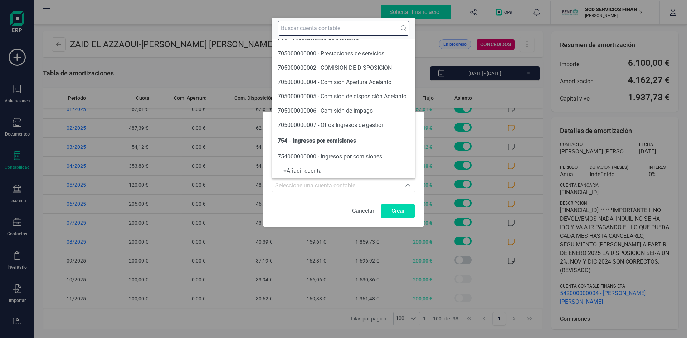
click at [307, 27] on input "text" at bounding box center [344, 28] width 132 height 15
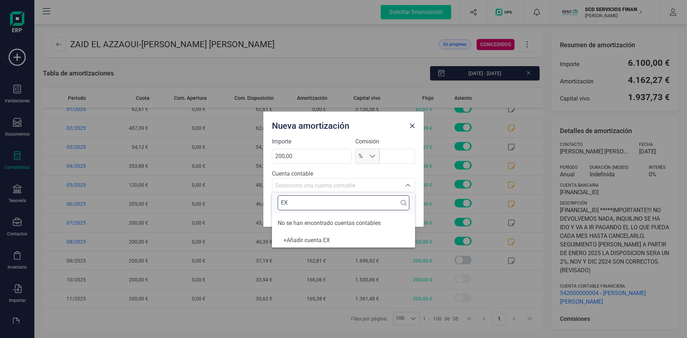
scroll to position [0, 0]
type input "E"
type input "5"
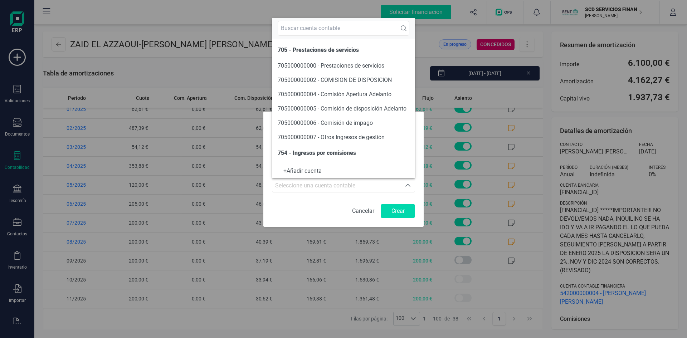
click at [313, 210] on div "Cancelar Crear" at bounding box center [343, 211] width 143 height 14
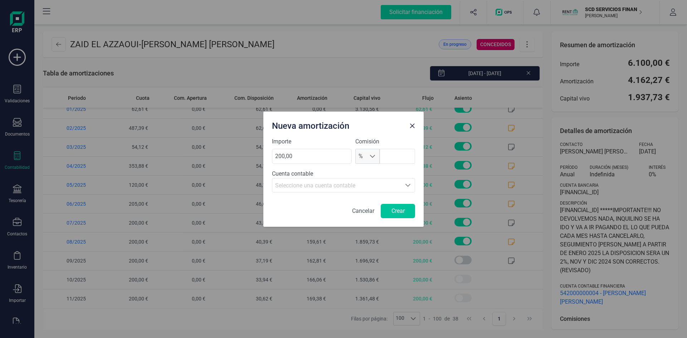
click at [401, 214] on button "Crear" at bounding box center [398, 211] width 34 height 14
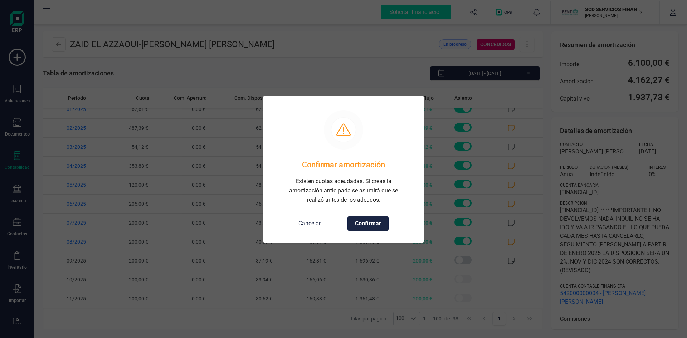
click at [363, 222] on span "Confirmar" at bounding box center [368, 223] width 26 height 9
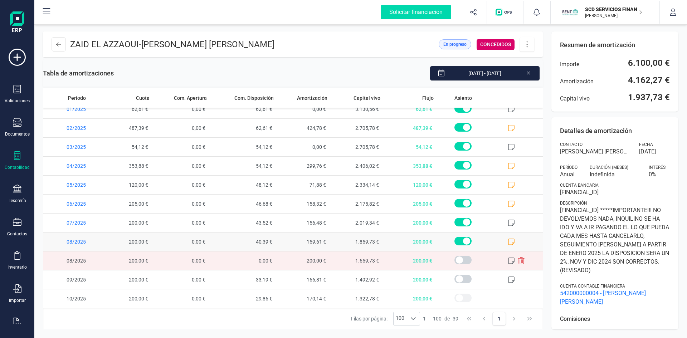
click at [508, 241] on icon at bounding box center [511, 241] width 7 height 7
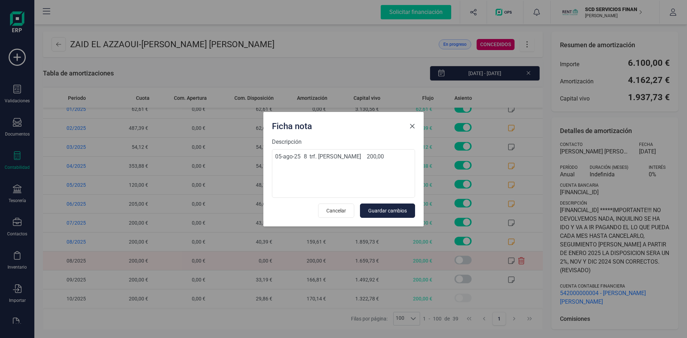
click at [413, 127] on span "Close" at bounding box center [412, 126] width 6 height 6
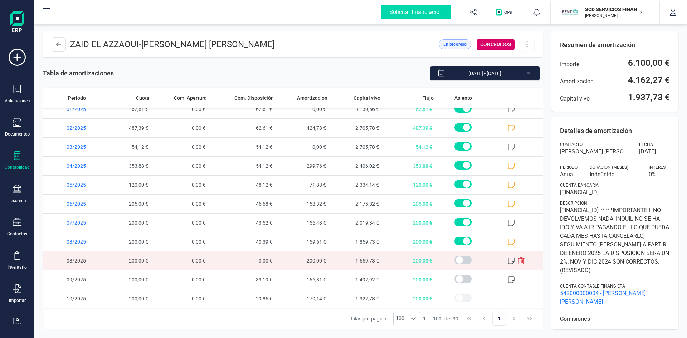
click at [518, 258] on icon at bounding box center [521, 260] width 6 height 7
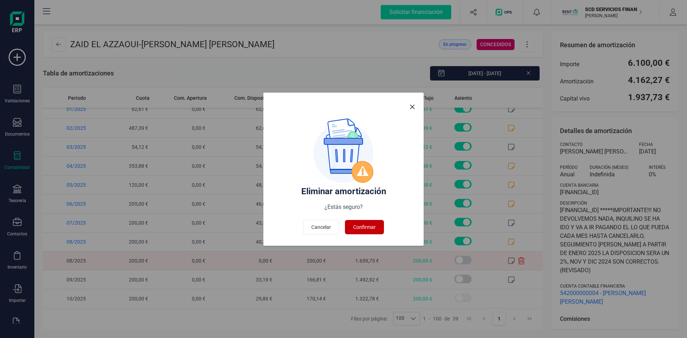
click at [377, 227] on button "Confirmar" at bounding box center [364, 227] width 39 height 14
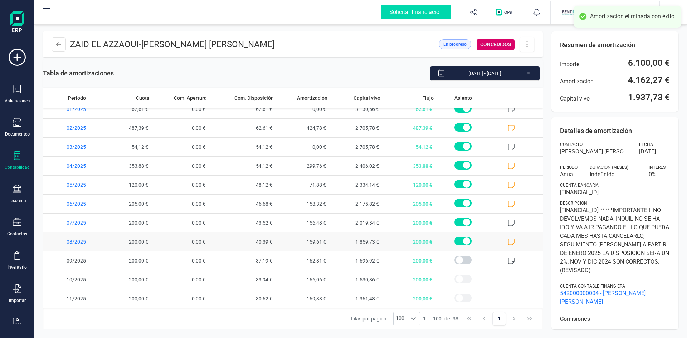
click at [508, 241] on icon at bounding box center [511, 241] width 7 height 7
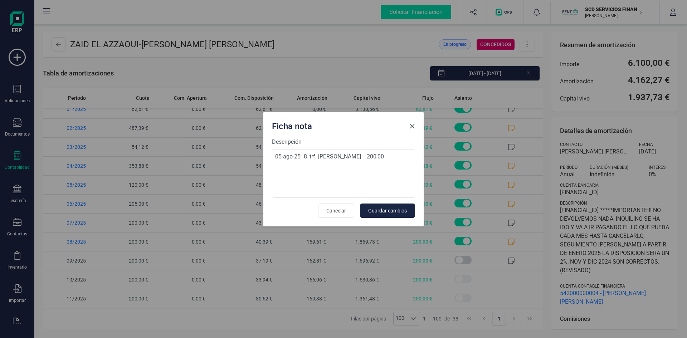
click at [411, 126] on span "Close" at bounding box center [412, 126] width 6 height 6
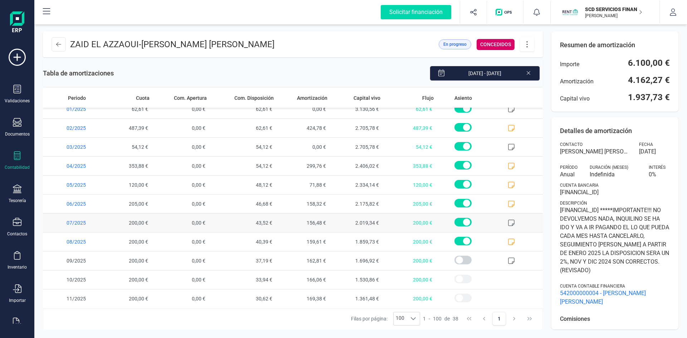
click at [508, 222] on icon at bounding box center [511, 222] width 7 height 7
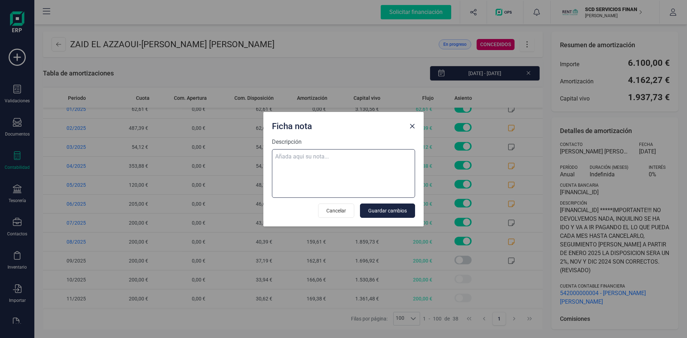
click at [309, 157] on textarea "Descripción" at bounding box center [343, 173] width 143 height 49
paste textarea "06-ago-25 8 trf. francisco exposito frias 200,00"
type textarea "06-ago-25 8 trf. francisco exposito frias 200,00"
click at [388, 209] on span "Guardar cambios" at bounding box center [387, 210] width 39 height 7
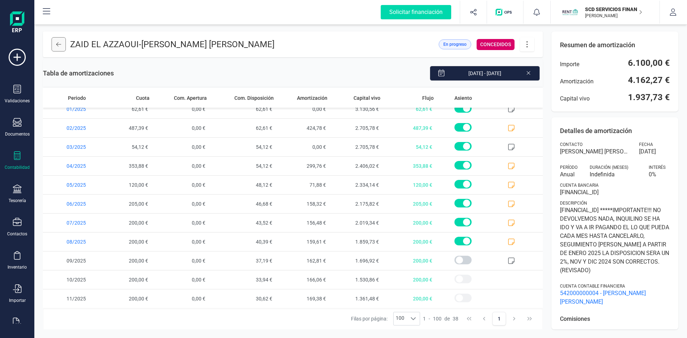
click at [58, 41] on icon at bounding box center [58, 44] width 5 height 6
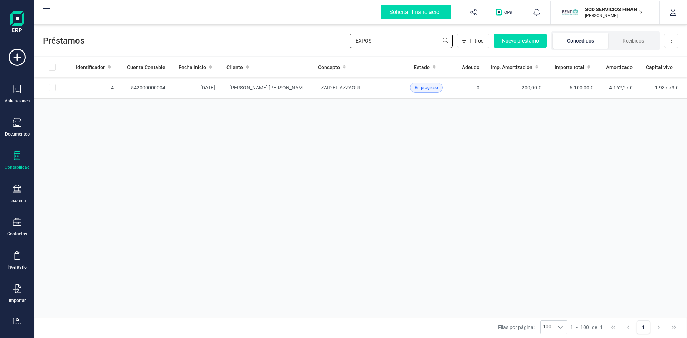
drag, startPoint x: 385, startPoint y: 41, endPoint x: 276, endPoint y: 51, distance: 109.2
click at [279, 49] on div "Préstamos EXPOS Filtros Nuevo préstamo Concedidos Recibidos Descargar Excel" at bounding box center [360, 39] width 652 height 33
type input "TANIA"
click at [155, 89] on td "542000000048" at bounding box center [145, 88] width 52 height 22
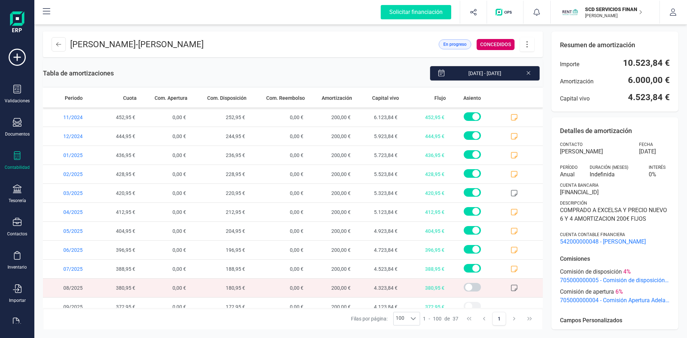
scroll to position [501, 0]
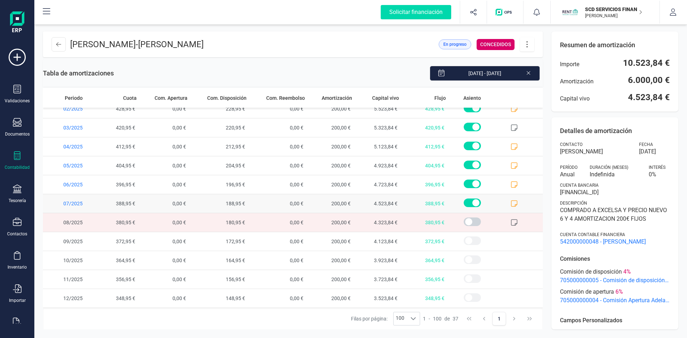
click at [510, 203] on icon at bounding box center [513, 203] width 7 height 7
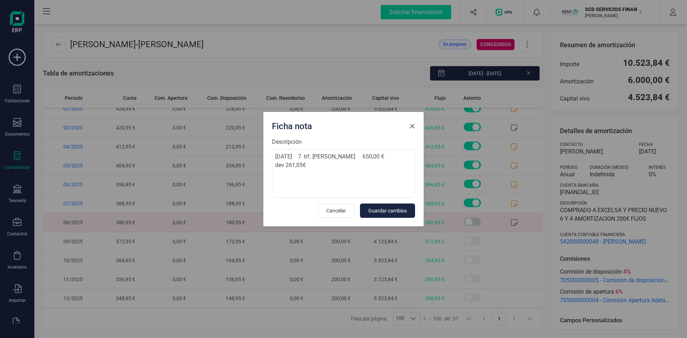
click at [410, 128] on span "Close" at bounding box center [412, 126] width 6 height 6
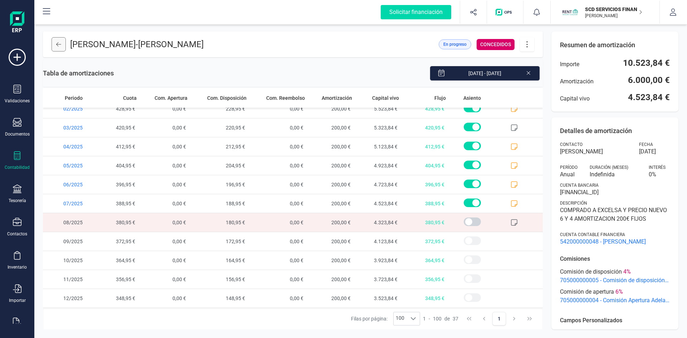
click at [59, 42] on icon at bounding box center [58, 44] width 5 height 6
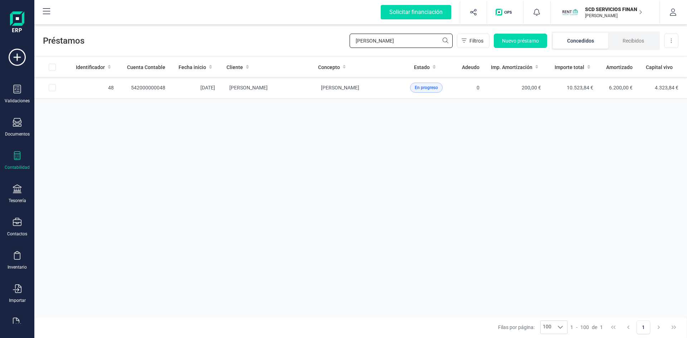
drag, startPoint x: 400, startPoint y: 42, endPoint x: 263, endPoint y: 49, distance: 137.5
click at [270, 48] on div "Préstamos TANIA Filtros Nuevo préstamo Concedidos Recibidos Descargar Excel" at bounding box center [360, 39] width 652 height 33
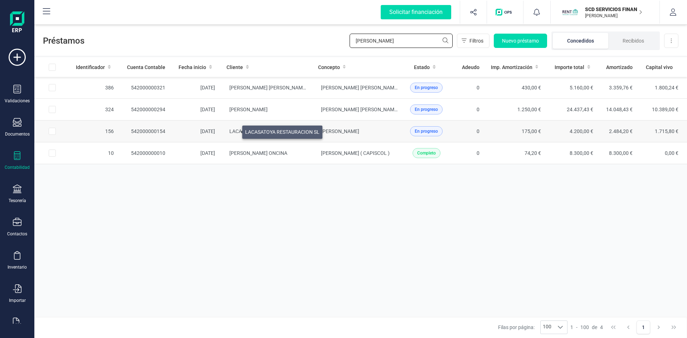
type input "diaz"
click at [234, 130] on span "LACASATOYA RESTAURACION SL" at bounding box center [266, 131] width 74 height 6
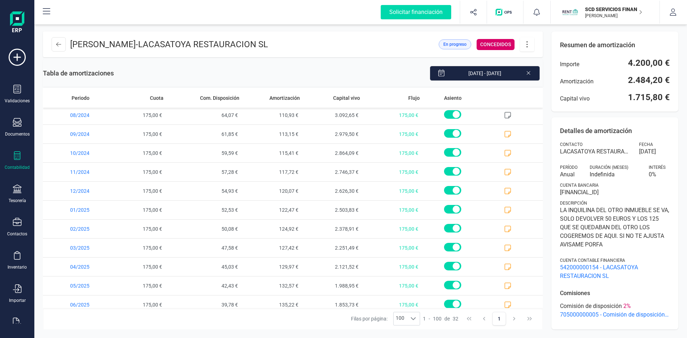
scroll to position [406, 0]
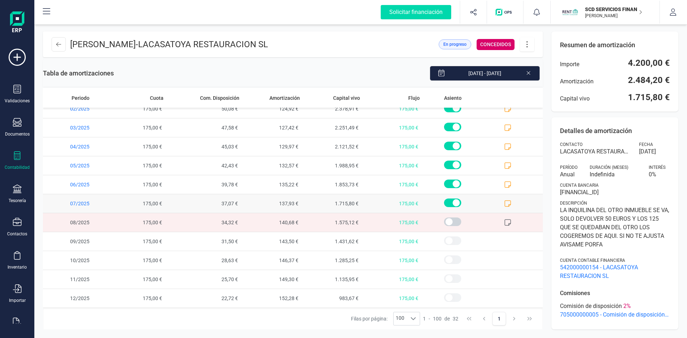
click at [504, 203] on icon at bounding box center [507, 203] width 7 height 7
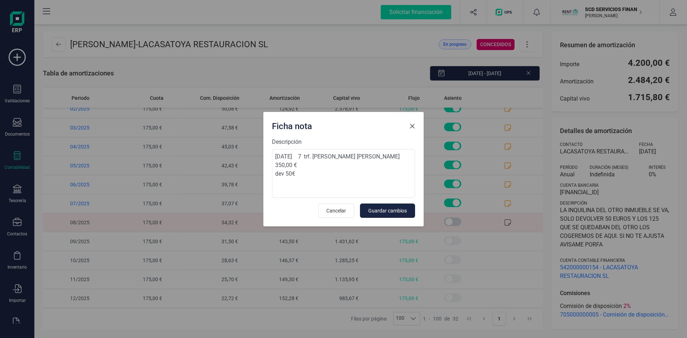
click at [412, 126] on span "Close" at bounding box center [412, 126] width 6 height 6
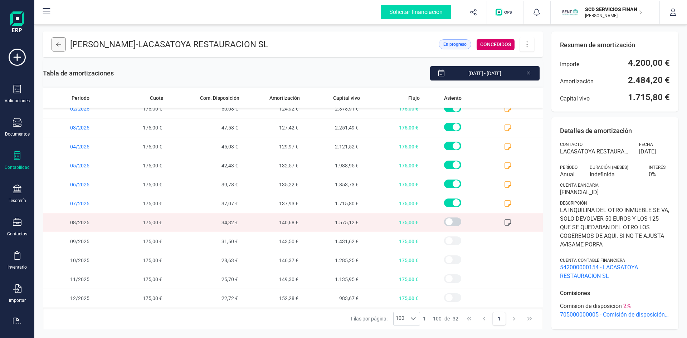
click at [59, 45] on icon at bounding box center [58, 44] width 5 height 6
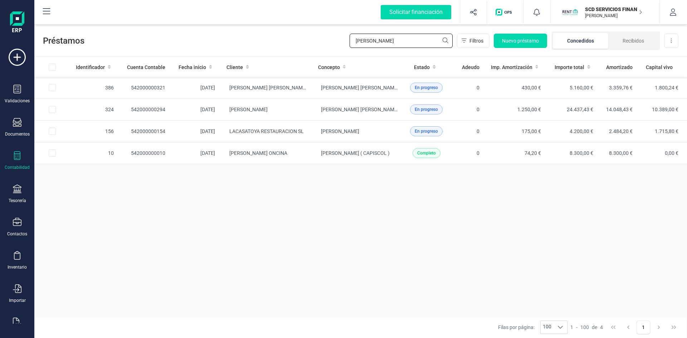
drag, startPoint x: 364, startPoint y: 39, endPoint x: 308, endPoint y: 38, distance: 55.8
click at [308, 38] on div "Préstamos diaz Filtros Nuevo préstamo Concedidos Recibidos Descargar Excel" at bounding box center [360, 39] width 652 height 33
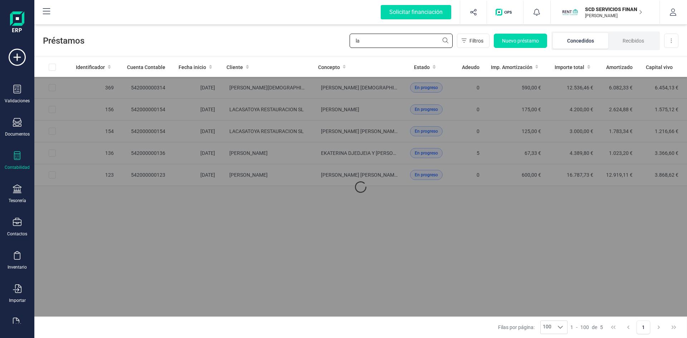
type input "l"
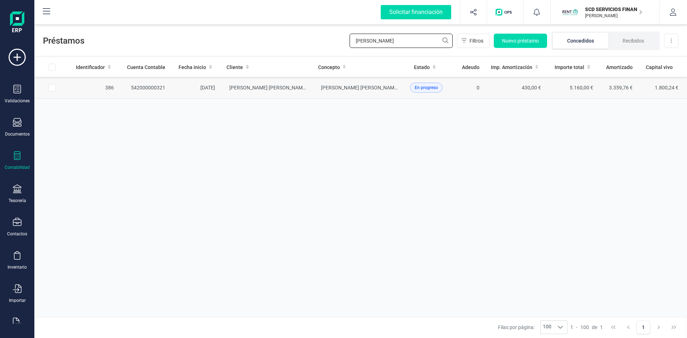
type input "laura sala"
click at [156, 87] on td "542000000321" at bounding box center [145, 88] width 52 height 22
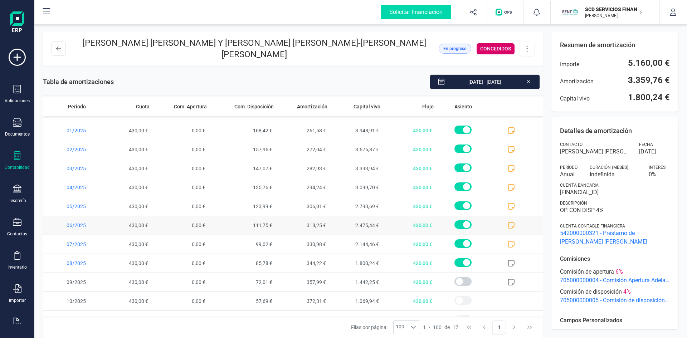
scroll to position [122, 0]
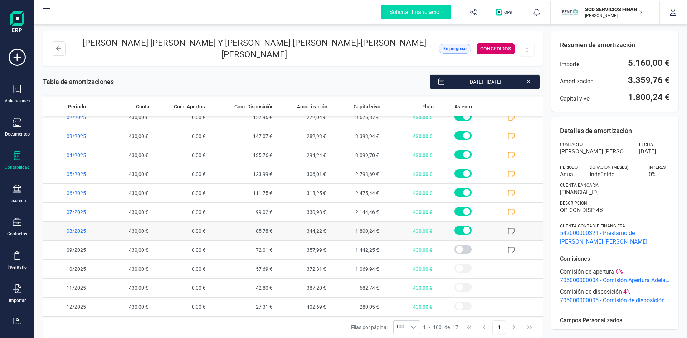
click at [508, 228] on icon at bounding box center [511, 231] width 6 height 6
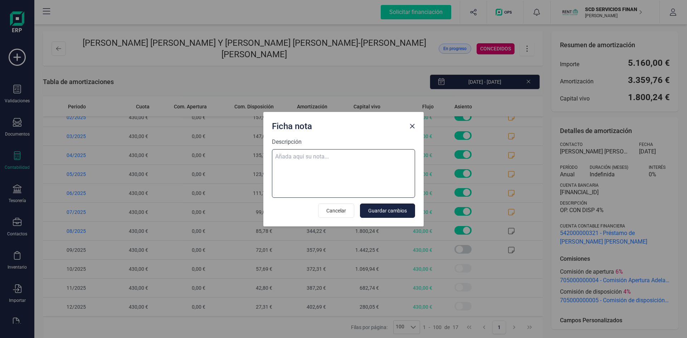
click at [288, 152] on textarea "Descripción" at bounding box center [343, 173] width 143 height 49
paste textarea "07-ago-25 8 trf. laura sala escriva 430,00"
type textarea "07-ago-25 8 trf. laura sala escriva 430,00"
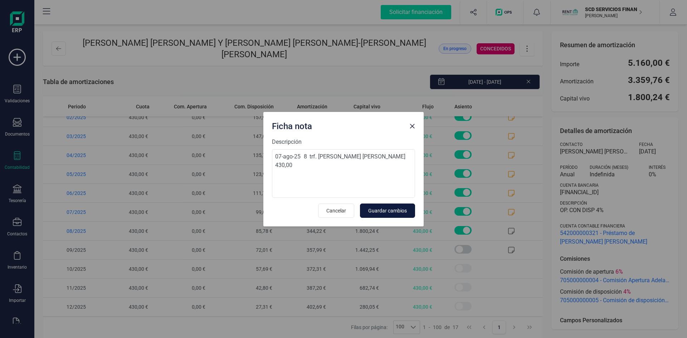
click at [384, 207] on span "Guardar cambios" at bounding box center [387, 210] width 39 height 7
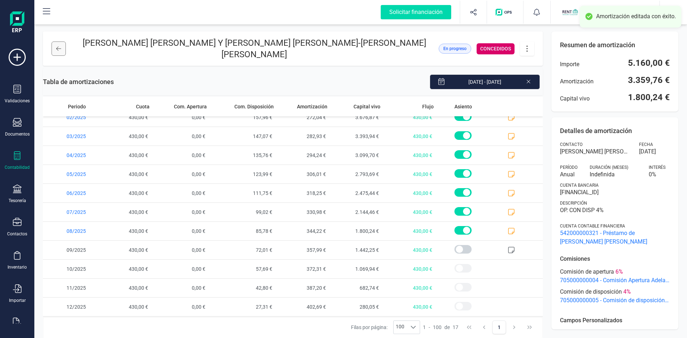
click at [59, 46] on icon at bounding box center [58, 49] width 5 height 6
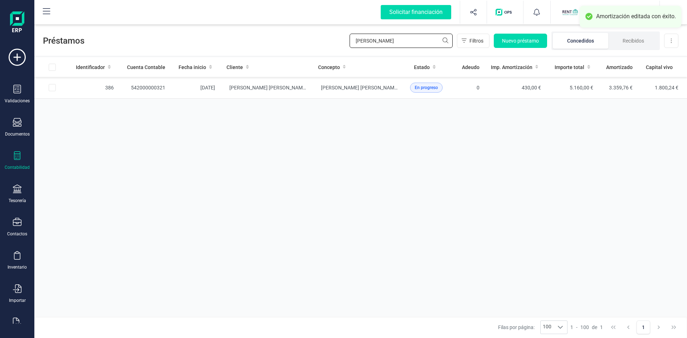
drag, startPoint x: 382, startPoint y: 39, endPoint x: 279, endPoint y: 39, distance: 102.6
click at [282, 38] on div "Préstamos laura sala Filtros Nuevo préstamo Concedidos Recibidos Descargar Excel" at bounding box center [360, 39] width 652 height 33
type input "c"
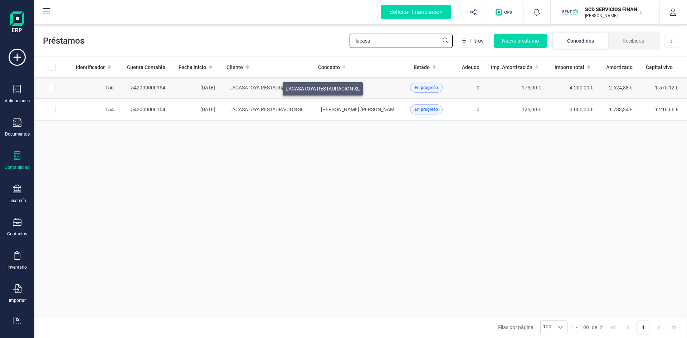
type input "lacasa"
click at [274, 87] on span "LACASATOYA RESTAURACION SL" at bounding box center [266, 88] width 74 height 6
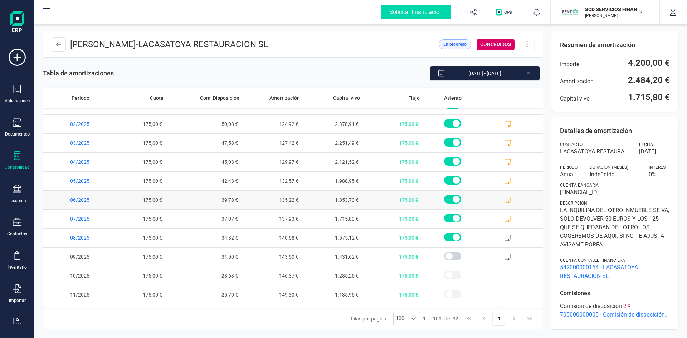
scroll to position [393, 0]
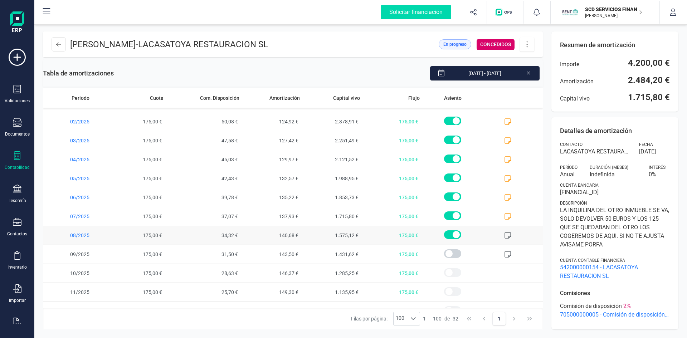
click at [504, 234] on icon at bounding box center [507, 235] width 7 height 7
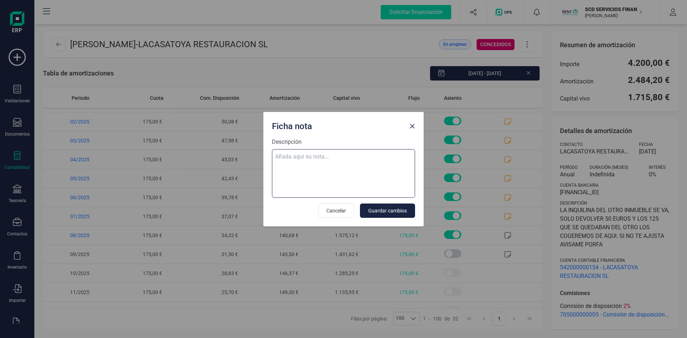
click at [320, 156] on textarea "Descripción" at bounding box center [343, 173] width 143 height 49
paste textarea "05-ago-25 8 trf. diaz cano isabel 350,00"
type textarea "05-ago-25 8 trf. diaz cano isabel 350,00"
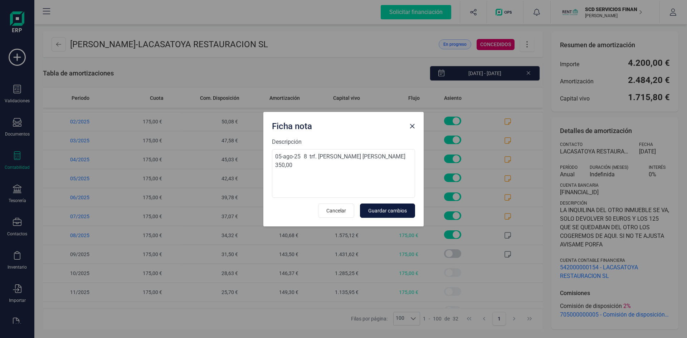
click at [394, 209] on span "Guardar cambios" at bounding box center [387, 210] width 39 height 7
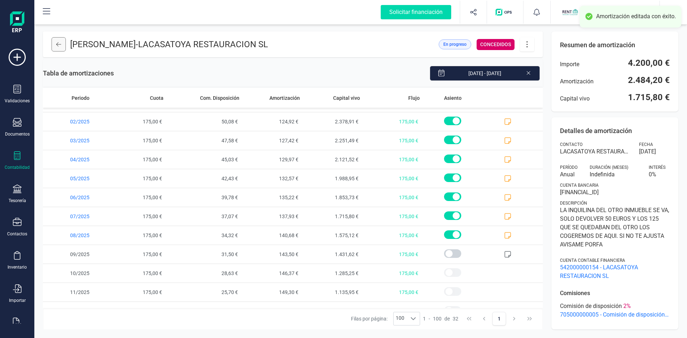
click at [57, 46] on icon at bounding box center [58, 44] width 5 height 6
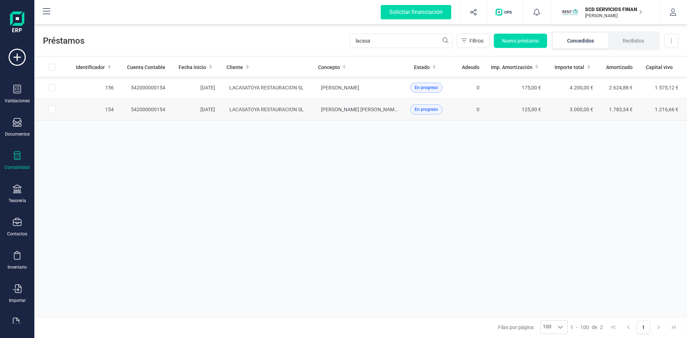
click at [167, 107] on td "542000000154" at bounding box center [145, 110] width 52 height 22
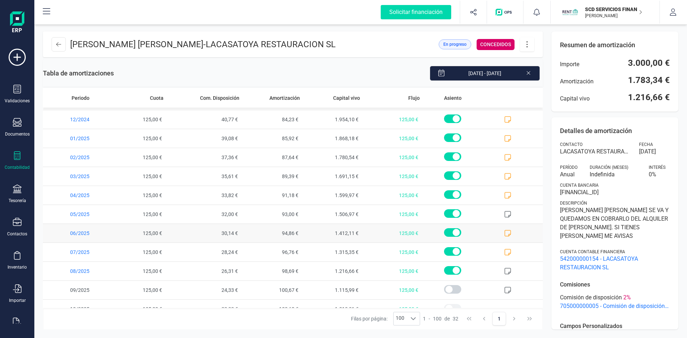
scroll to position [393, 0]
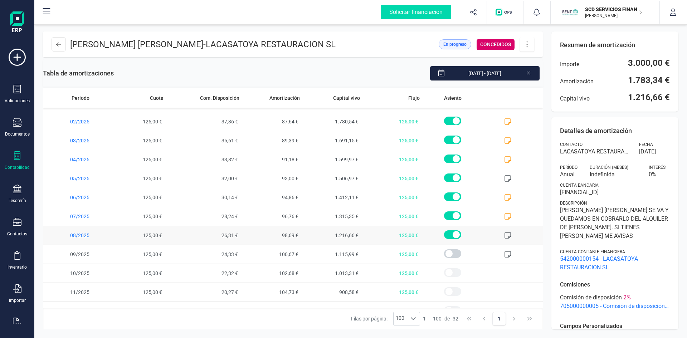
click at [504, 232] on icon at bounding box center [507, 235] width 6 height 6
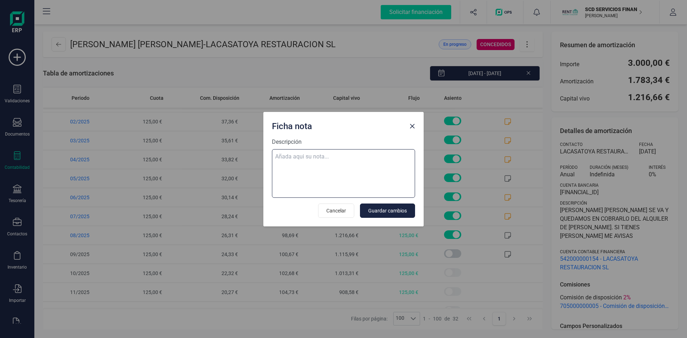
click at [333, 158] on textarea "Descripción" at bounding box center [343, 173] width 143 height 49
paste textarea "05-ago-25 8 trf. diaz cano isabel 350,00"
type textarea "05-ago-25 8 trf. diaz cano isabel 350,00 dev 50"
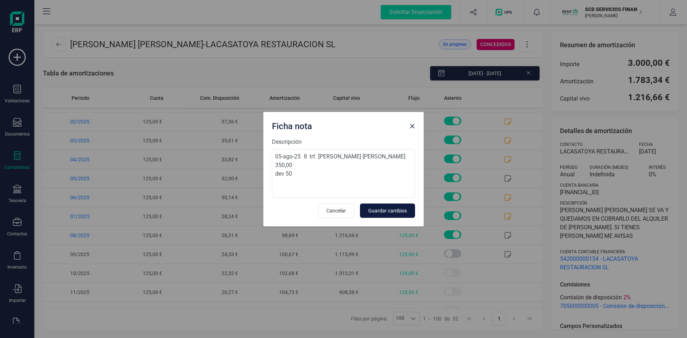
click at [376, 211] on span "Guardar cambios" at bounding box center [387, 210] width 39 height 7
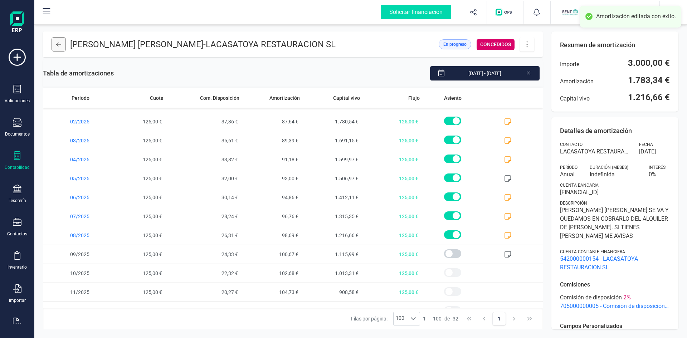
click at [54, 44] on button at bounding box center [59, 44] width 14 height 14
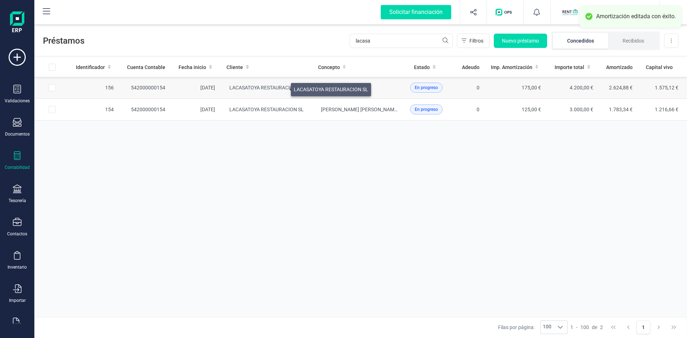
click at [282, 88] on span "LACASATOYA RESTAURACION SL" at bounding box center [266, 88] width 74 height 6
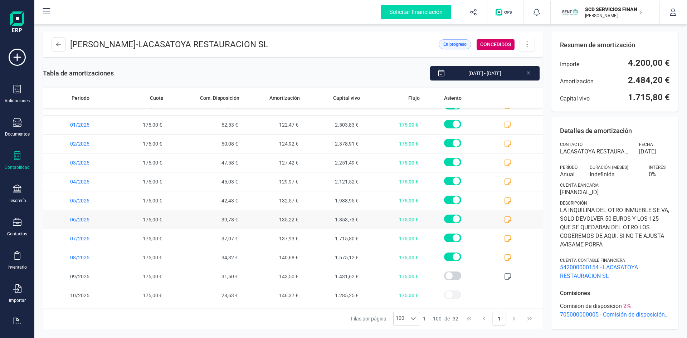
scroll to position [371, 0]
click at [504, 258] on icon at bounding box center [507, 258] width 7 height 7
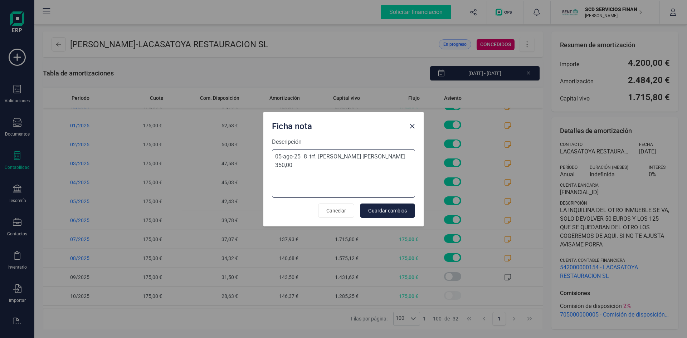
click at [328, 165] on textarea "05-ago-25 8 trf. diaz cano isabel 350,00" at bounding box center [343, 173] width 143 height 49
type textarea "05-ago-25 8 trf. diaz cano isabel 350,00 dev 50 eur"
click at [383, 209] on span "Guardar cambios" at bounding box center [387, 210] width 39 height 7
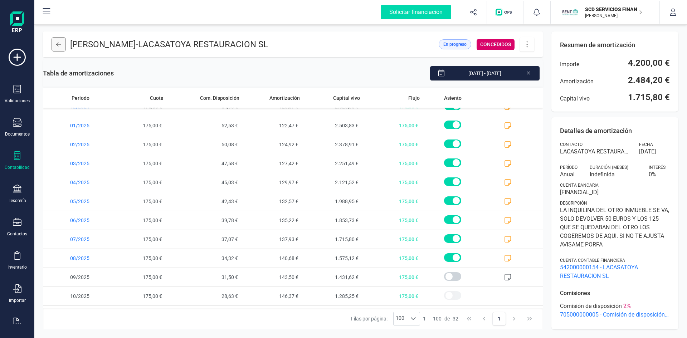
click at [58, 45] on icon at bounding box center [58, 44] width 5 height 4
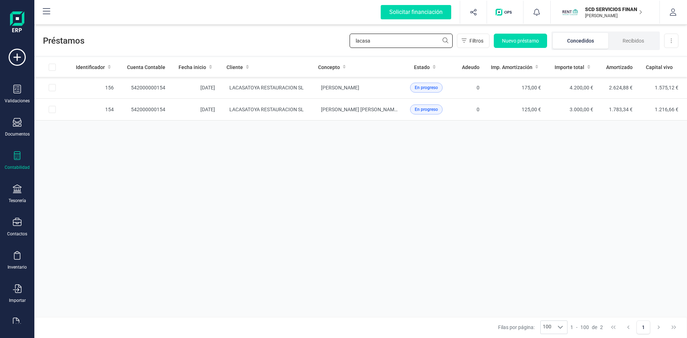
drag, startPoint x: 386, startPoint y: 43, endPoint x: 250, endPoint y: 43, distance: 135.5
click at [250, 43] on div "Préstamos lacasa Filtros Nuevo préstamo Concedidos Recibidos Descargar Excel" at bounding box center [360, 39] width 652 height 33
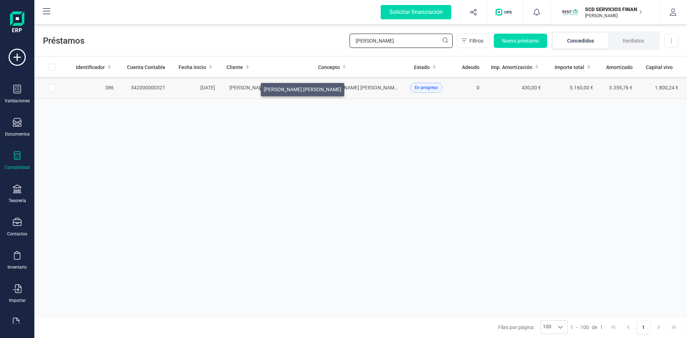
type input "laura sa"
click at [252, 87] on span "[PERSON_NAME] [PERSON_NAME]" at bounding box center [268, 88] width 78 height 6
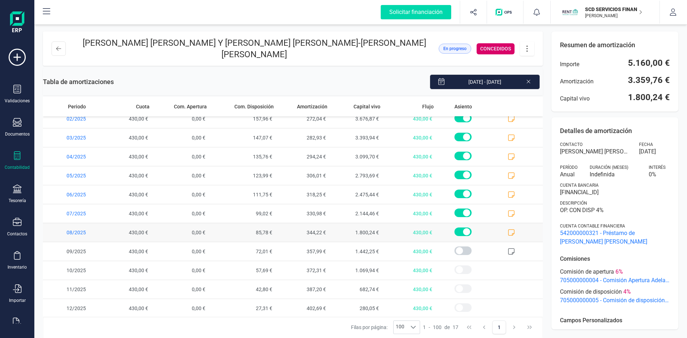
scroll to position [122, 0]
click at [57, 46] on icon at bounding box center [58, 48] width 5 height 4
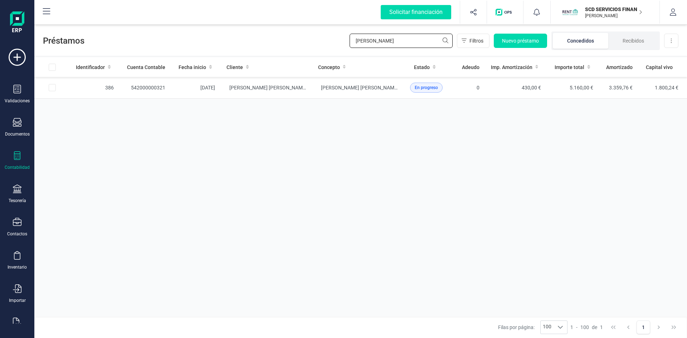
drag, startPoint x: 378, startPoint y: 40, endPoint x: 311, endPoint y: 44, distance: 67.0
click at [313, 43] on div "Préstamos laura sa Filtros Nuevo préstamo Concedidos Recibidos Descargar Excel" at bounding box center [360, 39] width 652 height 33
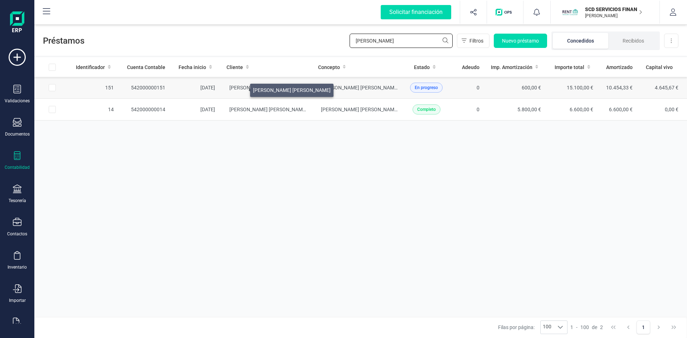
type input "vanessa"
click at [242, 88] on span "[PERSON_NAME] [PERSON_NAME]" at bounding box center [268, 88] width 78 height 6
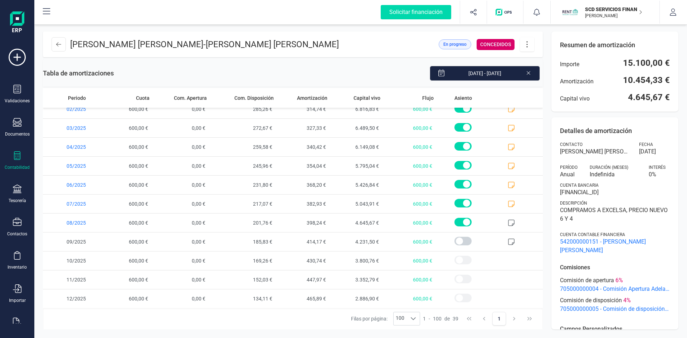
scroll to position [539, 0]
click at [508, 222] on icon at bounding box center [511, 222] width 7 height 7
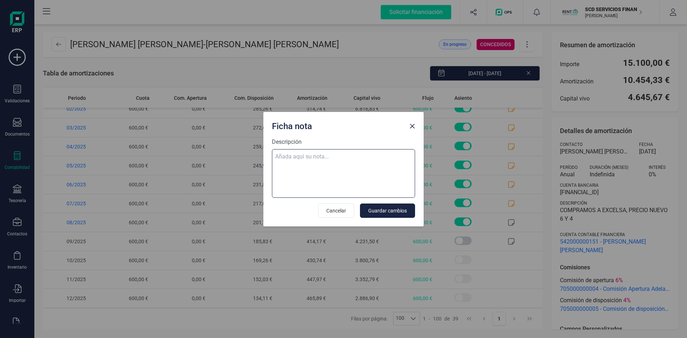
click at [325, 156] on textarea "Descripción" at bounding box center [343, 173] width 143 height 49
paste textarea "07-ago-25 8 trf. vanessa gabriela cabrera patino 600,00"
type textarea "07-ago-25 8 trf. vanessa gabriela cabrera patino 600,00"
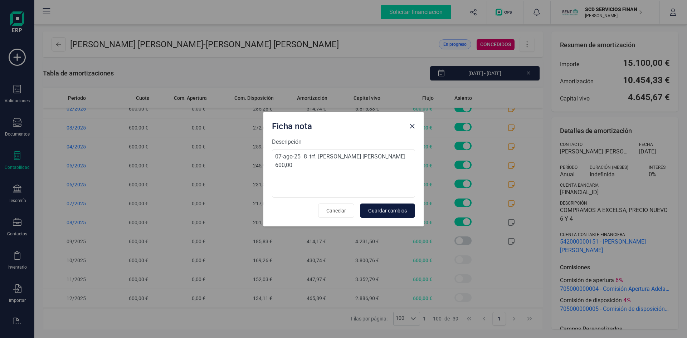
click at [395, 210] on span "Guardar cambios" at bounding box center [387, 210] width 39 height 7
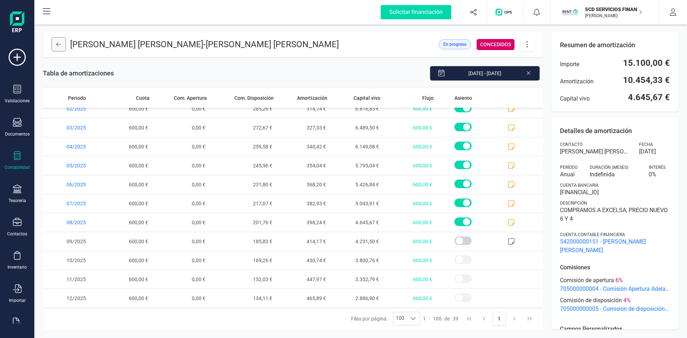
click at [61, 40] on button at bounding box center [59, 44] width 14 height 14
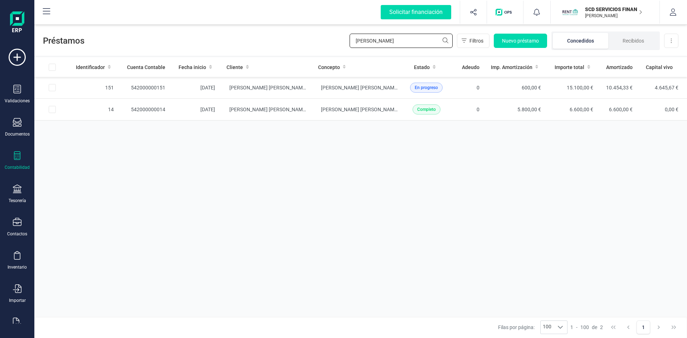
drag, startPoint x: 378, startPoint y: 41, endPoint x: 306, endPoint y: 39, distance: 72.3
click at [315, 39] on div "Préstamos vanessa Filtros Nuevo préstamo Concedidos Recibidos Descargar Excel" at bounding box center [360, 39] width 652 height 33
type input "toha"
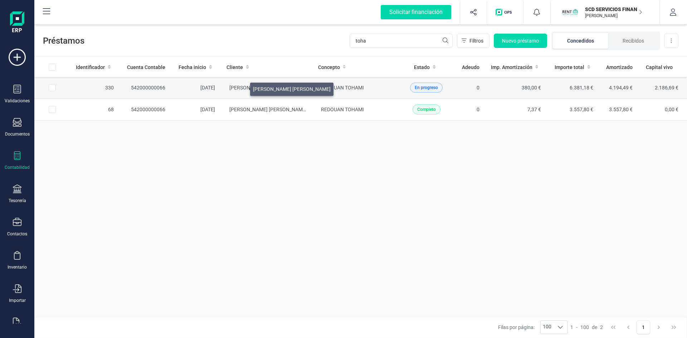
click at [241, 87] on span "[PERSON_NAME] [PERSON_NAME]" at bounding box center [268, 88] width 78 height 6
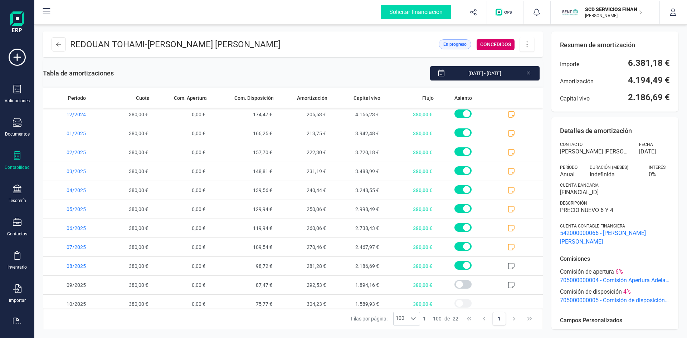
scroll to position [215, 0]
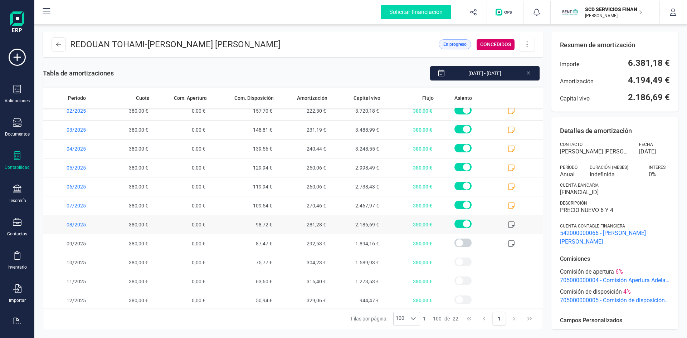
click at [509, 223] on icon at bounding box center [511, 224] width 7 height 7
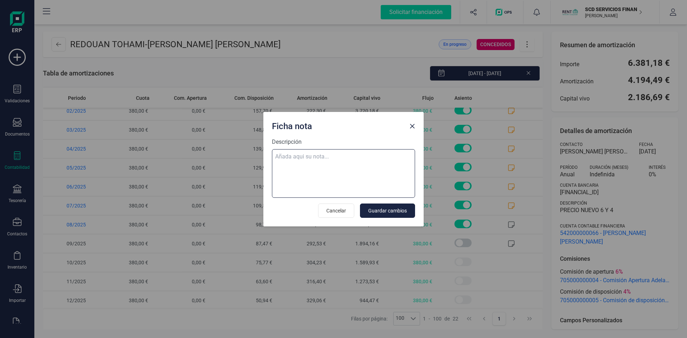
click at [336, 155] on textarea "Descripción" at bounding box center [343, 173] width 143 height 49
paste textarea "07-ago-25 8 trf. tohami redouan 380,00"
type textarea "07-ago-25 8 trf. tohami redouan 380,00"
click at [392, 210] on span "Guardar cambios" at bounding box center [387, 210] width 39 height 7
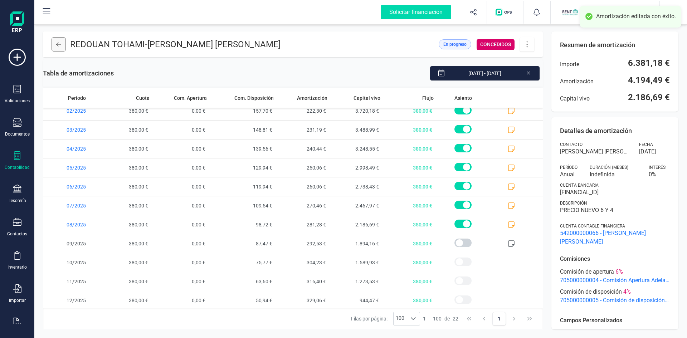
click at [61, 45] on button at bounding box center [59, 44] width 14 height 14
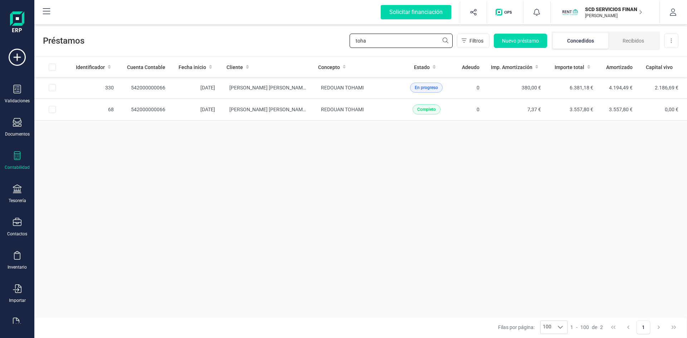
drag, startPoint x: 382, startPoint y: 43, endPoint x: 283, endPoint y: 45, distance: 98.7
click at [293, 44] on div "Préstamos toha Filtros Nuevo préstamo Concedidos Recibidos Descargar Excel" at bounding box center [360, 39] width 652 height 33
type input "pardo"
click at [149, 85] on td "542000000305" at bounding box center [145, 88] width 52 height 22
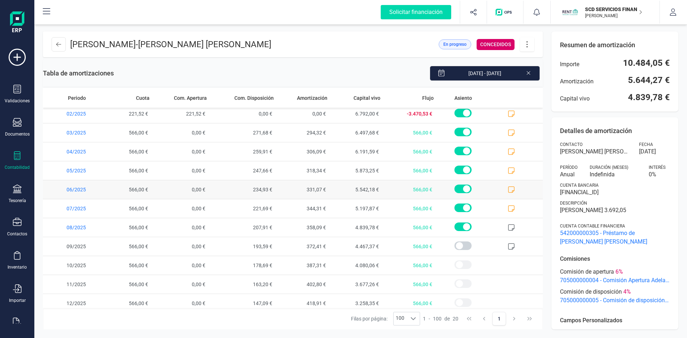
scroll to position [179, 0]
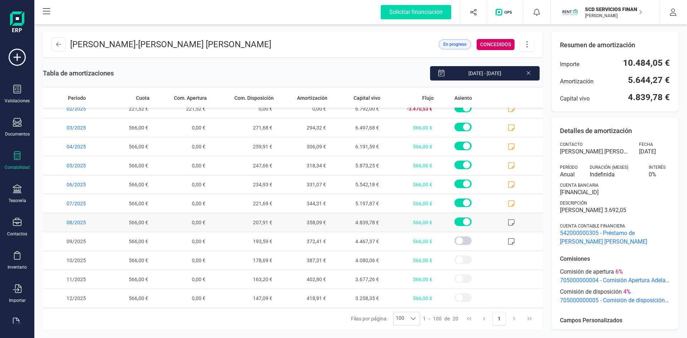
click at [508, 221] on icon at bounding box center [511, 222] width 7 height 7
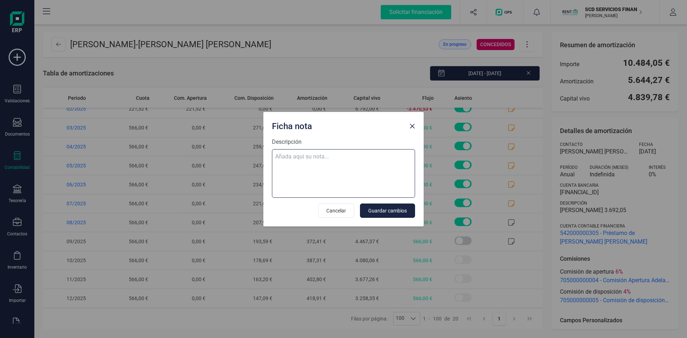
click at [290, 157] on textarea "Descripción" at bounding box center [343, 173] width 143 height 49
paste textarea "07-ago-25 8 trf. pardo martin daniel 566,00"
type textarea "07-ago-25 8 trf. pardo martin daniel 566,00"
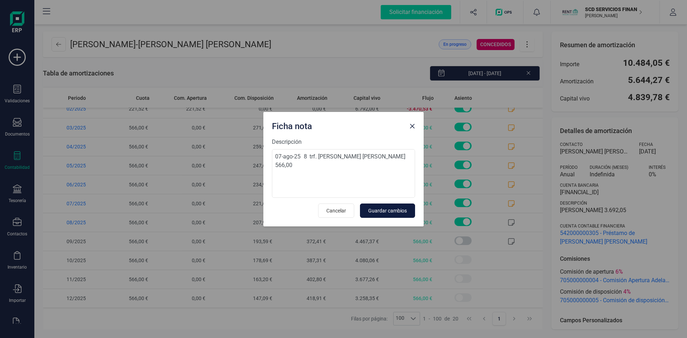
click at [389, 213] on span "Guardar cambios" at bounding box center [387, 210] width 39 height 7
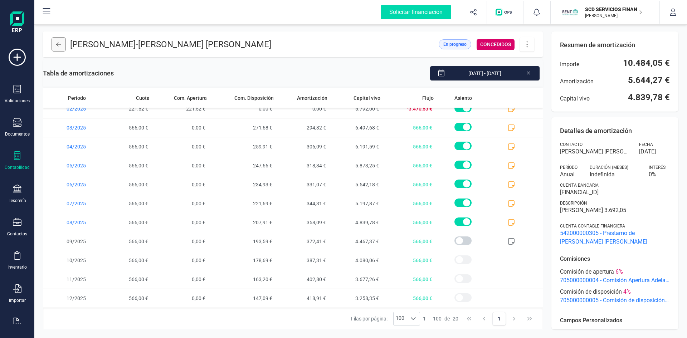
click at [55, 44] on button at bounding box center [59, 44] width 14 height 14
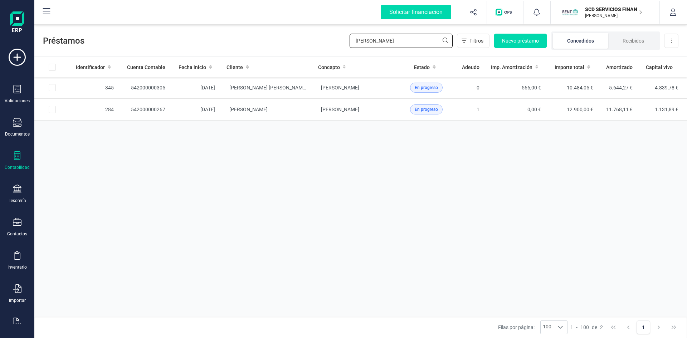
drag, startPoint x: 381, startPoint y: 42, endPoint x: 325, endPoint y: 46, distance: 55.6
click at [329, 46] on div "Préstamos pardo Filtros Nuevo préstamo Concedidos Recibidos Descargar Excel" at bounding box center [360, 39] width 652 height 33
type input "luis most"
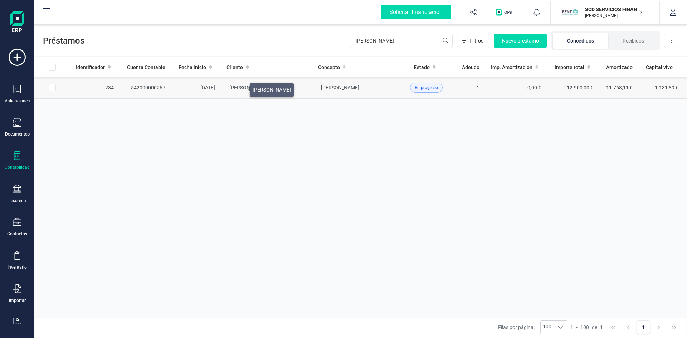
click at [241, 88] on span "LUIS MOSTEIRO CARRETERO" at bounding box center [248, 88] width 38 height 6
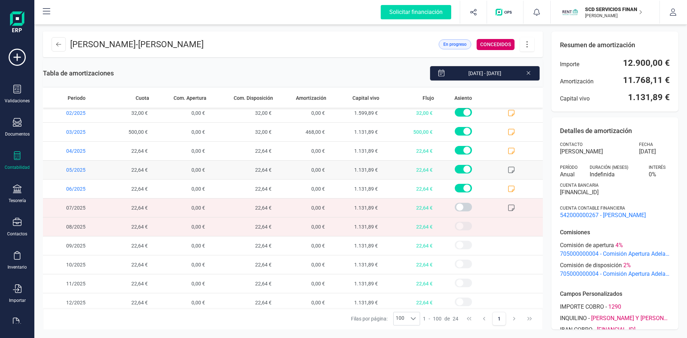
scroll to position [255, 0]
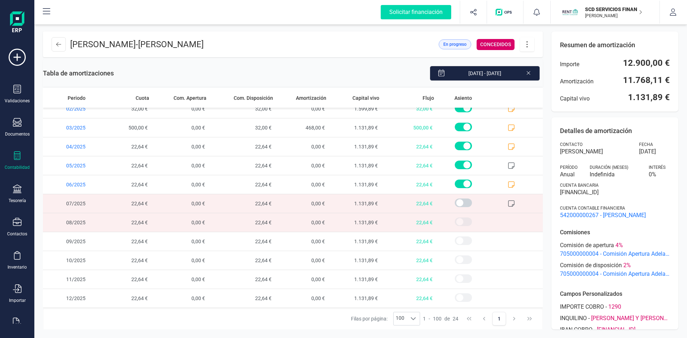
click at [502, 220] on span at bounding box center [516, 222] width 53 height 19
click at [457, 203] on span at bounding box center [463, 202] width 17 height 9
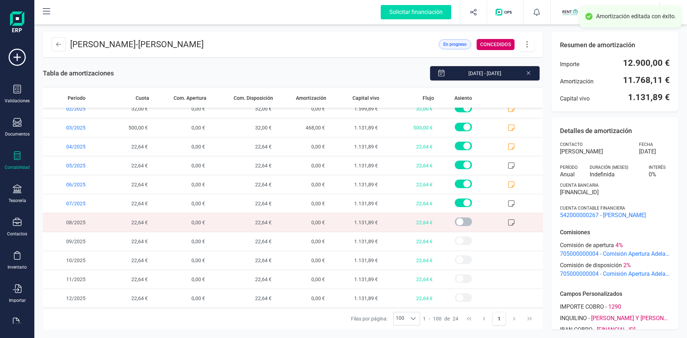
click at [457, 222] on span at bounding box center [463, 221] width 17 height 9
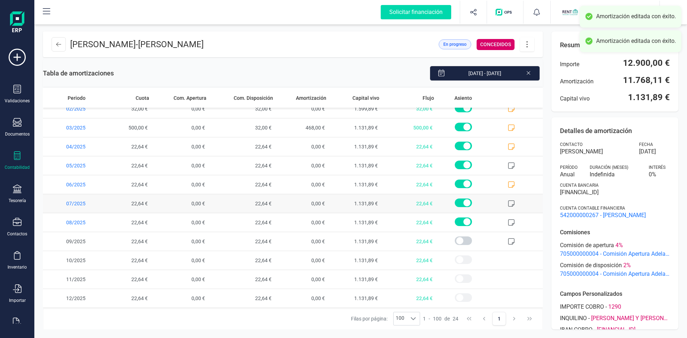
click at [508, 204] on icon at bounding box center [511, 203] width 7 height 7
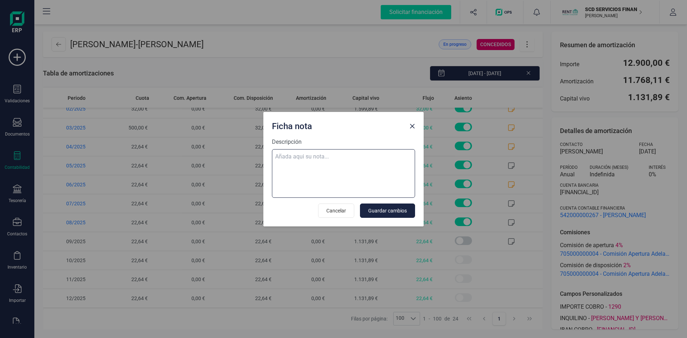
click at [277, 153] on textarea "Descripción" at bounding box center [343, 173] width 143 height 49
paste textarea "07-ago-25 8 trf. luis mosteiro carretero 45,28"
type textarea "07-ago-25 8 trf. luis mosteiro carretero 45,28"
click at [390, 206] on button "Guardar cambios" at bounding box center [387, 211] width 55 height 14
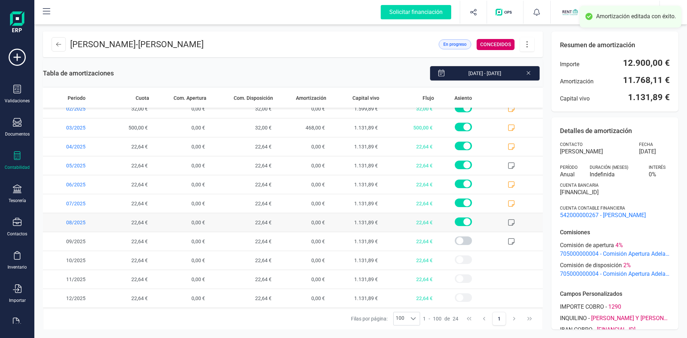
click at [508, 222] on icon at bounding box center [511, 222] width 7 height 7
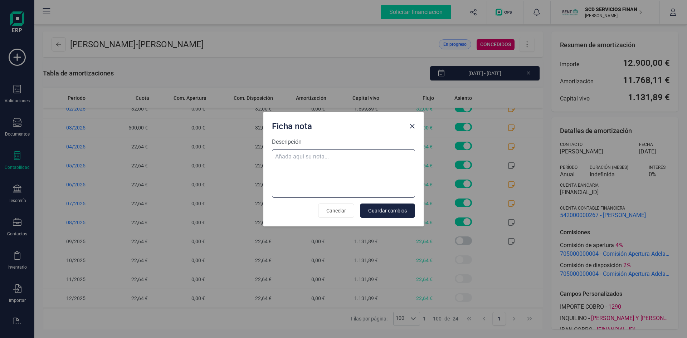
click at [334, 156] on textarea "Descripción" at bounding box center [343, 173] width 143 height 49
paste textarea "07-ago-25 8 trf. luis mosteiro carretero 45,28"
type textarea "07-ago-25 8 trf. luis mosteiro carretero 45,28"
click at [381, 212] on span "Guardar cambios" at bounding box center [387, 210] width 39 height 7
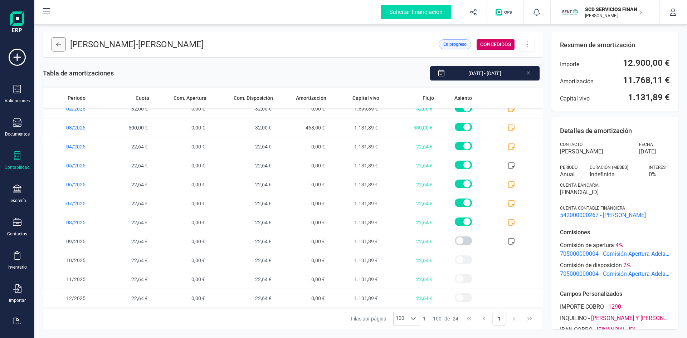
click at [59, 44] on icon at bounding box center [58, 44] width 5 height 6
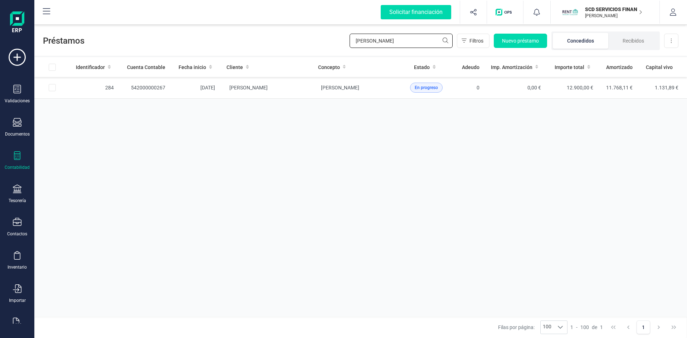
drag, startPoint x: 379, startPoint y: 41, endPoint x: 262, endPoint y: 44, distance: 117.0
click at [272, 44] on div "Préstamos luis most Filtros Nuevo préstamo Concedidos Recibidos Descargar Excel" at bounding box center [360, 39] width 652 height 33
drag, startPoint x: 387, startPoint y: 42, endPoint x: 312, endPoint y: 40, distance: 75.1
click at [312, 40] on div "Préstamos martinez di Filtros Nuevo préstamo Concedidos Recibidos Descargar Exc…" at bounding box center [360, 39] width 652 height 33
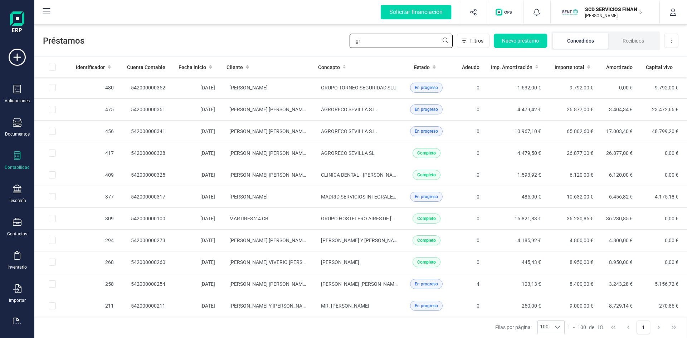
drag, startPoint x: 389, startPoint y: 43, endPoint x: 313, endPoint y: 45, distance: 75.5
click at [320, 45] on div "Préstamos gr Filtros Nuevo préstamo Concedidos Recibidos Descargar Excel" at bounding box center [360, 39] width 652 height 33
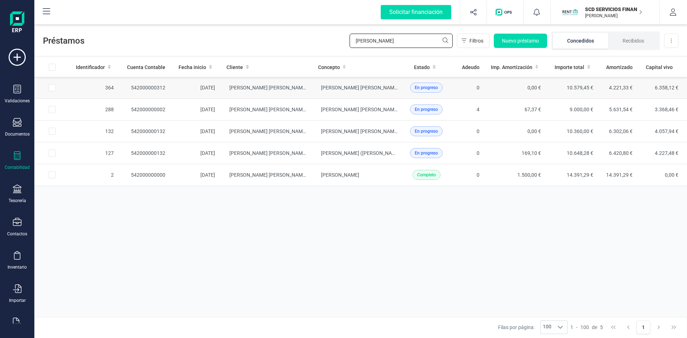
type input "[PERSON_NAME]"
click at [151, 87] on td "542000000312" at bounding box center [145, 88] width 52 height 22
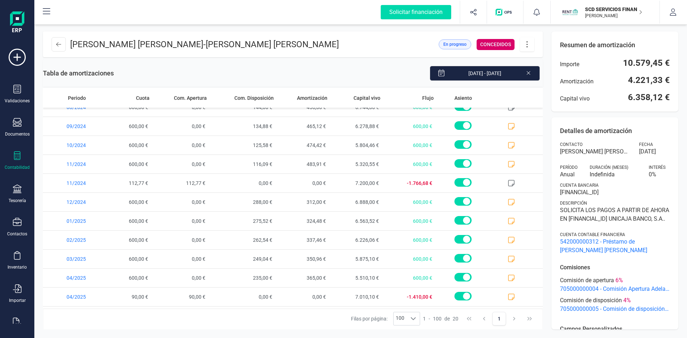
scroll to position [179, 0]
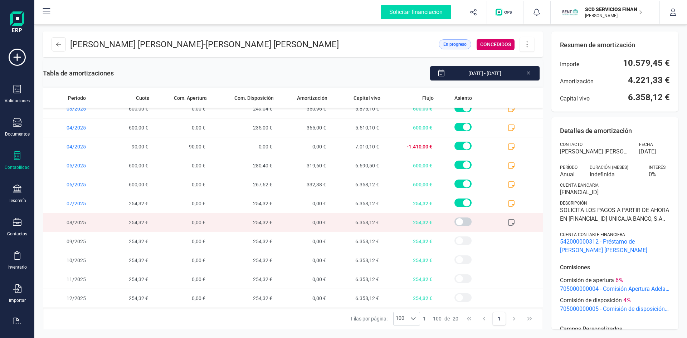
click at [526, 44] on icon at bounding box center [526, 44] width 1 height 6
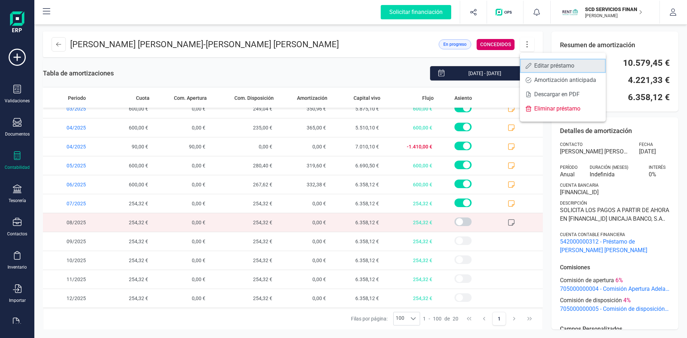
click at [547, 66] on span "Editar préstamo" at bounding box center [567, 66] width 66 height 6
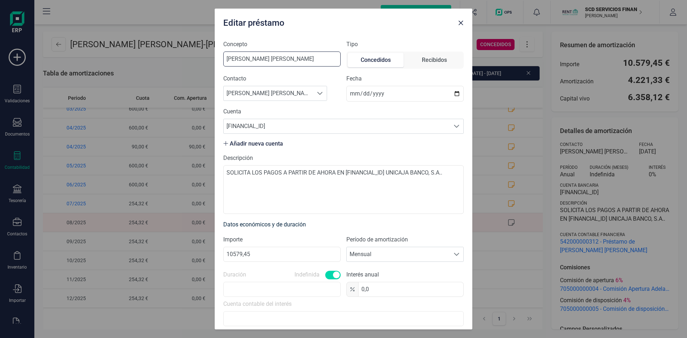
drag, startPoint x: 321, startPoint y: 60, endPoint x: 186, endPoint y: 62, distance: 135.6
click at [196, 61] on div "Editar préstamo Concepto HAROLD JAVIER CARDENAS DUQUE Tipo Concedidos Recibidos…" at bounding box center [343, 169] width 687 height 338
type input "m"
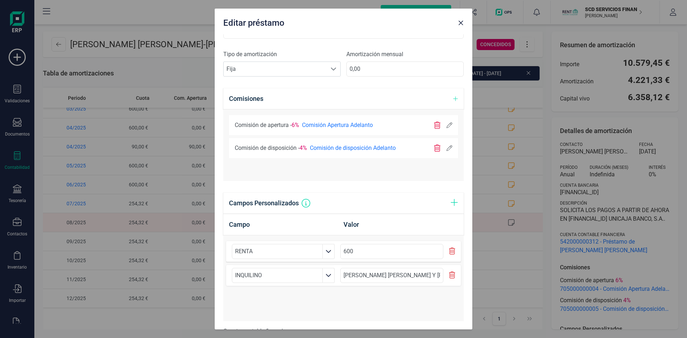
scroll to position [345, 0]
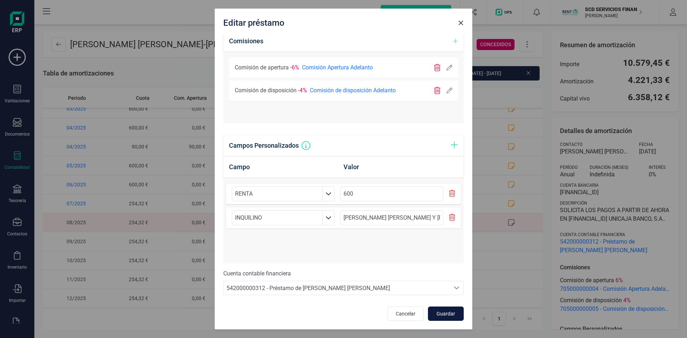
type input "[PERSON_NAME] VAI"
click at [442, 312] on span "Guardar" at bounding box center [445, 313] width 19 height 7
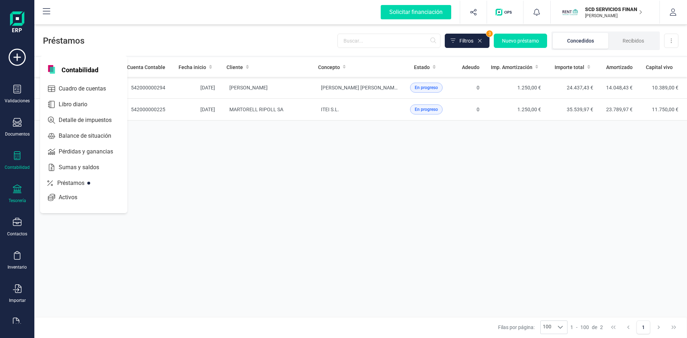
click at [15, 195] on div at bounding box center [17, 190] width 9 height 10
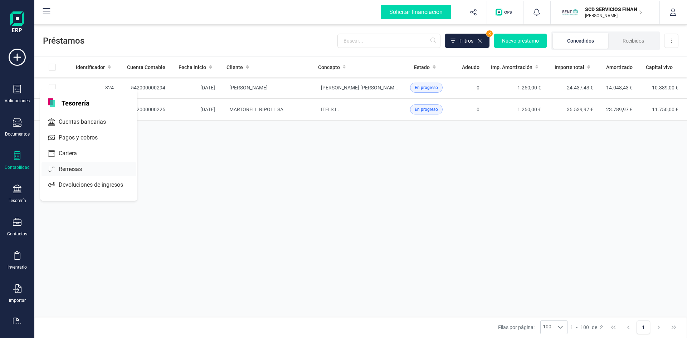
click at [67, 167] on span "Remesas" at bounding box center [75, 169] width 39 height 9
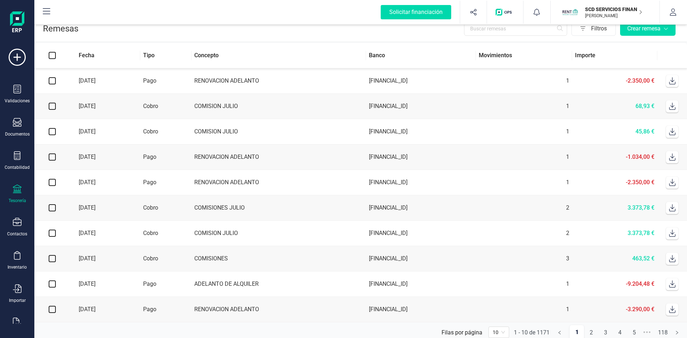
scroll to position [18, 0]
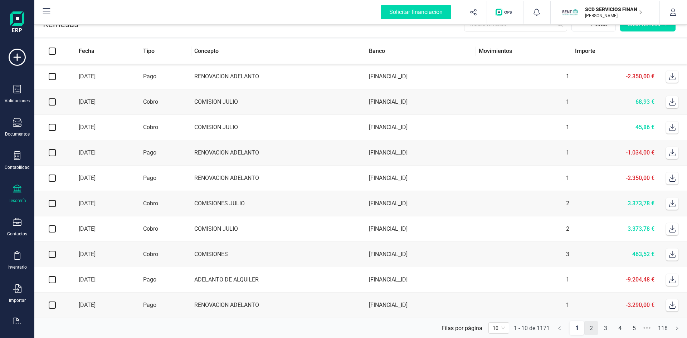
click at [589, 329] on link "2" at bounding box center [591, 328] width 14 height 14
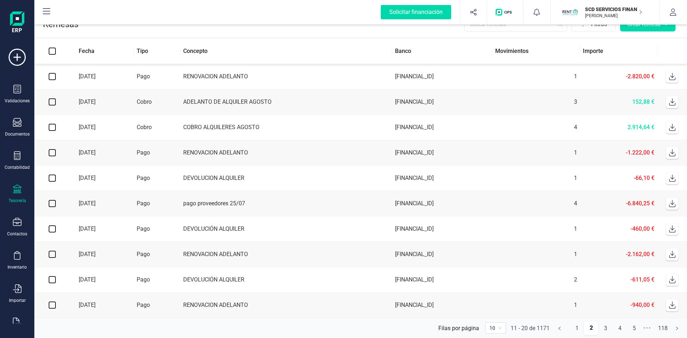
click at [93, 124] on td "[DATE]" at bounding box center [102, 127] width 64 height 25
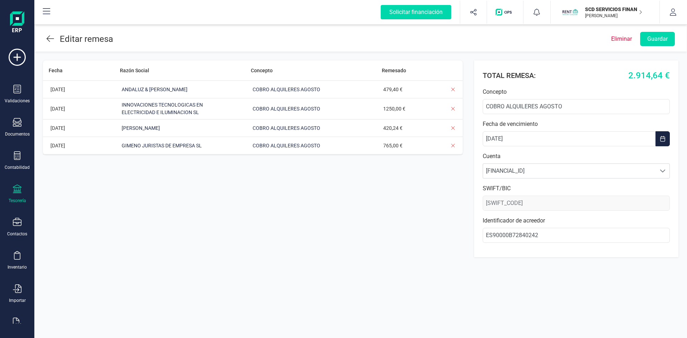
click at [47, 38] on icon at bounding box center [50, 38] width 8 height 6
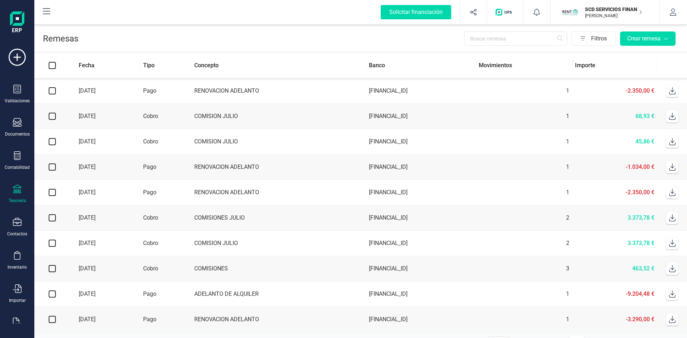
scroll to position [18, 0]
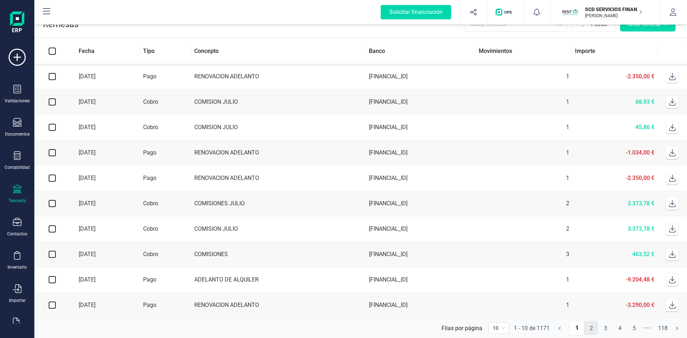
click at [589, 328] on link "2" at bounding box center [591, 328] width 14 height 14
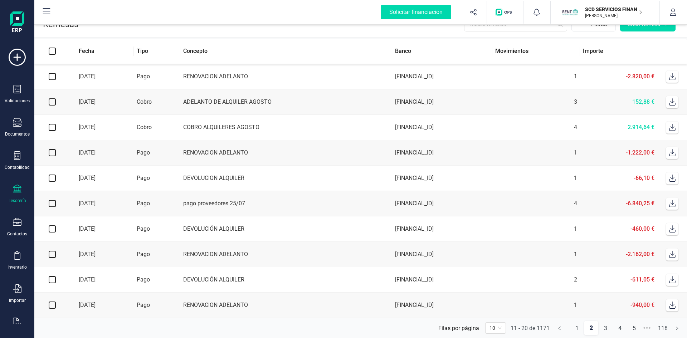
click at [99, 97] on td "[DATE]" at bounding box center [102, 101] width 64 height 25
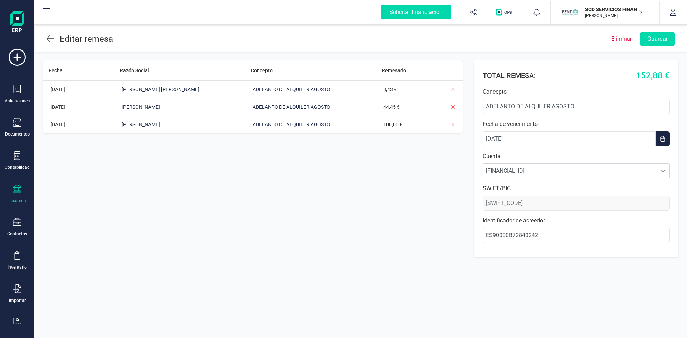
click at [48, 38] on icon at bounding box center [50, 38] width 8 height 9
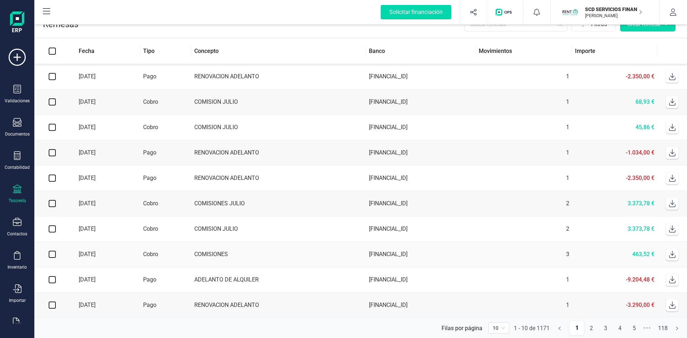
scroll to position [18, 0]
click at [590, 329] on link "2" at bounding box center [591, 328] width 14 height 14
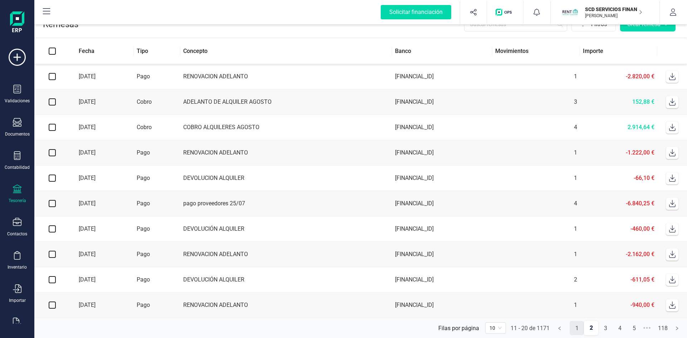
click at [575, 328] on link "1" at bounding box center [577, 328] width 14 height 14
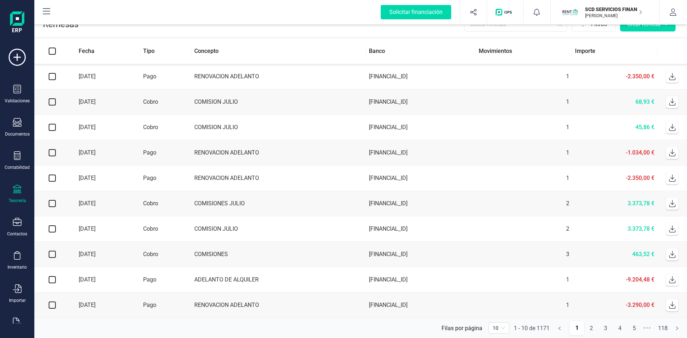
scroll to position [0, 0]
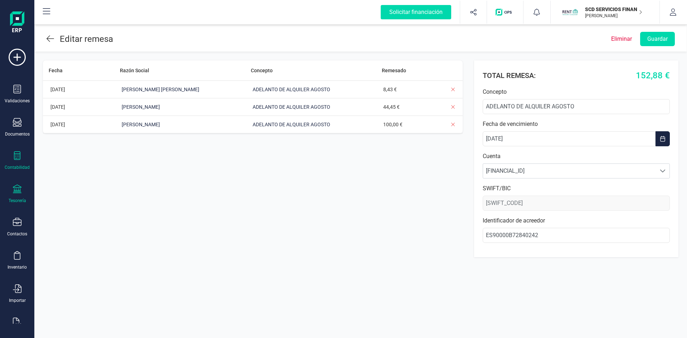
click at [16, 162] on div "Contabilidad" at bounding box center [17, 160] width 29 height 19
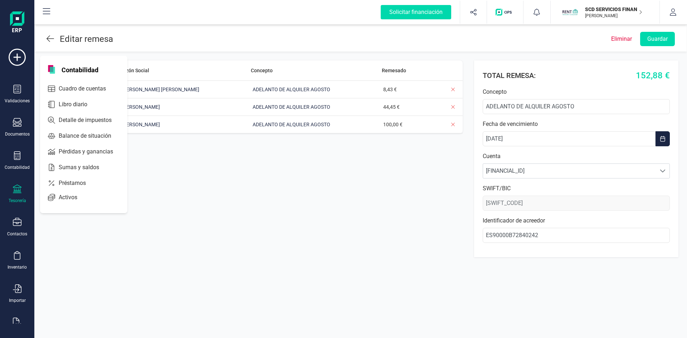
click at [20, 195] on div "Tesorería" at bounding box center [17, 194] width 29 height 19
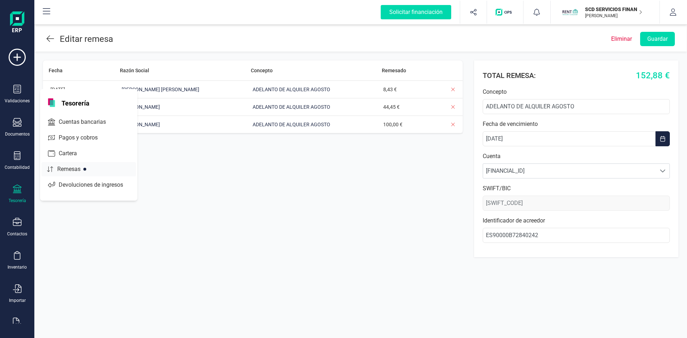
click at [67, 167] on span "Remesas" at bounding box center [73, 169] width 39 height 9
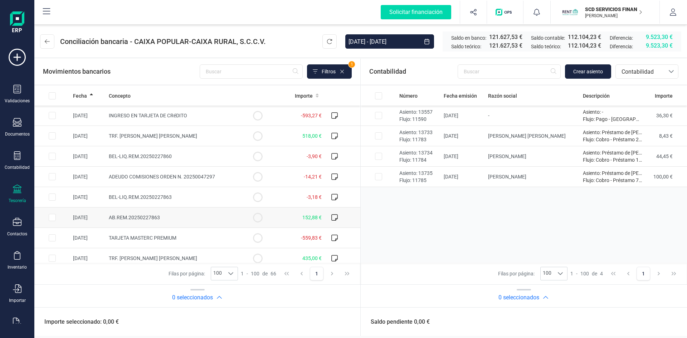
click at [52, 217] on input "Row Selected 21270274-2dd0-4577-a32d-5c4049697647" at bounding box center [52, 217] width 7 height 7
checkbox input "true"
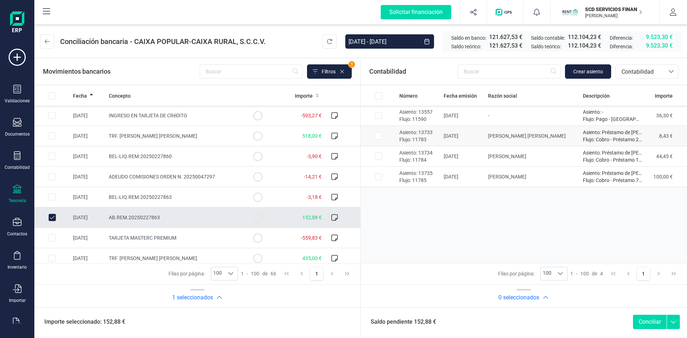
click at [376, 137] on input "Row Selected 052ebd4f-a658-4899-80cb-1f87a35cf7b6" at bounding box center [378, 135] width 7 height 7
checkbox input "true"
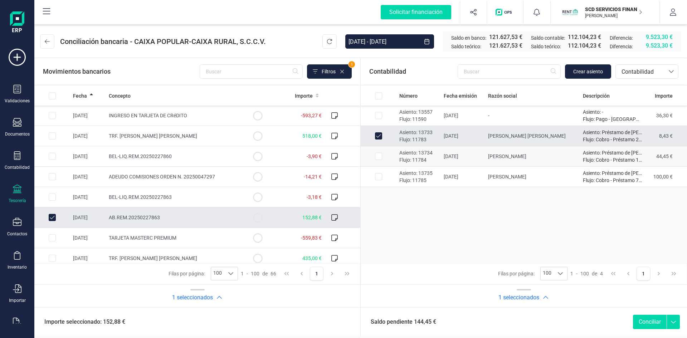
click at [378, 156] on input "Row Selected aed33873-7967-49f5-9fea-c6e6519c2e6a" at bounding box center [378, 156] width 7 height 7
checkbox input "true"
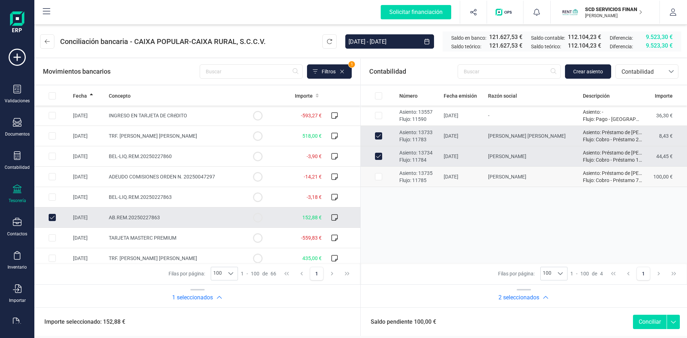
click at [378, 174] on input "Row Selected d54312e2-36d0-40f5-8f28-c3d43c0173a5" at bounding box center [378, 176] width 7 height 7
checkbox input "true"
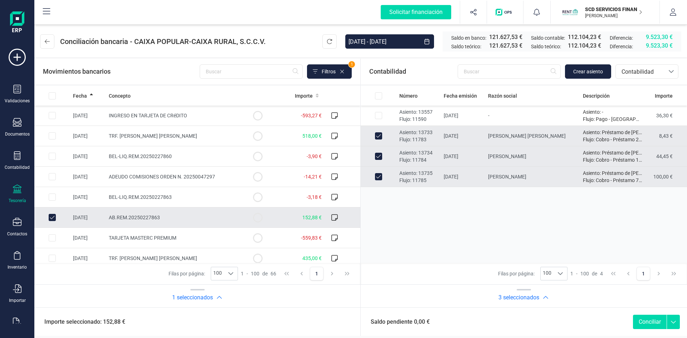
click at [647, 324] on button "Conciliar" at bounding box center [650, 322] width 34 height 14
checkbox input "false"
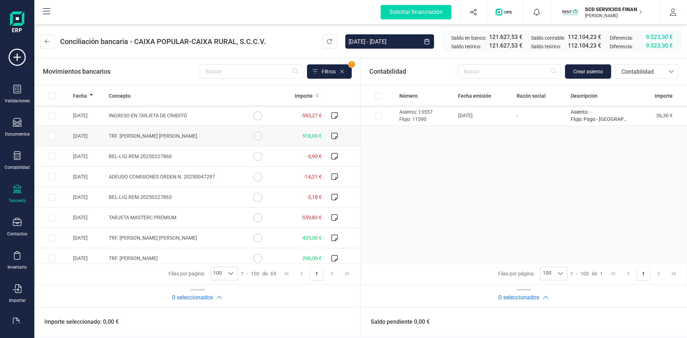
click at [53, 136] on input "Row Selected 81c71011-bfa3-4a8d-8273-14649ebe1140" at bounding box center [52, 135] width 7 height 7
checkbox input "true"
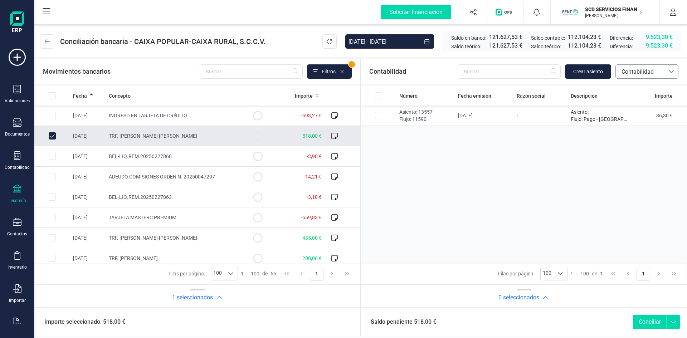
click at [639, 70] on span "Contabilidad" at bounding box center [639, 72] width 43 height 9
click at [643, 147] on span "Préstamos" at bounding box center [634, 148] width 27 height 9
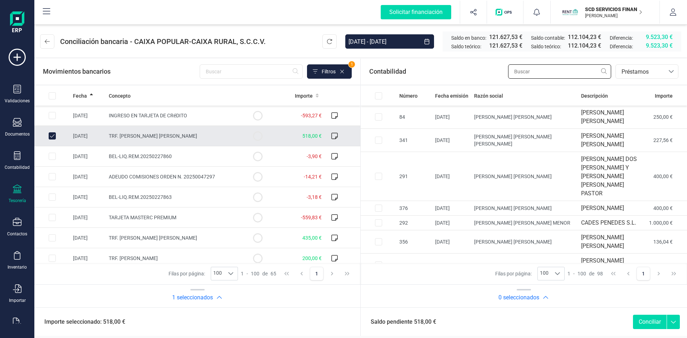
click at [534, 72] on input "text" at bounding box center [559, 71] width 103 height 14
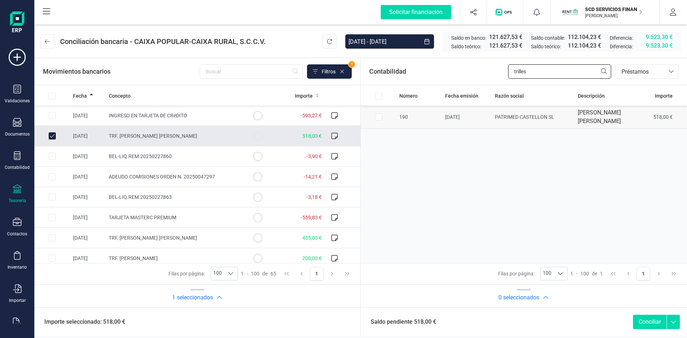
type input "trilles"
click at [377, 117] on input "Row Selected 62b2853d-66c8-46fb-85e9-613bd59dc7a4" at bounding box center [378, 116] width 7 height 7
checkbox input "true"
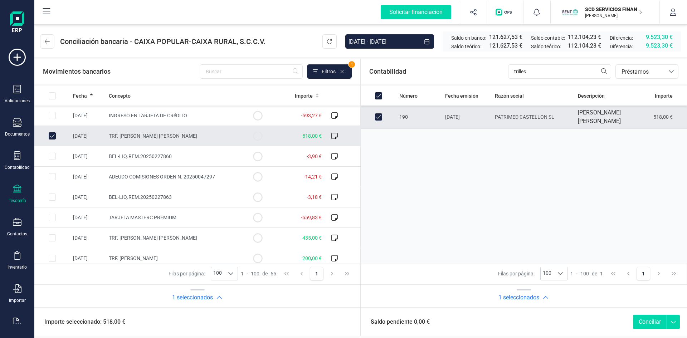
click at [646, 322] on button "Conciliar" at bounding box center [650, 322] width 34 height 14
checkbox input "false"
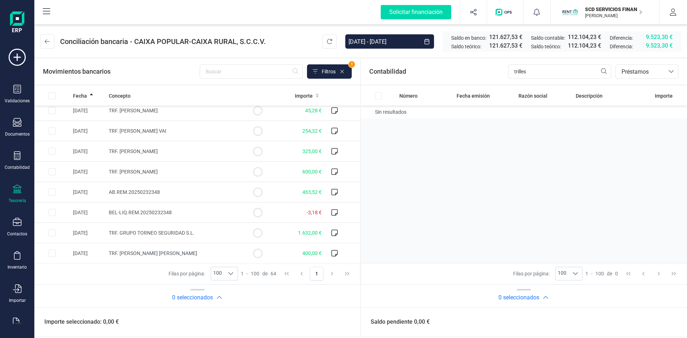
scroll to position [250, 0]
click at [328, 71] on span "Filtros" at bounding box center [329, 71] width 14 height 7
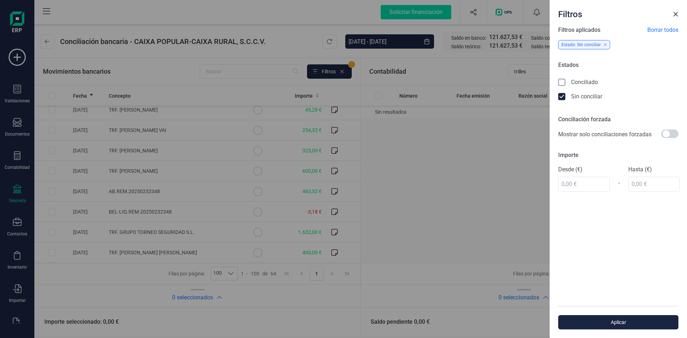
click at [560, 81] on icon at bounding box center [562, 82] width 7 height 7
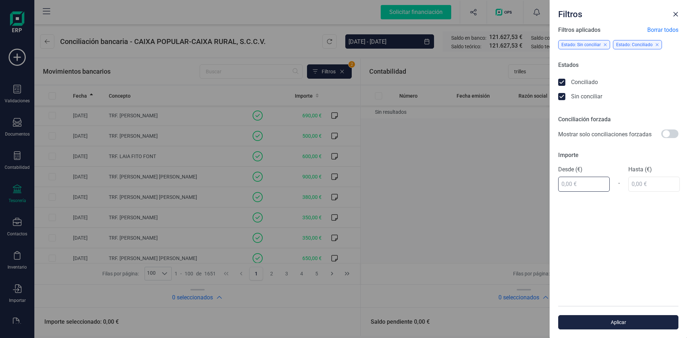
click at [572, 183] on input "text" at bounding box center [584, 184] width 52 height 15
type input "676,00 €"
click at [647, 181] on div "Hasta (€)" at bounding box center [654, 178] width 52 height 26
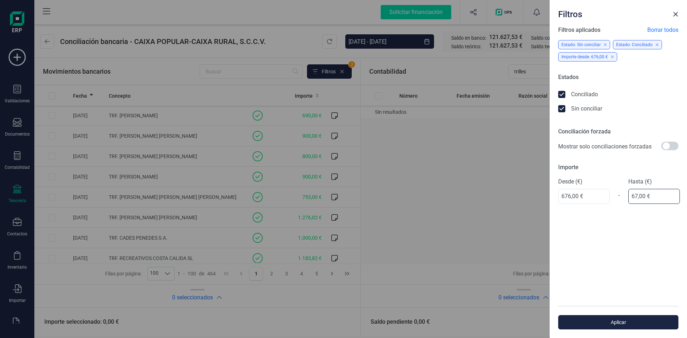
type input "676,00 €"
click at [613, 319] on span "Aplicar" at bounding box center [618, 322] width 104 height 7
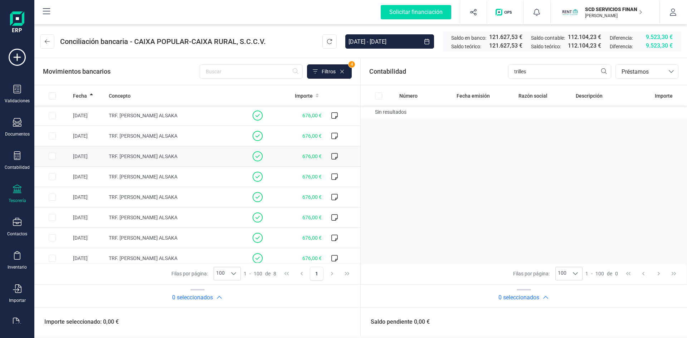
scroll to position [6, 0]
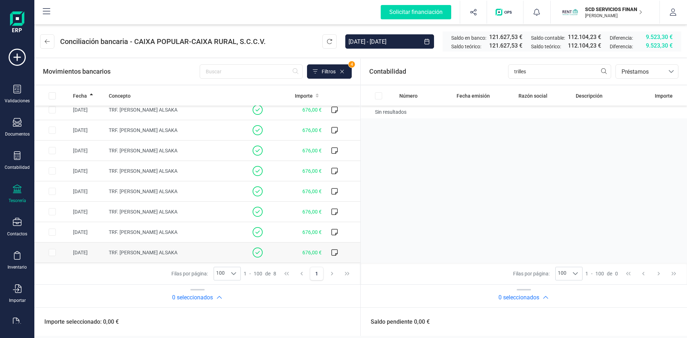
click at [135, 251] on span "TRF. [PERSON_NAME] ALSAKA" at bounding box center [143, 253] width 69 height 6
checkbox input "true"
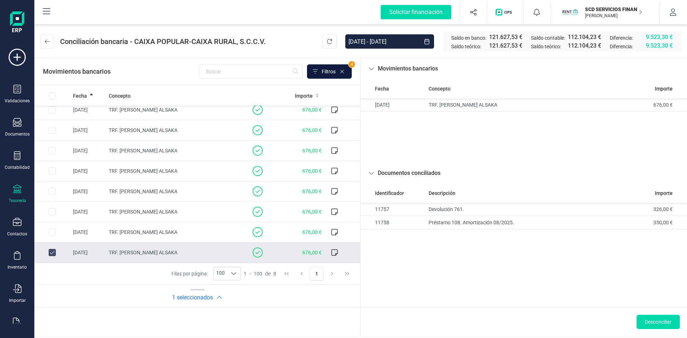
click at [328, 68] on button "Filtros" at bounding box center [329, 71] width 45 height 14
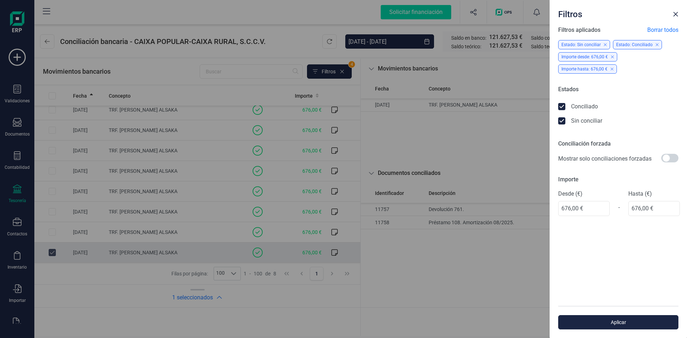
click at [561, 104] on icon at bounding box center [562, 107] width 7 height 7
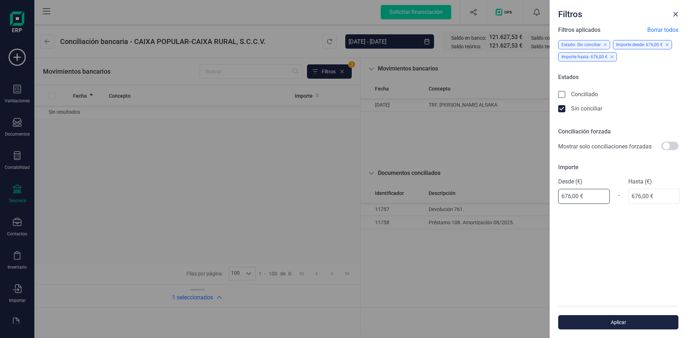
drag, startPoint x: 582, startPoint y: 196, endPoint x: 509, endPoint y: 201, distance: 73.5
click at [510, 201] on div "Filtros Filtros aplicados Borrar todos Estado: Sin conciliar Importe desde: 676…" at bounding box center [343, 169] width 687 height 338
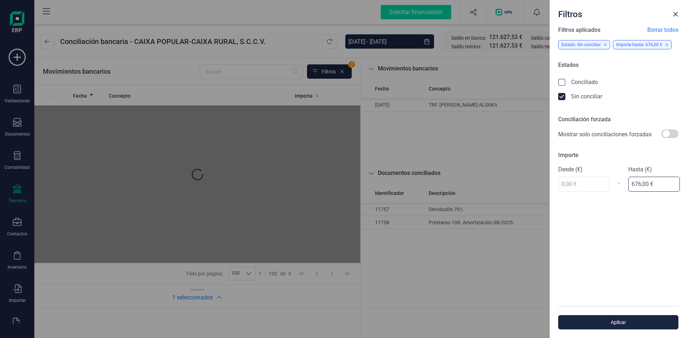
drag, startPoint x: 650, startPoint y: 197, endPoint x: 623, endPoint y: 199, distance: 27.3
click at [623, 199] on div "Filtros aplicados Borrar todos Estado: Sin conciliar Importe hasta: 676,00 € Es…" at bounding box center [617, 166] width 137 height 280
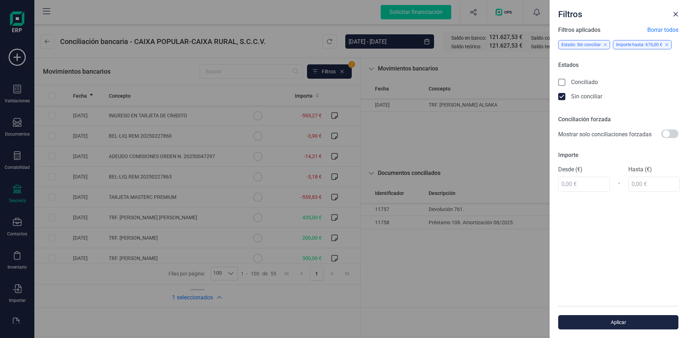
click at [632, 323] on span "Aplicar" at bounding box center [618, 322] width 104 height 7
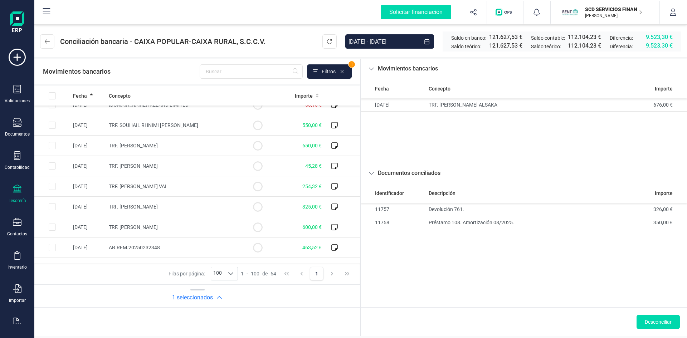
scroll to position [143, 0]
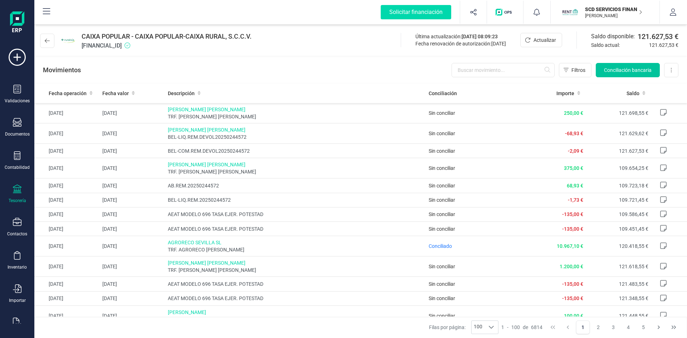
click at [619, 68] on span "Conciliación bancaria" at bounding box center [628, 70] width 48 height 7
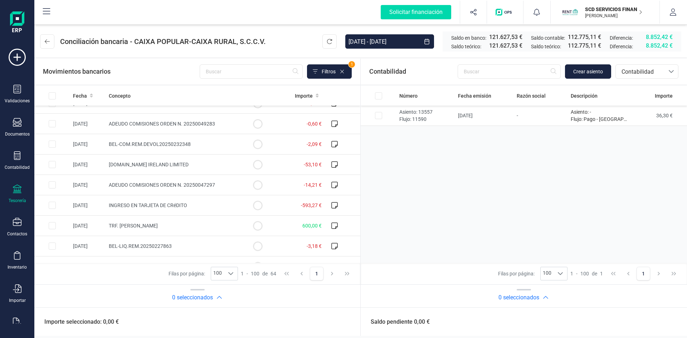
scroll to position [179, 0]
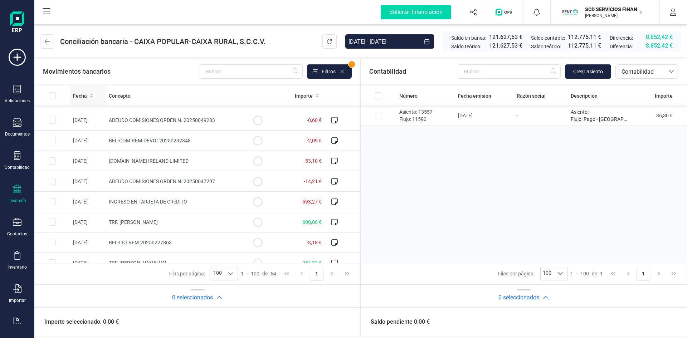
click at [83, 93] on span "Fecha" at bounding box center [80, 95] width 14 height 7
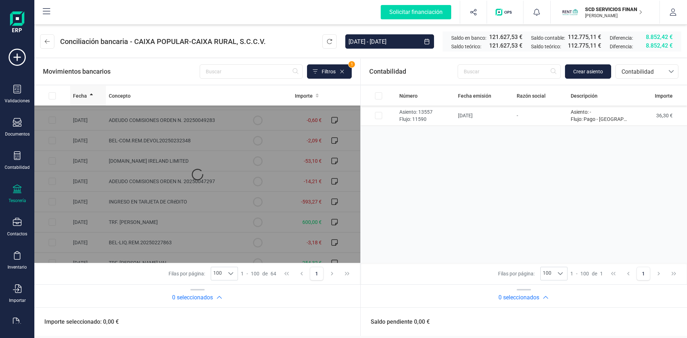
scroll to position [0, 0]
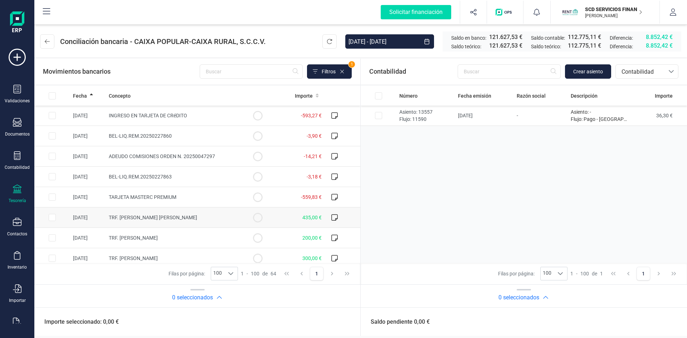
click at [53, 217] on input "Row Selected 704fdede-f8ac-4674-bf5d-7ff38934b8ab" at bounding box center [52, 217] width 7 height 7
checkbox input "true"
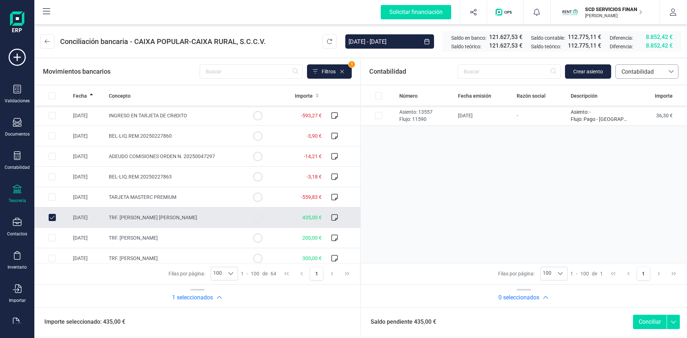
click at [634, 69] on span "Contabilidad" at bounding box center [639, 72] width 43 height 9
click at [637, 149] on span "Préstamos" at bounding box center [634, 148] width 27 height 9
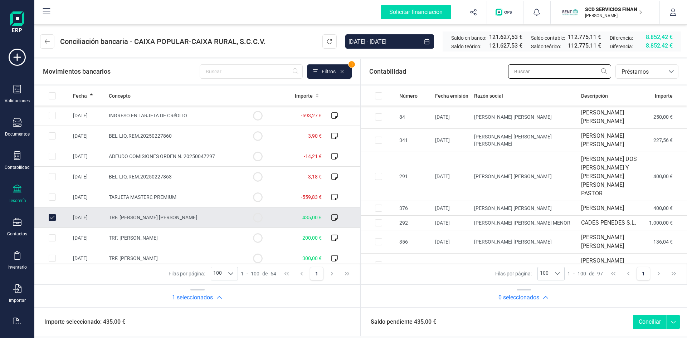
click at [535, 71] on input "text" at bounding box center [559, 71] width 103 height 14
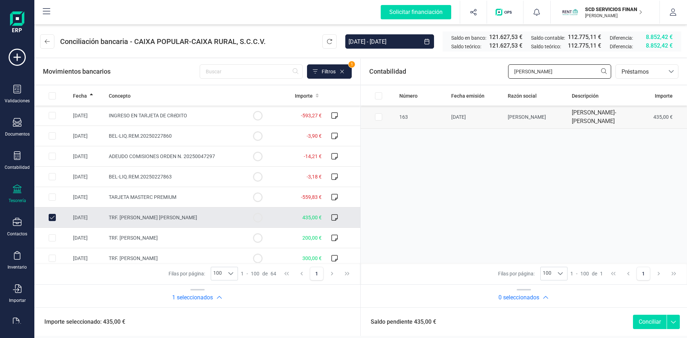
type input "ZULE"
click at [376, 120] on input "Row Selected 537cd382-ce4f-4291-af3d-fdb23820e7f5" at bounding box center [378, 116] width 7 height 7
checkbox input "true"
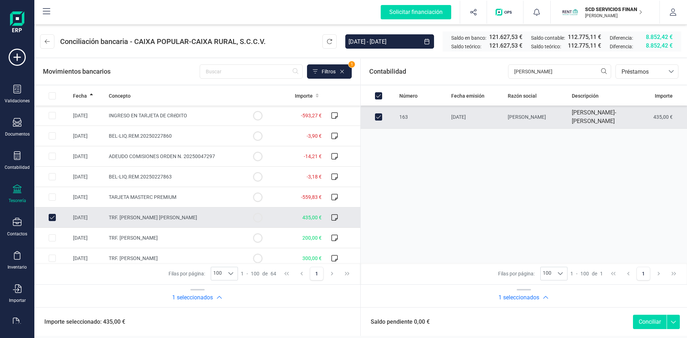
click at [648, 323] on button "Conciliar" at bounding box center [650, 322] width 34 height 14
checkbox input "false"
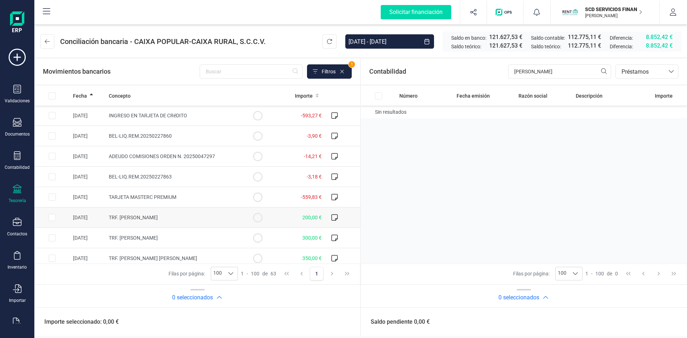
click at [52, 219] on input "Row Selected 60778a30-81aa-40c4-9249-ae3592291a1d" at bounding box center [52, 217] width 7 height 7
checkbox input "true"
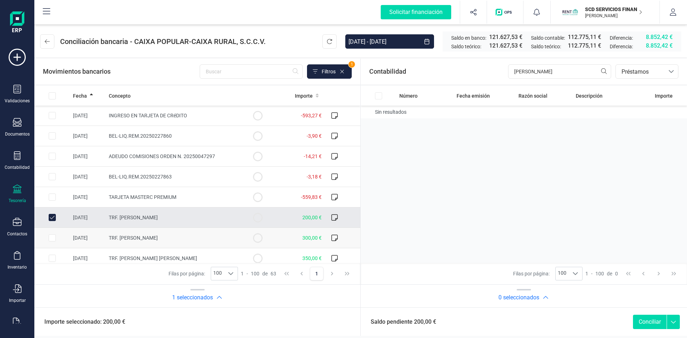
click at [51, 238] on input "Row Selected 7d83d106-b83e-4a07-8e02-da2dbd3dc45c" at bounding box center [52, 237] width 7 height 7
checkbox input "true"
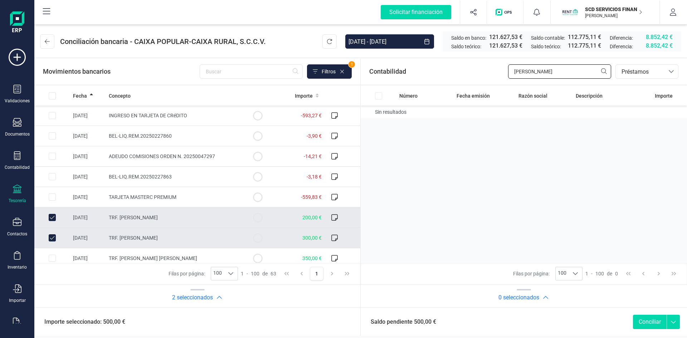
drag, startPoint x: 546, startPoint y: 69, endPoint x: 454, endPoint y: 72, distance: 92.7
click at [454, 72] on div "Contabilidad ZULE bancos.conciliacion.modal.headerLoan bancos.conciliacion.moda…" at bounding box center [524, 72] width 326 height 26
type input "SHE"
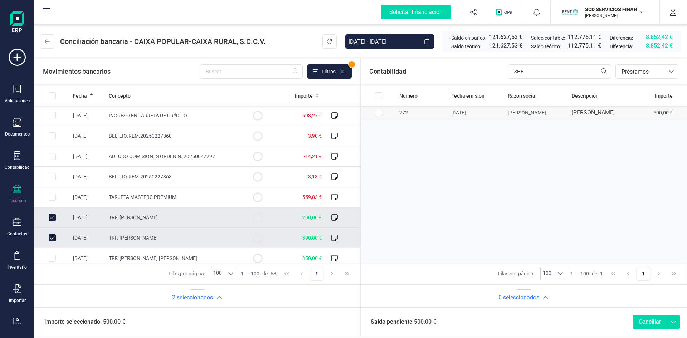
click at [380, 116] on input "Row Selected 56c9c8f2-4550-4f7f-84af-287179ff2e6a" at bounding box center [378, 112] width 7 height 7
checkbox input "true"
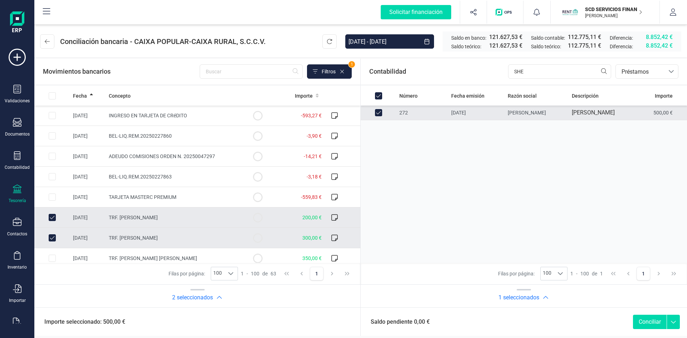
click at [642, 323] on button "Conciliar" at bounding box center [650, 322] width 34 height 14
checkbox input "false"
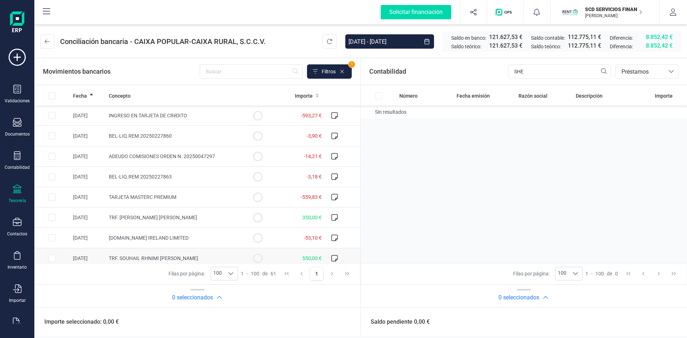
click at [52, 258] on input "Row Selected bfd2d58c-8b15-45d9-b9ef-6c24f2316631" at bounding box center [52, 258] width 7 height 7
checkbox input "true"
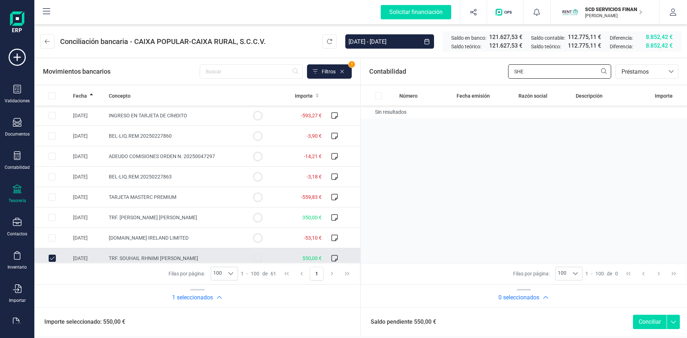
drag, startPoint x: 532, startPoint y: 70, endPoint x: 484, endPoint y: 69, distance: 48.3
click at [484, 69] on div "Contabilidad SHE bancos.conciliacion.modal.headerLoan bancos.conciliacion.modal…" at bounding box center [524, 72] width 326 height 26
type input "O"
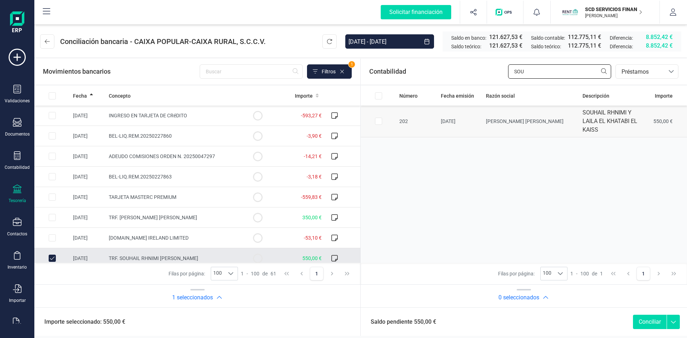
type input "SOU"
click at [377, 119] on input "Row Selected b4ab992f-a8d7-4f46-bd43-dff94f36a8fe" at bounding box center [378, 121] width 7 height 7
checkbox input "true"
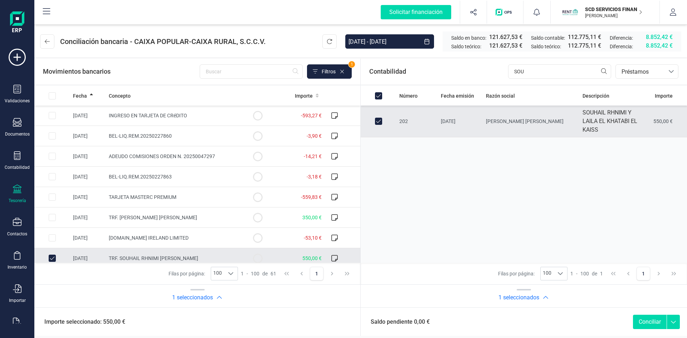
click at [643, 321] on button "Conciliar" at bounding box center [650, 322] width 34 height 14
checkbox input "false"
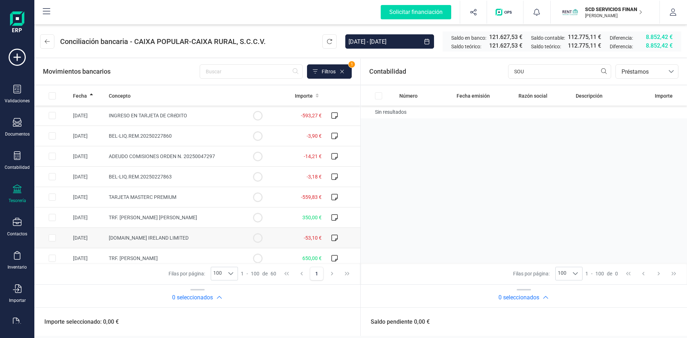
click at [50, 237] on input "Row Selected 07c4ff41-843e-40b2-8c17-3a4b7a6f27ce" at bounding box center [52, 237] width 7 height 7
checkbox input "true"
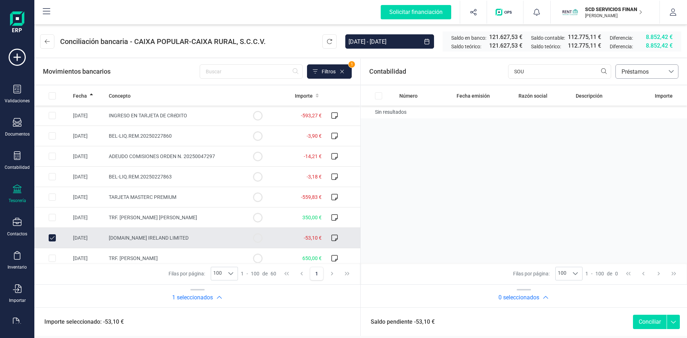
click at [666, 67] on div at bounding box center [671, 72] width 14 height 14
click at [633, 88] on span "Contabilidad" at bounding box center [637, 88] width 32 height 9
click at [590, 70] on span "Crear asiento" at bounding box center [588, 71] width 30 height 7
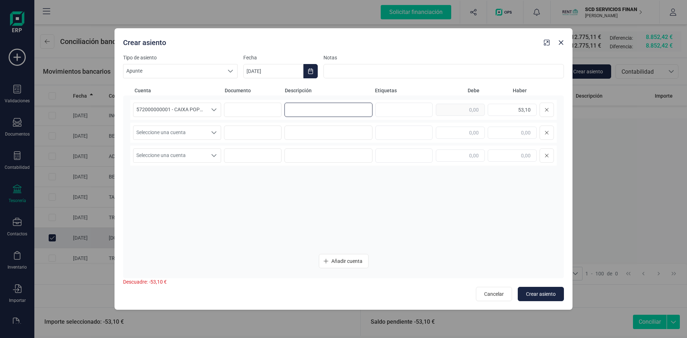
click at [295, 109] on input at bounding box center [328, 110] width 88 height 14
type input "PAGO GOOGLE IRELAND"
click at [215, 132] on icon "Seleccione una cuenta" at bounding box center [214, 133] width 6 height 6
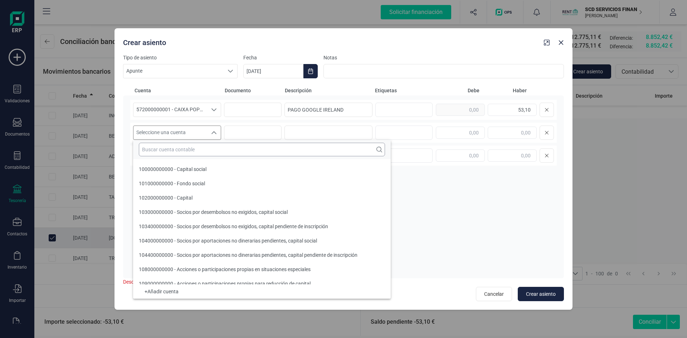
click at [202, 151] on input "text" at bounding box center [262, 150] width 246 height 14
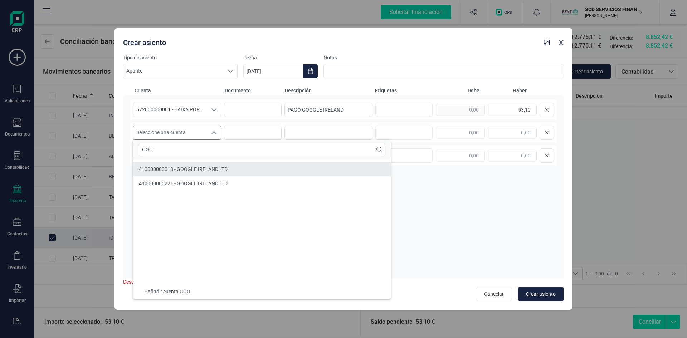
type input "GOO"
click at [189, 166] on span "410000000018 - GOOGLE IRELAND LTD" at bounding box center [183, 169] width 89 height 6
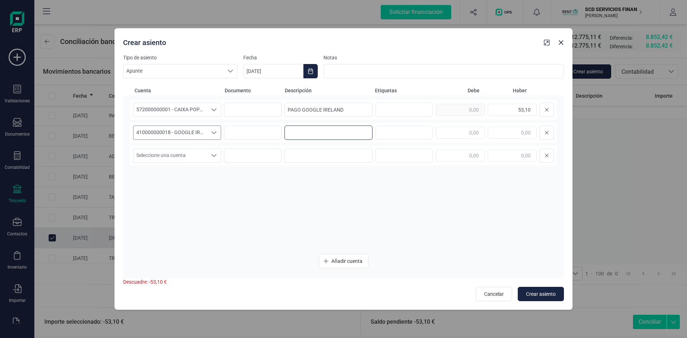
click at [323, 129] on input at bounding box center [328, 133] width 88 height 14
drag, startPoint x: 344, startPoint y: 109, endPoint x: 274, endPoint y: 109, distance: 69.7
click at [274, 109] on div "572000000001 - CAIXA POPULAR-CAIXA RURAL, S.C.C.V. 572000000001 - CAIXA POPULAR…" at bounding box center [343, 110] width 426 height 20
click at [358, 130] on input at bounding box center [328, 133] width 88 height 14
paste input "PAGO GOOGLE IRELAND"
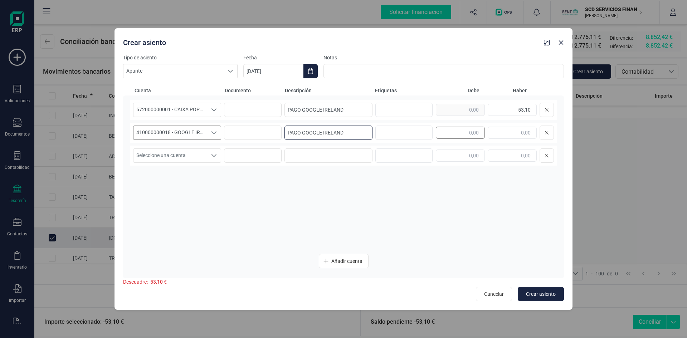
type input "PAGO GOOGLE IRELAND"
click at [453, 130] on input "text" at bounding box center [460, 133] width 49 height 12
type input "53,10"
click at [548, 293] on span "Crear asiento" at bounding box center [541, 293] width 30 height 7
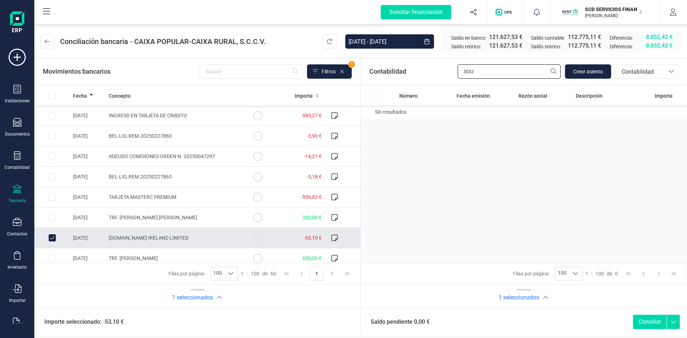
drag, startPoint x: 488, startPoint y: 72, endPoint x: 418, endPoint y: 74, distance: 70.5
click at [435, 73] on div "Contabilidad SOU Crear asiento bancos.conciliacion.modal.headerAccounting banco…" at bounding box center [524, 72] width 326 height 26
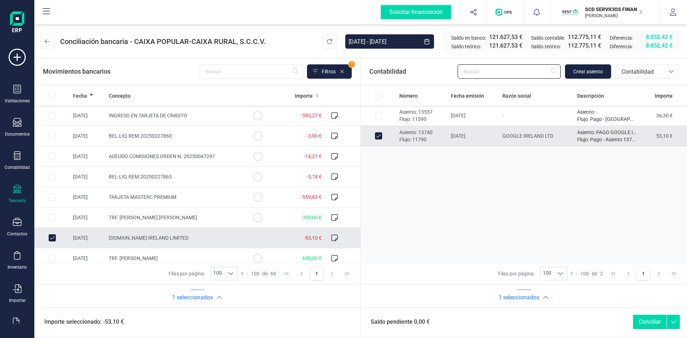
type input "G"
checkbox input "true"
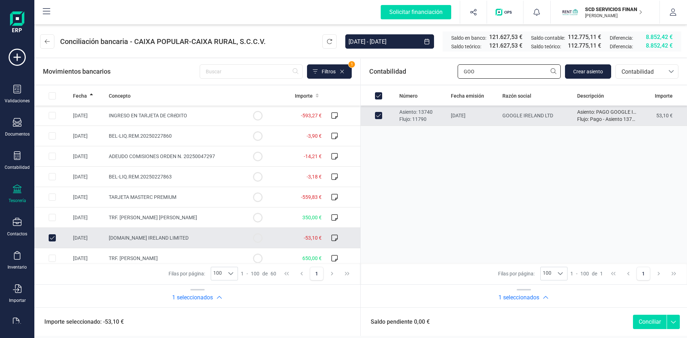
type input "GOO"
click at [637, 320] on button "Conciliar" at bounding box center [650, 322] width 34 height 14
checkbox input "false"
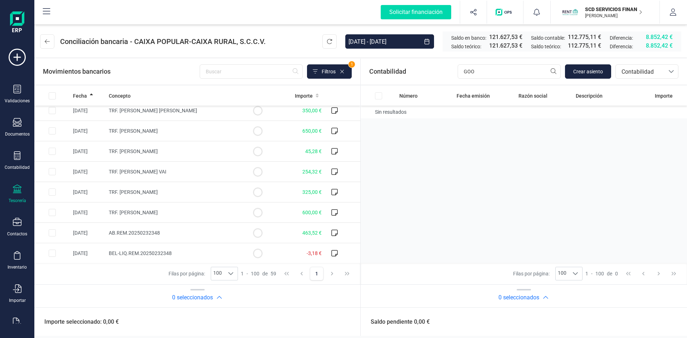
scroll to position [107, 0]
click at [87, 99] on div "Fecha" at bounding box center [88, 95] width 30 height 7
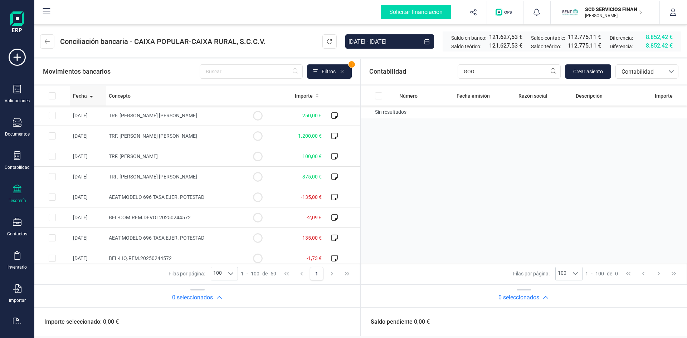
click at [87, 97] on div "Fecha" at bounding box center [88, 95] width 30 height 7
click at [84, 96] on span "Fecha" at bounding box center [80, 95] width 14 height 7
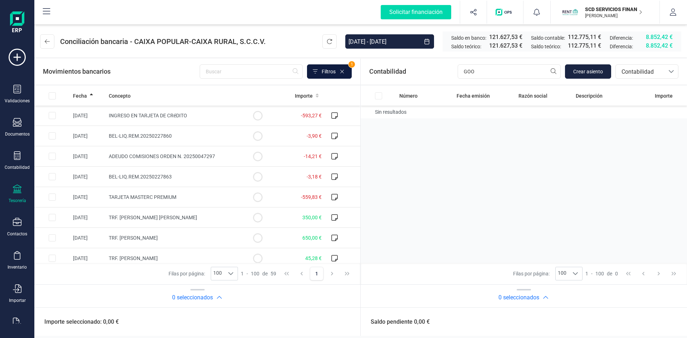
click at [328, 68] on span "Filtros" at bounding box center [329, 71] width 14 height 7
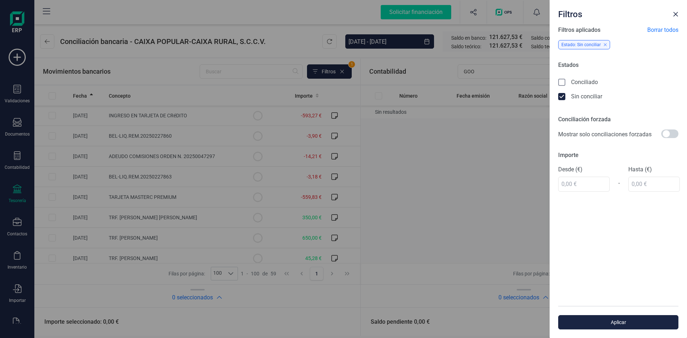
click at [562, 81] on icon at bounding box center [562, 82] width 7 height 7
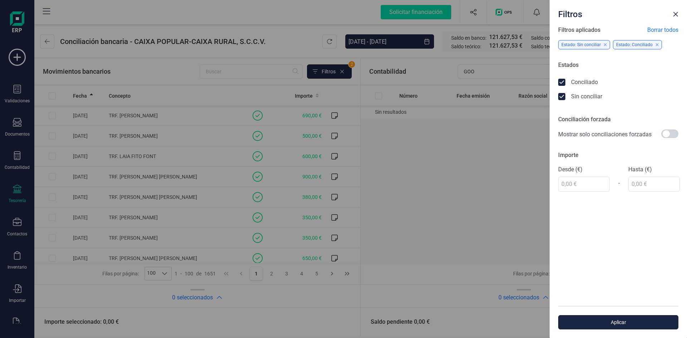
click at [562, 94] on icon at bounding box center [562, 97] width 7 height 7
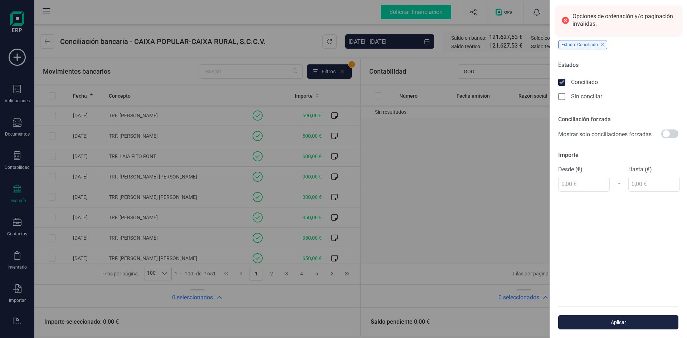
click at [562, 97] on icon at bounding box center [562, 96] width 4 height 3
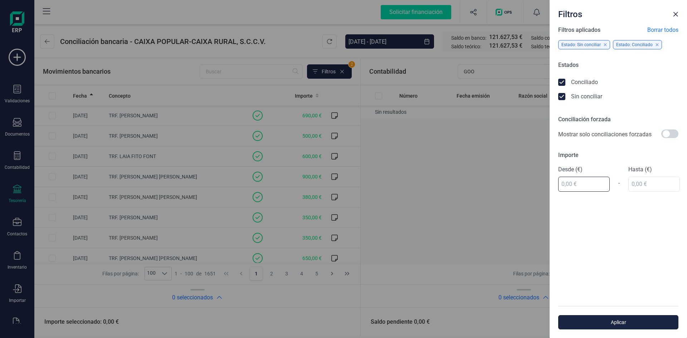
click at [579, 187] on input "text" at bounding box center [584, 184] width 52 height 15
type input "200,00 €"
click at [654, 185] on div "Hasta (€)" at bounding box center [654, 178] width 52 height 26
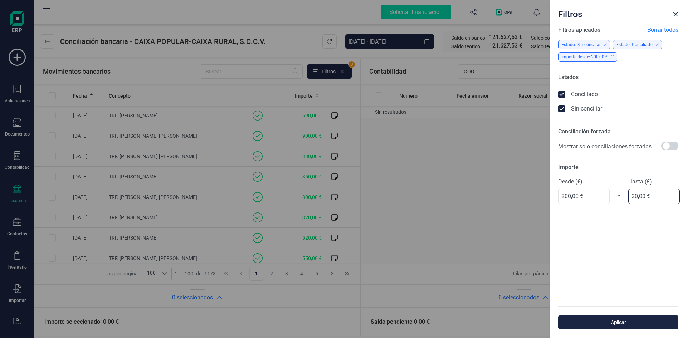
type input "200,00 €"
click at [619, 320] on span "Aplicar" at bounding box center [618, 322] width 104 height 7
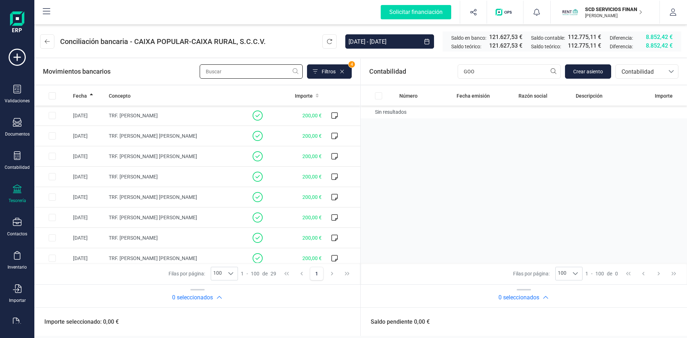
click at [224, 71] on input "text" at bounding box center [251, 71] width 103 height 14
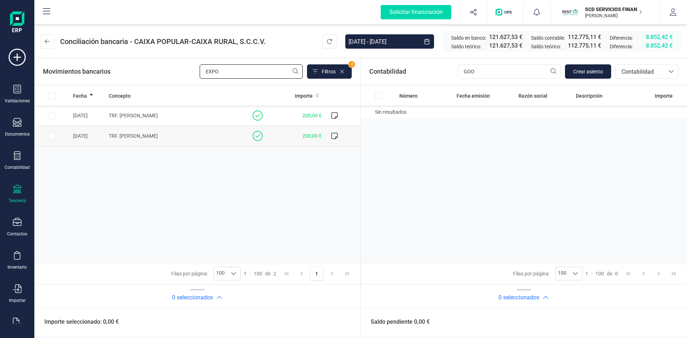
type input "EXPO"
click at [131, 136] on span "TRF. FRANCISCO EXPOSITO FRIAS" at bounding box center [133, 136] width 49 height 6
checkbox input "true"
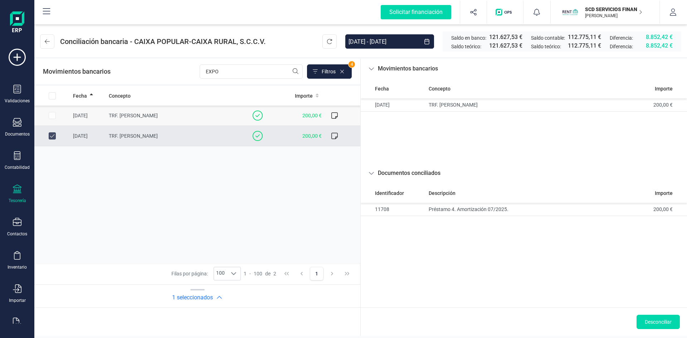
click at [133, 113] on span "TRF. FRANCISCO EXPOSITO FRIAS" at bounding box center [133, 116] width 49 height 6
checkbox input "true"
checkbox input "false"
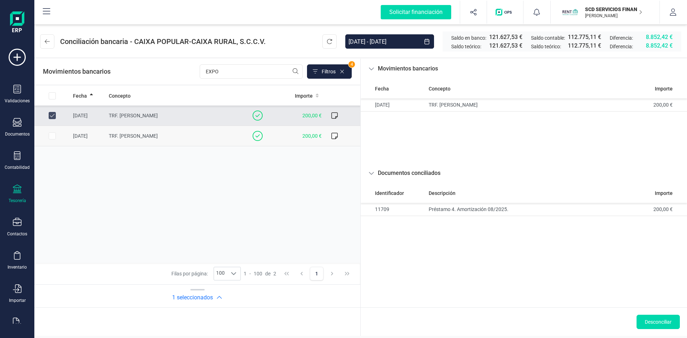
click at [139, 136] on span "TRF. FRANCISCO EXPOSITO FRIAS" at bounding box center [133, 136] width 49 height 6
checkbox input "false"
checkbox input "true"
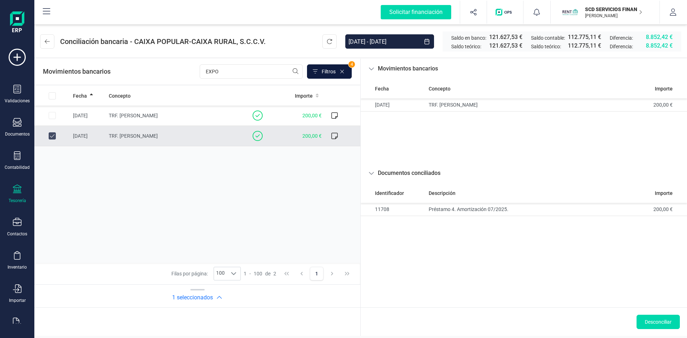
click at [319, 72] on button "Filtros" at bounding box center [329, 71] width 45 height 14
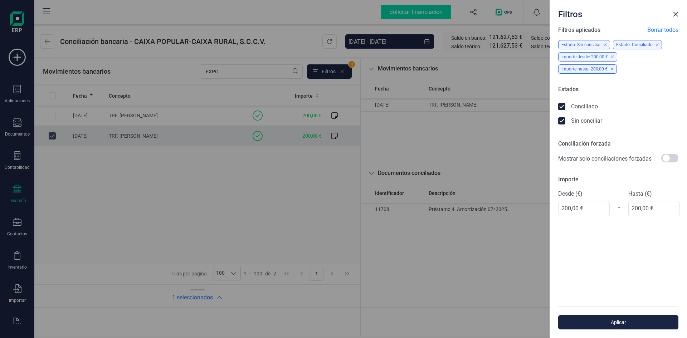
click at [341, 72] on div "Filtros Filtros aplicados Borrar todos Estado: Sin conciliar Estado: Conciliado…" at bounding box center [343, 169] width 687 height 338
click at [641, 324] on span "Aplicar" at bounding box center [618, 322] width 104 height 7
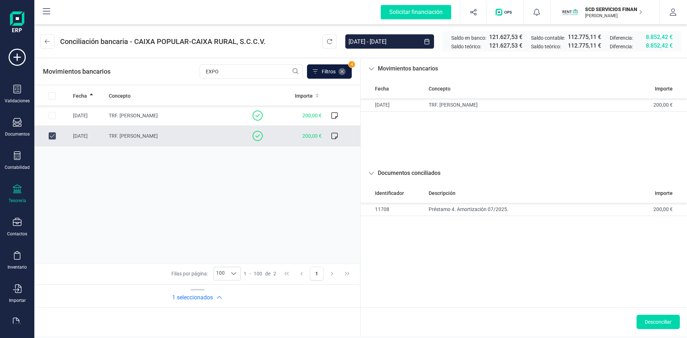
click at [341, 70] on icon at bounding box center [342, 72] width 6 height 6
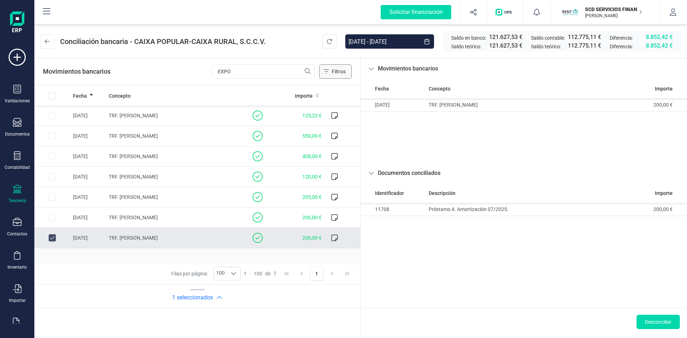
click at [336, 67] on button "Filtros" at bounding box center [335, 71] width 33 height 14
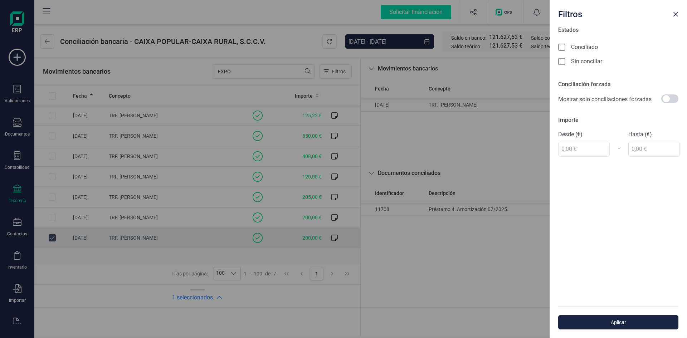
click at [565, 63] on icon at bounding box center [562, 62] width 7 height 7
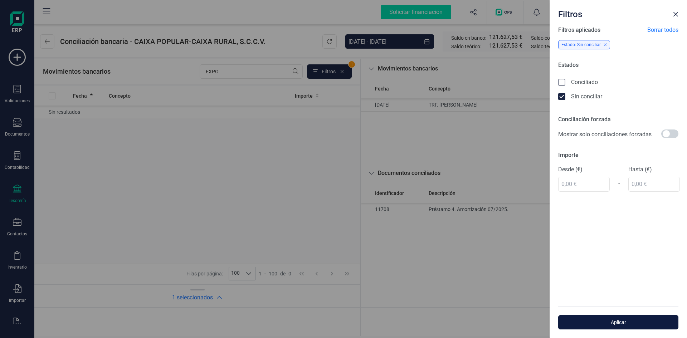
click at [636, 323] on span "Aplicar" at bounding box center [618, 322] width 104 height 7
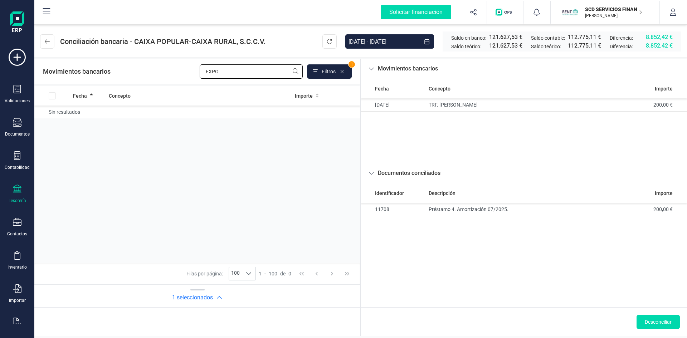
drag, startPoint x: 216, startPoint y: 70, endPoint x: 141, endPoint y: 65, distance: 76.0
click at [146, 64] on div "Movimientos bancarios EXPO Filtros 1" at bounding box center [197, 72] width 326 height 26
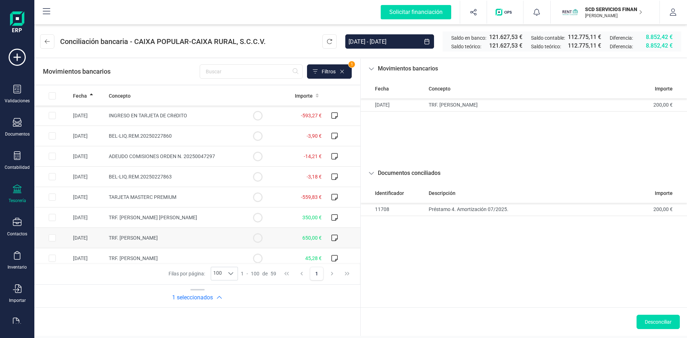
click at [53, 239] on input "Row Selected 31dd0d3f-ca8b-494a-a503-8cf7326908d0" at bounding box center [52, 237] width 7 height 7
checkbox input "true"
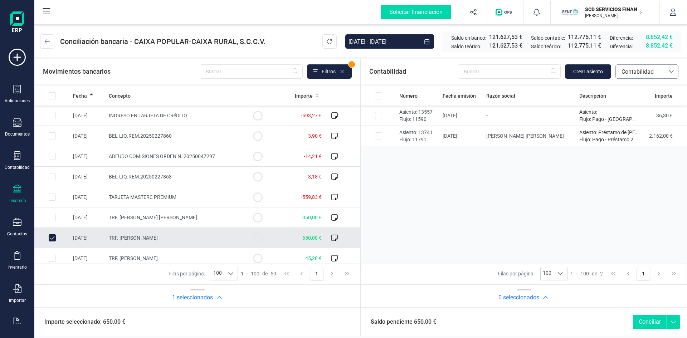
click at [631, 74] on span "Contabilidad" at bounding box center [639, 72] width 43 height 9
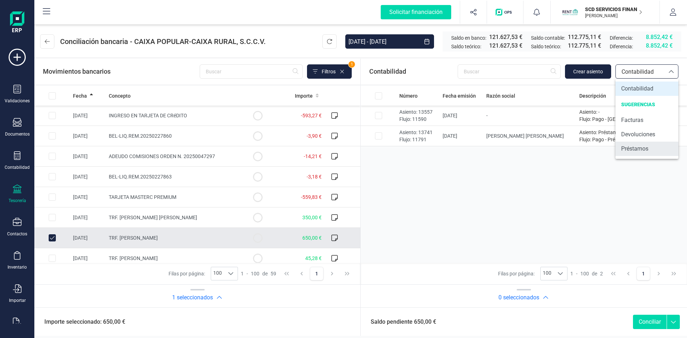
click at [632, 151] on span "Préstamos" at bounding box center [634, 148] width 27 height 9
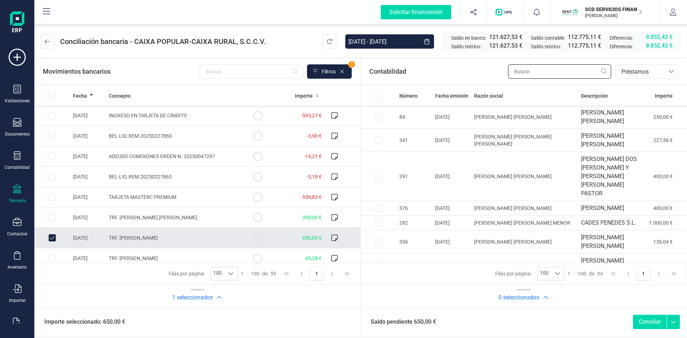
click at [531, 73] on input "text" at bounding box center [559, 71] width 103 height 14
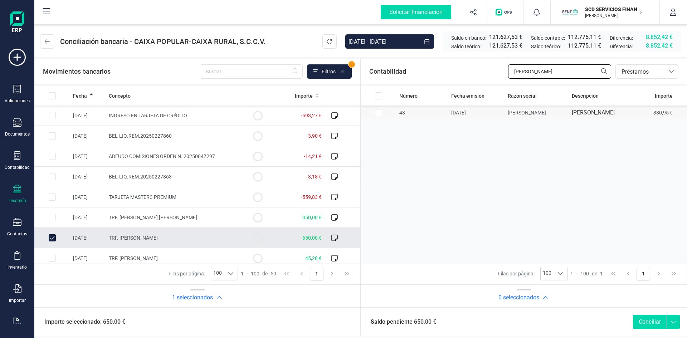
type input "susana"
click at [377, 116] on input "Row Selected 53814438-df32-4735-b3dd-691ea370a083" at bounding box center [378, 112] width 7 height 7
checkbox input "true"
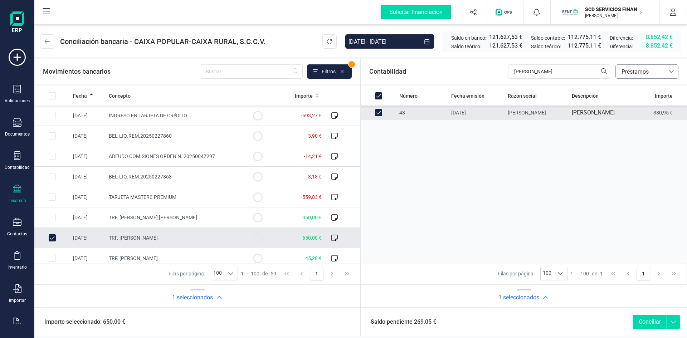
click at [647, 71] on span "Préstamos" at bounding box center [639, 72] width 43 height 9
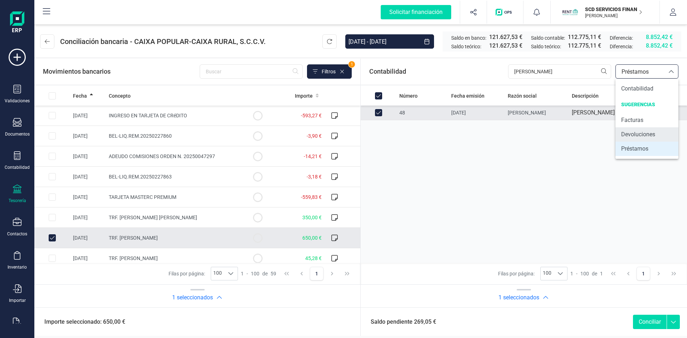
click at [638, 133] on span "Devoluciones" at bounding box center [638, 134] width 34 height 9
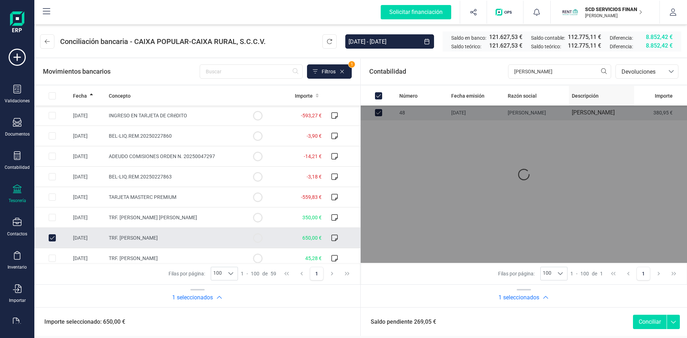
checkbox input "false"
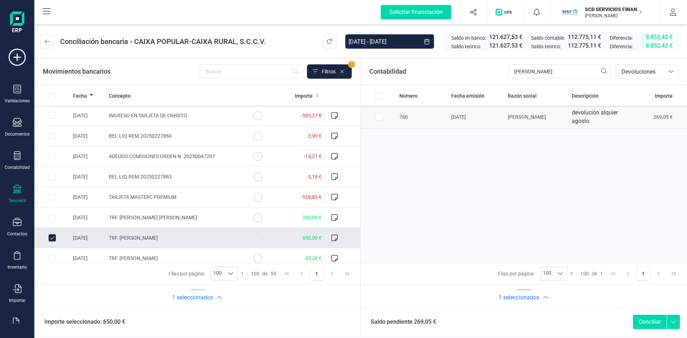
click at [379, 116] on input "Row Selected dc3ebd8e-4c23-4f80-ae4c-7c6fd5db2c5a" at bounding box center [378, 116] width 7 height 7
checkbox input "true"
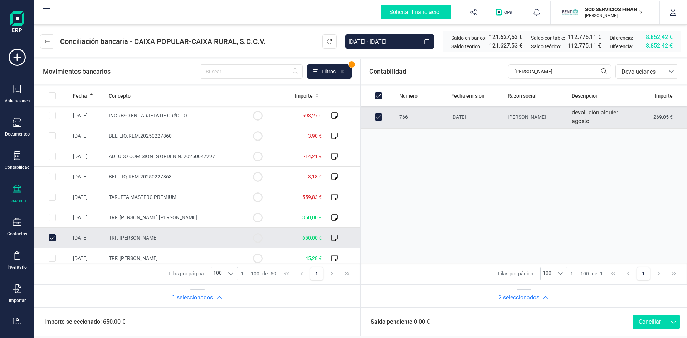
click at [647, 321] on button "Conciliar" at bounding box center [650, 322] width 34 height 14
checkbox input "false"
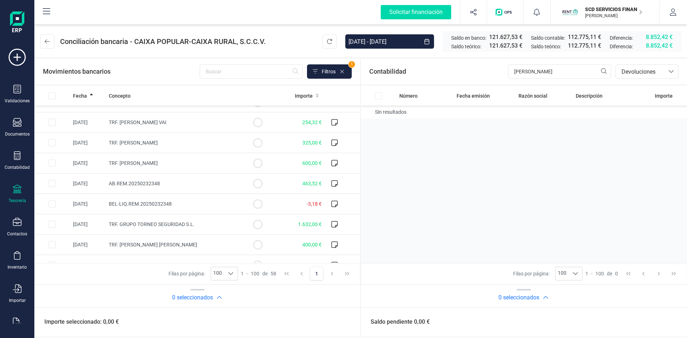
scroll to position [143, 0]
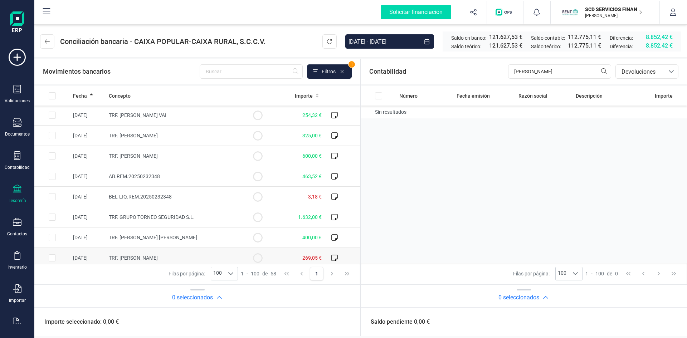
click at [50, 258] on input "Row Selected ba6e990c-0890-4492-aa9b-1d452ce178dc" at bounding box center [52, 257] width 7 height 7
checkbox input "true"
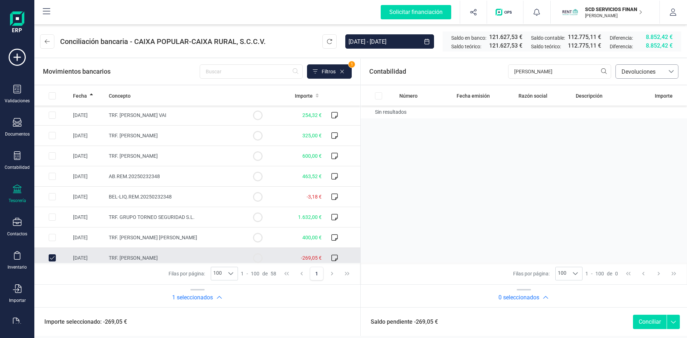
click at [676, 73] on div at bounding box center [671, 72] width 14 height 14
click at [642, 92] on span "Contabilidad" at bounding box center [637, 88] width 32 height 9
click at [590, 72] on span "Crear asiento" at bounding box center [588, 71] width 30 height 7
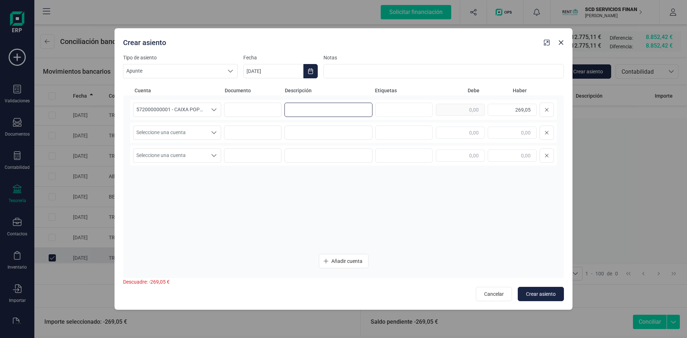
click at [345, 112] on input at bounding box center [328, 110] width 88 height 14
type input "pago"
click at [214, 133] on icon "Seleccione una cuenta" at bounding box center [213, 132] width 5 height 3
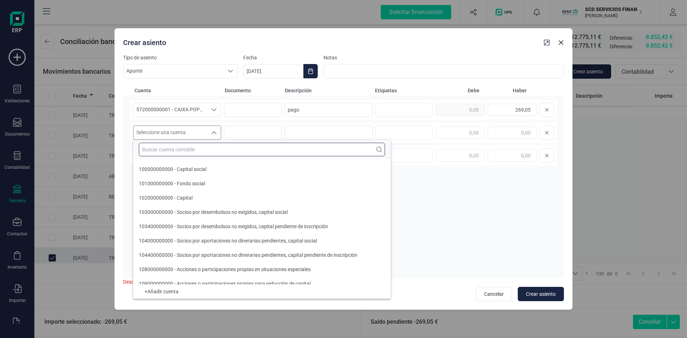
click at [185, 152] on input "text" at bounding box center [262, 150] width 246 height 14
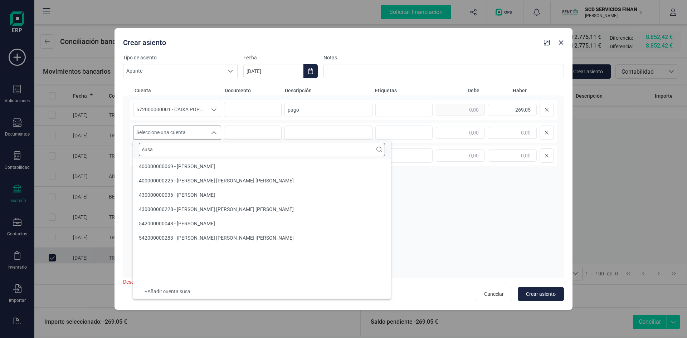
scroll to position [0, 0]
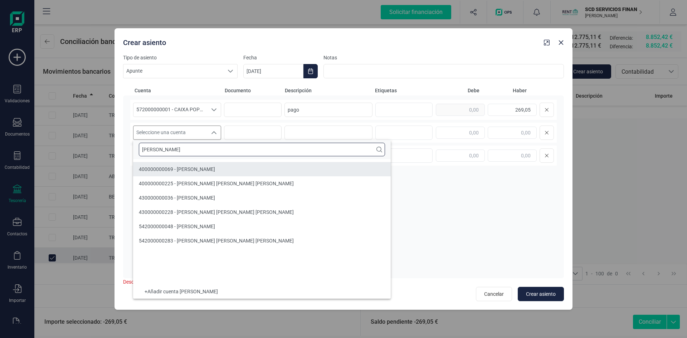
type input "susana"
click at [168, 168] on span "400000000069 - SUSANA JIMENEZ GOMEZ" at bounding box center [177, 169] width 76 height 6
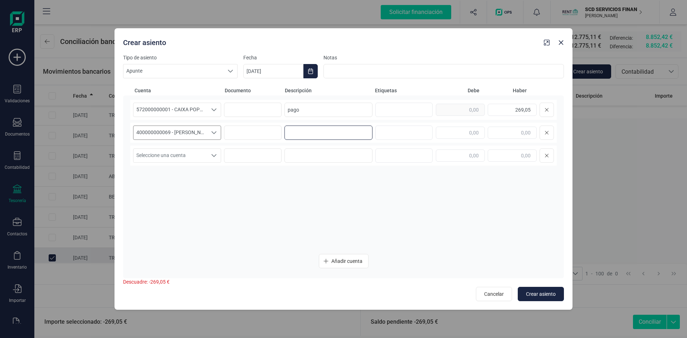
click at [294, 129] on input at bounding box center [328, 133] width 88 height 14
type input "pago"
click at [446, 134] on input "text" at bounding box center [460, 133] width 49 height 12
type input "269,05"
click at [549, 294] on span "Crear asiento" at bounding box center [541, 293] width 30 height 7
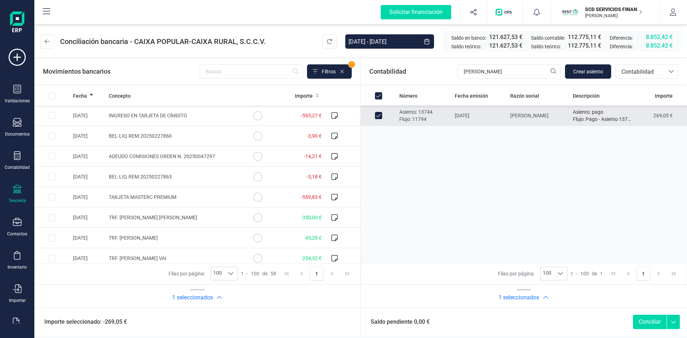
click at [653, 321] on button "Conciliar" at bounding box center [650, 322] width 34 height 14
checkbox input "false"
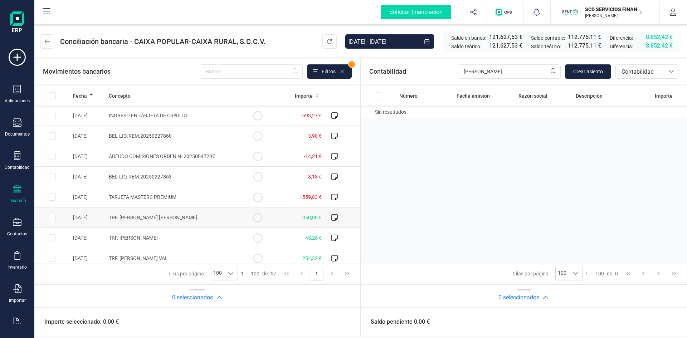
click at [51, 218] on input "Row Selected 6b1c438b-2249-4884-bc4a-ef02a9e9f6fe" at bounding box center [52, 217] width 7 height 7
checkbox input "true"
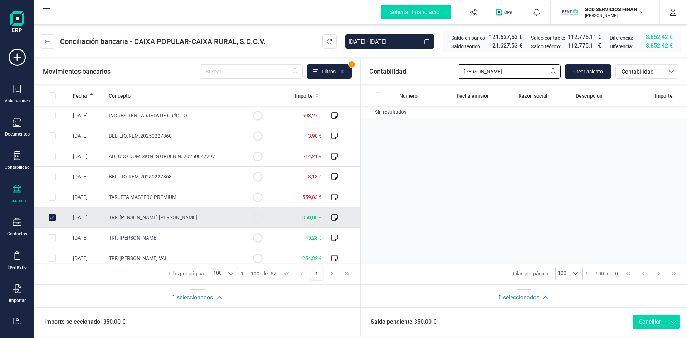
drag, startPoint x: 508, startPoint y: 70, endPoint x: 412, endPoint y: 73, distance: 96.2
click at [412, 73] on div "Contabilidad susana Crear asiento bancos.conciliacion.modal.headerAccounting ba…" at bounding box center [524, 72] width 326 height 26
type input "laca"
click at [634, 73] on span "Contabilidad" at bounding box center [639, 72] width 43 height 9
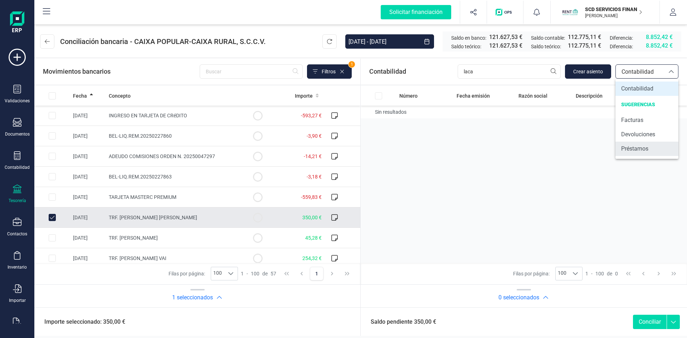
drag, startPoint x: 630, startPoint y: 149, endPoint x: 629, endPoint y: 145, distance: 3.7
click at [629, 149] on span "Préstamos" at bounding box center [634, 148] width 27 height 9
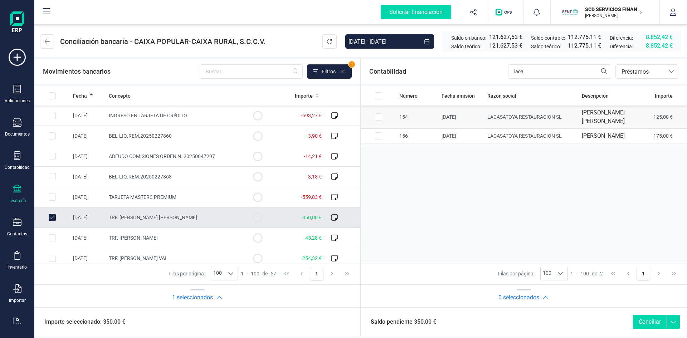
click at [378, 116] on input "Row Selected 6913d006-d99d-402a-b2e9-798ee33ca8c3" at bounding box center [378, 116] width 7 height 7
checkbox input "true"
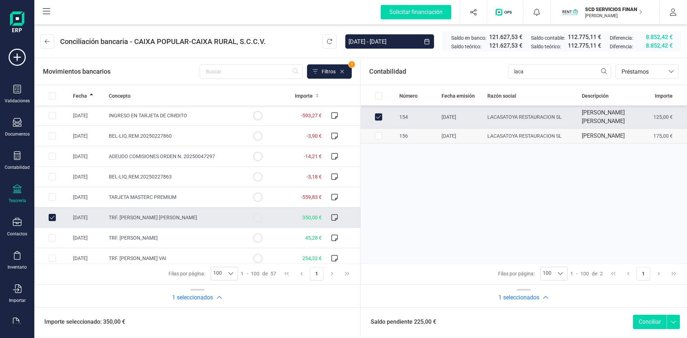
click at [377, 136] on input "Row Selected 7e6e328c-408b-41e6-8f4d-a3a96ec6963a" at bounding box center [378, 135] width 7 height 7
checkbox input "true"
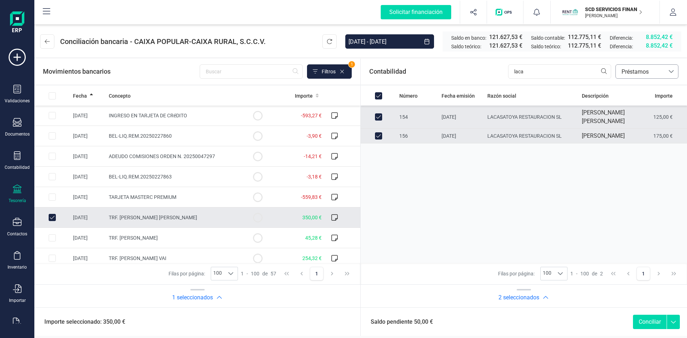
click at [670, 71] on icon at bounding box center [671, 72] width 6 height 6
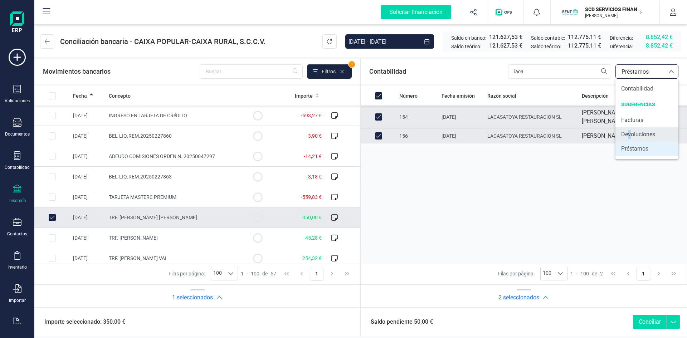
click at [629, 135] on span "Devoluciones" at bounding box center [638, 134] width 34 height 9
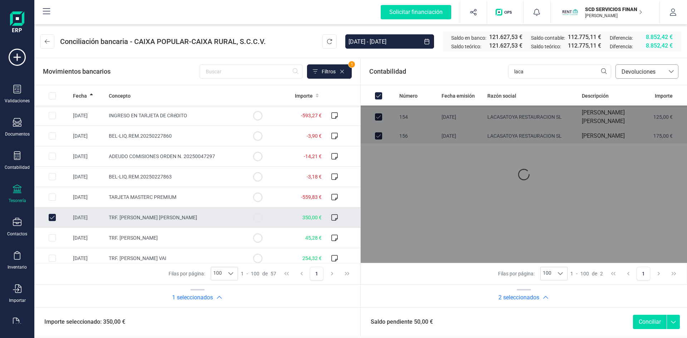
checkbox input "false"
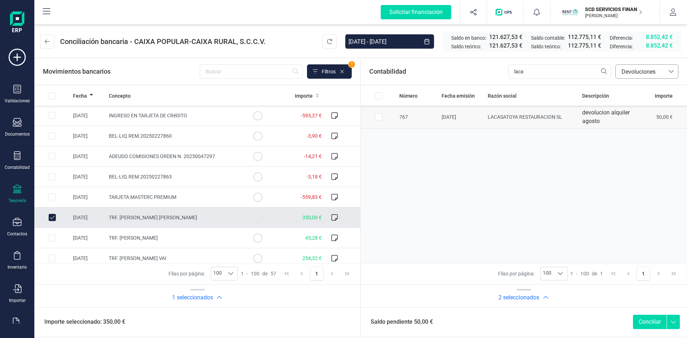
click at [376, 117] on input "Row Selected ef2bd573-6b67-4a03-be30-70e77582e3a5" at bounding box center [378, 116] width 7 height 7
checkbox input "true"
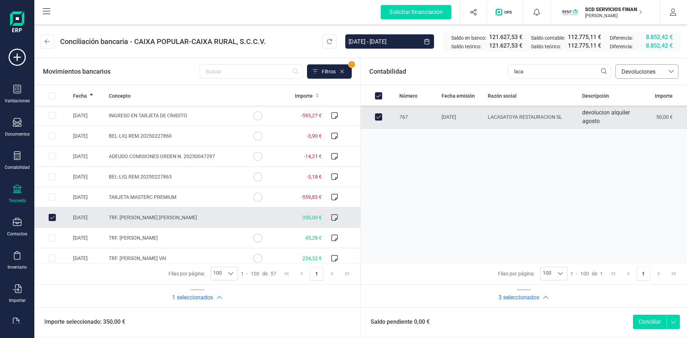
click at [643, 320] on button "Conciliar" at bounding box center [650, 322] width 34 height 14
checkbox input "false"
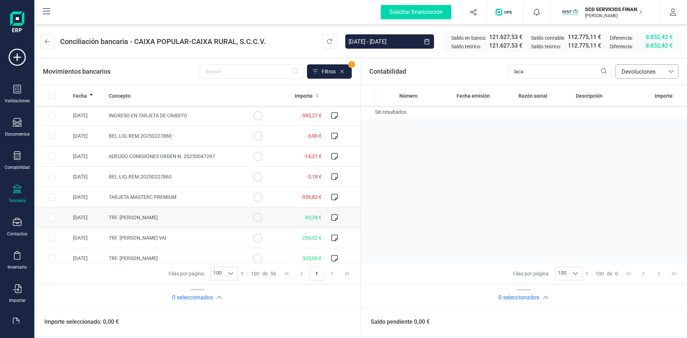
click at [50, 217] on input "Row Selected 707b0a4a-6319-4b3e-a525-2c43dd468d4a" at bounding box center [52, 217] width 7 height 7
checkbox input "true"
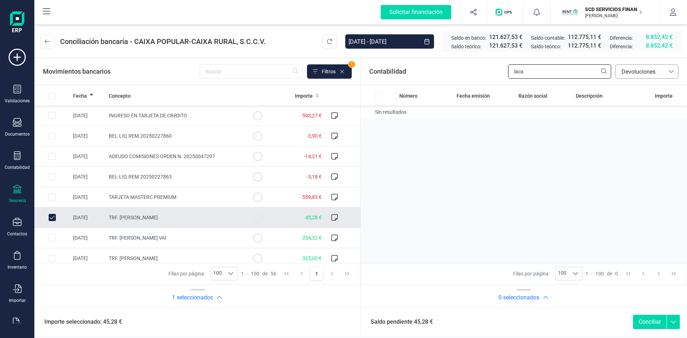
drag, startPoint x: 510, startPoint y: 72, endPoint x: 473, endPoint y: 75, distance: 36.9
click at [473, 74] on div "Contabilidad laca bancos.conciliacion.modal.headerDev bancos.conciliacion.modal…" at bounding box center [524, 72] width 326 height 26
type input "luis mos"
click at [642, 72] on span "Devoluciones" at bounding box center [639, 72] width 43 height 9
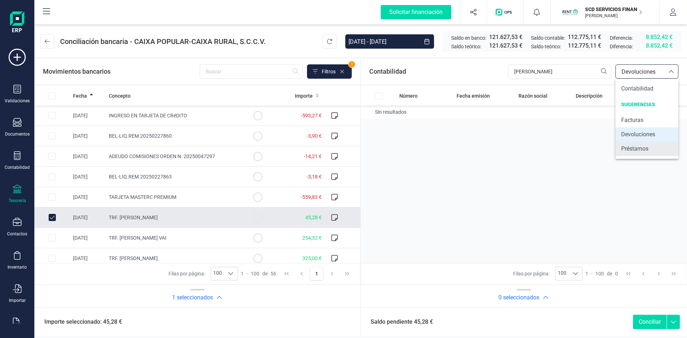
click at [633, 148] on span "Préstamos" at bounding box center [634, 148] width 27 height 9
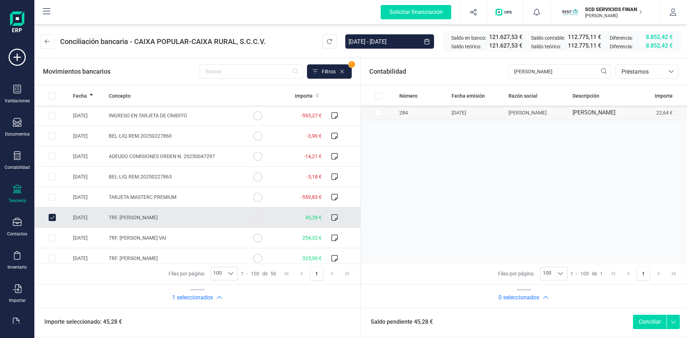
click at [379, 116] on input "Row Selected aef64ced-4459-4abf-8cf3-7b40c8536a6f" at bounding box center [378, 112] width 7 height 7
checkbox input "true"
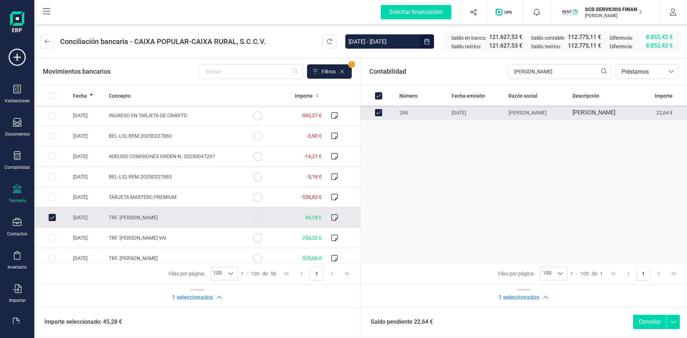
click at [424, 41] on icon "Choose Date" at bounding box center [427, 42] width 6 height 6
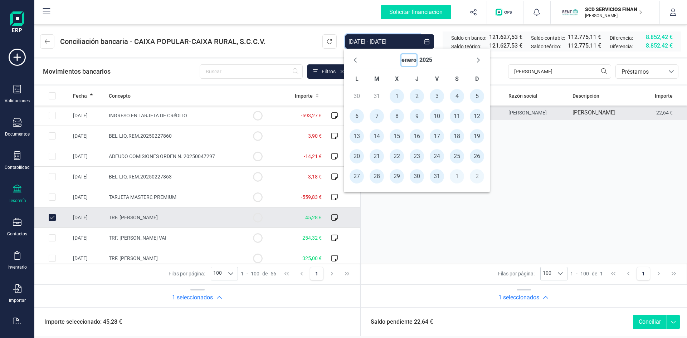
click at [412, 60] on button "enero" at bounding box center [408, 59] width 15 height 11
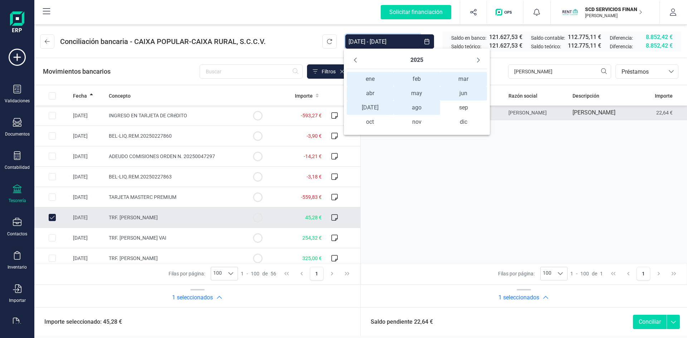
click at [364, 76] on span "ene ene" at bounding box center [370, 79] width 47 height 14
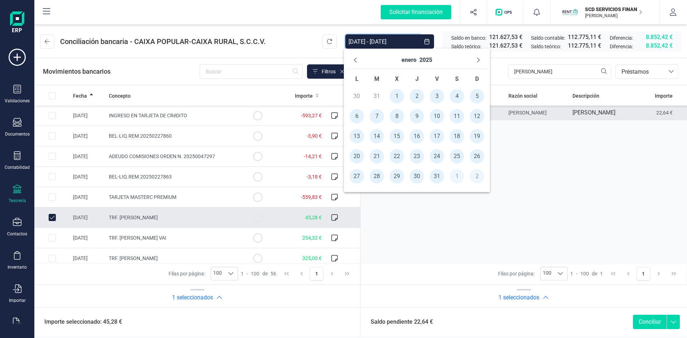
click at [393, 95] on span "1" at bounding box center [396, 96] width 14 height 14
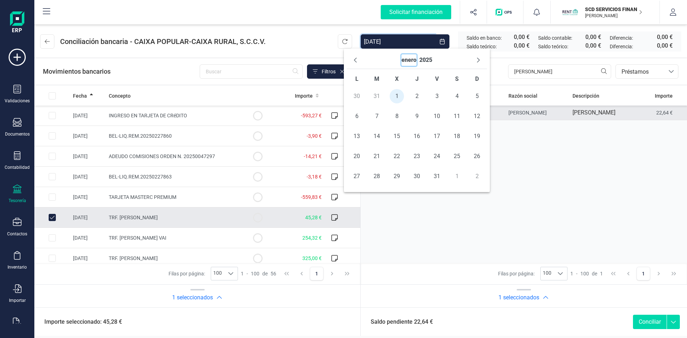
click at [410, 59] on button "enero" at bounding box center [408, 59] width 15 height 11
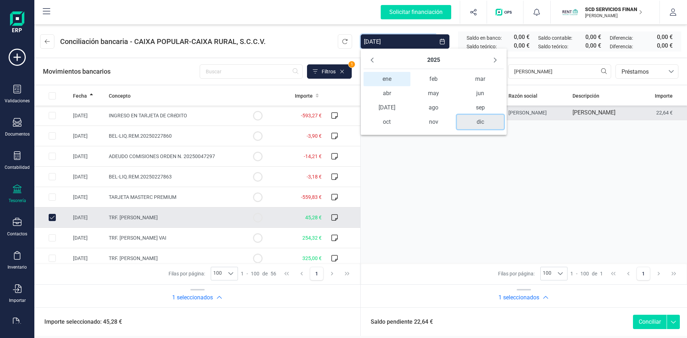
click at [479, 122] on span "dic" at bounding box center [480, 122] width 47 height 14
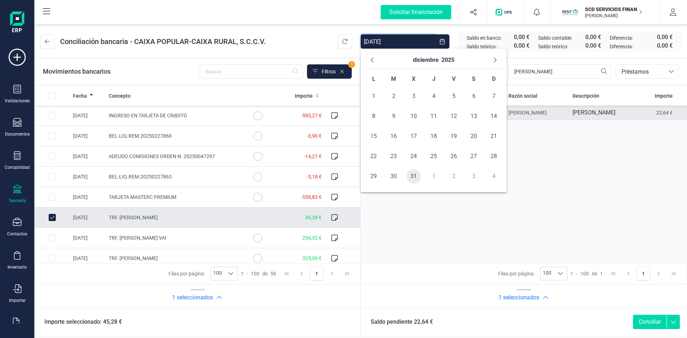
click at [408, 178] on span "31" at bounding box center [413, 176] width 14 height 14
type input "01/01/2025 - 31/12/2025"
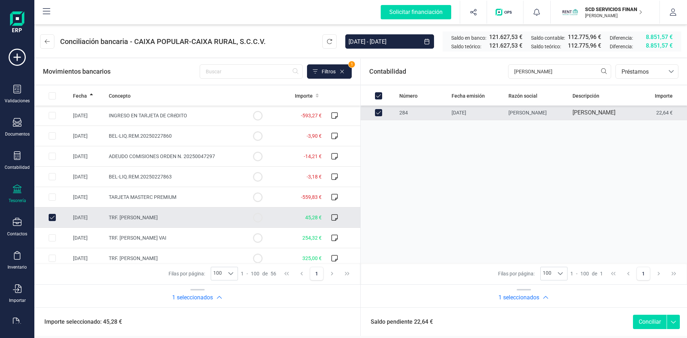
click at [376, 116] on input "Row Unselected aef64ced-4459-4abf-8cf3-7b40c8536a6f" at bounding box center [378, 112] width 7 height 7
checkbox input "false"
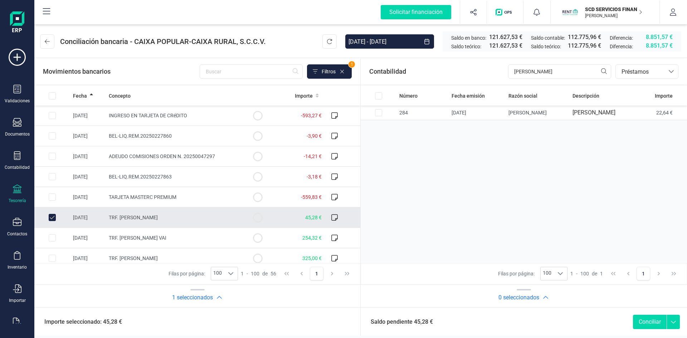
click at [672, 70] on icon at bounding box center [671, 72] width 6 height 6
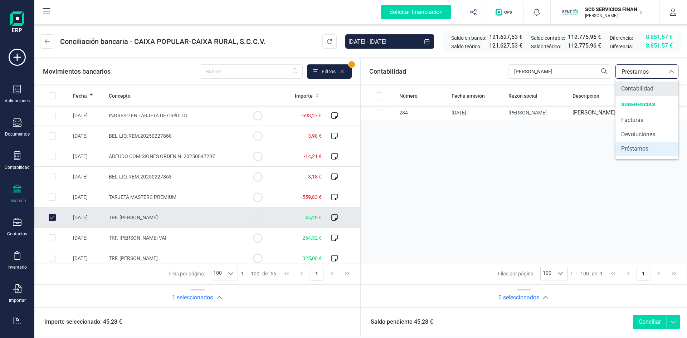
click at [638, 90] on span "Contabilidad" at bounding box center [637, 88] width 32 height 9
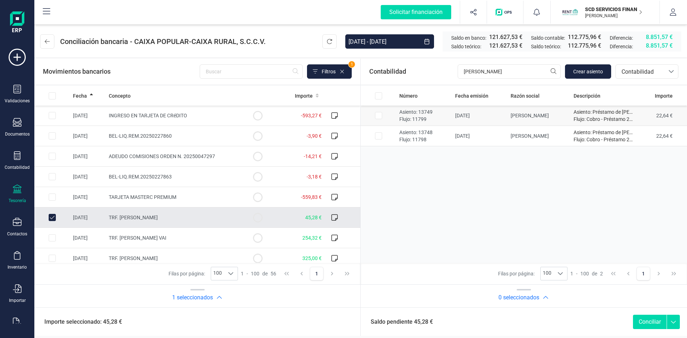
click at [379, 114] on input "Row Selected cb2f3a2f-60d8-4886-89ee-d61898b16ab0" at bounding box center [378, 115] width 7 height 7
checkbox input "true"
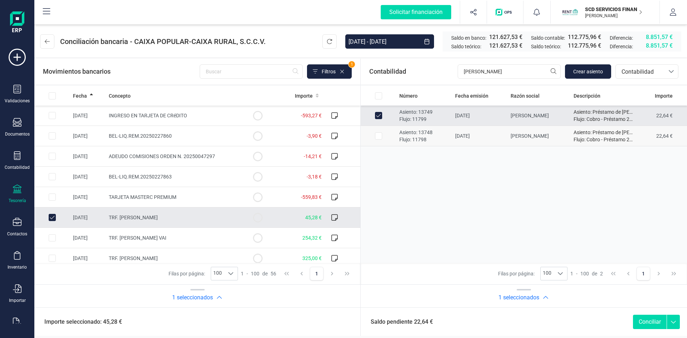
click at [377, 138] on input "Row Selected 45c2a4ca-0966-4460-a828-ea167f494f5b" at bounding box center [378, 135] width 7 height 7
checkbox input "true"
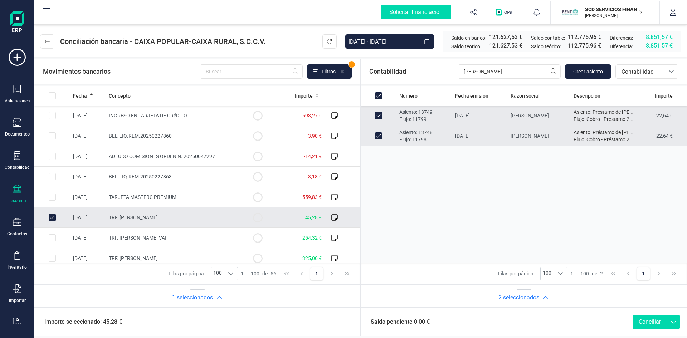
click at [648, 318] on button "Conciliar" at bounding box center [650, 322] width 34 height 14
checkbox input "false"
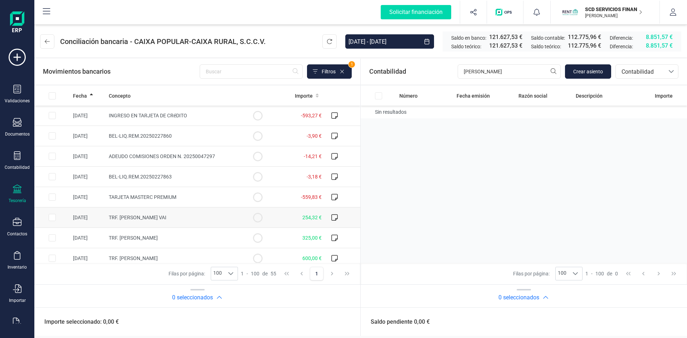
click at [54, 217] on input "Row Selected 5aef4baa-d049-4057-b897-4adb801eeb08" at bounding box center [52, 217] width 7 height 7
checkbox input "true"
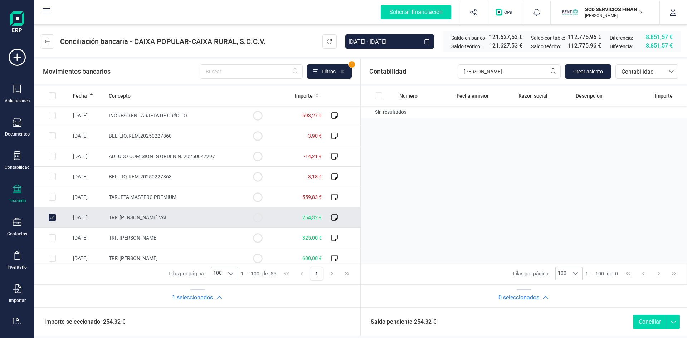
click at [670, 71] on icon at bounding box center [671, 72] width 6 height 6
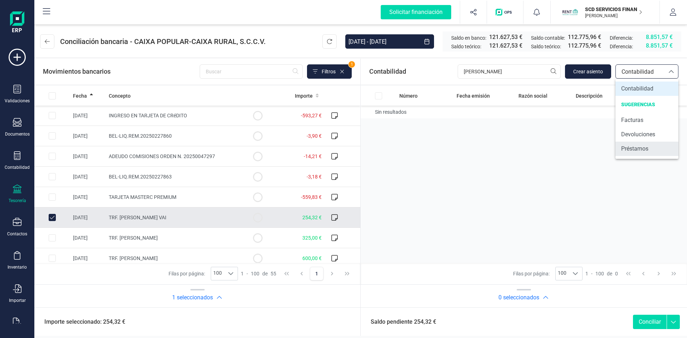
click at [641, 148] on span "Préstamos" at bounding box center [634, 148] width 27 height 9
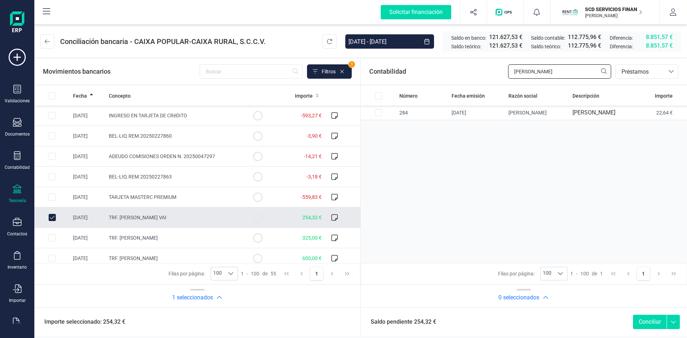
drag, startPoint x: 545, startPoint y: 71, endPoint x: 468, endPoint y: 74, distance: 77.7
click at [479, 74] on div "Contabilidad luis mos bancos.conciliacion.modal.headerLoan bancos.conciliacion.…" at bounding box center [524, 72] width 326 height 26
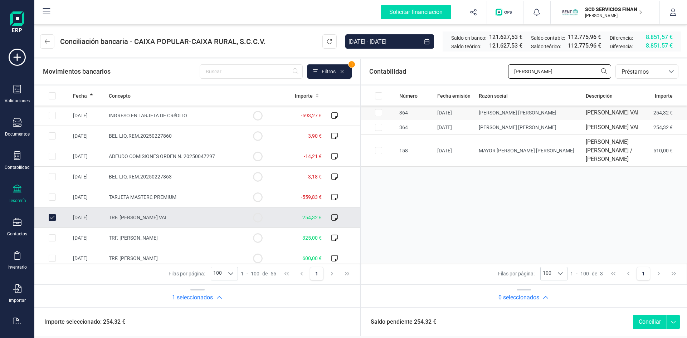
type input "MARTINEZ D"
click at [378, 115] on input "Row Selected ceeac7f5-e4c1-44a8-8aee-a46458f9578e" at bounding box center [378, 112] width 7 height 7
checkbox input "true"
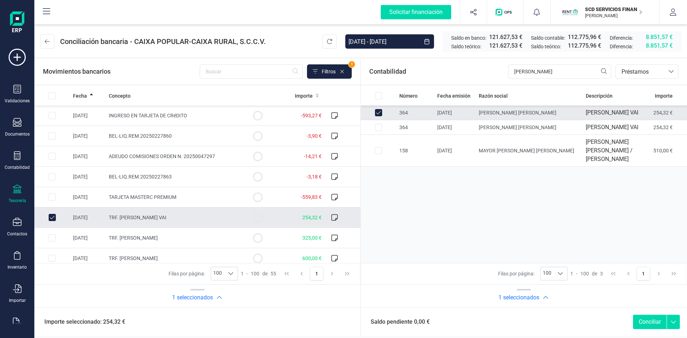
click at [643, 323] on button "Conciliar" at bounding box center [650, 322] width 34 height 14
checkbox input "false"
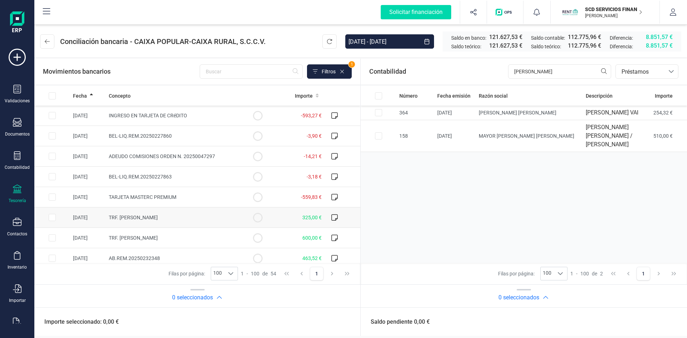
click at [50, 217] on input "Row Selected d1c8b573-c70e-44ab-a5a3-ae1b4f167cbf" at bounding box center [52, 217] width 7 height 7
checkbox input "true"
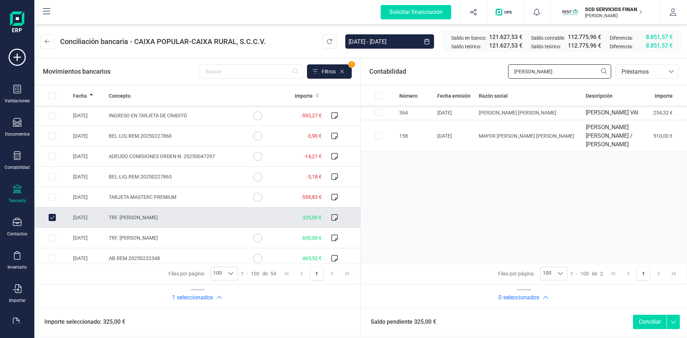
drag, startPoint x: 559, startPoint y: 71, endPoint x: 441, endPoint y: 69, distance: 118.8
click at [445, 69] on div "Contabilidad MARTINEZ D bancos.conciliacion.modal.headerLoan bancos.conciliacio…" at bounding box center [524, 72] width 326 height 26
type input "EVA VE"
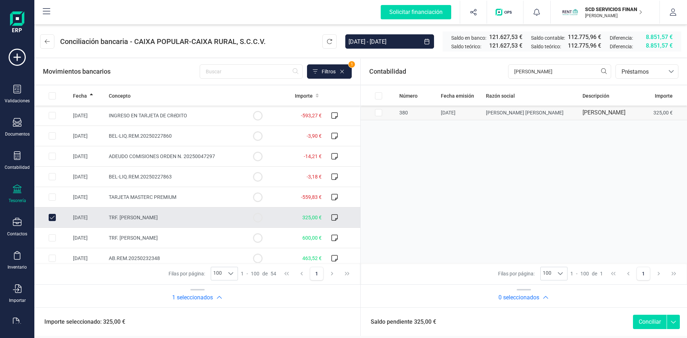
click at [376, 112] on input "Row Selected fcd72739-185c-4f7c-b6f9-487f4056dfdc" at bounding box center [378, 112] width 7 height 7
checkbox input "true"
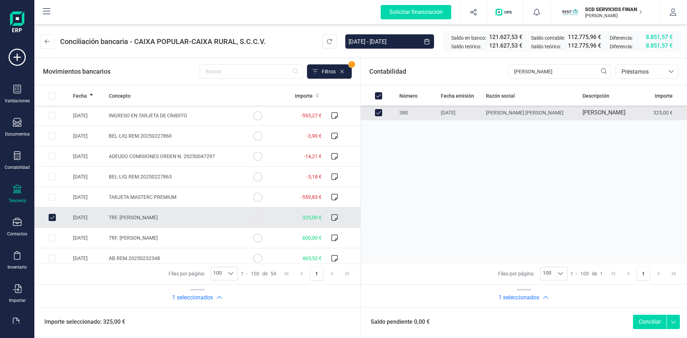
click at [653, 323] on button "Conciliar" at bounding box center [650, 322] width 34 height 14
checkbox input "false"
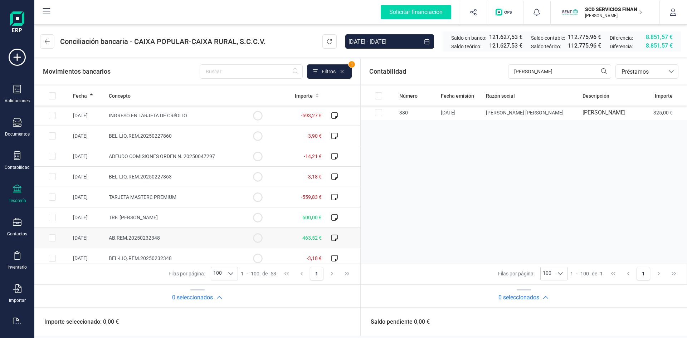
click at [52, 237] on input "Row Selected f1f35ed8-8f22-4319-86a2-7bb365e7f3e3" at bounding box center [52, 237] width 7 height 7
checkbox input "true"
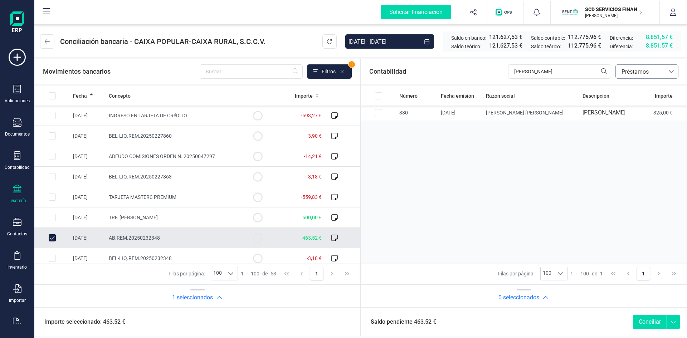
click at [651, 71] on span "Préstamos" at bounding box center [639, 72] width 43 height 9
click at [634, 89] on span "Contabilidad" at bounding box center [637, 88] width 32 height 9
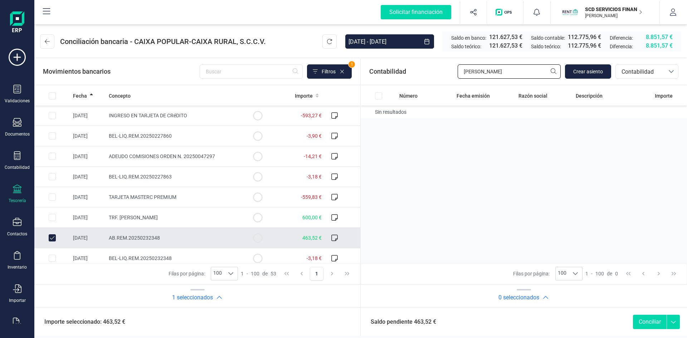
drag, startPoint x: 517, startPoint y: 69, endPoint x: 383, endPoint y: 79, distance: 134.5
click at [386, 79] on div "Contabilidad EVA VE Crear asiento bancos.conciliacion.modal.headerAccounting ba…" at bounding box center [524, 72] width 326 height 26
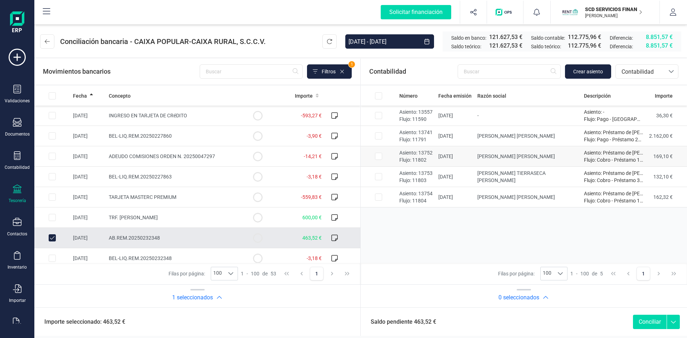
click at [377, 155] on input "Row Selected d0ff9708-98fe-4ba3-bb5d-ec2339c05eb0" at bounding box center [378, 156] width 7 height 7
checkbox input "true"
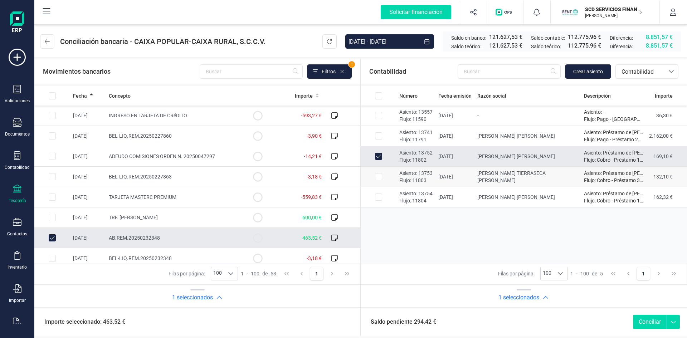
click at [379, 177] on input "Row Selected 0155ed82-475e-4816-a83a-bca3dec97e81" at bounding box center [378, 176] width 7 height 7
checkbox input "true"
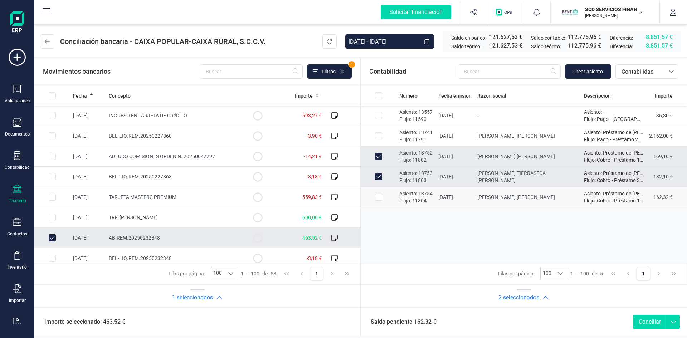
click at [379, 197] on input "Row Selected 4289fcb6-7172-41b3-9481-5e207b3f6bcb" at bounding box center [378, 196] width 7 height 7
checkbox input "true"
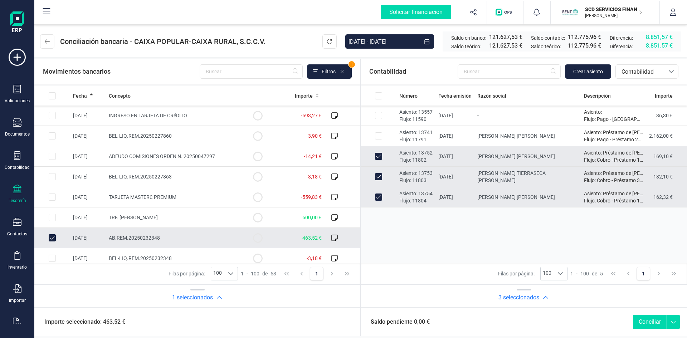
click at [643, 322] on button "Conciliar" at bounding box center [650, 322] width 34 height 14
checkbox input "false"
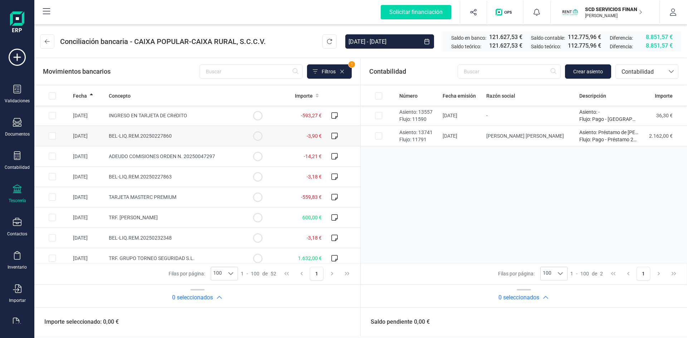
click at [51, 135] on input "Row Selected 3b80b746-9285-40b5-b7a5-18e150597e1d" at bounding box center [52, 135] width 7 height 7
checkbox input "true"
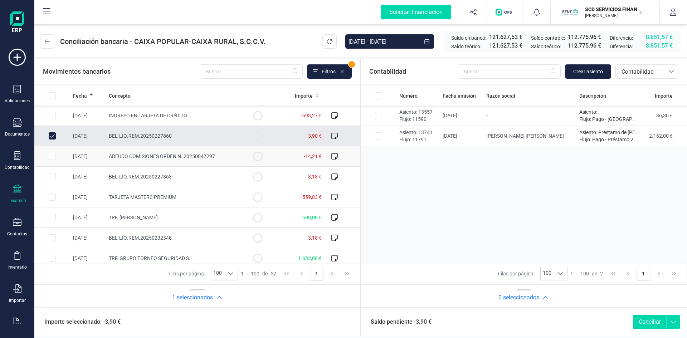
click at [52, 156] on input "Row Selected fdeb09ab-d990-42cd-aa56-3a7ef1630831" at bounding box center [52, 156] width 7 height 7
checkbox input "true"
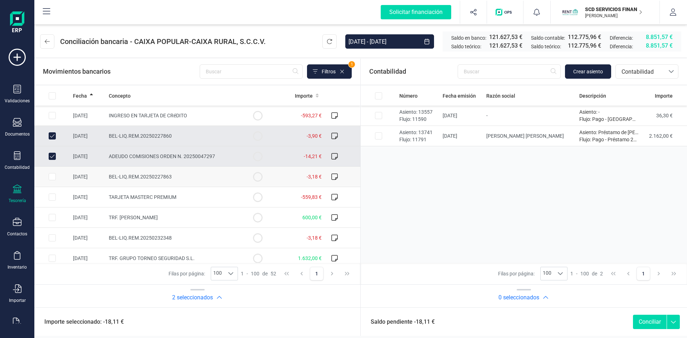
click at [52, 176] on input "Row Selected 8dffa9d1-f2bb-4e11-92bb-42b4a9b6758f" at bounding box center [52, 176] width 7 height 7
checkbox input "true"
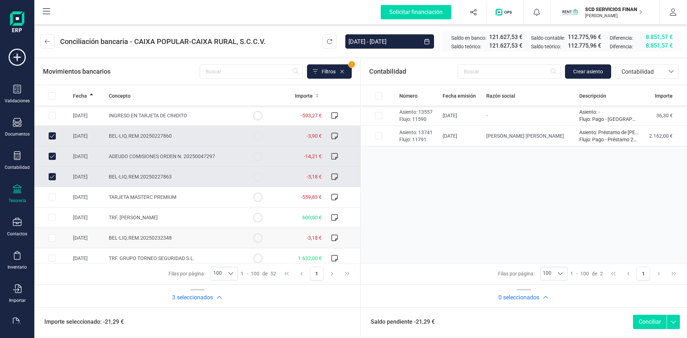
click at [52, 238] on input "Row Selected d46116c5-d67b-41ce-88f7-bb5b09eb051c" at bounding box center [52, 237] width 7 height 7
checkbox input "true"
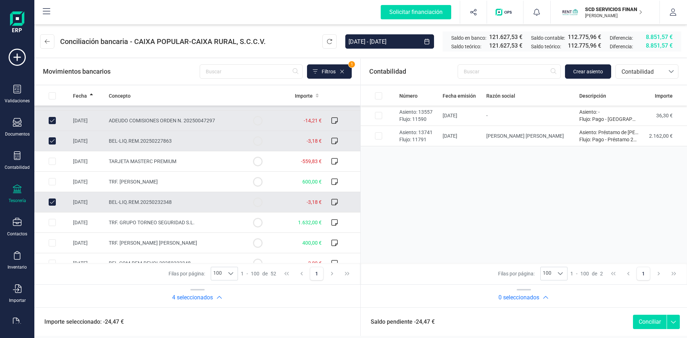
scroll to position [72, 0]
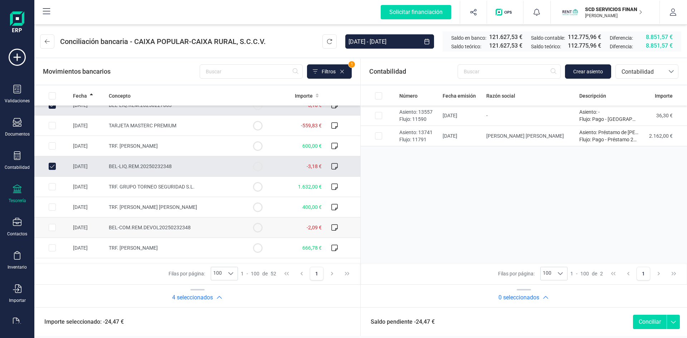
click at [49, 227] on input "Row Selected 43e21dd3-28d8-4772-9c25-361ad28b74d9" at bounding box center [52, 227] width 7 height 7
checkbox input "true"
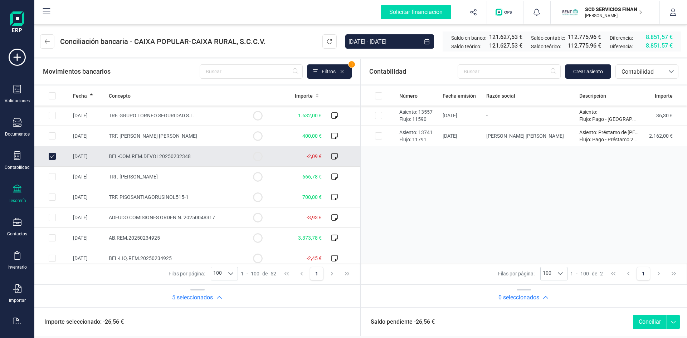
scroll to position [143, 0]
click at [52, 215] on input "Row Selected e495c317-fb82-47b7-8cef-9002b33273e6" at bounding box center [52, 217] width 7 height 7
checkbox input "true"
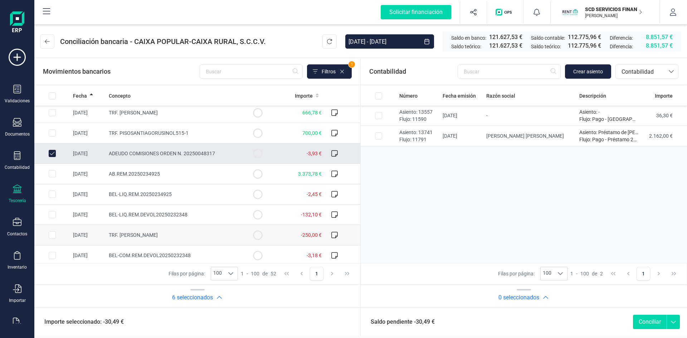
scroll to position [215, 0]
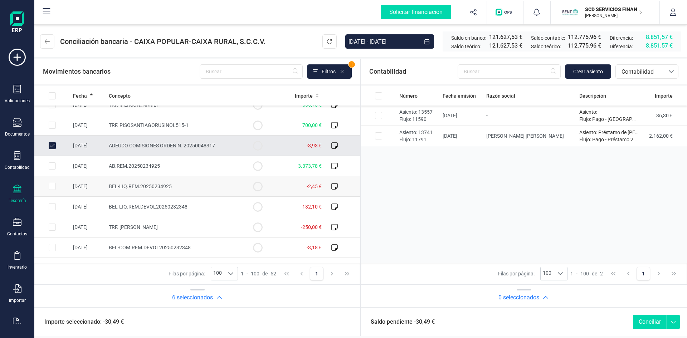
click at [52, 187] on input "Row Selected ffc7fe91-b26d-42b1-bd84-a8713529c262" at bounding box center [52, 186] width 7 height 7
checkbox input "true"
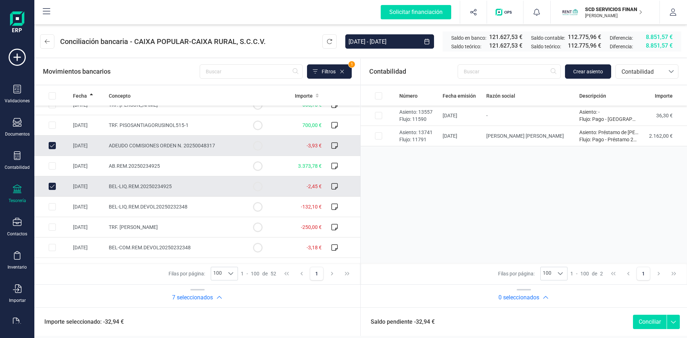
scroll to position [250, 0]
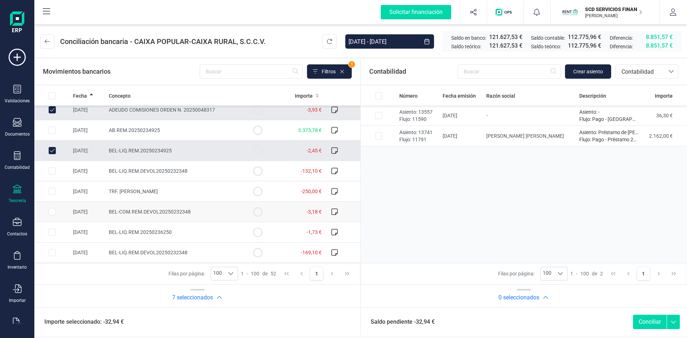
click at [52, 211] on input "Row Selected cf277541-e9a7-4b26-b18a-2c68dbf96aae" at bounding box center [52, 211] width 7 height 7
checkbox input "true"
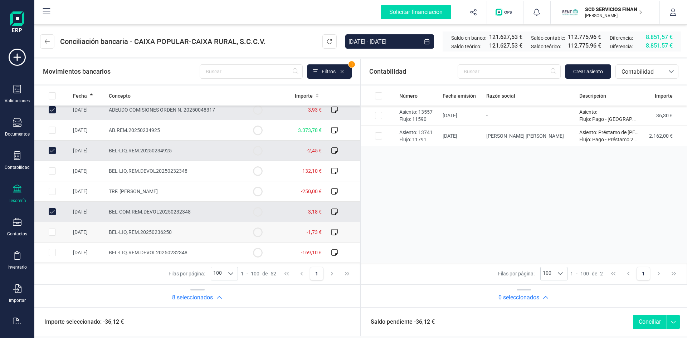
click at [53, 231] on input "Row Selected 2cddb5a0-c36d-4ade-9552-5f4a3abd91fb" at bounding box center [52, 232] width 7 height 7
checkbox input "true"
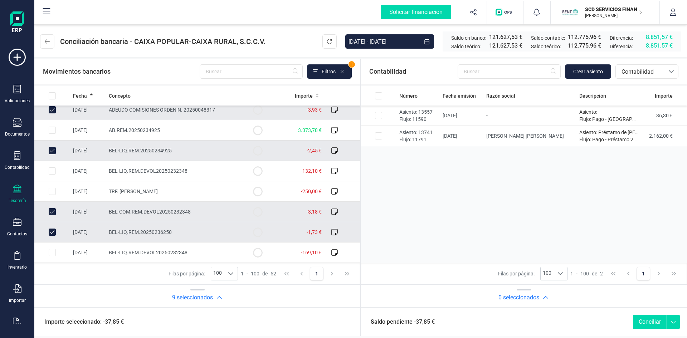
scroll to position [286, 0]
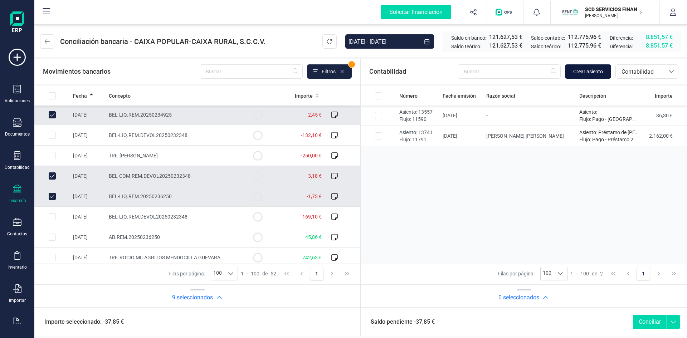
click at [578, 73] on span "Crear asiento" at bounding box center [588, 71] width 30 height 7
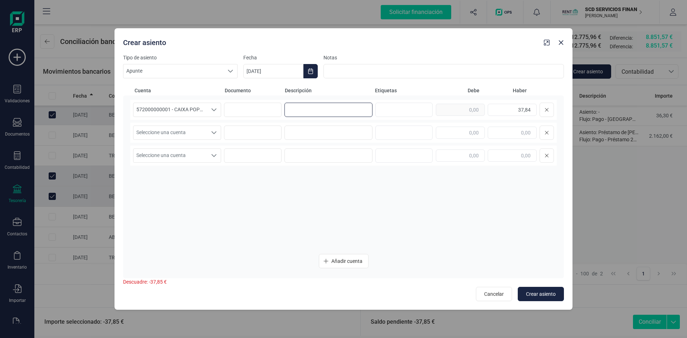
click at [300, 109] on input at bounding box center [328, 110] width 88 height 14
type input "comisiones bancarias"
click at [214, 132] on icon "Seleccione una cuenta" at bounding box center [214, 133] width 6 height 6
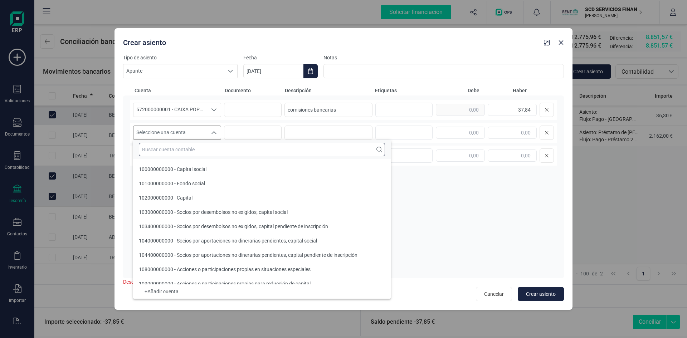
click at [185, 151] on input "text" at bounding box center [262, 150] width 246 height 14
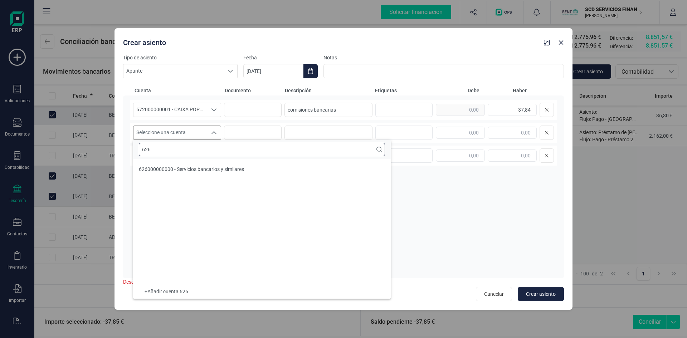
scroll to position [0, 0]
type input "6260"
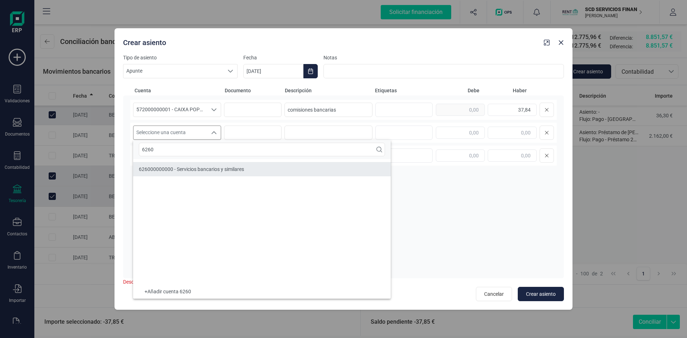
click at [160, 172] on span "626000000000 - Servicios bancarios y similares" at bounding box center [191, 169] width 105 height 6
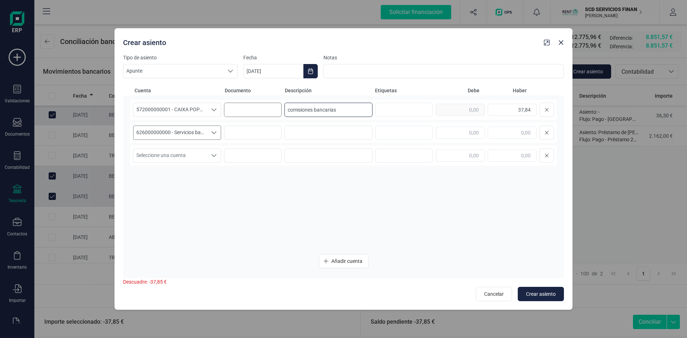
drag, startPoint x: 340, startPoint y: 110, endPoint x: 243, endPoint y: 107, distance: 97.7
click at [243, 107] on div "572000000001 - CAIXA POPULAR-CAIXA RURAL, S.C.C.V. 572000000001 - CAIXA POPULAR…" at bounding box center [343, 110] width 426 height 20
click at [352, 133] on input at bounding box center [328, 133] width 88 height 14
paste input "comisiones bancarias"
type input "comisiones bancarias"
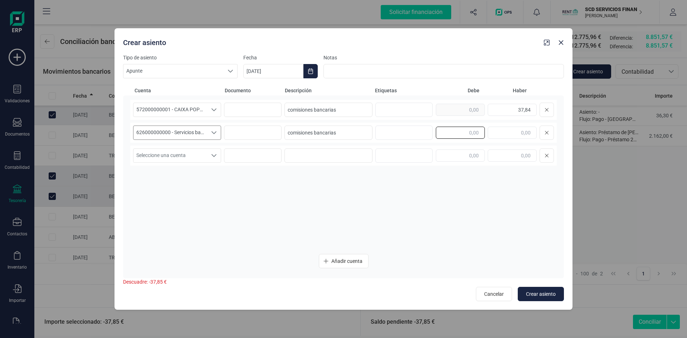
click at [446, 132] on input "text" at bounding box center [460, 133] width 49 height 12
type input "37,84"
click at [540, 290] on span "Crear asiento" at bounding box center [541, 293] width 30 height 7
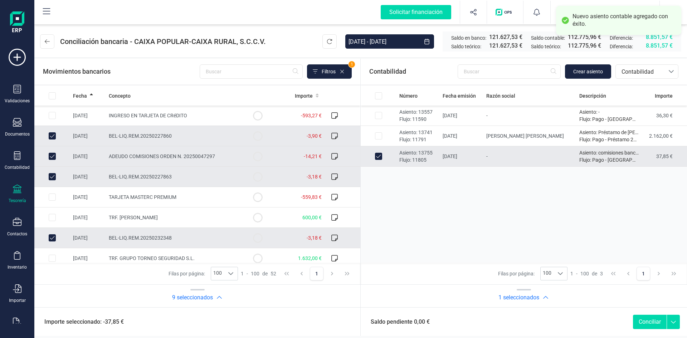
click at [644, 320] on button "Conciliar" at bounding box center [650, 322] width 34 height 14
checkbox input "false"
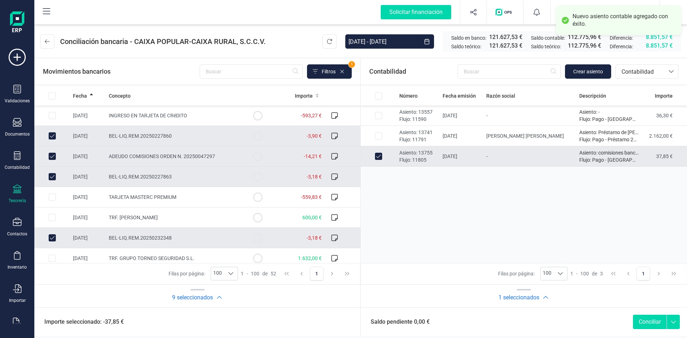
checkbox input "false"
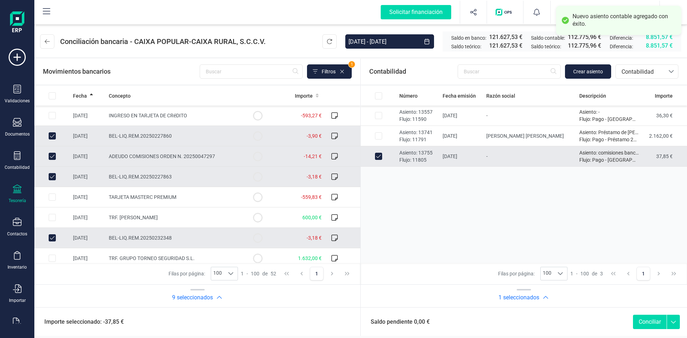
checkbox input "false"
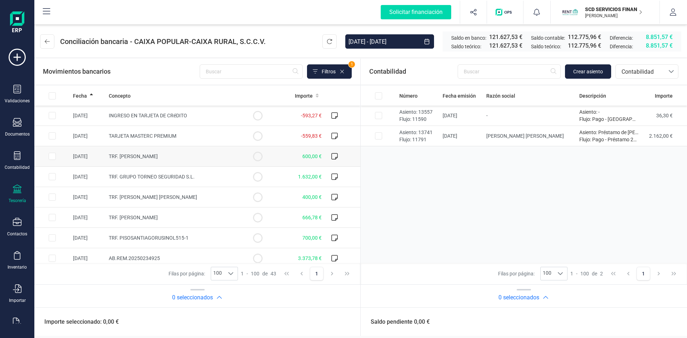
click at [52, 155] on input "Row Selected 0c03ffce-f73a-466c-9421-3d3c3e47bb5d" at bounding box center [52, 156] width 7 height 7
checkbox input "true"
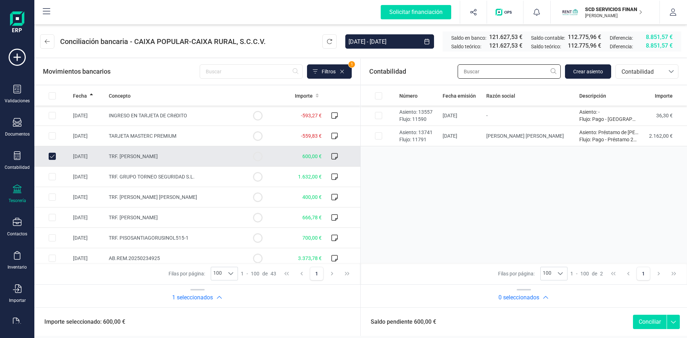
click at [493, 72] on input "text" at bounding box center [508, 71] width 103 height 14
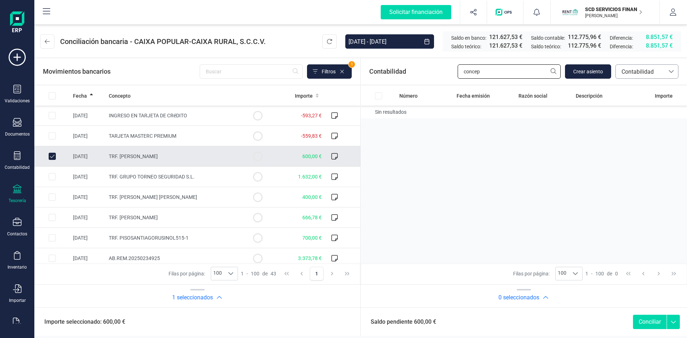
type input "concep"
click at [628, 73] on span "Contabilidad" at bounding box center [639, 72] width 43 height 9
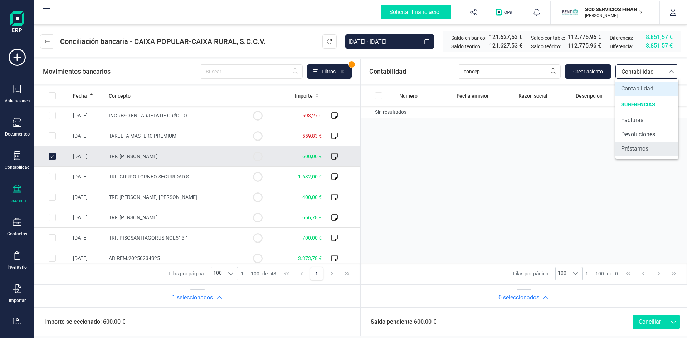
click at [627, 149] on span "Préstamos" at bounding box center [634, 148] width 27 height 9
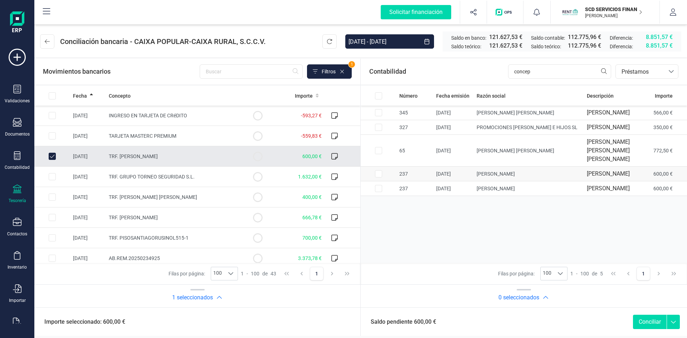
click at [377, 177] on input "Row Selected 6a4d41f1-9e18-4a67-abe1-fb06d180f4b6" at bounding box center [378, 173] width 7 height 7
checkbox input "true"
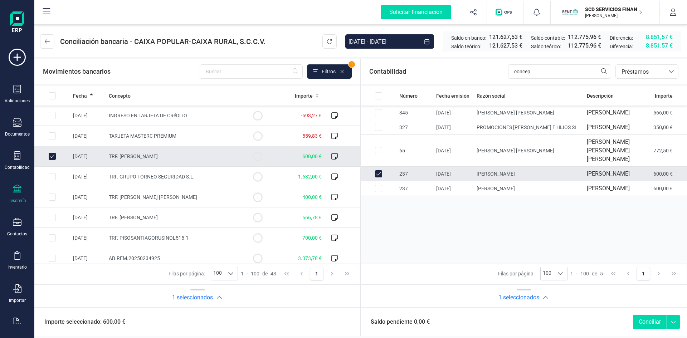
click at [645, 323] on button "Conciliar" at bounding box center [650, 322] width 34 height 14
checkbox input "false"
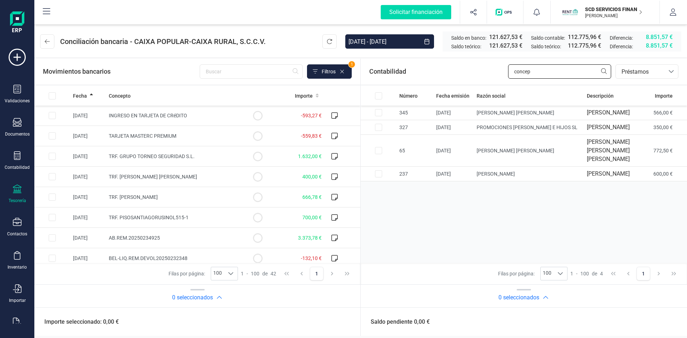
drag, startPoint x: 568, startPoint y: 72, endPoint x: 414, endPoint y: 77, distance: 154.2
click at [418, 77] on div "Contabilidad concep bancos.conciliacion.modal.headerLoan bancos.conciliacion.mo…" at bounding box center [524, 72] width 326 height 26
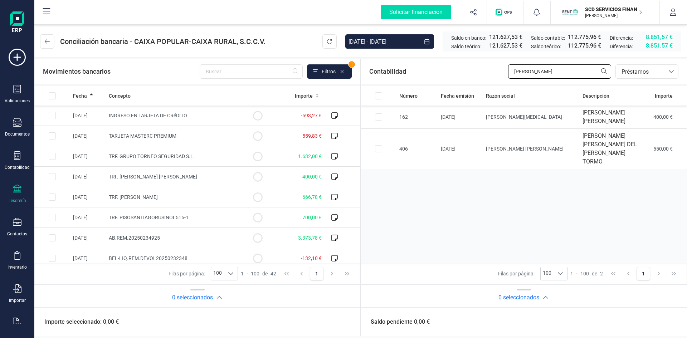
type input "pilar"
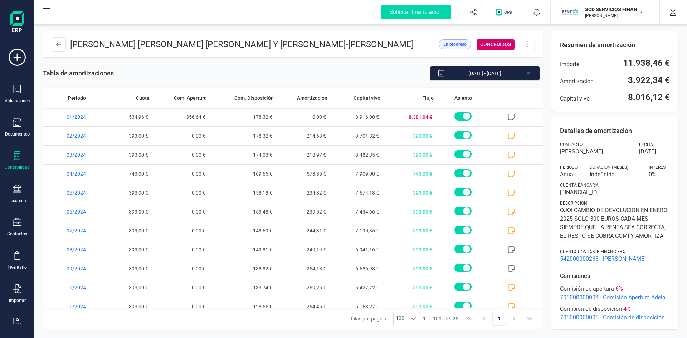
click at [23, 164] on div "Contabilidad" at bounding box center [17, 160] width 29 height 19
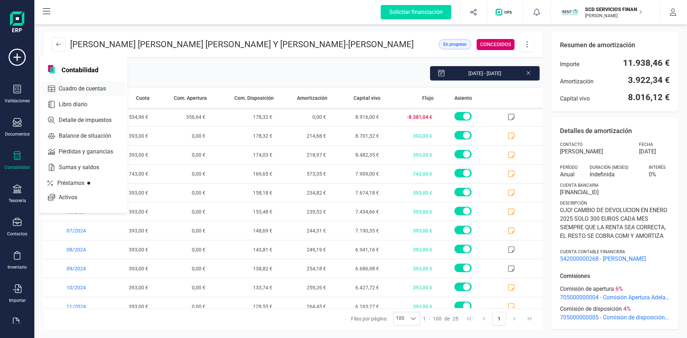
click at [74, 88] on span "Cuadro de cuentas" at bounding box center [87, 88] width 63 height 9
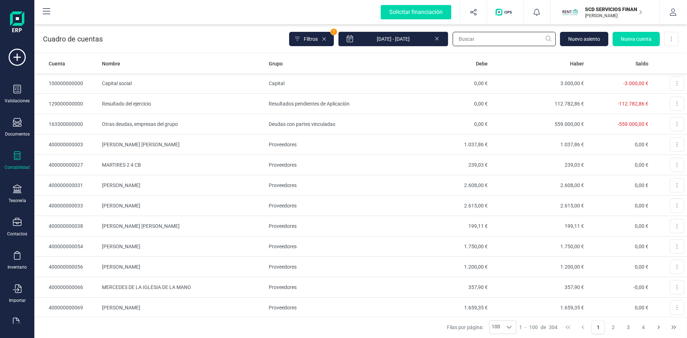
click at [480, 40] on input "text" at bounding box center [503, 39] width 103 height 14
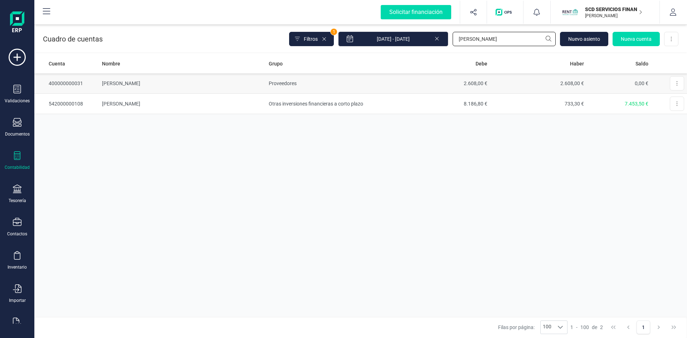
type input "[PERSON_NAME]"
click at [119, 85] on td "[PERSON_NAME]" at bounding box center [182, 83] width 166 height 20
drag, startPoint x: 489, startPoint y: 36, endPoint x: 382, endPoint y: 38, distance: 107.7
click at [382, 38] on div "Filtros 1 [DATE] - [DATE] [PERSON_NAME][GEOGRAPHIC_DATA] Nueva cuenta Descargar…" at bounding box center [483, 38] width 389 height 15
type input "GOO"
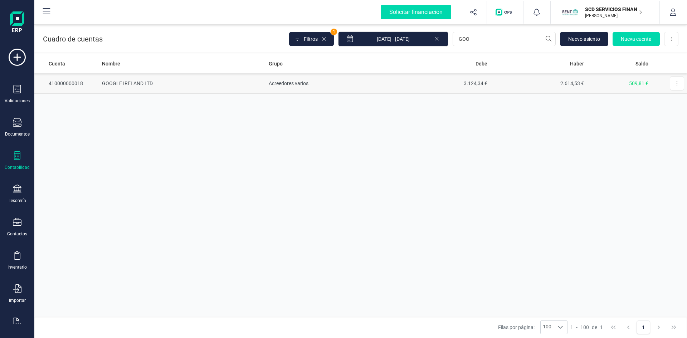
click at [123, 83] on td "GOOGLE IRELAND LTD" at bounding box center [182, 83] width 166 height 20
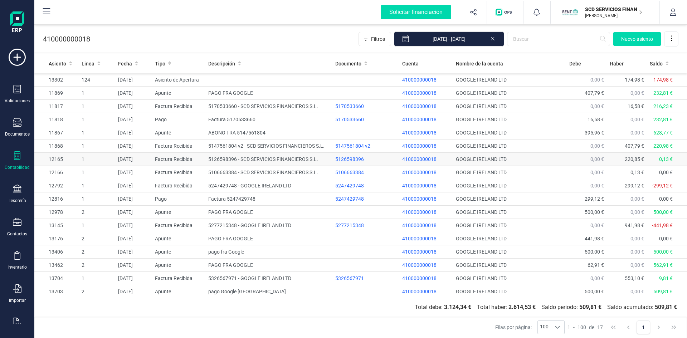
scroll to position [1, 0]
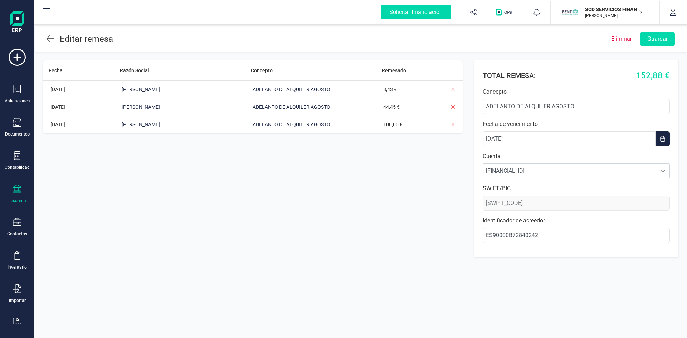
click at [13, 192] on icon at bounding box center [17, 189] width 9 height 9
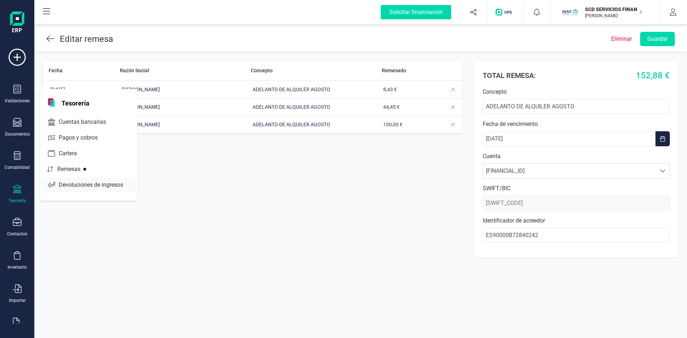
click at [75, 182] on span "Devoluciones de ingresos" at bounding box center [96, 185] width 80 height 9
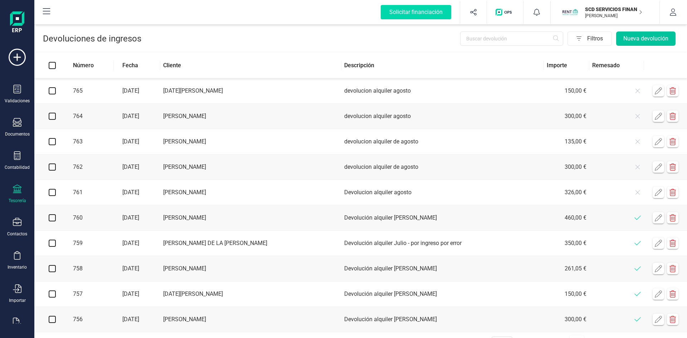
click at [626, 39] on button "Nueva devolución" at bounding box center [645, 38] width 59 height 14
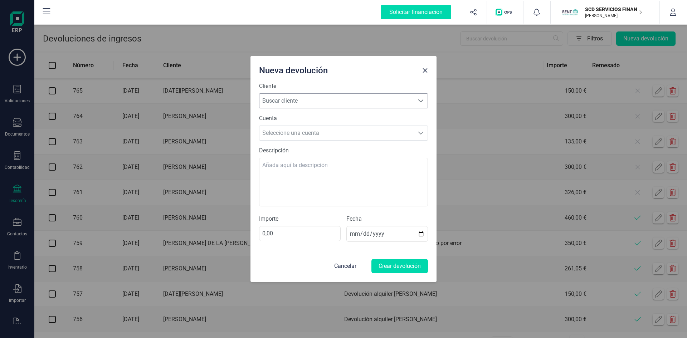
click at [330, 101] on span "Buscar cliente" at bounding box center [336, 101] width 155 height 14
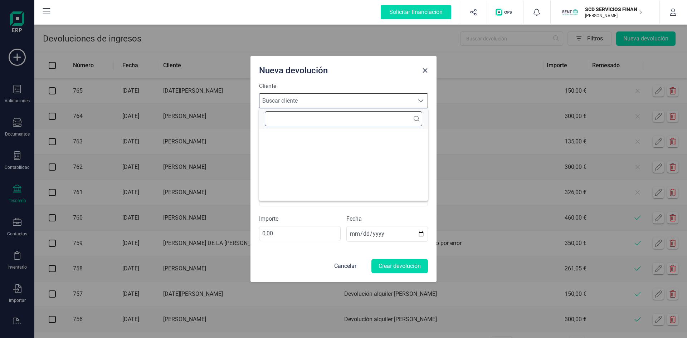
scroll to position [4, 31]
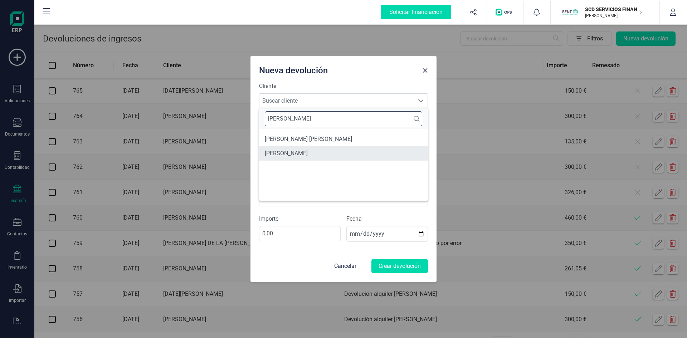
type input "[PERSON_NAME]"
click at [305, 148] on li "[PERSON_NAME]" at bounding box center [343, 153] width 169 height 14
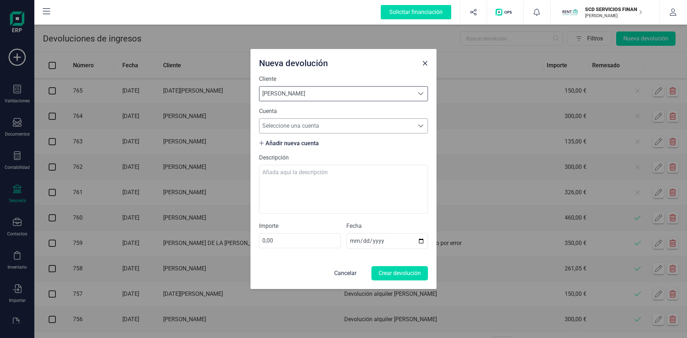
click at [331, 123] on span "Seleccione una cuenta" at bounding box center [336, 126] width 155 height 14
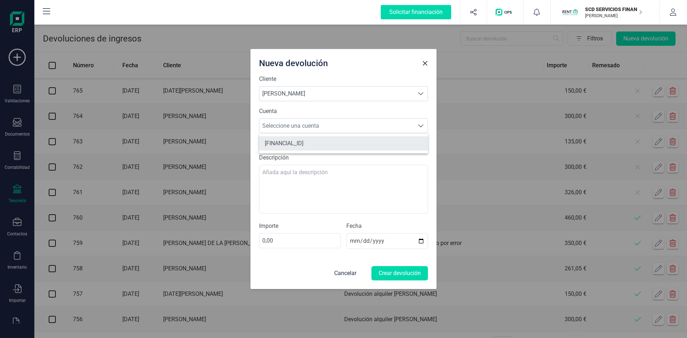
click at [320, 144] on li "[FINANCIAL_ID]" at bounding box center [343, 143] width 169 height 14
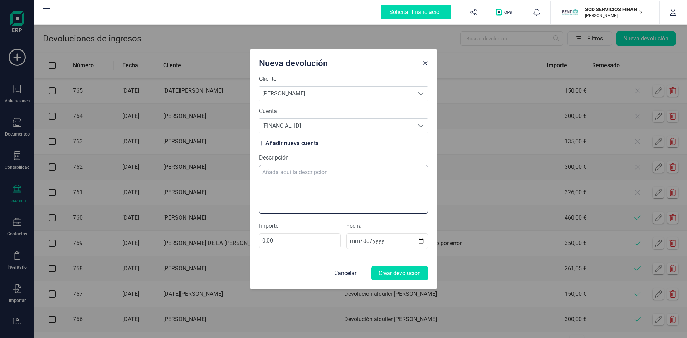
click at [299, 173] on textarea "Descripción" at bounding box center [343, 189] width 169 height 49
type textarea "devolución alquier agosto"
type input "269,05"
click at [349, 239] on input "[DATE]" at bounding box center [387, 241] width 82 height 16
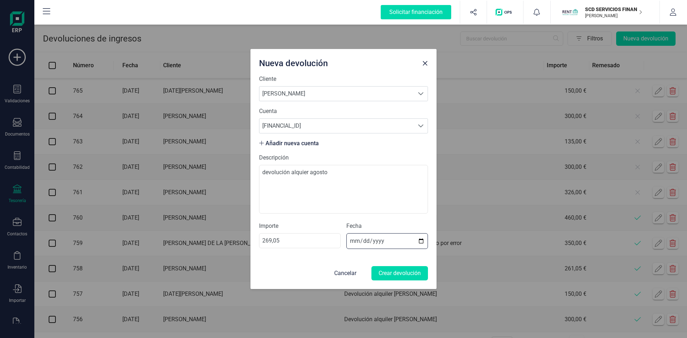
type input "[DATE]"
click at [406, 271] on button "Crear devolución" at bounding box center [399, 273] width 57 height 14
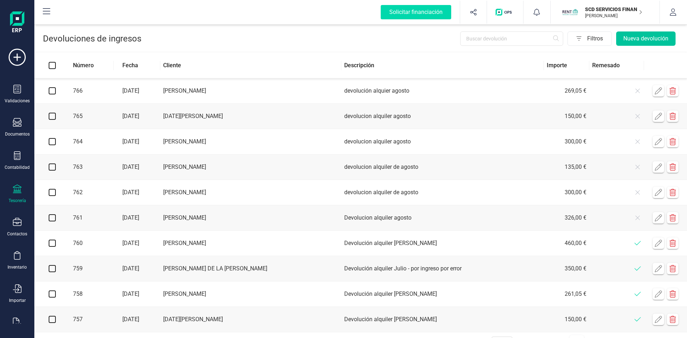
click at [636, 40] on button "Nueva devolución" at bounding box center [645, 38] width 59 height 14
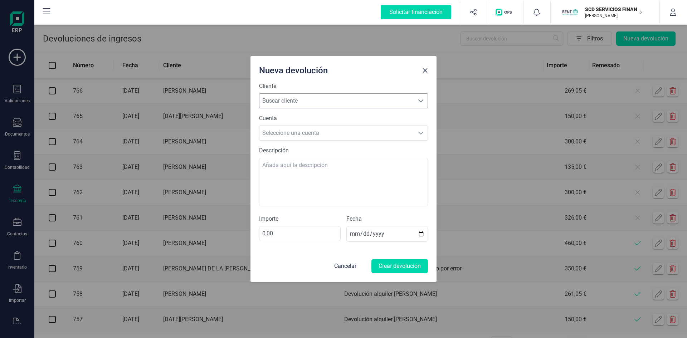
click at [375, 102] on span "Buscar cliente" at bounding box center [336, 101] width 155 height 14
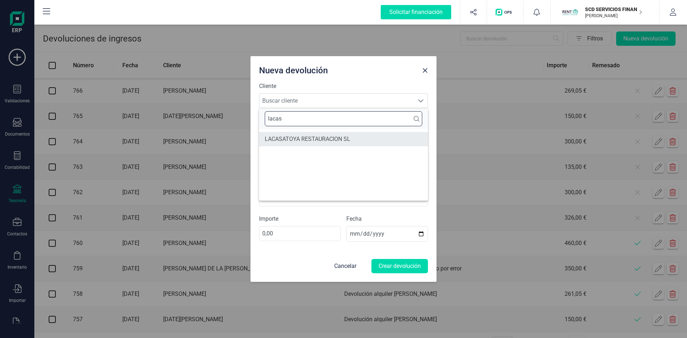
type input "lacas"
click at [319, 139] on li "LACASATOYA RESTAURACION SL" at bounding box center [343, 139] width 169 height 14
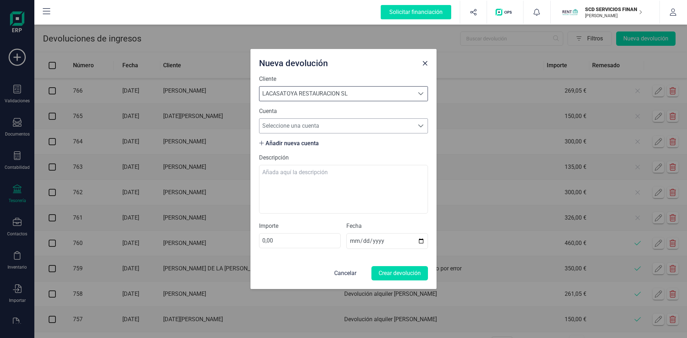
click at [302, 125] on span "Seleccione una cuenta" at bounding box center [336, 126] width 155 height 14
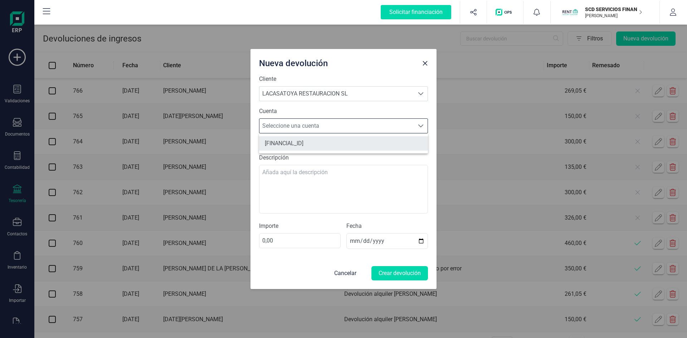
click at [307, 143] on li "[FINANCIAL_ID]" at bounding box center [343, 143] width 169 height 14
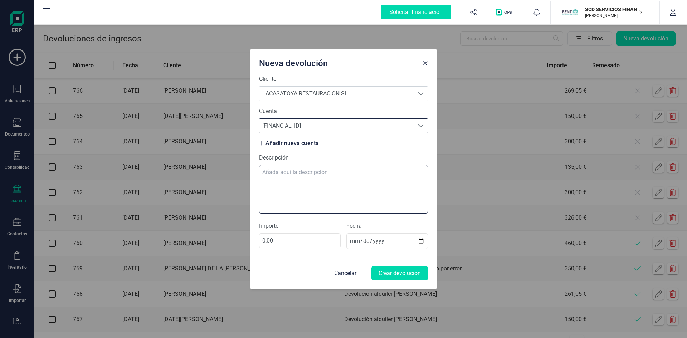
click at [290, 170] on textarea "Descripción" at bounding box center [343, 189] width 169 height 49
type textarea "devolucion alquiler agosto"
click at [284, 240] on input "0,00" at bounding box center [300, 240] width 82 height 15
type input "50,00"
click at [400, 273] on button "Crear devolución" at bounding box center [399, 273] width 57 height 14
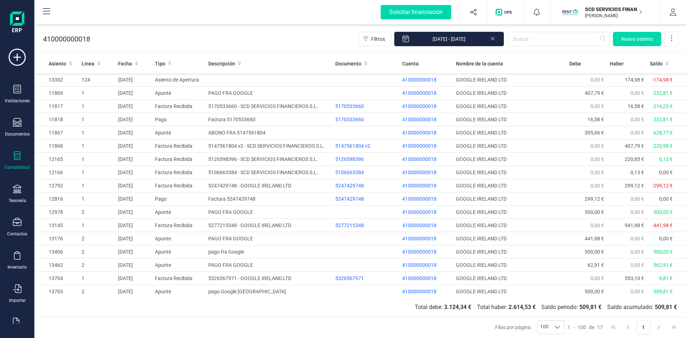
scroll to position [1, 0]
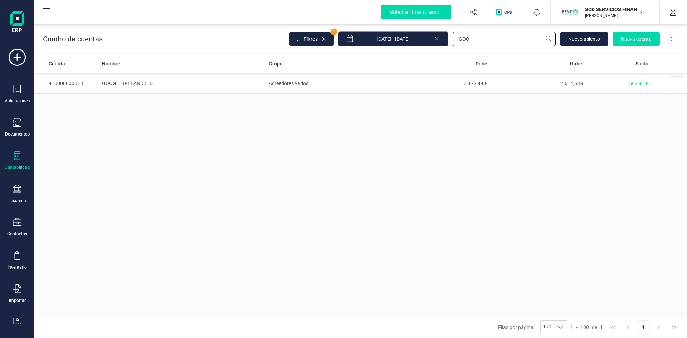
drag, startPoint x: 428, startPoint y: 40, endPoint x: 383, endPoint y: 43, distance: 45.2
click at [389, 43] on div "Filtros 1 [DATE] - [DATE] GOO [GEOGRAPHIC_DATA] Nueva cuenta Descargar Excel" at bounding box center [483, 38] width 389 height 15
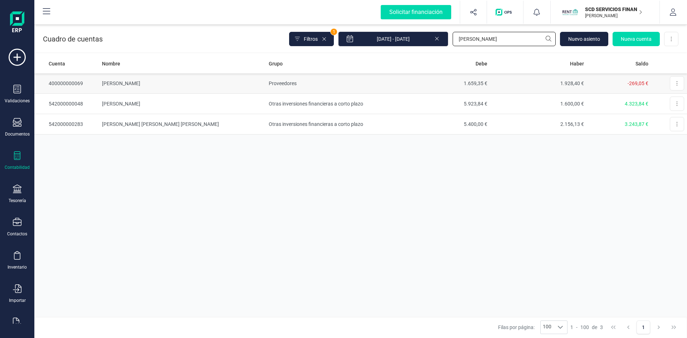
type input "[PERSON_NAME]"
click at [144, 81] on td "[PERSON_NAME]" at bounding box center [182, 83] width 166 height 20
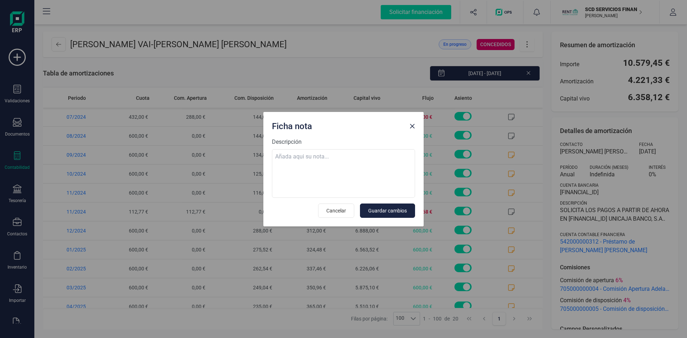
scroll to position [179, 0]
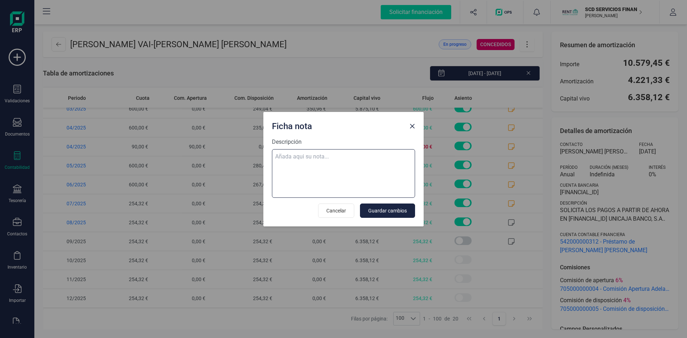
click at [346, 153] on textarea "Descripción" at bounding box center [343, 173] width 143 height 49
paste textarea "07-ago-25 8 trf. [PERSON_NAME] vai 254,32"
type textarea "07-ago-25 8 trf. [PERSON_NAME] vai 254,32"
click at [386, 212] on span "Guardar cambios" at bounding box center [387, 210] width 39 height 7
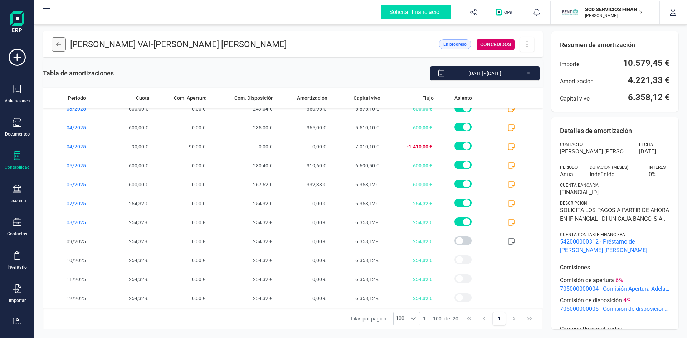
click at [59, 42] on icon at bounding box center [58, 44] width 5 height 6
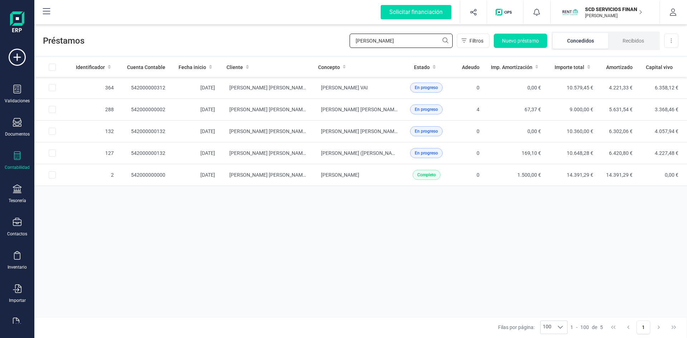
drag, startPoint x: 409, startPoint y: 42, endPoint x: 234, endPoint y: 46, distance: 175.7
click at [248, 45] on div "Préstamos [PERSON_NAME] Nuevo préstamo Concedidos Recibidos Descargar Excel" at bounding box center [360, 39] width 652 height 33
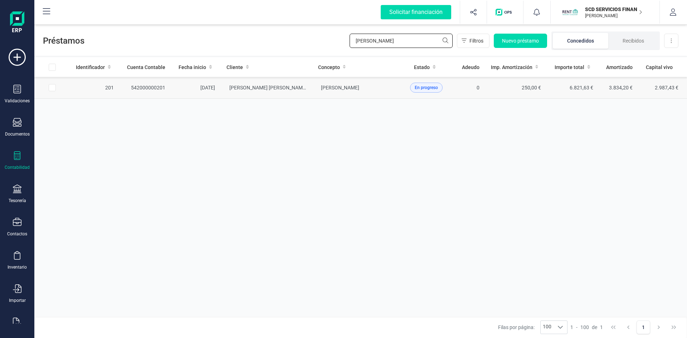
type input "[PERSON_NAME]"
click at [150, 86] on td "542000000201" at bounding box center [145, 88] width 52 height 22
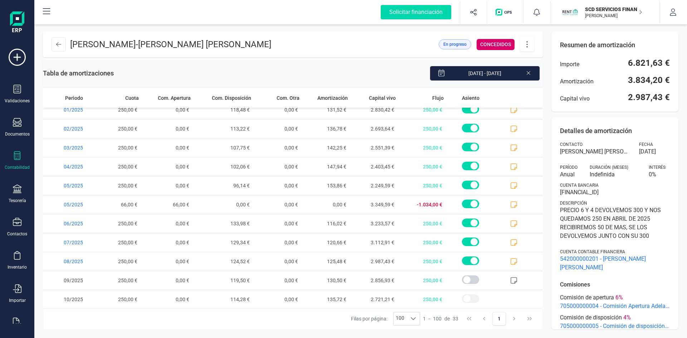
scroll to position [425, 0]
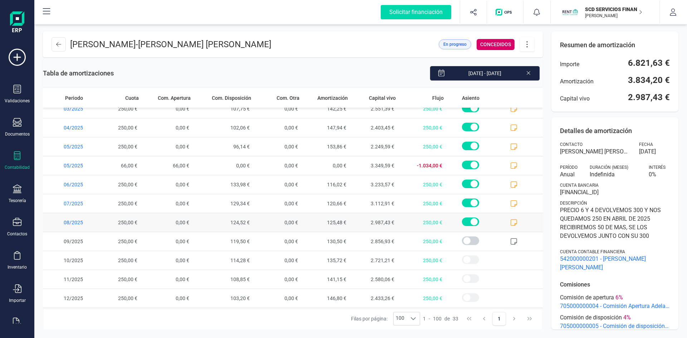
click at [510, 221] on icon at bounding box center [513, 222] width 7 height 7
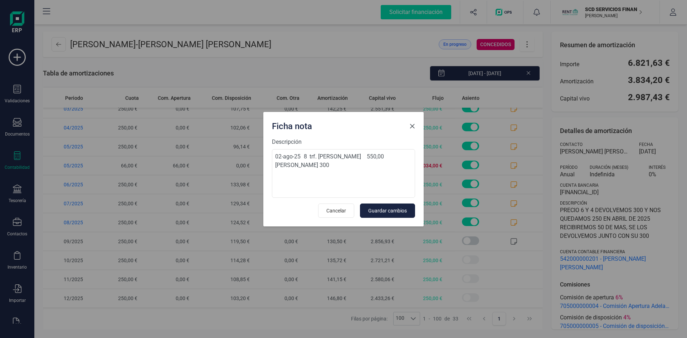
click at [412, 126] on span "Close" at bounding box center [412, 126] width 6 height 6
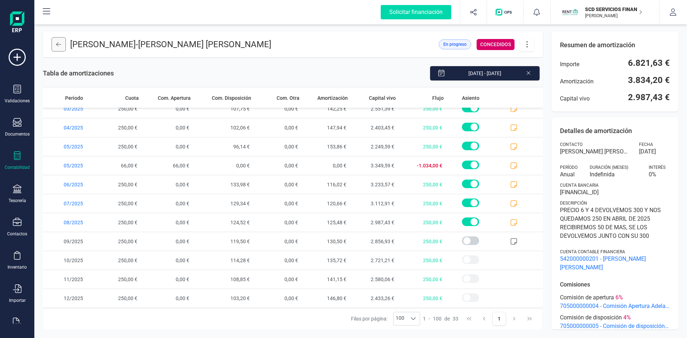
click at [59, 43] on icon at bounding box center [58, 44] width 5 height 6
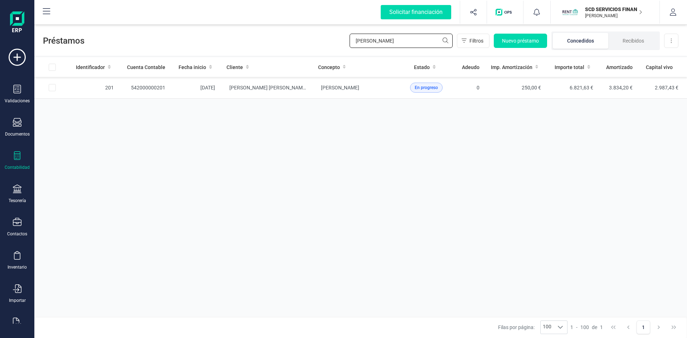
drag, startPoint x: 408, startPoint y: 42, endPoint x: 241, endPoint y: 41, distance: 167.7
click at [248, 39] on div "Préstamos ELENA VALDI Filtros Nuevo préstamo Concedidos Recibidos Descargar Exc…" at bounding box center [360, 39] width 652 height 33
type input "EVA VEG"
click at [151, 85] on td "542000000318" at bounding box center [145, 88] width 52 height 22
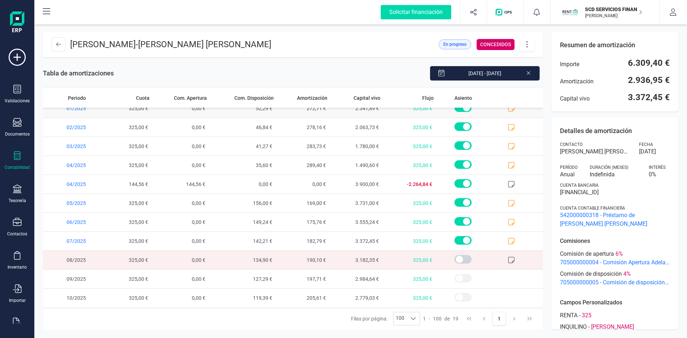
scroll to position [160, 0]
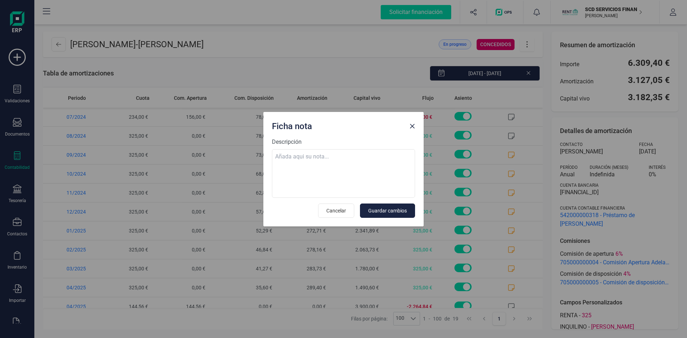
scroll to position [143, 0]
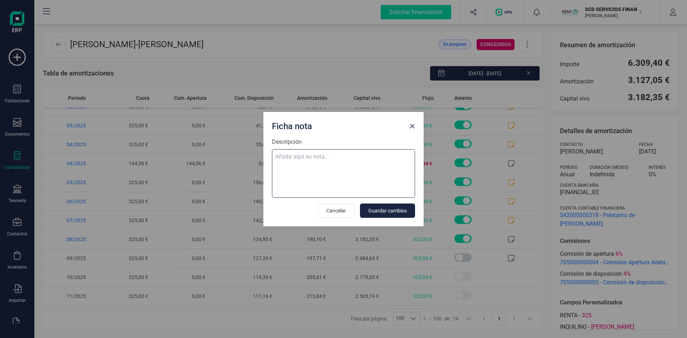
click at [336, 156] on textarea "Descripción" at bounding box center [343, 173] width 143 height 49
paste textarea "[DATE] 8 trf. [PERSON_NAME] 325,00"
type textarea "[DATE] 8 trf. [PERSON_NAME] 325,00"
click at [391, 207] on span "Guardar cambios" at bounding box center [387, 210] width 39 height 7
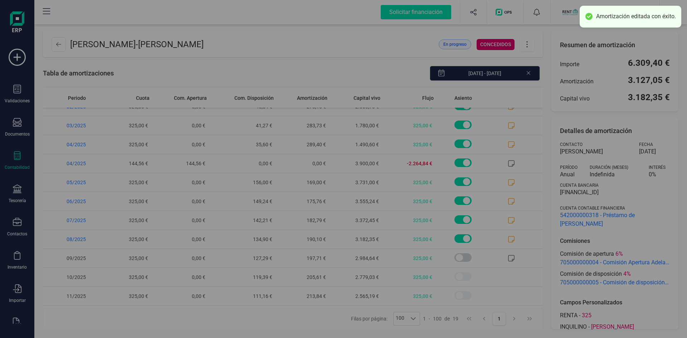
scroll to position [0, 0]
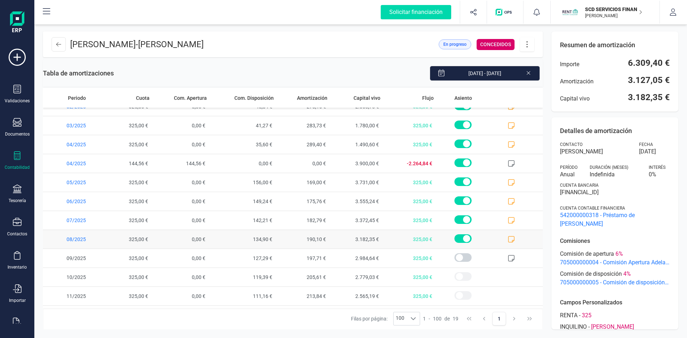
click at [508, 241] on icon at bounding box center [511, 239] width 6 height 6
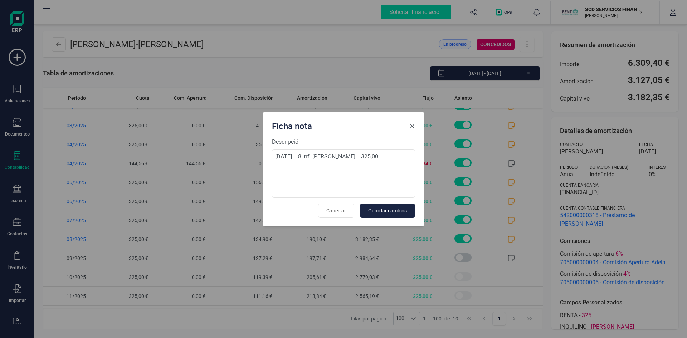
click at [413, 127] on span "Close" at bounding box center [412, 126] width 6 height 6
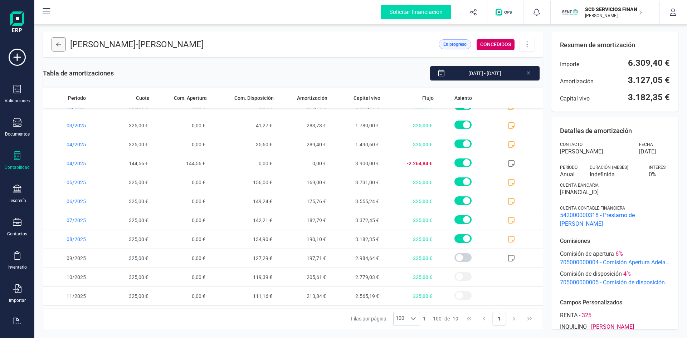
click at [56, 42] on icon at bounding box center [58, 44] width 5 height 6
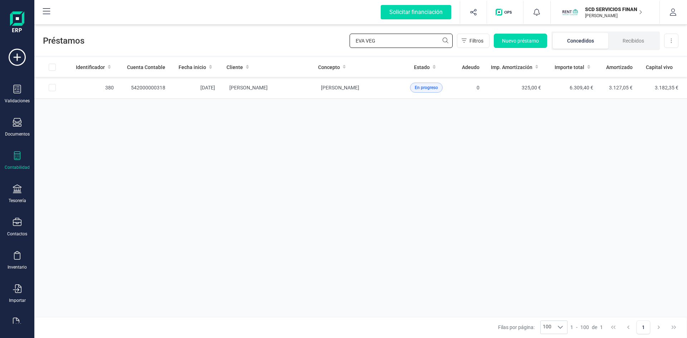
drag, startPoint x: 403, startPoint y: 38, endPoint x: 293, endPoint y: 40, distance: 110.5
click at [299, 40] on div "Préstamos [PERSON_NAME] VEG Filtros Nuevo préstamo Concedidos Recibidos Descarg…" at bounding box center [360, 39] width 652 height 33
type input "ERNES"
click at [266, 88] on span "[PERSON_NAME]" at bounding box center [248, 88] width 38 height 6
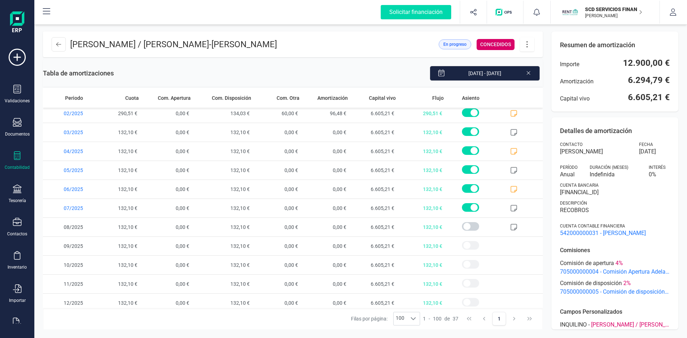
scroll to position [501, 0]
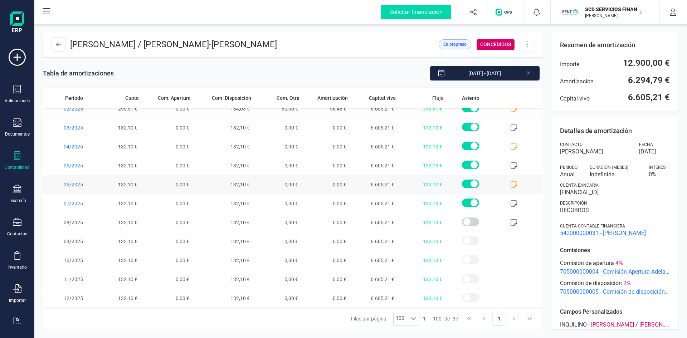
click at [510, 184] on icon at bounding box center [513, 184] width 7 height 7
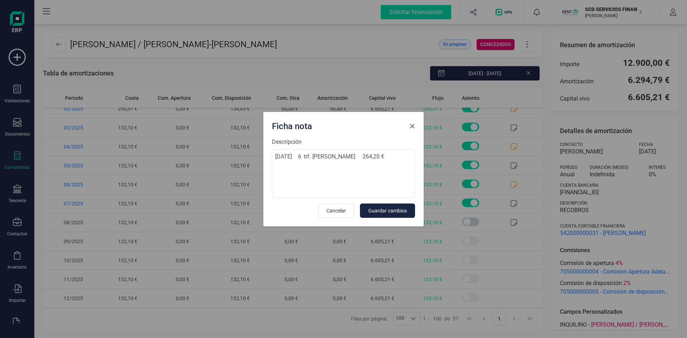
click at [407, 125] on button "Close" at bounding box center [411, 126] width 11 height 11
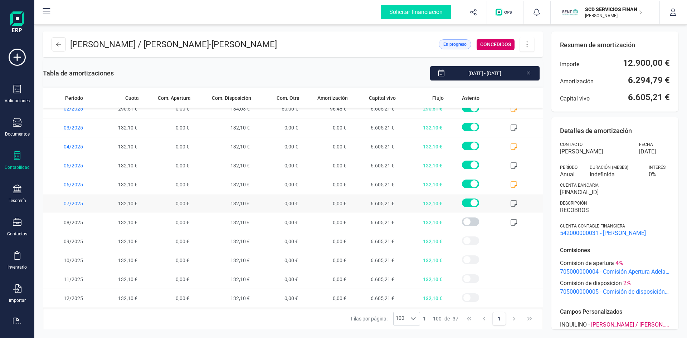
click at [510, 203] on icon at bounding box center [513, 203] width 7 height 7
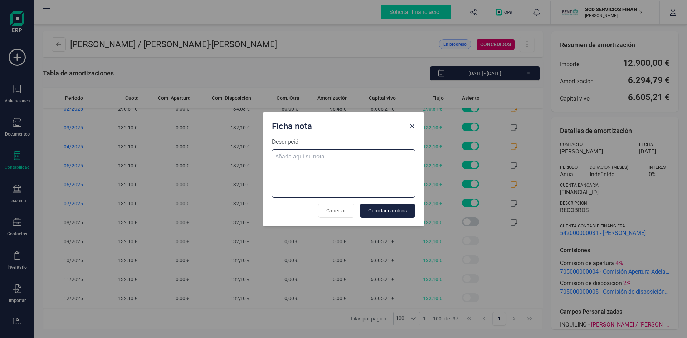
click at [301, 159] on textarea "Descripción" at bounding box center [343, 173] width 143 height 49
paste textarea "[DATE] 8 trf. [PERSON_NAME] 132,10"
type textarea "[DATE] 8 trf. [PERSON_NAME] 132,10"
click at [388, 212] on span "Guardar cambios" at bounding box center [387, 210] width 39 height 7
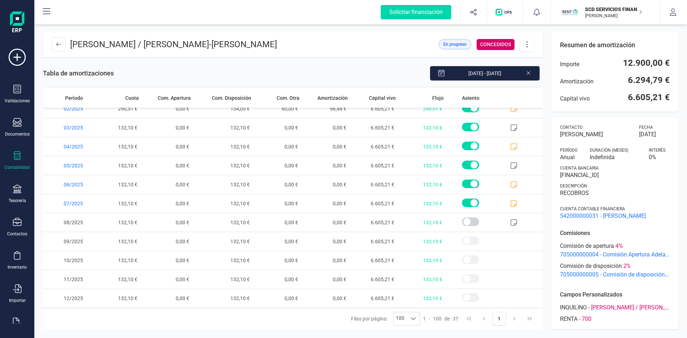
scroll to position [31, 0]
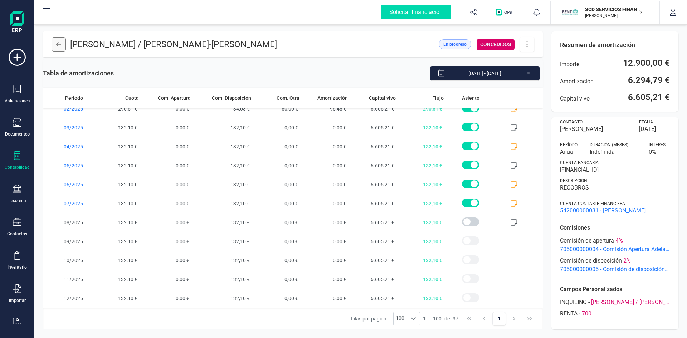
click at [54, 45] on button at bounding box center [59, 44] width 14 height 14
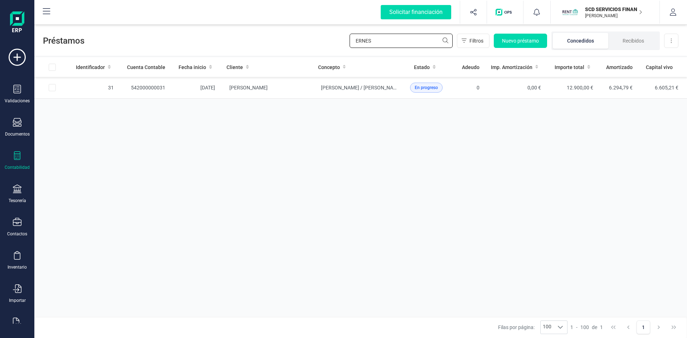
drag, startPoint x: 368, startPoint y: 42, endPoint x: 299, endPoint y: 45, distance: 69.5
click at [307, 45] on div "Préstamos ERNES Filtros Nuevo préstamo Concedidos Recibidos Descargar Excel" at bounding box center [360, 39] width 652 height 33
type input "[PERSON_NAME]"
click at [240, 86] on span "[PERSON_NAME]" at bounding box center [248, 88] width 38 height 6
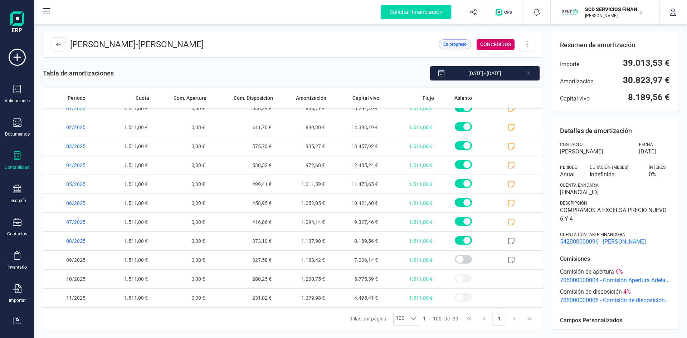
scroll to position [539, 0]
click at [508, 222] on icon at bounding box center [511, 222] width 7 height 7
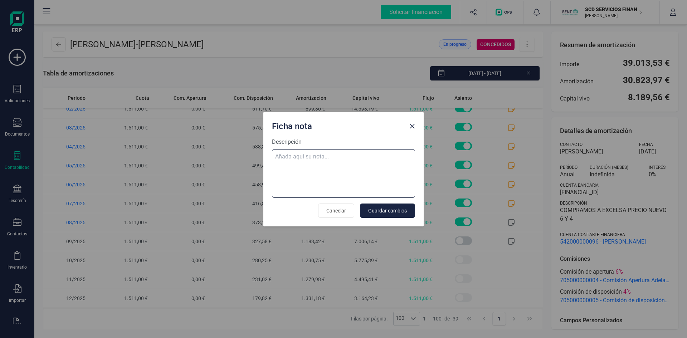
click at [337, 155] on textarea "Descripción" at bounding box center [343, 173] width 143 height 49
paste textarea "07-ago-25 8 trf. ines taouil 1.511,00"
type textarea "07-ago-25 8 trf. ines taouil 1.511,00"
click at [397, 211] on span "Guardar cambios" at bounding box center [387, 210] width 39 height 7
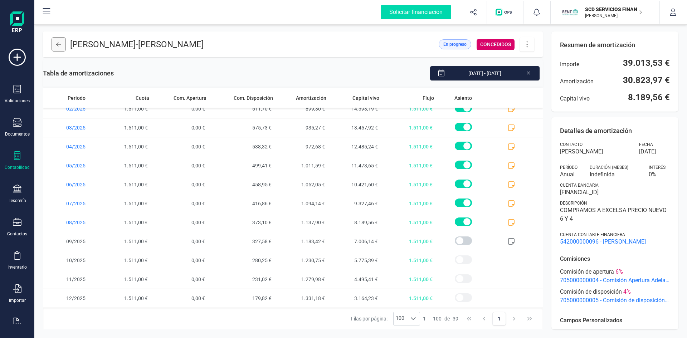
click at [58, 42] on icon at bounding box center [58, 44] width 5 height 6
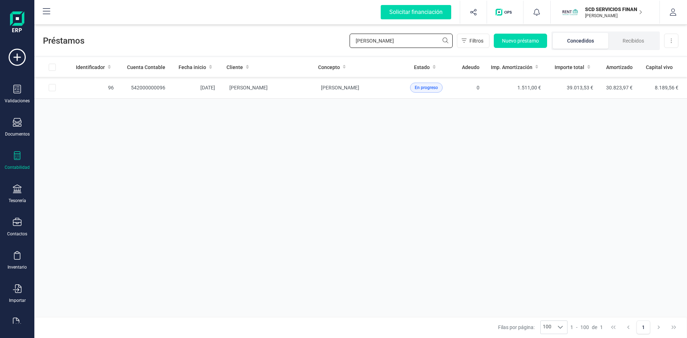
drag, startPoint x: 369, startPoint y: 41, endPoint x: 321, endPoint y: 39, distance: 48.3
click at [324, 39] on div "Préstamos INES Filtros Nuevo préstamo Concedidos Recibidos Descargar Excel" at bounding box center [360, 39] width 652 height 33
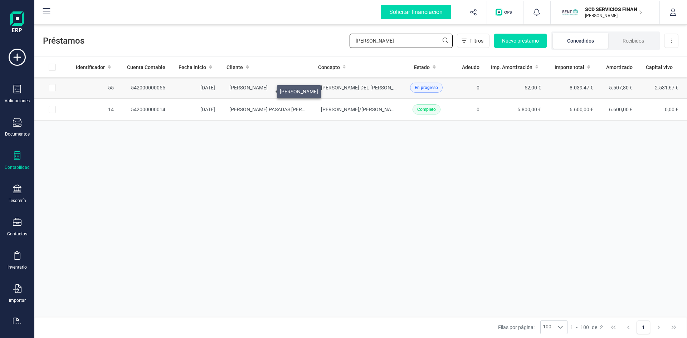
type input "CASTILLEJO"
click at [268, 90] on span "MARIA ISABEL CASTILLEJO HIDALGO" at bounding box center [248, 88] width 38 height 6
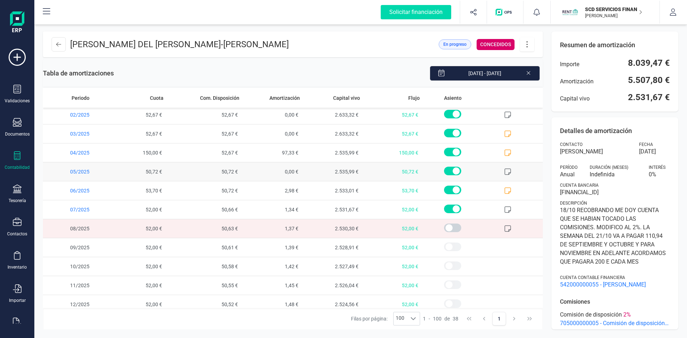
scroll to position [520, 0]
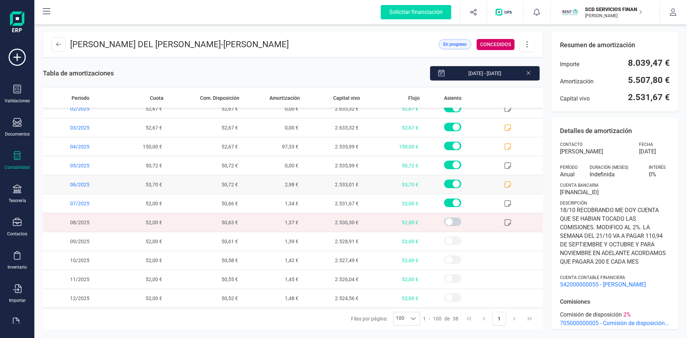
click at [504, 185] on icon at bounding box center [507, 184] width 7 height 7
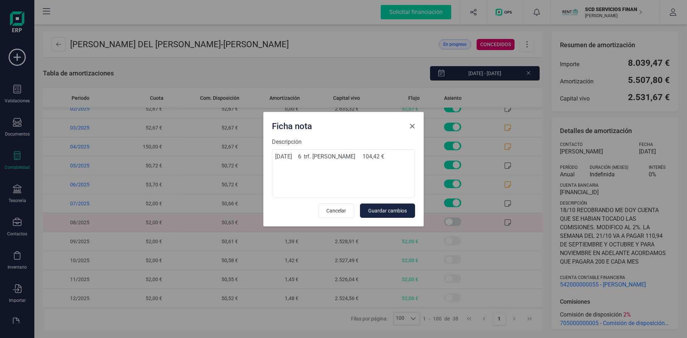
click at [411, 126] on span "Close" at bounding box center [412, 126] width 6 height 6
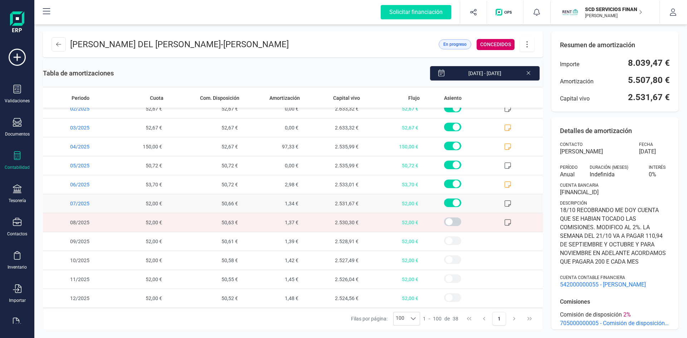
click at [505, 204] on icon at bounding box center [507, 203] width 6 height 6
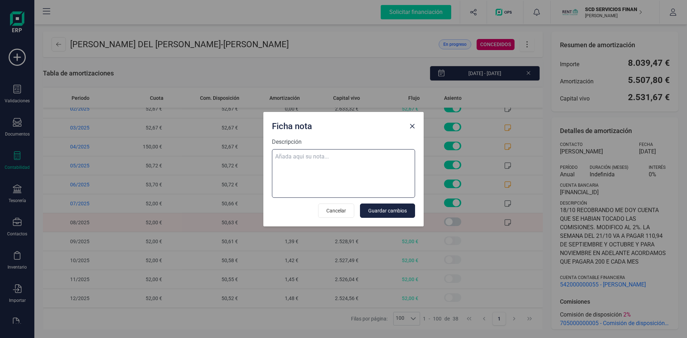
click at [303, 157] on textarea "Descripción" at bounding box center [343, 173] width 143 height 49
paste textarea "08-ago-25 8 trf. maria isabel castillejo hidalgo 52,00"
type textarea "08-ago-25 8 trf. maria isabel castillejo hidalgo 52,00"
click at [384, 211] on span "Guardar cambios" at bounding box center [387, 210] width 39 height 7
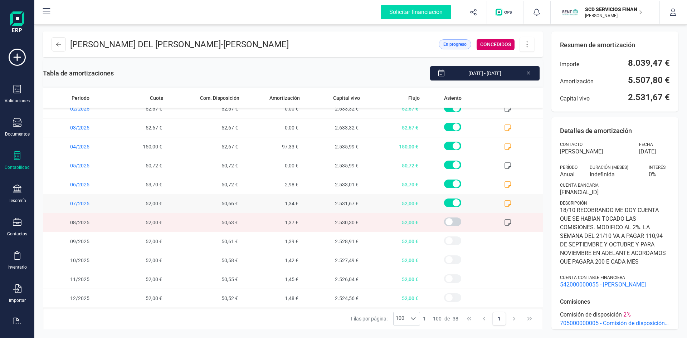
click at [504, 202] on icon at bounding box center [507, 203] width 7 height 7
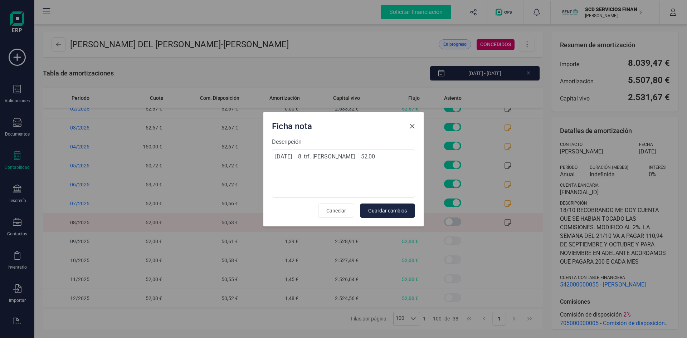
click at [413, 127] on span "Close" at bounding box center [412, 126] width 6 height 6
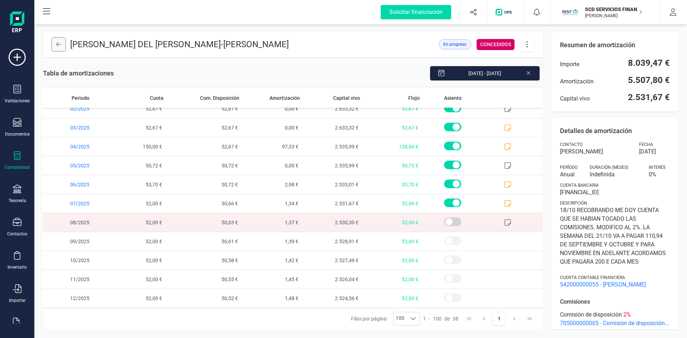
click at [58, 42] on icon at bounding box center [58, 44] width 5 height 6
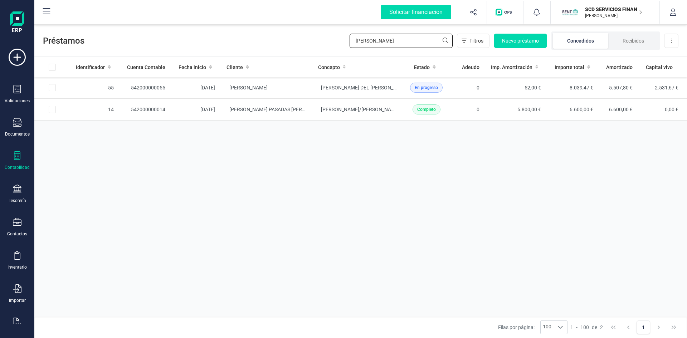
drag, startPoint x: 400, startPoint y: 43, endPoint x: 274, endPoint y: 41, distance: 126.3
click at [278, 41] on div "Préstamos CASTILLEJO Filtros Nuevo préstamo Concedidos Recibidos Descargar Excel" at bounding box center [360, 39] width 652 height 33
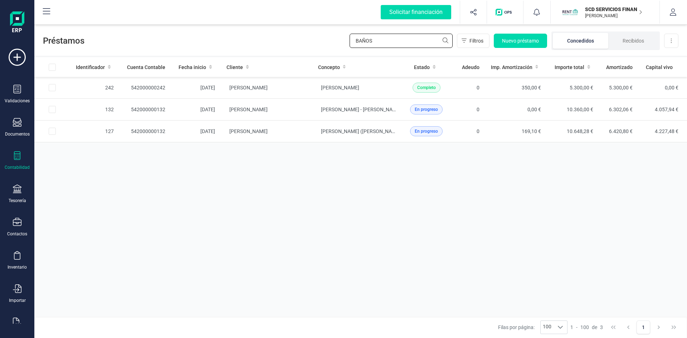
type input "BAÑOS"
click at [249, 128] on span "[PERSON_NAME] [PERSON_NAME]" at bounding box center [248, 131] width 38 height 6
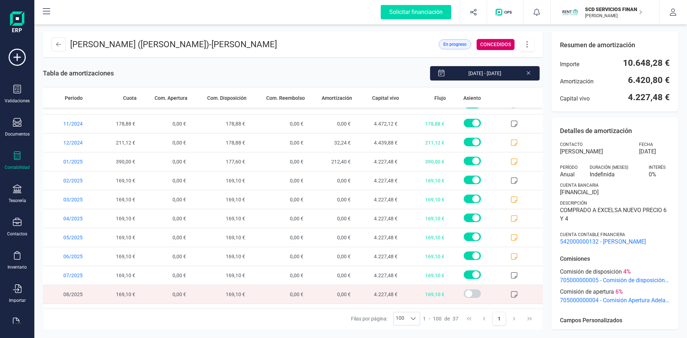
scroll to position [465, 0]
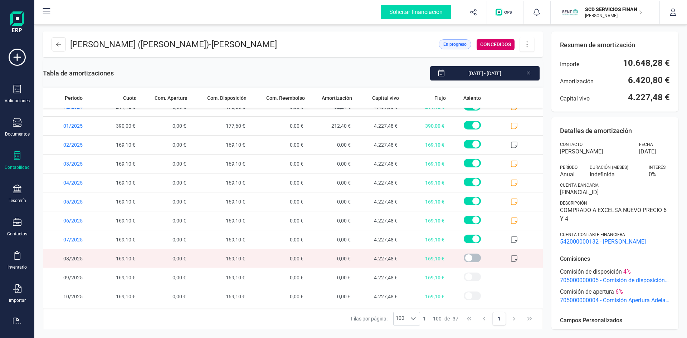
click at [464, 259] on span at bounding box center [472, 258] width 17 height 9
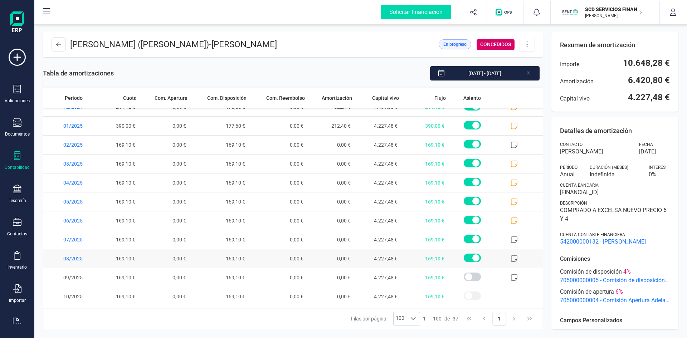
click at [510, 260] on icon at bounding box center [513, 258] width 7 height 7
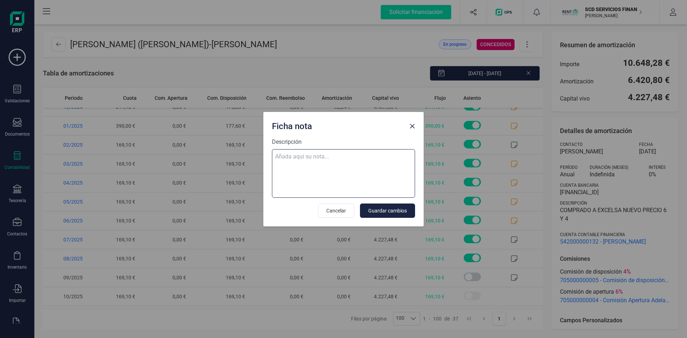
click at [349, 156] on textarea "Descripción" at bounding box center [343, 173] width 143 height 49
paste textarea "08-ago-25 8 ab.rem.20250232348 463,52"
type textarea "08-ago-25 8 ab.rem.20250232348 463,52"
click at [380, 212] on span "Guardar cambios" at bounding box center [387, 210] width 39 height 7
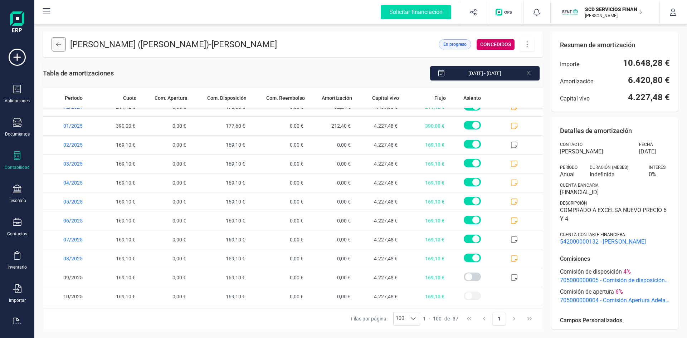
click at [57, 44] on icon at bounding box center [58, 44] width 5 height 6
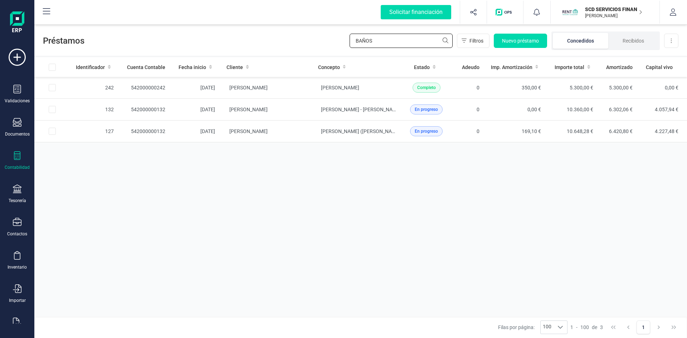
click at [298, 42] on div "Préstamos BAÑOS Filtros Nuevo préstamo Concedidos Recibidos Descargar Excel" at bounding box center [360, 39] width 652 height 33
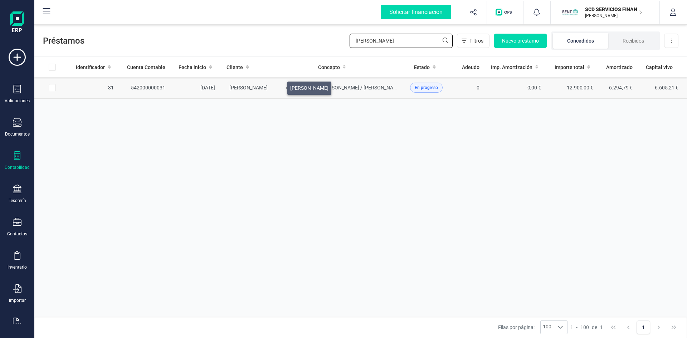
type input "ERNESTO"
click at [268, 88] on span "[PERSON_NAME] TIERRASECA [PERSON_NAME]" at bounding box center [248, 88] width 38 height 6
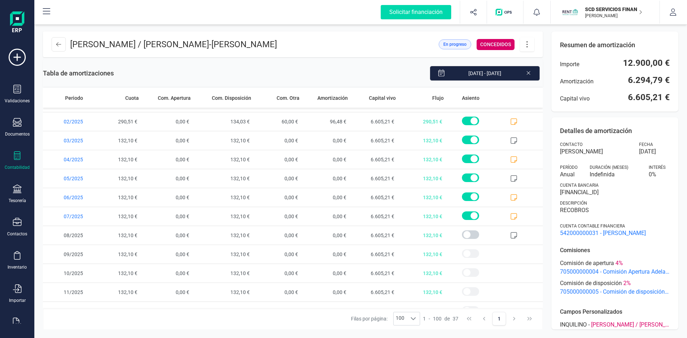
scroll to position [501, 0]
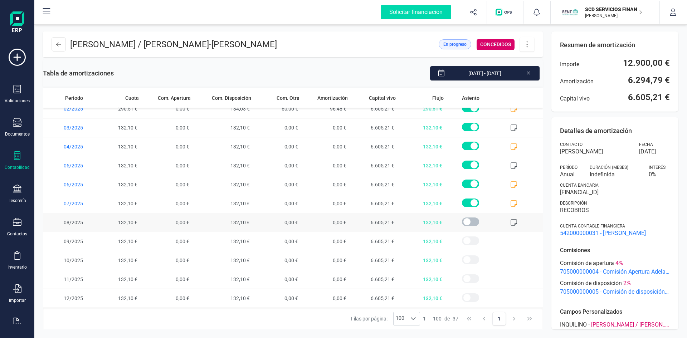
click at [463, 219] on span at bounding box center [470, 221] width 17 height 9
click at [510, 221] on icon at bounding box center [513, 222] width 7 height 7
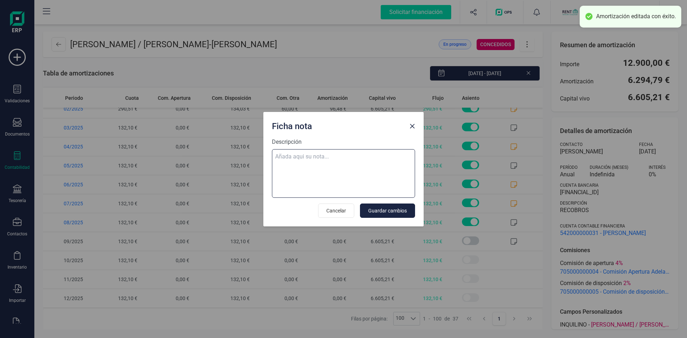
click at [336, 156] on textarea "Descripción" at bounding box center [343, 173] width 143 height 49
paste textarea "08-ago-25 8 ab.rem.20250232348 463,52"
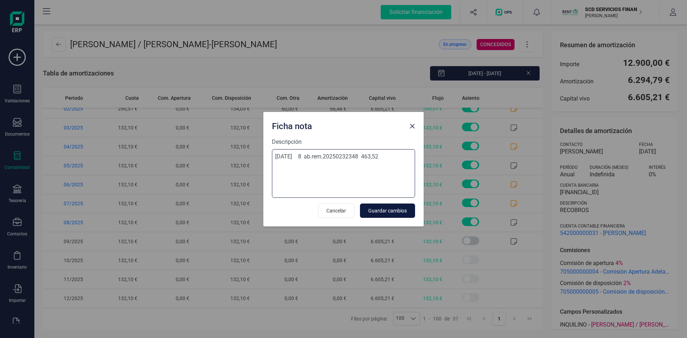
type textarea "08-ago-25 8 ab.rem.20250232348 463,52"
click at [392, 210] on span "Guardar cambios" at bounding box center [387, 210] width 39 height 7
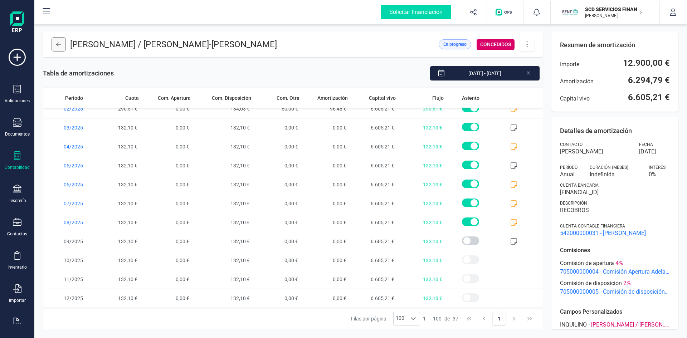
click at [56, 48] on button at bounding box center [59, 44] width 14 height 14
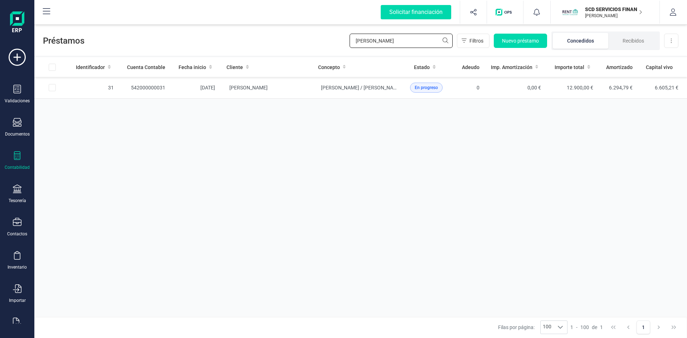
drag, startPoint x: 403, startPoint y: 40, endPoint x: 281, endPoint y: 40, distance: 122.0
click at [284, 40] on div "Préstamos ERNESTO Filtros Nuevo préstamo Concedidos Recibidos Descargar Excel" at bounding box center [360, 39] width 652 height 33
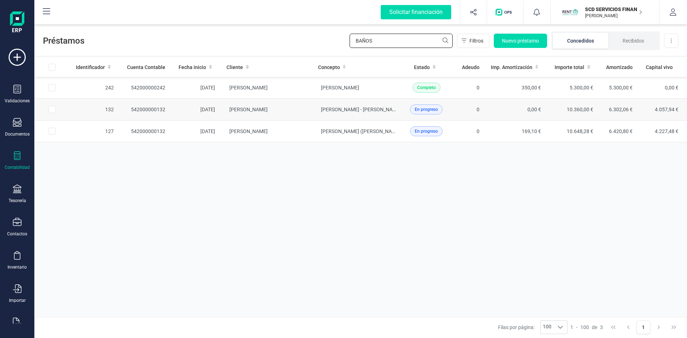
type input "BAÑOS"
click at [137, 109] on td "542000000132" at bounding box center [145, 110] width 52 height 22
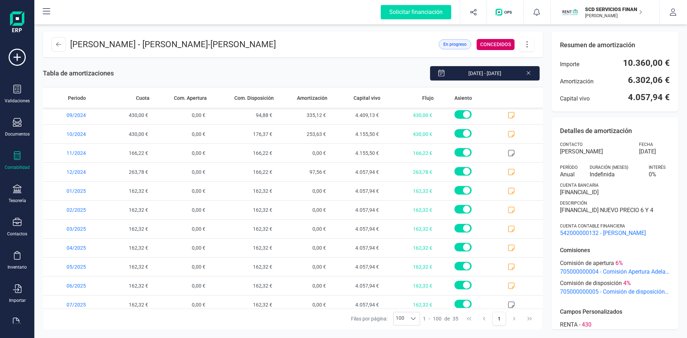
scroll to position [429, 0]
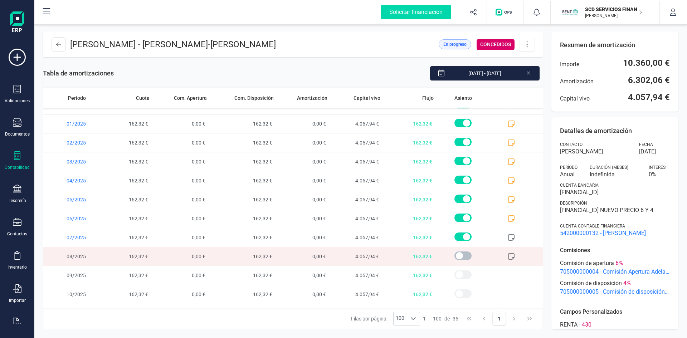
click at [458, 254] on span at bounding box center [462, 255] width 17 height 9
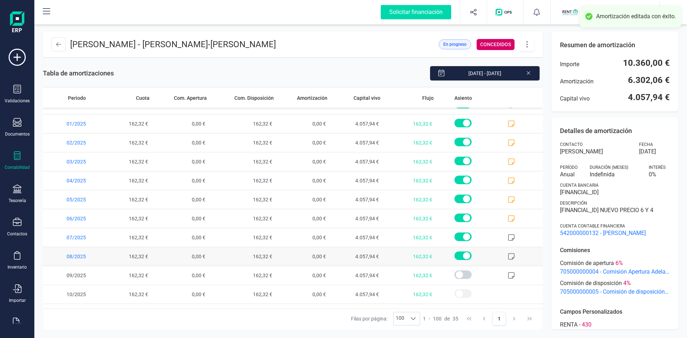
click at [508, 256] on icon at bounding box center [511, 256] width 7 height 7
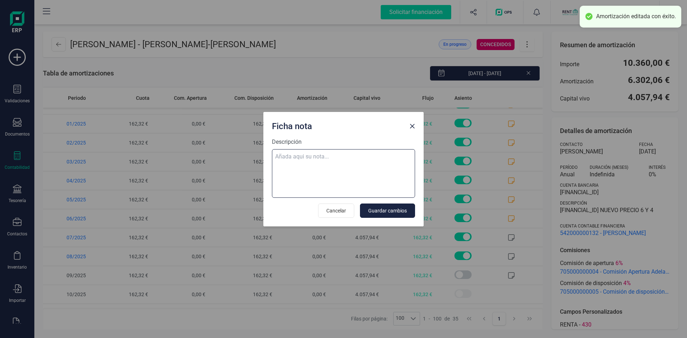
click at [352, 156] on textarea "Descripción" at bounding box center [343, 173] width 143 height 49
paste textarea "08-ago-25 8 ab.rem.20250232348 463,52"
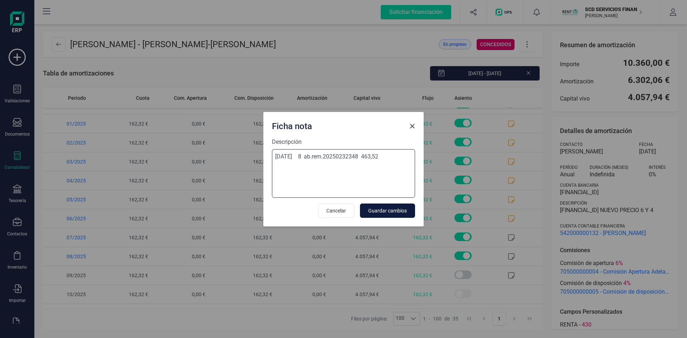
type textarea "08-ago-25 8 ab.rem.20250232348 463,52"
click at [390, 210] on span "Guardar cambios" at bounding box center [387, 210] width 39 height 7
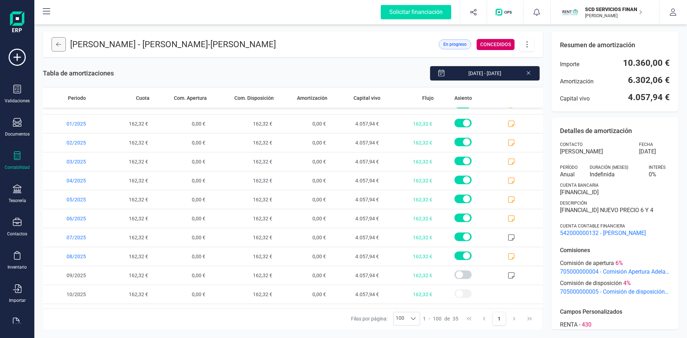
click at [62, 43] on button at bounding box center [59, 44] width 14 height 14
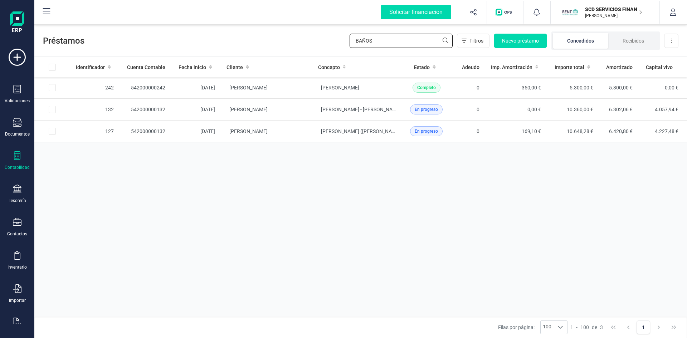
drag, startPoint x: 387, startPoint y: 37, endPoint x: 298, endPoint y: 46, distance: 89.1
click at [299, 46] on div "Préstamos BAÑOS Filtros Nuevo préstamo Concedidos Recibidos Descargar Excel" at bounding box center [360, 39] width 652 height 33
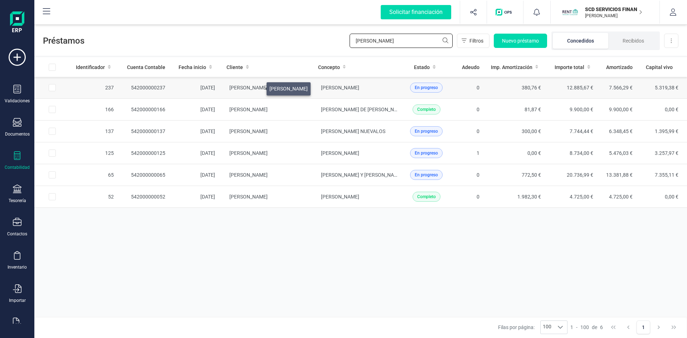
type input "jorge"
click at [258, 87] on span "CONCEPCION SANCHEZ MARTINEZ" at bounding box center [248, 88] width 38 height 6
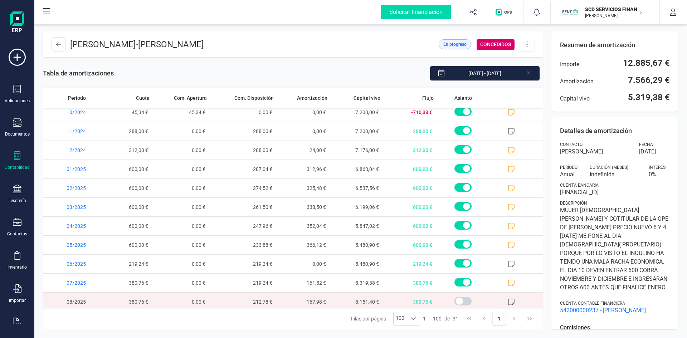
scroll to position [387, 0]
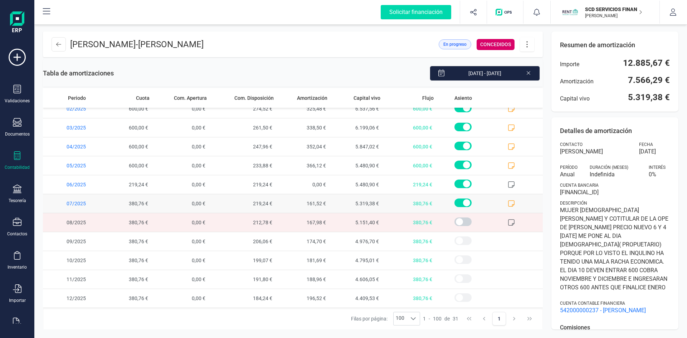
click at [508, 203] on icon at bounding box center [511, 203] width 7 height 7
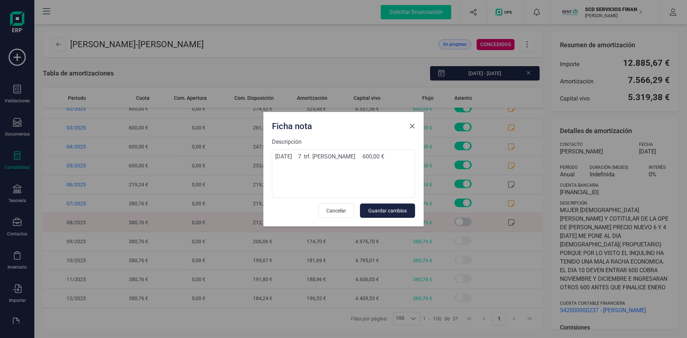
click at [408, 126] on button "Close" at bounding box center [411, 126] width 11 height 11
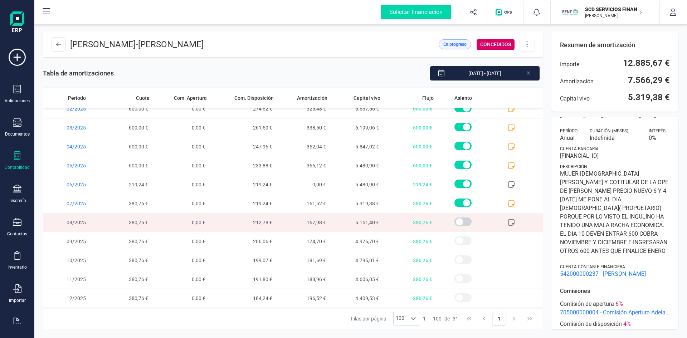
scroll to position [33, 0]
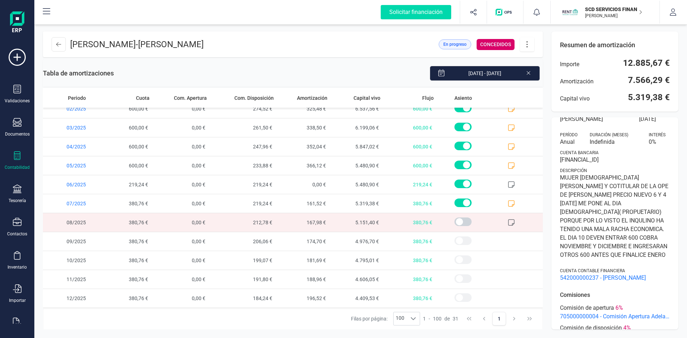
click at [523, 43] on icon at bounding box center [527, 44] width 14 height 8
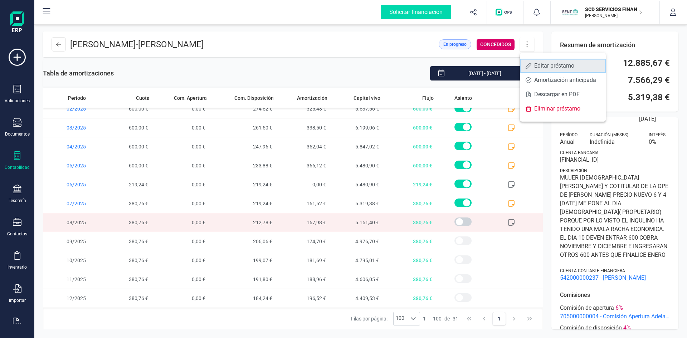
click at [537, 64] on span "Editar préstamo" at bounding box center [567, 66] width 66 height 6
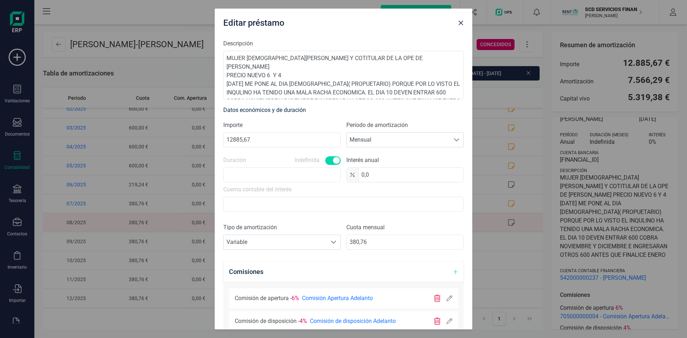
scroll to position [143, 0]
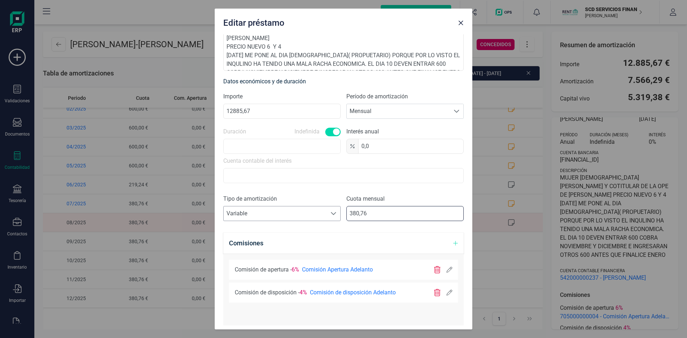
drag, startPoint x: 371, startPoint y: 214, endPoint x: 329, endPoint y: 211, distance: 42.0
click at [329, 211] on div "Tipo de amortización Seleccione un tipo de documento Variable Variable Cuota me…" at bounding box center [343, 211] width 240 height 32
type input "600,00"
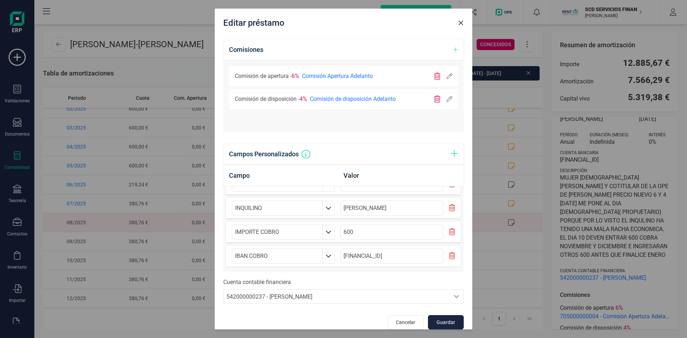
scroll to position [345, 0]
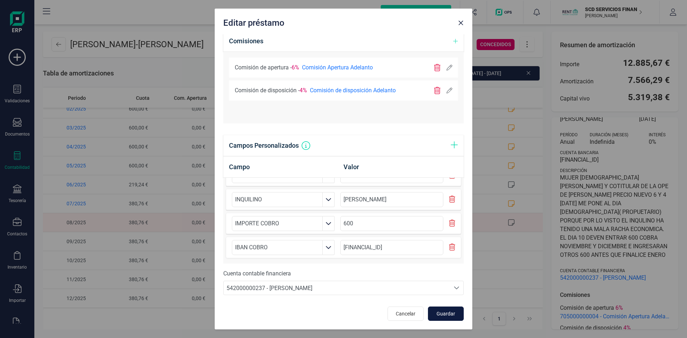
click at [438, 313] on span "Guardar" at bounding box center [445, 313] width 19 height 7
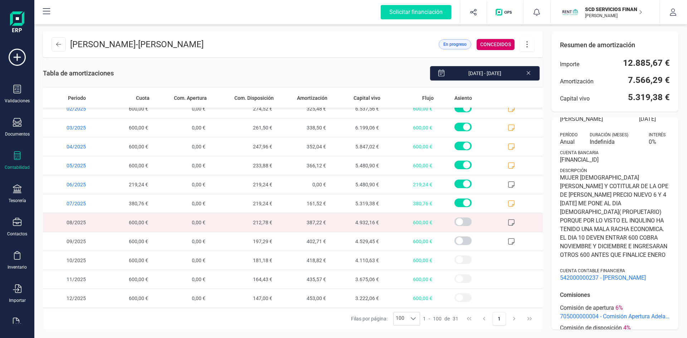
click at [508, 222] on icon at bounding box center [511, 222] width 7 height 7
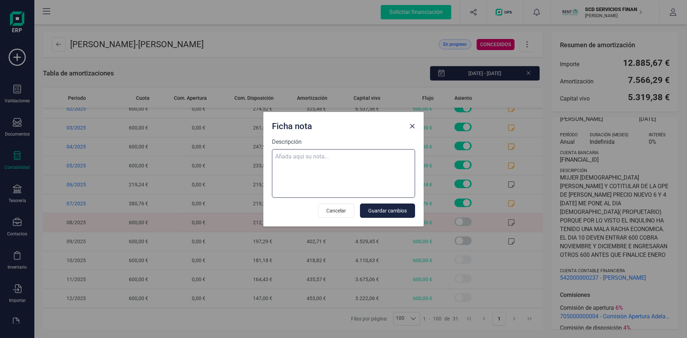
click at [282, 157] on textarea "Descripción" at bounding box center [343, 173] width 143 height 49
paste textarea "08-ago-25 8 trf. jorge martin moreno 600,00"
type textarea "08-ago-25 8 trf. jorge martin moreno 600,00"
click at [393, 211] on span "Guardar cambios" at bounding box center [387, 210] width 39 height 7
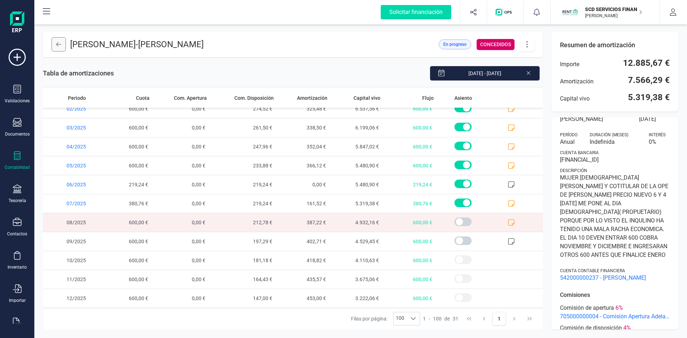
click at [58, 44] on icon at bounding box center [58, 44] width 5 height 6
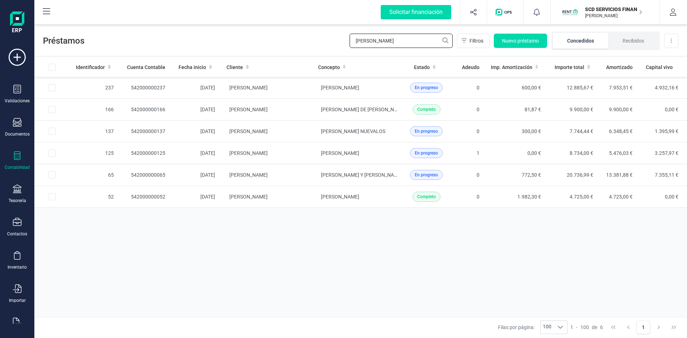
drag, startPoint x: 373, startPoint y: 41, endPoint x: 310, endPoint y: 41, distance: 63.7
click at [312, 40] on div "Préstamos jorge Filtros Nuevo préstamo Concedidos Recibidos Descargar Excel" at bounding box center [360, 39] width 652 height 33
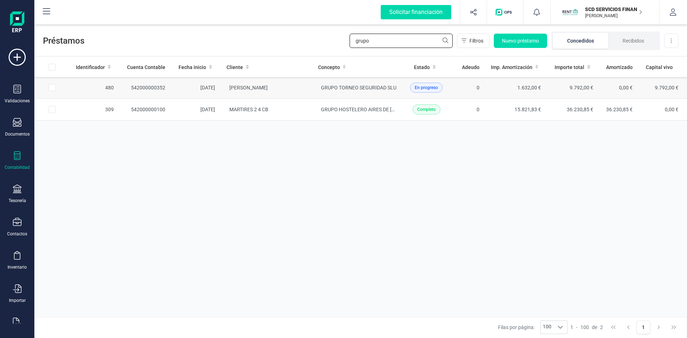
type input "grupo"
click at [142, 84] on td "542000000352" at bounding box center [145, 88] width 52 height 22
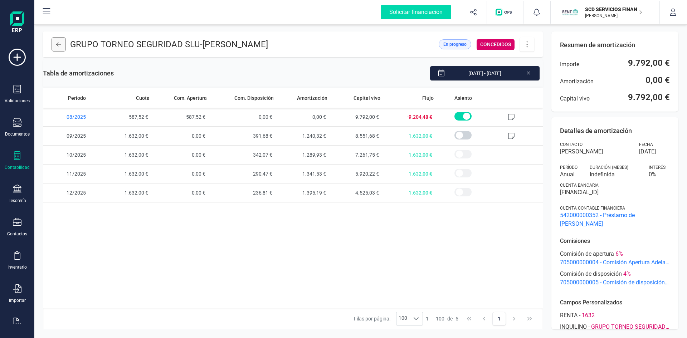
click at [57, 46] on icon at bounding box center [58, 44] width 5 height 6
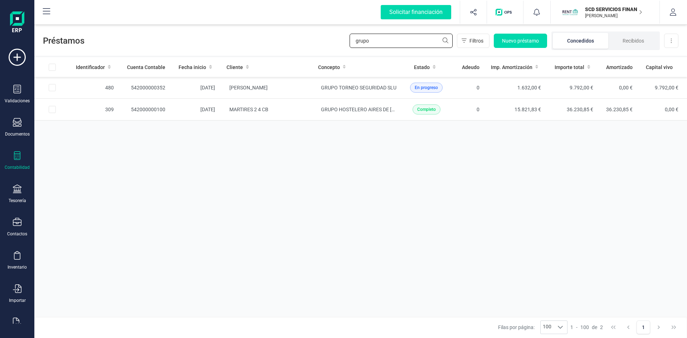
drag, startPoint x: 373, startPoint y: 42, endPoint x: 276, endPoint y: 38, distance: 97.3
click at [294, 38] on div "Préstamos grupo Filtros Nuevo préstamo Concedidos Recibidos Descargar Excel" at bounding box center [360, 39] width 652 height 33
type input "massi"
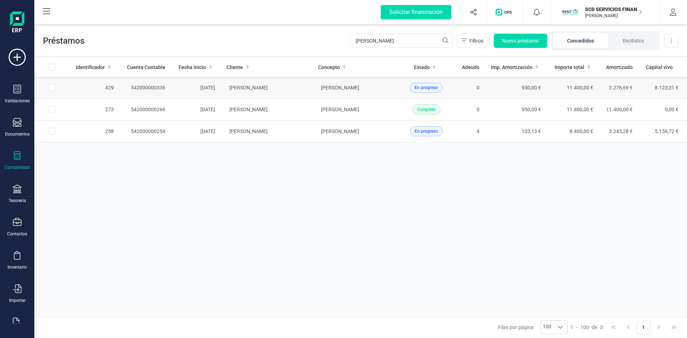
click at [140, 85] on td "542000000336" at bounding box center [145, 88] width 52 height 22
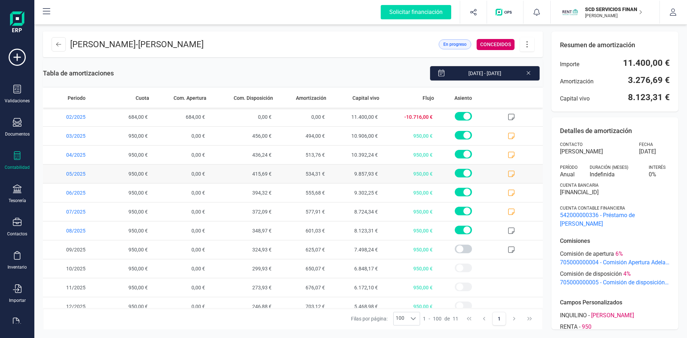
scroll to position [8, 0]
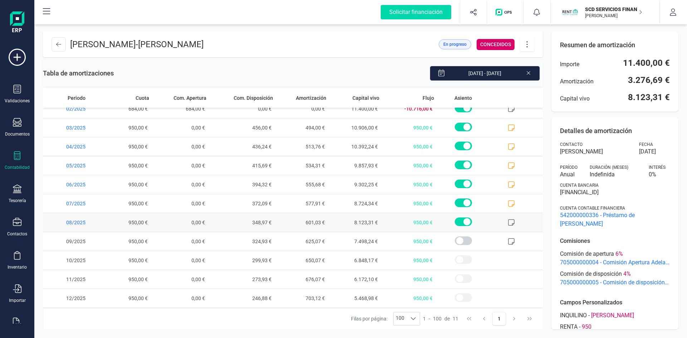
click at [508, 222] on icon at bounding box center [511, 222] width 7 height 7
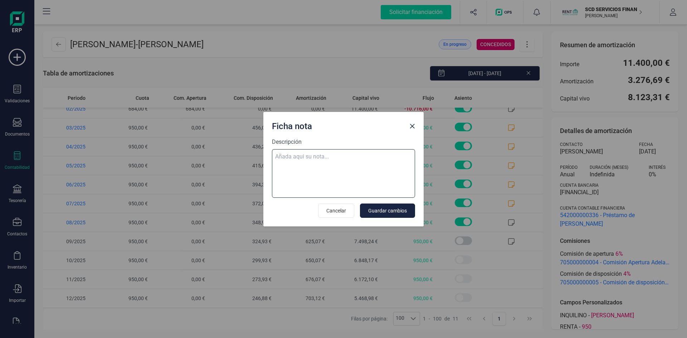
click at [296, 154] on textarea "Descripción" at bounding box center [343, 173] width 143 height 49
paste textarea "08-ago-25 8 trf. massimo colummi no t 950,00"
type textarea "08-ago-25 8 trf. massimo colummi no t 950,00"
click at [381, 211] on span "Guardar cambios" at bounding box center [387, 210] width 39 height 7
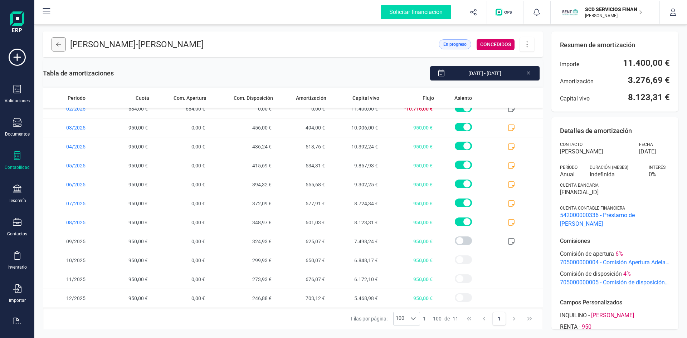
click at [57, 44] on icon at bounding box center [58, 44] width 5 height 6
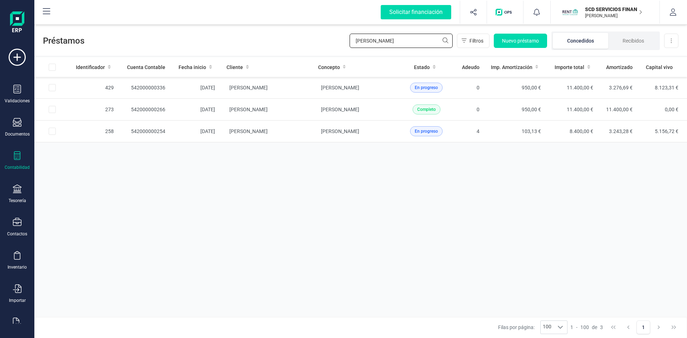
drag, startPoint x: 406, startPoint y: 41, endPoint x: 255, endPoint y: 41, distance: 150.6
click at [256, 40] on div "Préstamos massi Filtros Nuevo préstamo Concedidos Recibidos Descargar Excel" at bounding box center [360, 39] width 652 height 33
type input "mireia"
click at [195, 87] on td "11/01/2024" at bounding box center [196, 88] width 50 height 22
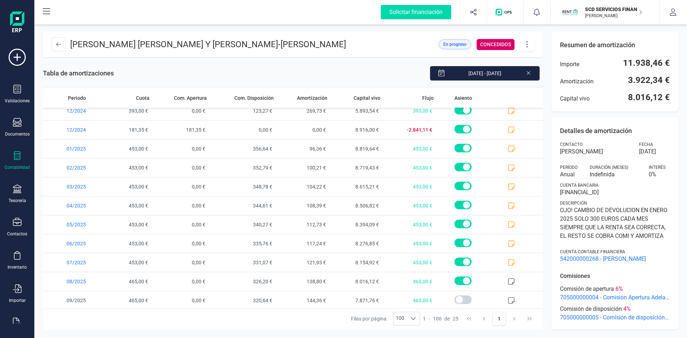
scroll to position [274, 0]
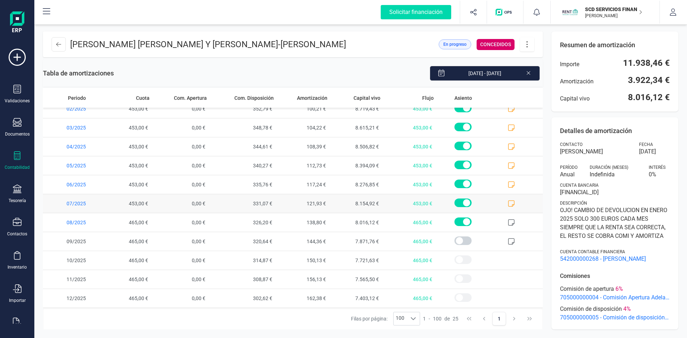
click at [508, 201] on icon at bounding box center [511, 203] width 7 height 7
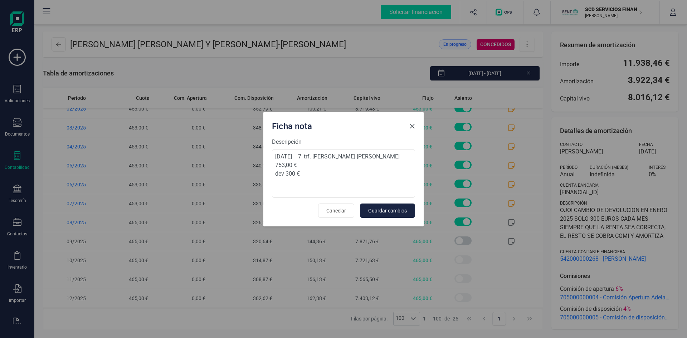
click at [413, 126] on span "Close" at bounding box center [412, 126] width 6 height 6
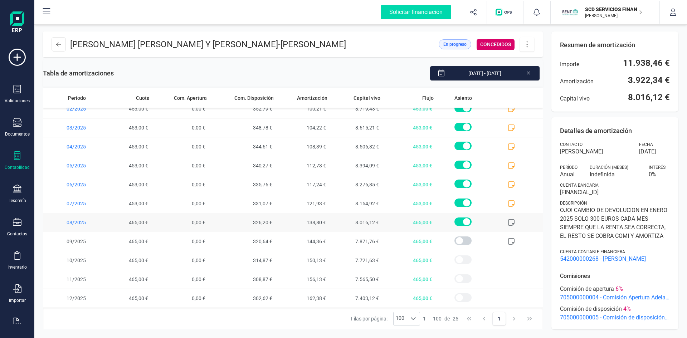
click at [508, 222] on icon at bounding box center [511, 222] width 7 height 7
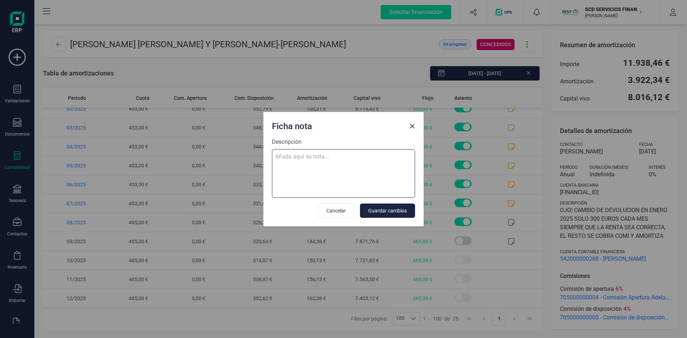
click at [302, 159] on textarea "Descripción" at bounding box center [343, 173] width 143 height 49
paste textarea "04-ago-25 8 trf. miguel angel ramos diez 765,00"
type textarea "04-ago-25 8 trf. miguel angel ramos diez 765,00 dev 300 eur"
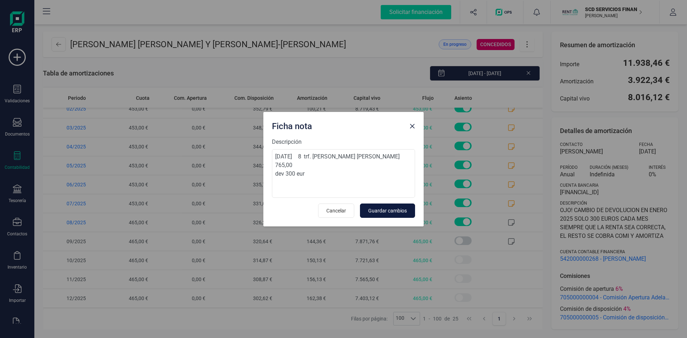
click at [373, 214] on span "Guardar cambios" at bounding box center [387, 210] width 39 height 7
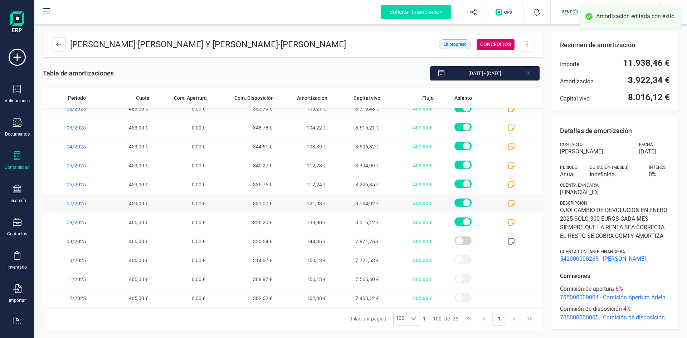
click at [508, 204] on icon at bounding box center [511, 203] width 7 height 7
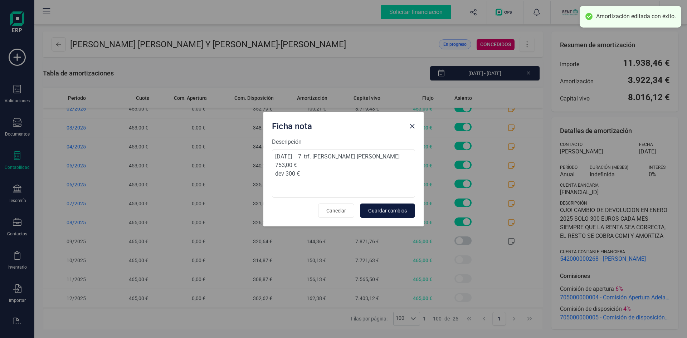
click at [380, 210] on span "Guardar cambios" at bounding box center [387, 210] width 39 height 7
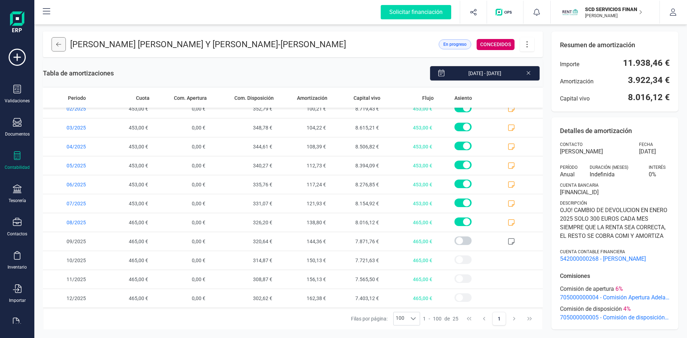
click at [60, 44] on icon at bounding box center [58, 44] width 5 height 6
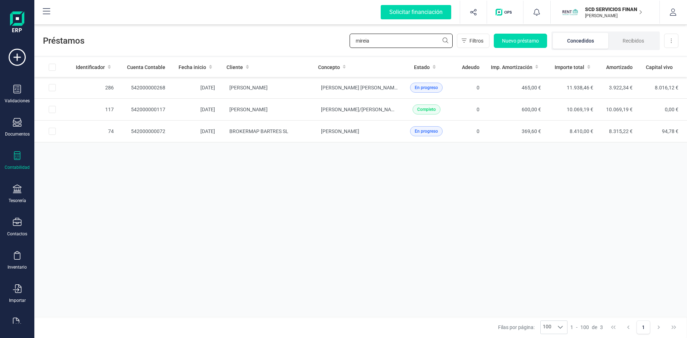
drag, startPoint x: 373, startPoint y: 41, endPoint x: 277, endPoint y: 37, distance: 95.9
click at [278, 37] on div "Préstamos mireia Filtros Nuevo préstamo Concedidos Recibidos Descargar Excel" at bounding box center [360, 39] width 652 height 33
type input "agroreco"
click at [160, 85] on td "542000000351" at bounding box center [145, 88] width 52 height 22
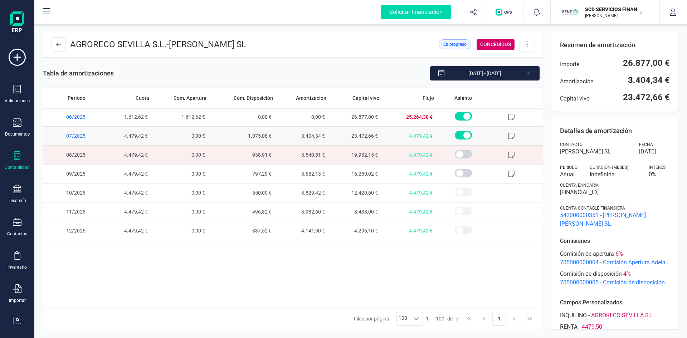
click at [511, 136] on icon at bounding box center [511, 135] width 7 height 7
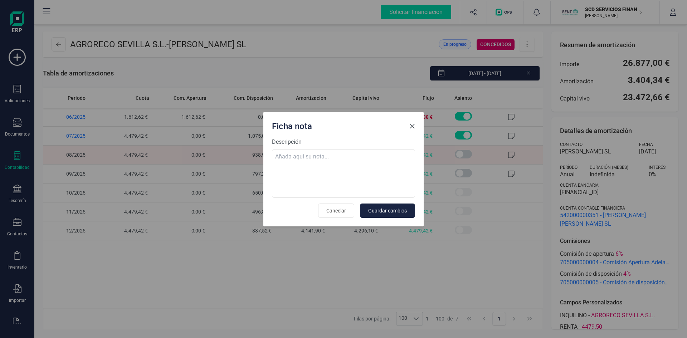
click at [413, 127] on span "Close" at bounding box center [412, 126] width 6 height 6
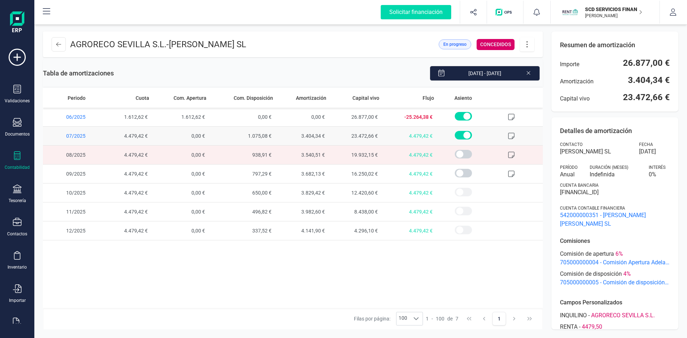
click at [507, 135] on span at bounding box center [516, 136] width 53 height 19
click at [511, 136] on icon at bounding box center [511, 135] width 7 height 7
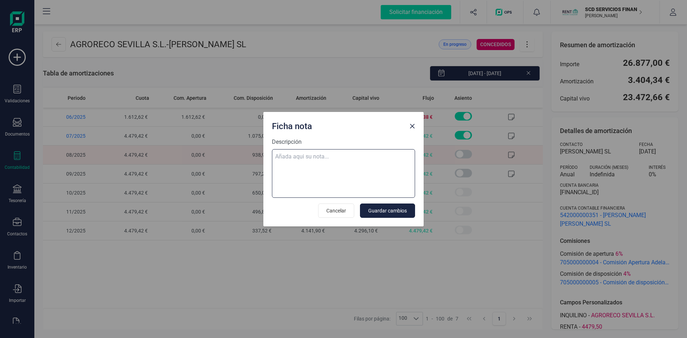
click at [349, 159] on textarea "Descripción" at bounding box center [343, 173] width 143 height 49
paste textarea "08-ago-25 8 trf. agroreco sevilla s.l. 4.479,42"
type textarea "08-ago-25 8 trf. agroreco sevilla s.l. 4.479,42"
click at [390, 211] on span "Guardar cambios" at bounding box center [387, 210] width 39 height 7
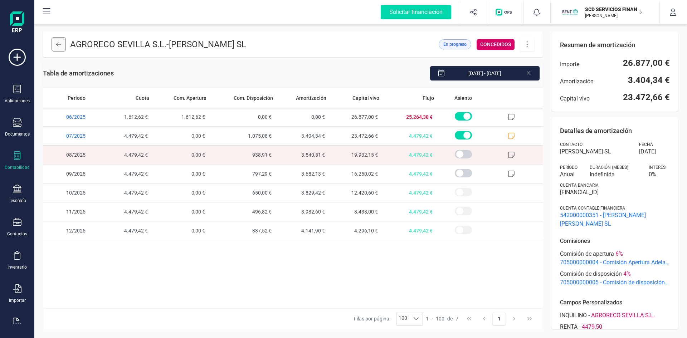
click at [57, 43] on icon at bounding box center [58, 44] width 5 height 6
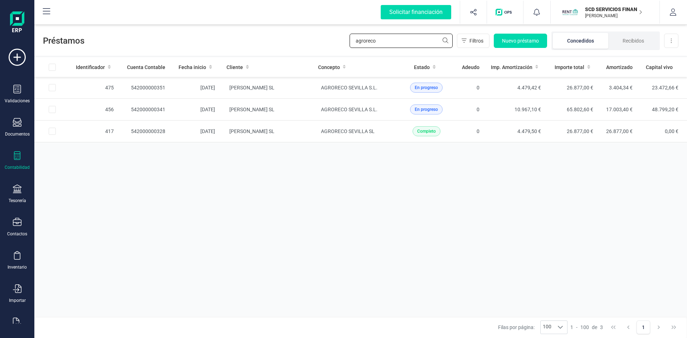
drag, startPoint x: 386, startPoint y: 40, endPoint x: 309, endPoint y: 40, distance: 76.5
click at [309, 40] on div "Préstamos agroreco Filtros Nuevo préstamo Concedidos Recibidos Descargar Excel" at bounding box center [360, 39] width 652 height 33
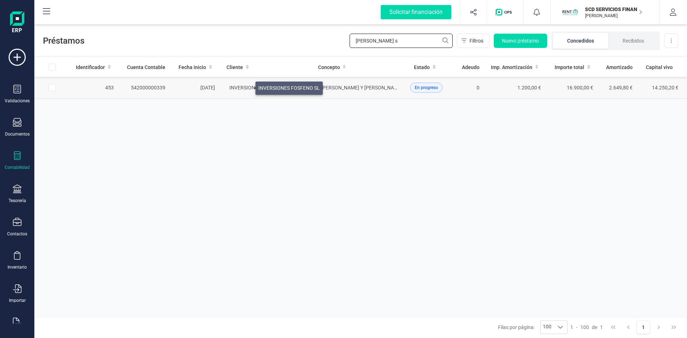
type input "rodriguez s"
click at [247, 86] on span "INVERSIONES FOSFENO SL" at bounding box center [260, 88] width 62 height 6
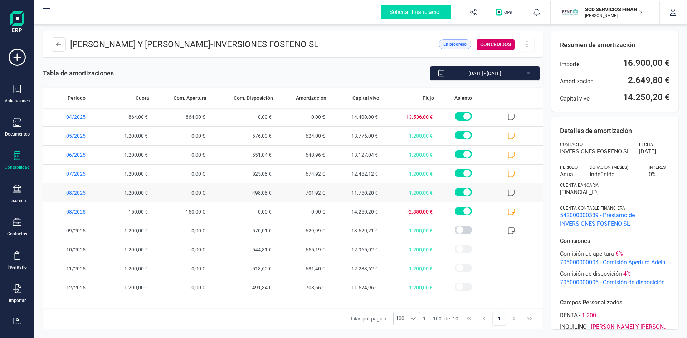
click at [510, 193] on icon at bounding box center [511, 192] width 7 height 7
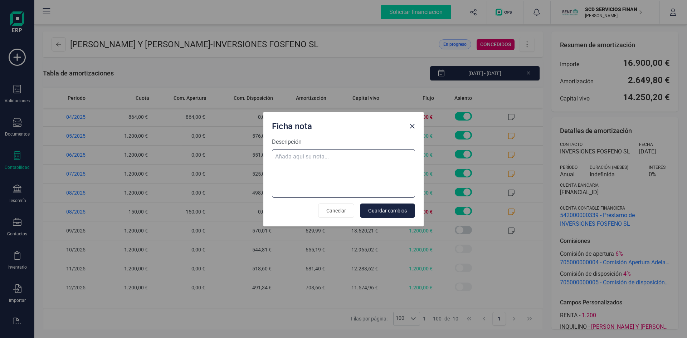
click at [325, 153] on textarea "Descripción" at bounding box center [343, 173] width 143 height 49
paste textarea "09-ago-25 8 trf. rodriguez silva erick hamilton 1.200,00"
type textarea "09-ago-25 8 trf. rodriguez silva erick hamilton 1.200,00"
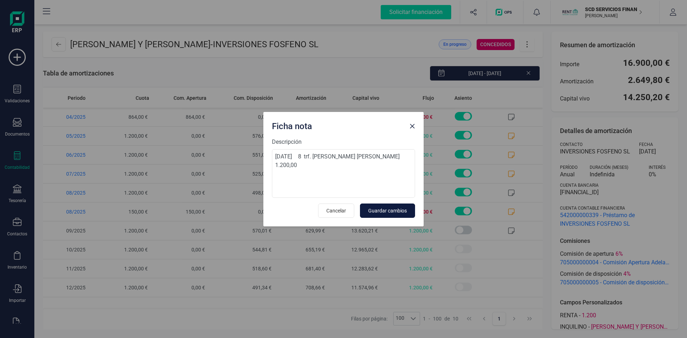
click at [389, 212] on span "Guardar cambios" at bounding box center [387, 210] width 39 height 7
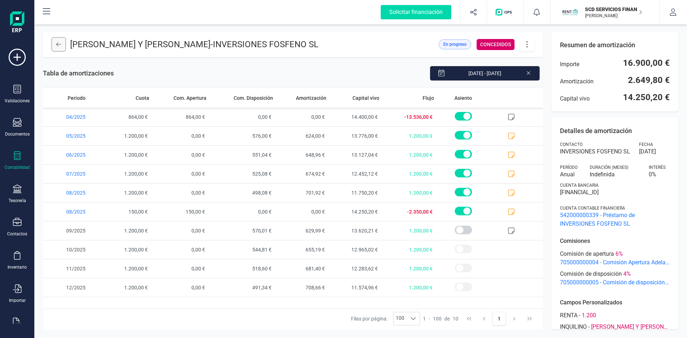
click at [54, 46] on button at bounding box center [59, 44] width 14 height 14
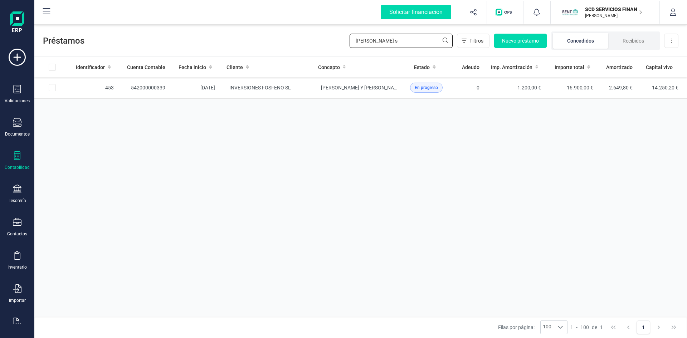
drag, startPoint x: 386, startPoint y: 39, endPoint x: 281, endPoint y: 41, distance: 105.2
click at [281, 41] on div "Préstamos rodriguez s Filtros Nuevo préstamo Concedidos Recibidos Descargar Exc…" at bounding box center [360, 39] width 652 height 33
type input "evander"
click at [249, 86] on span "ALBERTO RAMOS MORENO" at bounding box center [248, 88] width 38 height 6
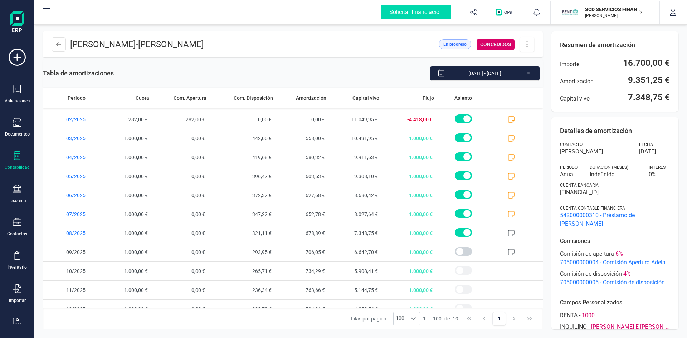
scroll to position [160, 0]
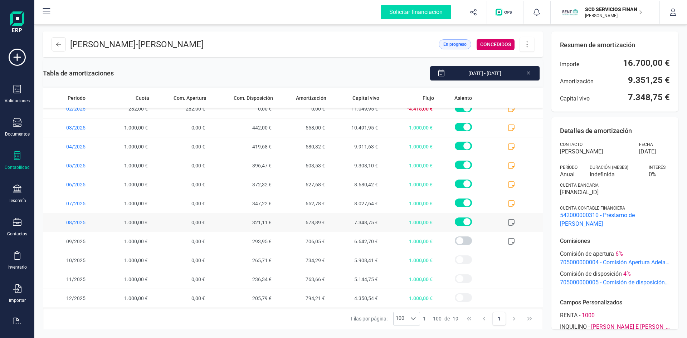
click at [508, 221] on icon at bounding box center [511, 222] width 7 height 7
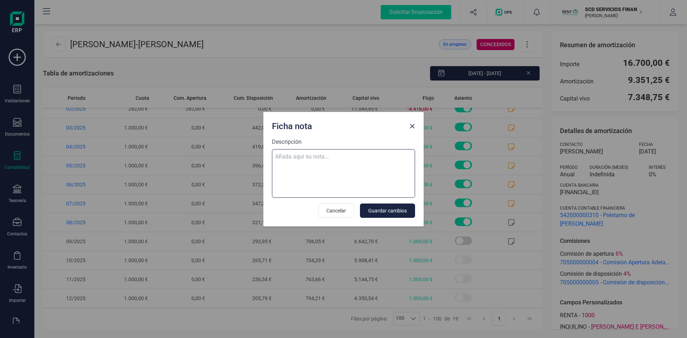
click at [340, 157] on textarea "Descripción" at bounding box center [343, 173] width 143 height 49
paste textarea "10-ago-25 8 trf. evander markony escobar canu 1.000,00"
type textarea "10-ago-25 8 trf. evander markony escobar canu 1.000,00"
click at [398, 210] on span "Guardar cambios" at bounding box center [387, 210] width 39 height 7
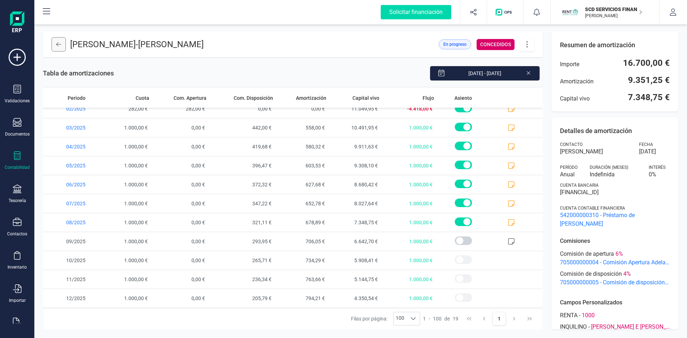
click at [57, 45] on icon at bounding box center [58, 44] width 5 height 4
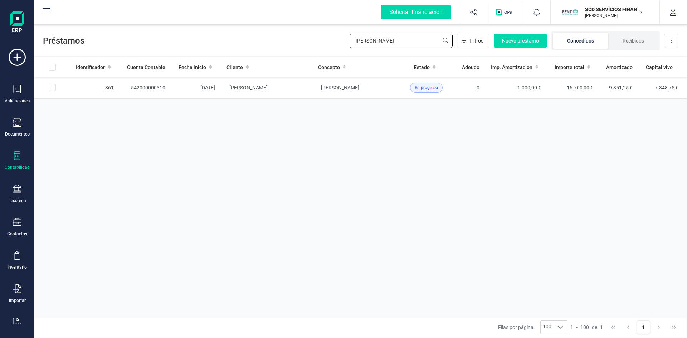
drag, startPoint x: 391, startPoint y: 38, endPoint x: 284, endPoint y: 43, distance: 107.0
click at [289, 42] on div "Préstamos evander Filtros Nuevo préstamo Concedidos Recibidos Descargar Excel" at bounding box center [360, 39] width 652 height 33
type input "pilar mor"
click at [143, 86] on td "542000000088" at bounding box center [145, 88] width 52 height 22
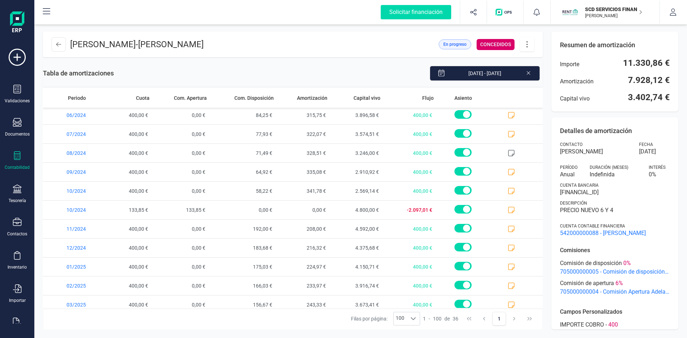
scroll to position [465, 0]
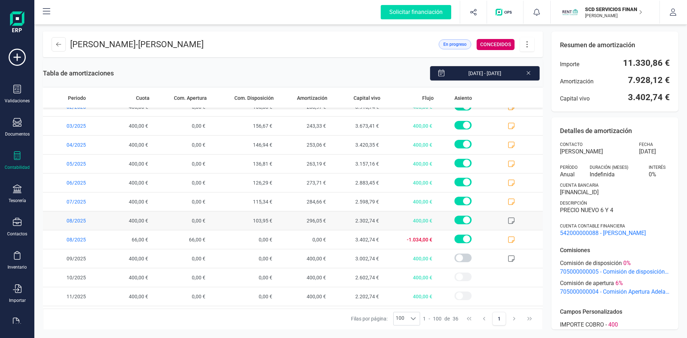
click at [508, 218] on icon at bounding box center [511, 220] width 7 height 7
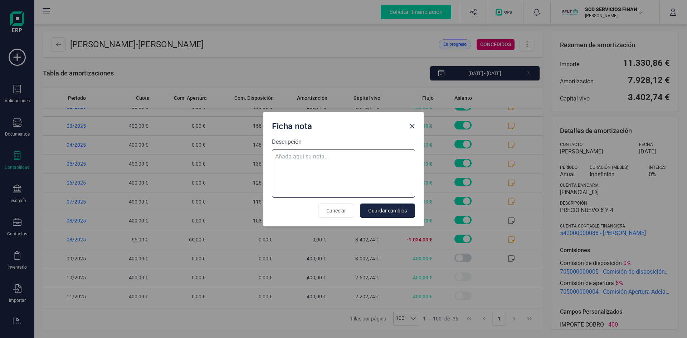
click at [313, 158] on textarea "Descripción" at bounding box center [343, 173] width 143 height 49
paste textarea "11-ago-25 8 trf. maria pilar mora arribas 400,00"
type textarea "11-ago-25 8 trf. maria pilar mora arribas 400,00"
click at [383, 208] on span "Guardar cambios" at bounding box center [387, 210] width 39 height 7
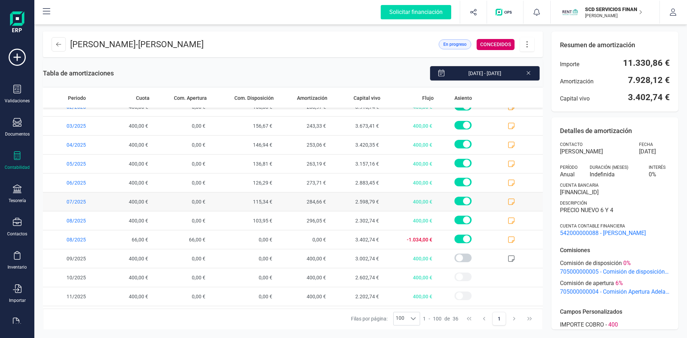
click at [502, 200] on span at bounding box center [515, 201] width 53 height 19
click at [508, 200] on icon at bounding box center [511, 201] width 7 height 7
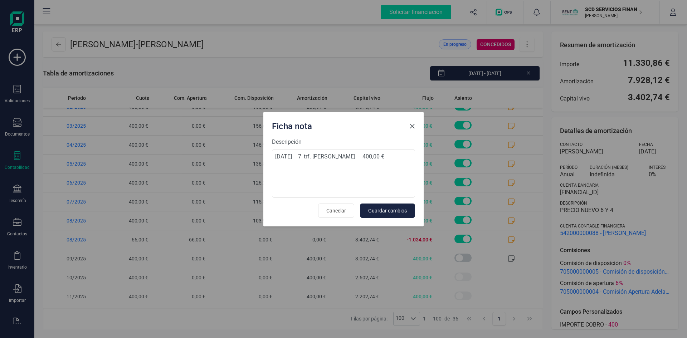
click at [412, 124] on span "Close" at bounding box center [412, 126] width 6 height 6
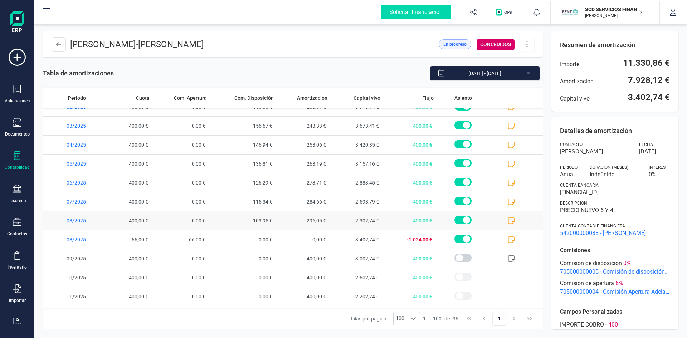
click at [508, 219] on icon at bounding box center [511, 220] width 7 height 7
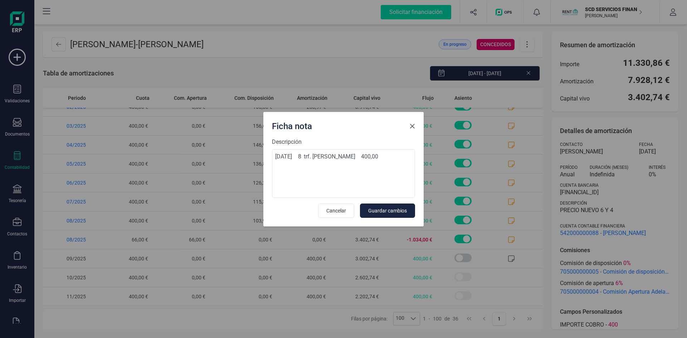
click at [412, 124] on span "Close" at bounding box center [412, 126] width 6 height 6
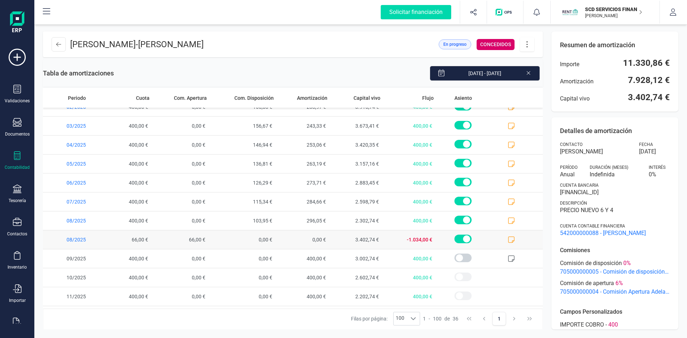
click at [508, 239] on icon at bounding box center [511, 239] width 7 height 7
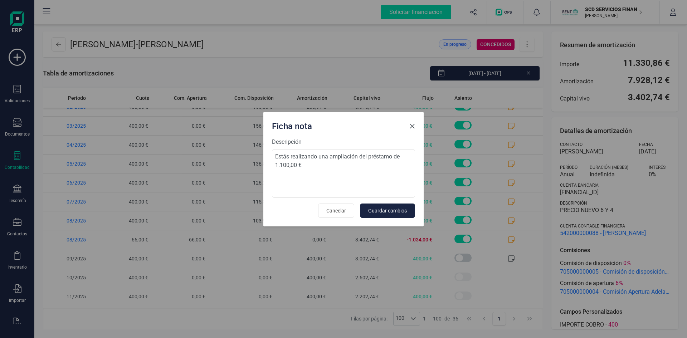
click at [412, 121] on button "Close" at bounding box center [411, 126] width 11 height 11
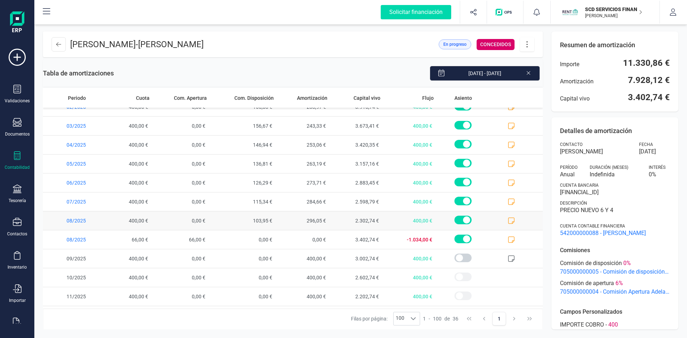
click at [460, 220] on span at bounding box center [462, 220] width 17 height 9
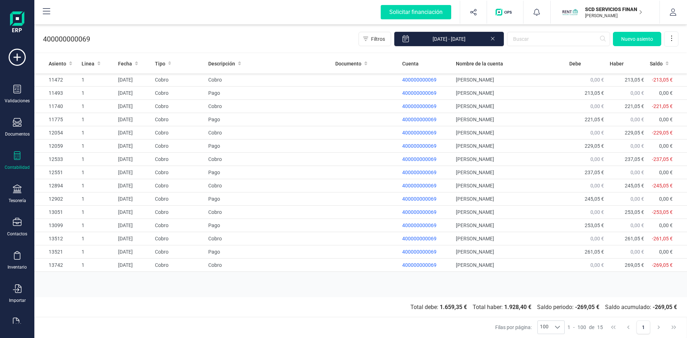
click at [17, 158] on icon at bounding box center [17, 155] width 6 height 9
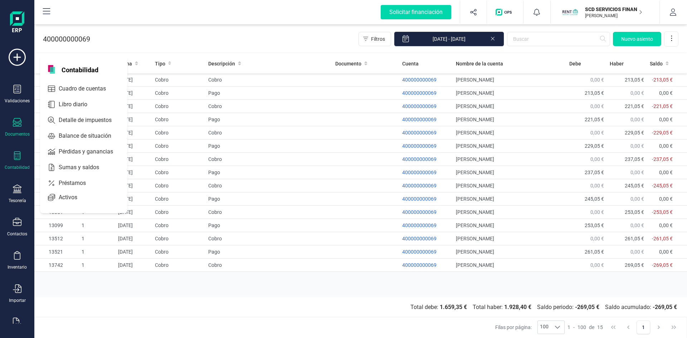
click at [19, 128] on div at bounding box center [17, 123] width 9 height 10
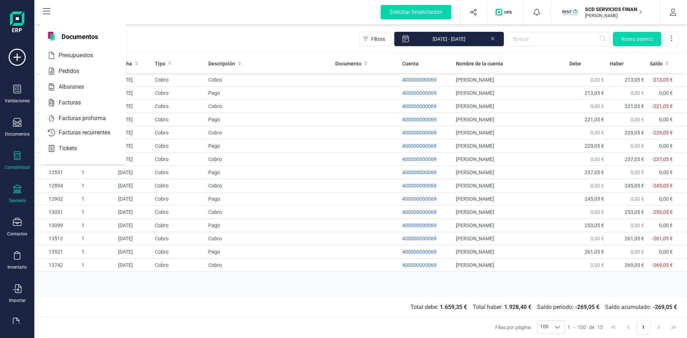
click at [17, 193] on div at bounding box center [17, 190] width 9 height 10
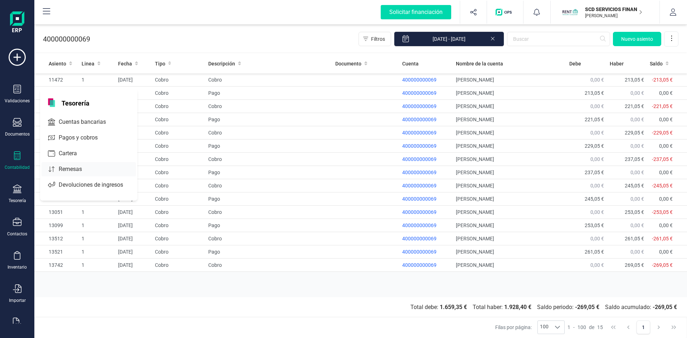
click at [63, 166] on span "Remesas" at bounding box center [75, 169] width 39 height 9
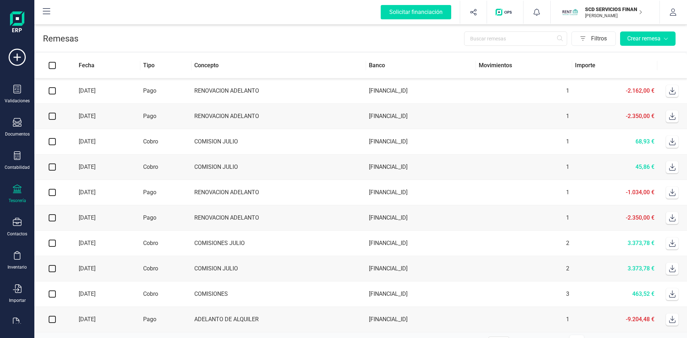
click at [98, 295] on td "[DATE]" at bounding box center [105, 293] width 70 height 25
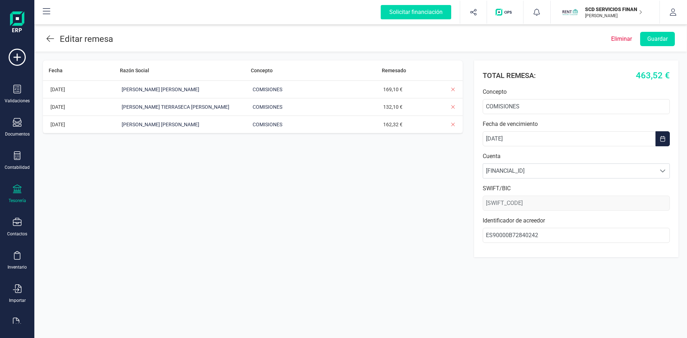
click at [48, 36] on icon at bounding box center [50, 38] width 8 height 9
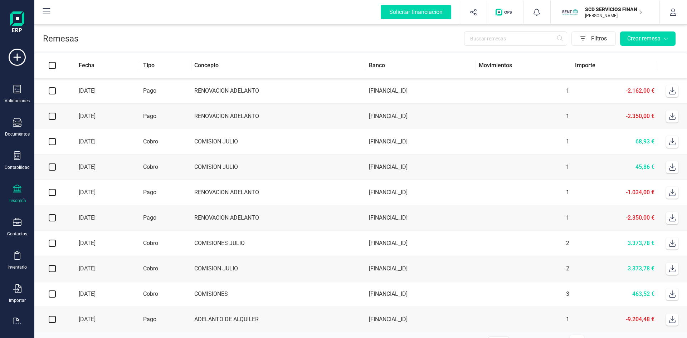
click at [99, 142] on td "[DATE]" at bounding box center [105, 141] width 70 height 25
